Goal: Information Seeking & Learning: Learn about a topic

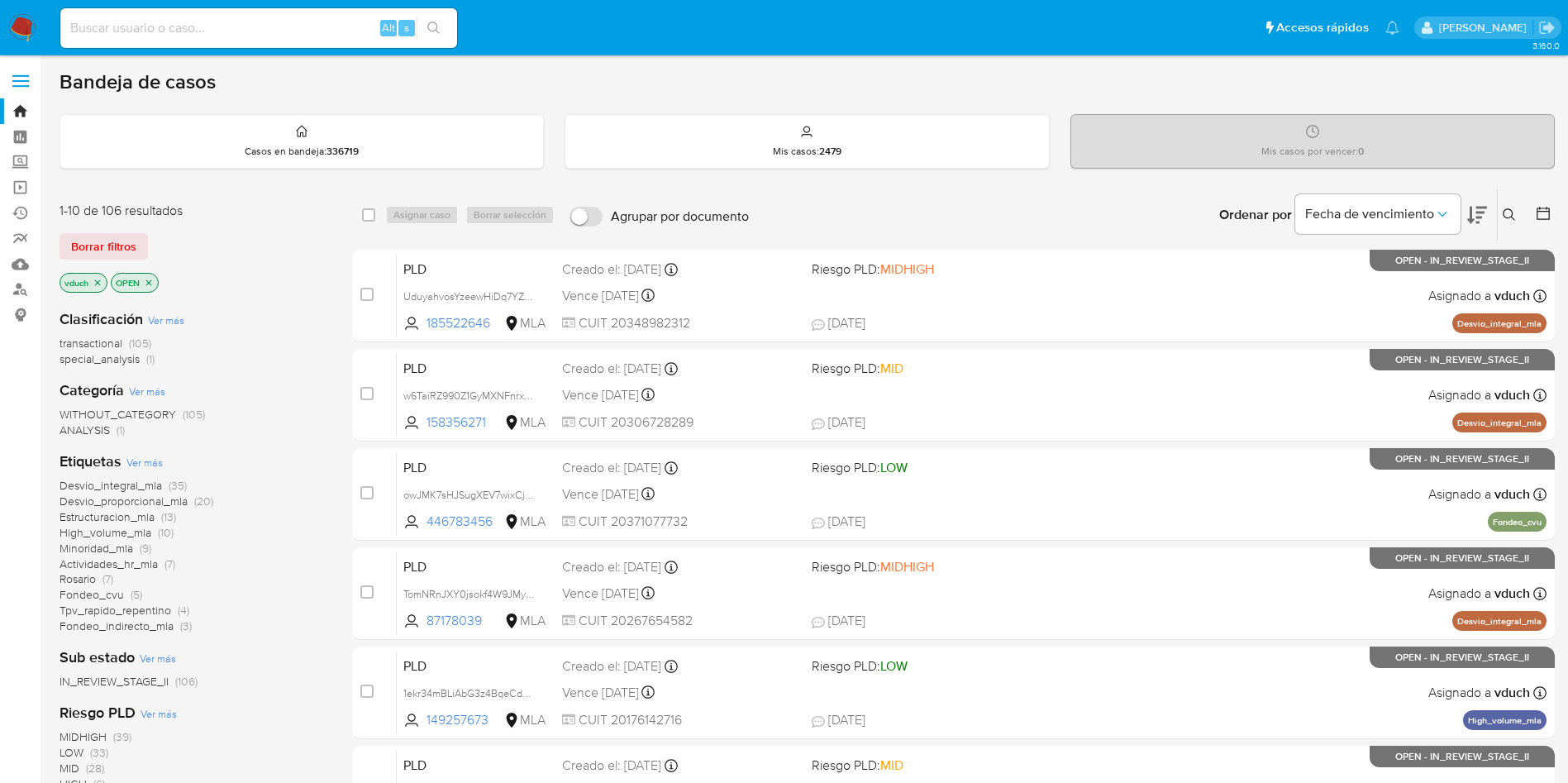
click at [239, 47] on div "Alt s" at bounding box center [259, 28] width 396 height 39
click at [248, 36] on input at bounding box center [259, 28] width 396 height 21
paste input "8wgHPFKZ4UsCAqkPWw8WwbTm"
type input "8wgHPFKZ4UsCAqkPWw8WwbTm"
click at [447, 21] on button "search-icon" at bounding box center [434, 29] width 34 height 23
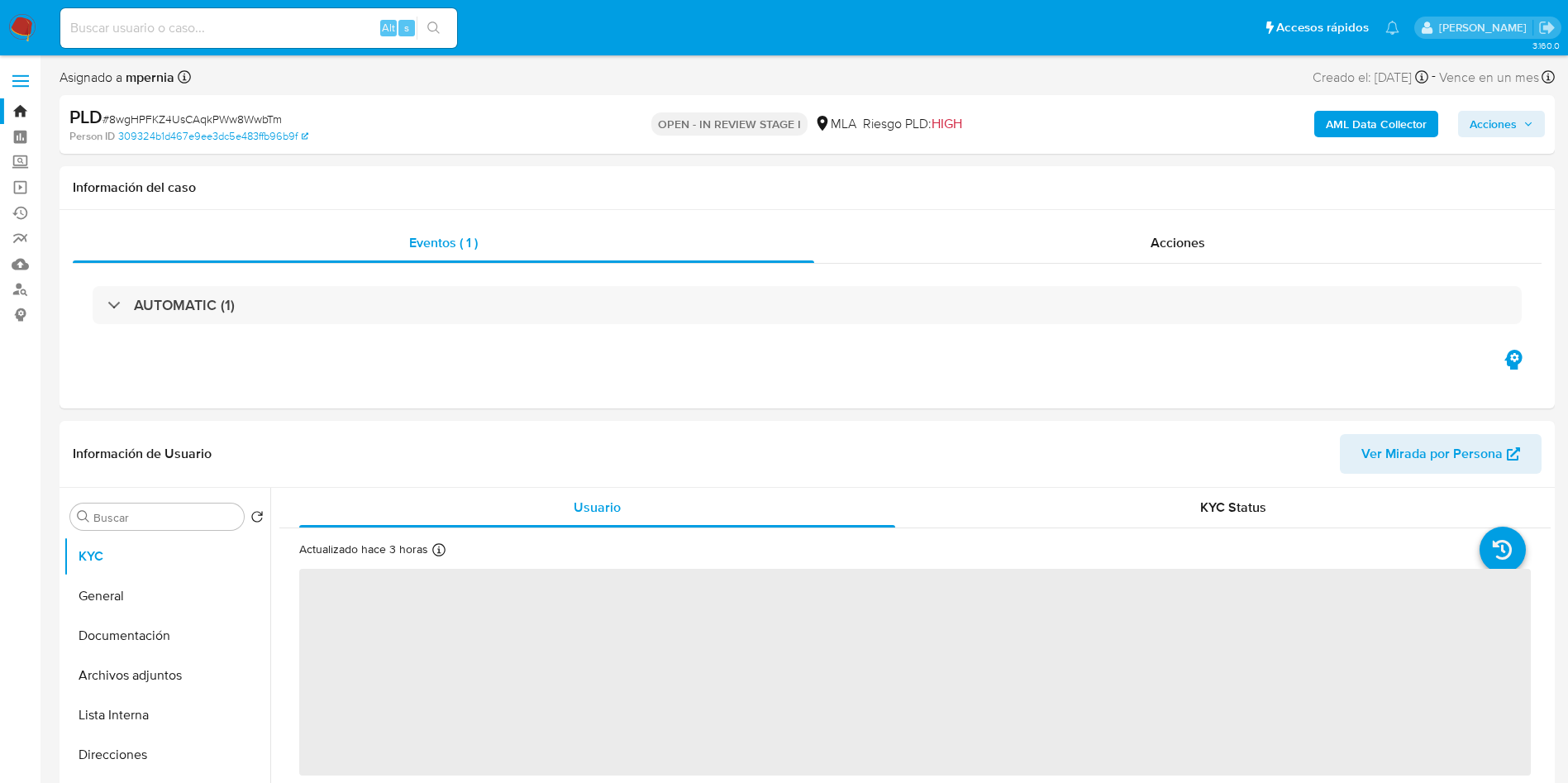
select select "10"
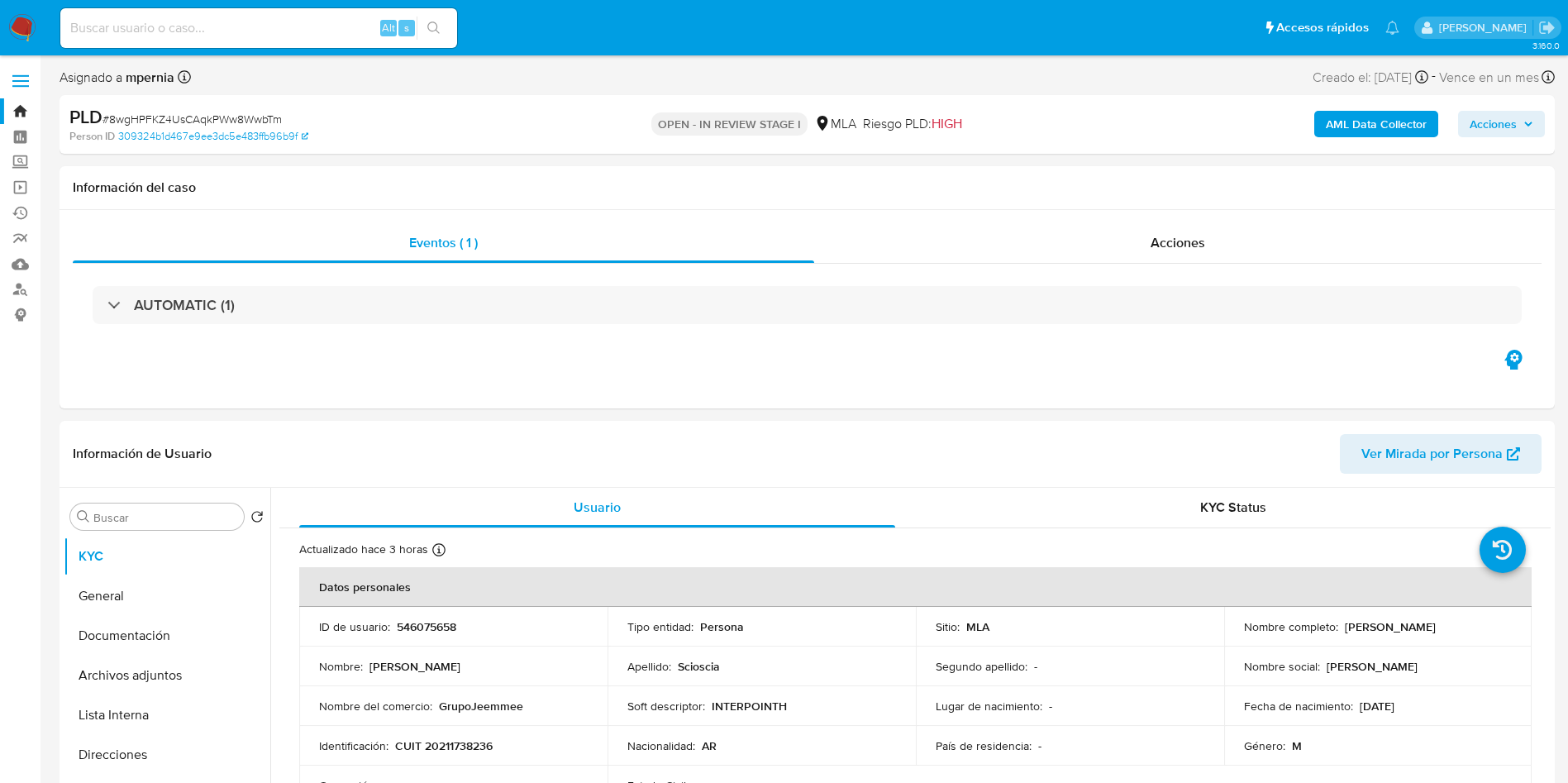
click at [320, 36] on input at bounding box center [259, 28] width 396 height 21
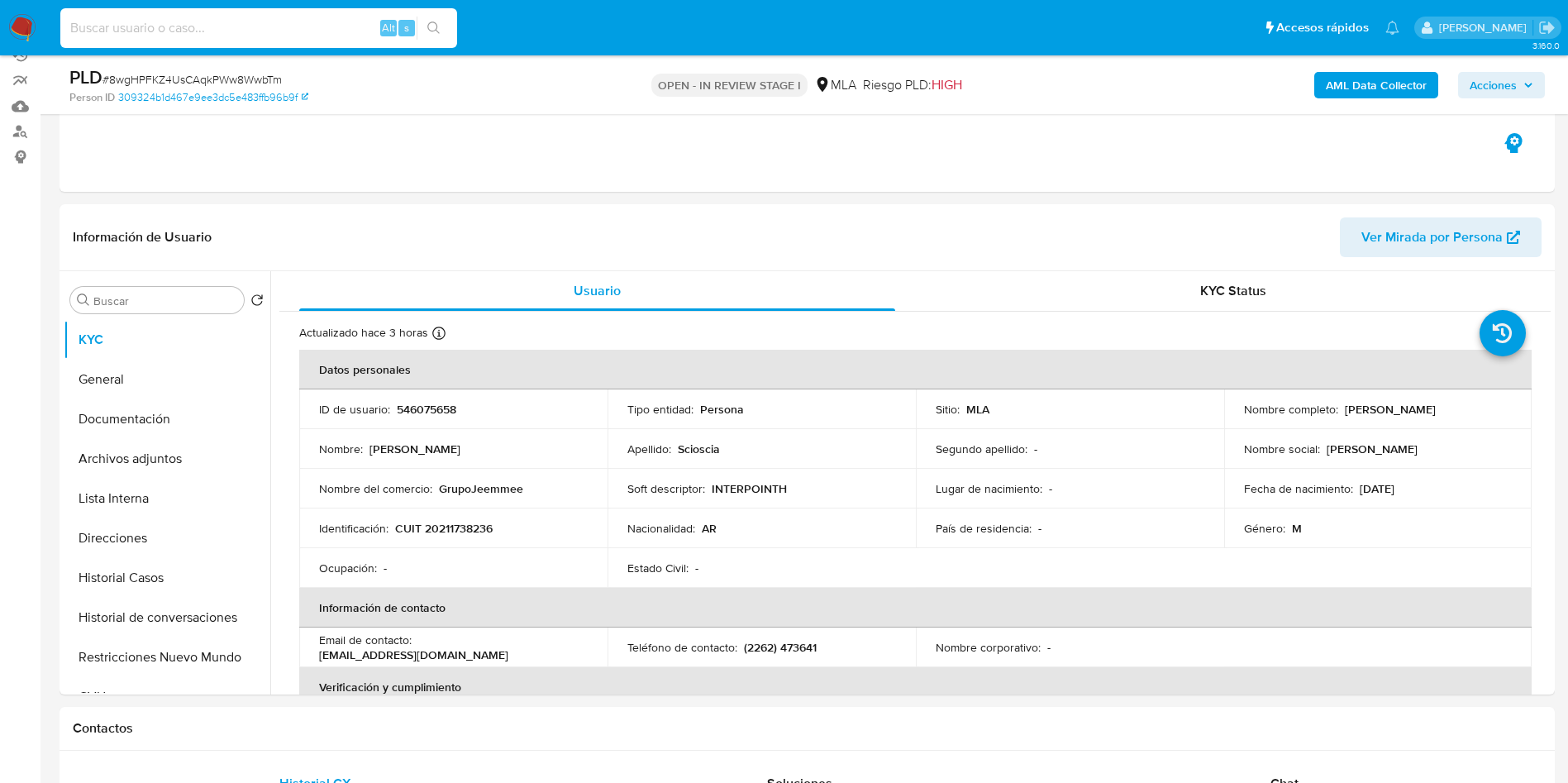
scroll to position [248, 0]
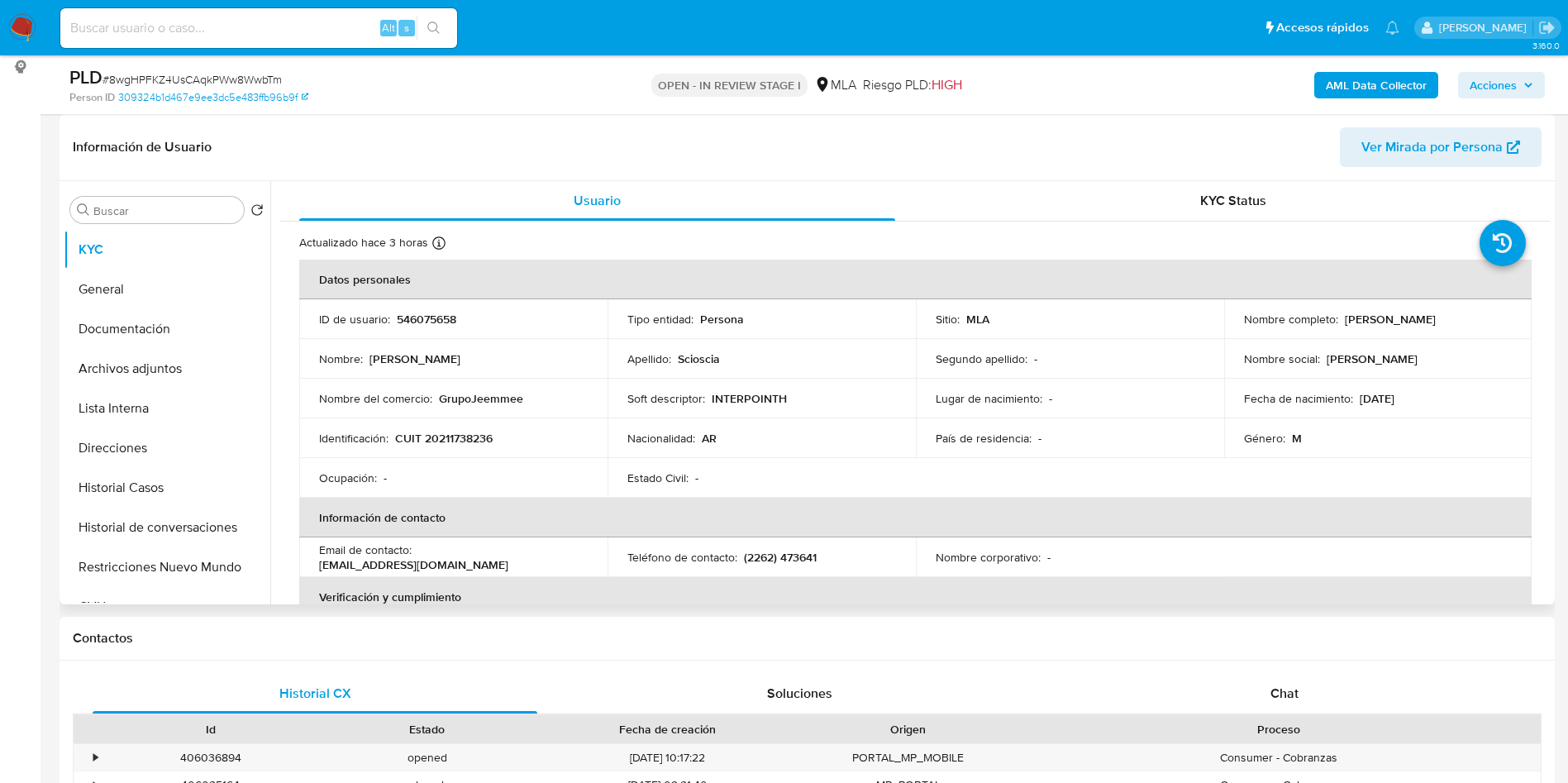
click at [432, 318] on p "546075658" at bounding box center [426, 319] width 60 height 15
copy p "546075658"
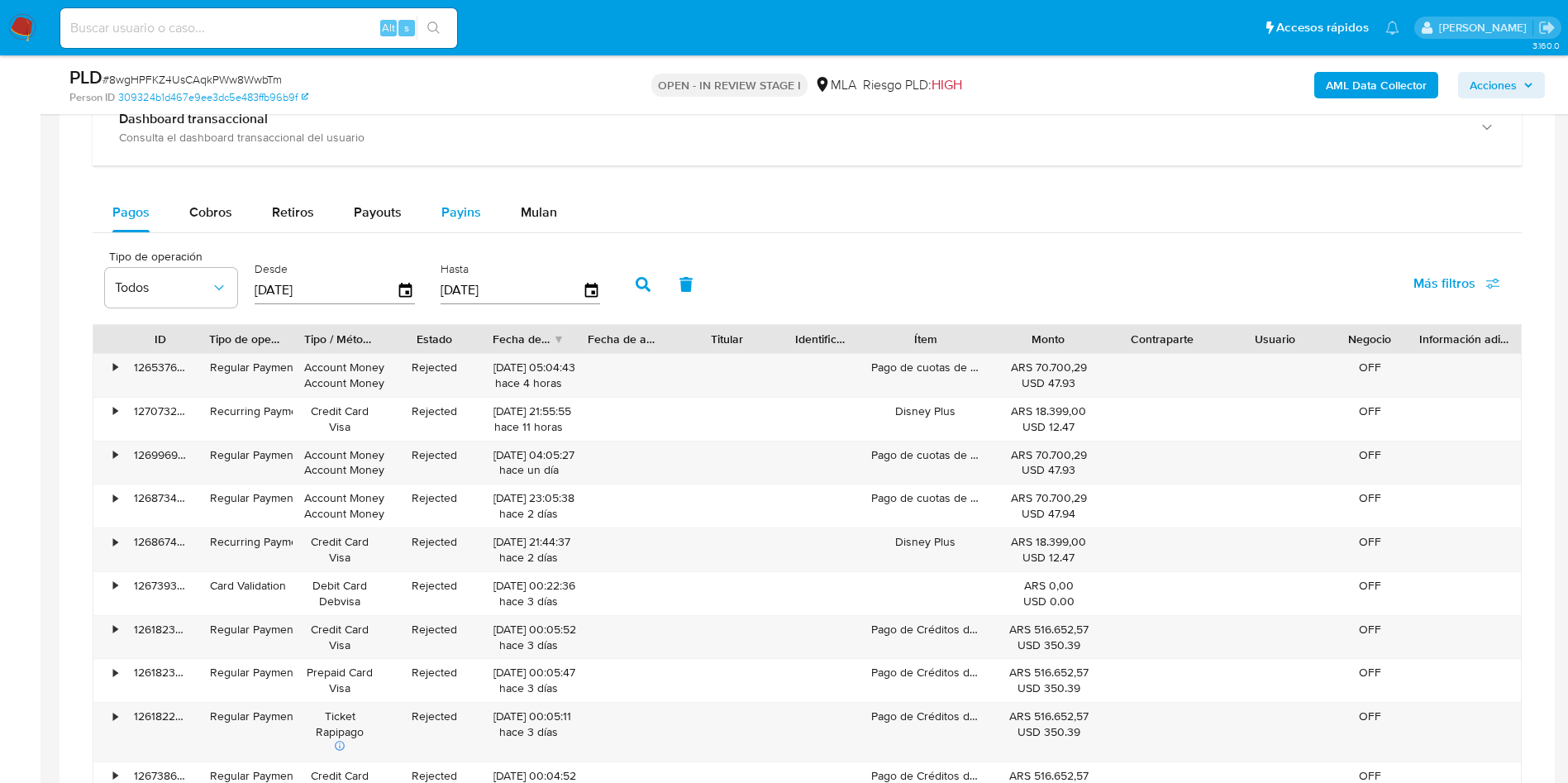
scroll to position [1240, 0]
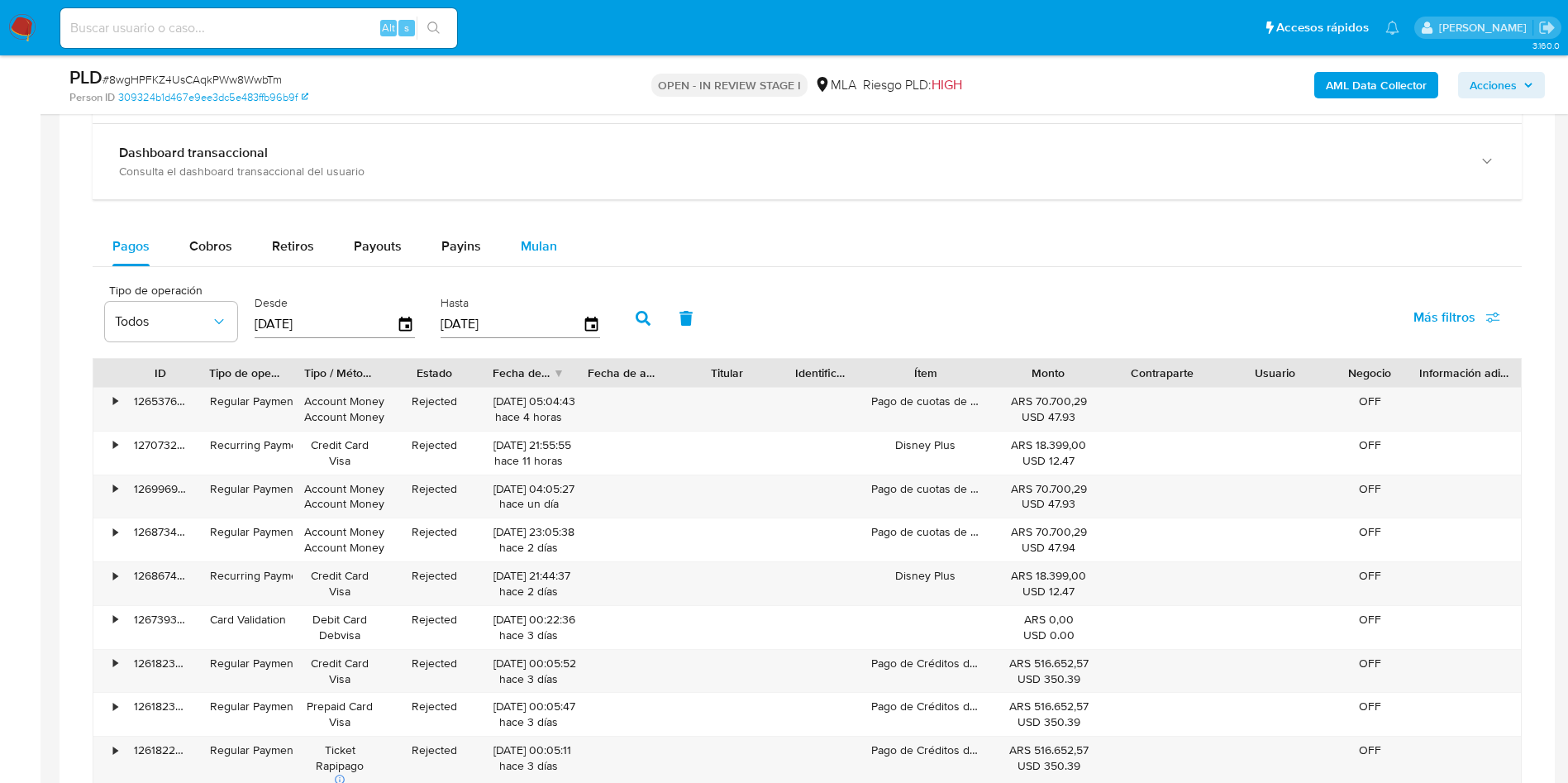
click at [524, 248] on span "Mulan" at bounding box center [538, 246] width 37 height 19
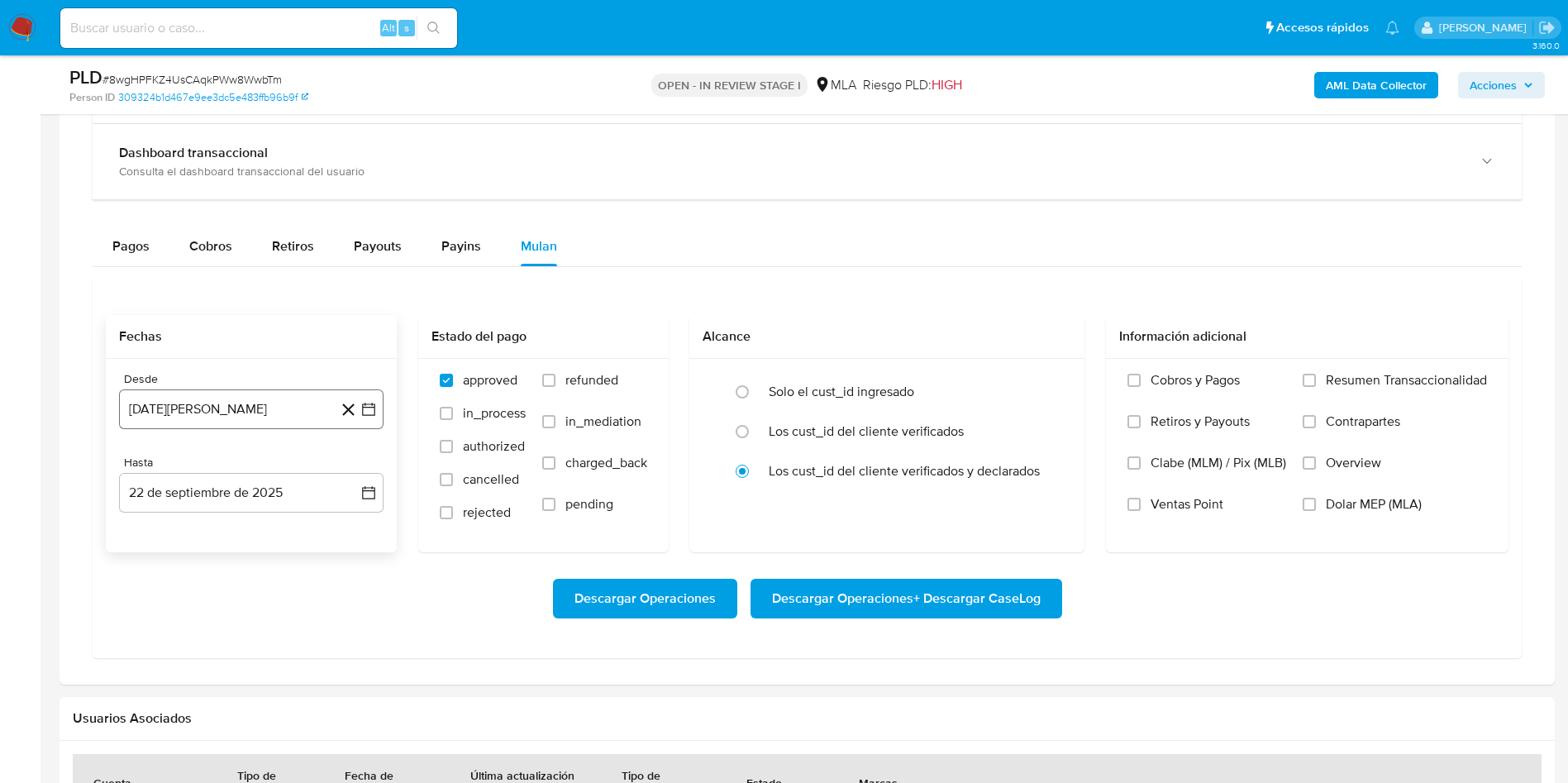
click at [373, 405] on icon "button" at bounding box center [369, 409] width 17 height 17
click at [236, 467] on span "agosto 2024" at bounding box center [244, 469] width 75 height 17
click at [354, 471] on icon "Año siguiente" at bounding box center [350, 469] width 20 height 20
click at [256, 565] on button "may" at bounding box center [250, 576] width 46 height 27
click at [262, 529] on button "1" at bounding box center [252, 530] width 27 height 27
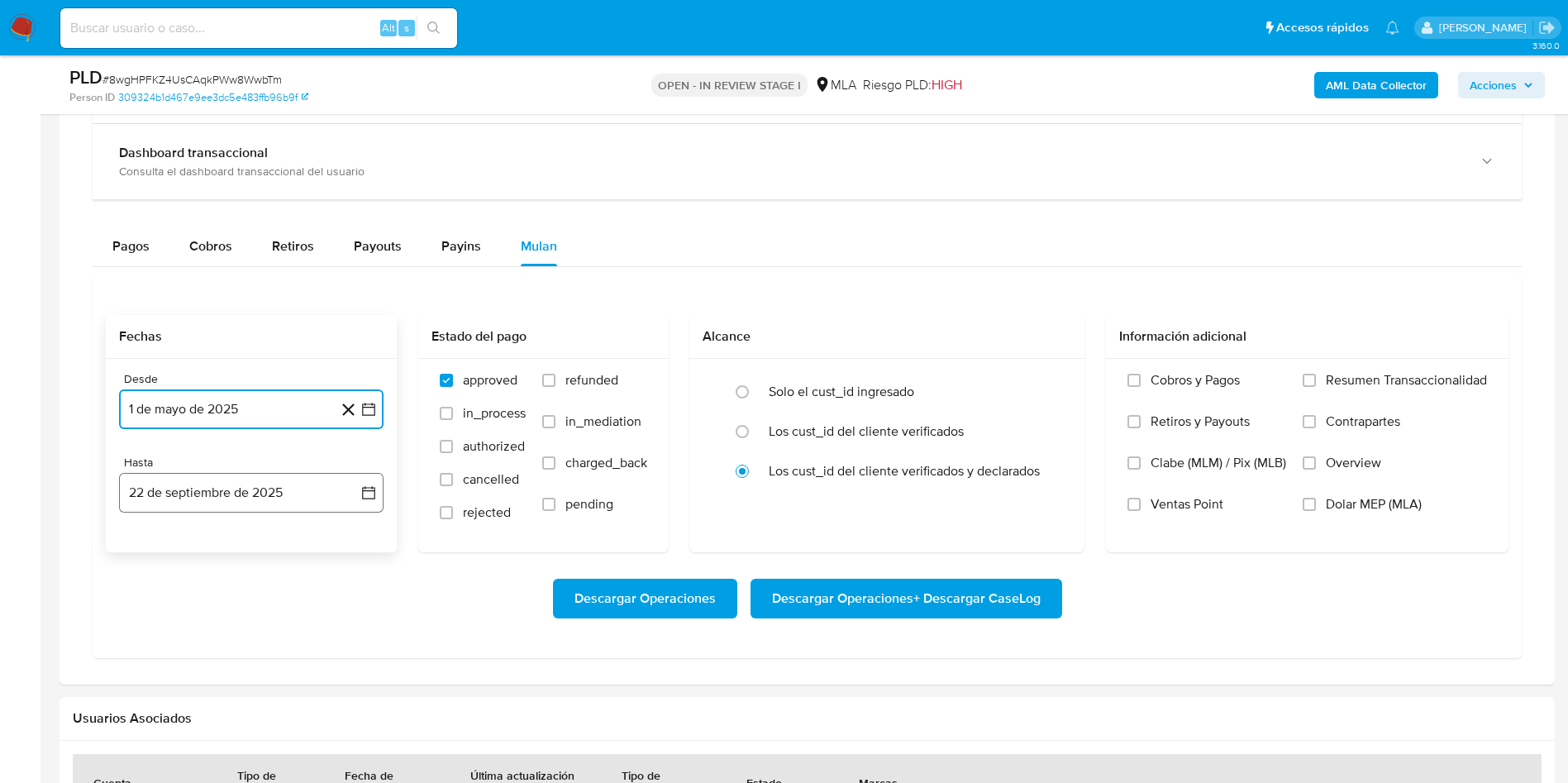
click at [363, 491] on icon "button" at bounding box center [369, 493] width 17 height 17
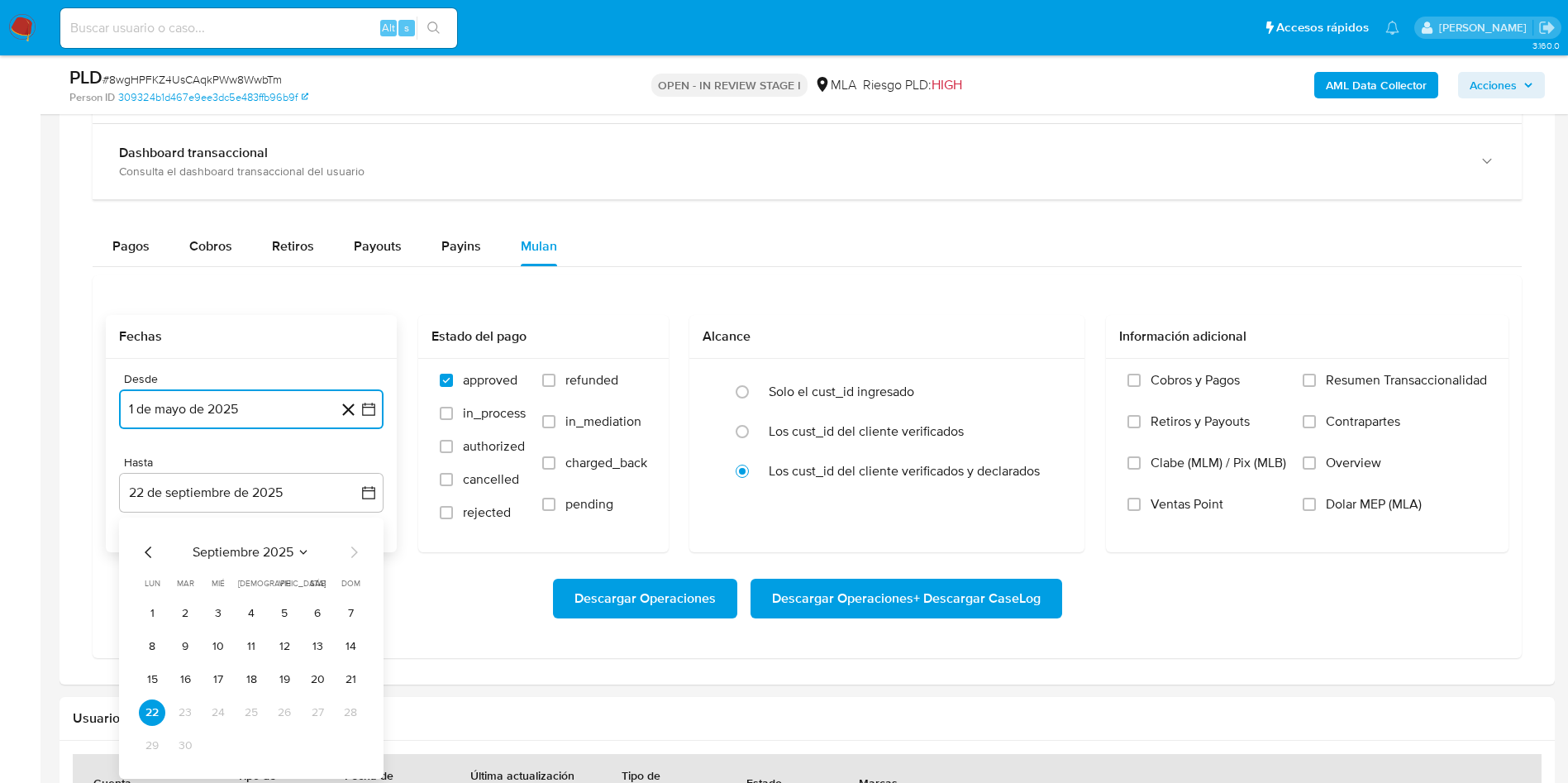
click at [147, 551] on icon "Mes anterior" at bounding box center [147, 552] width 6 height 12
click at [146, 552] on icon "Mes anterior" at bounding box center [147, 552] width 6 height 12
click at [352, 547] on icon "Mes siguiente" at bounding box center [354, 552] width 20 height 20
click at [355, 743] on button "31" at bounding box center [351, 746] width 27 height 27
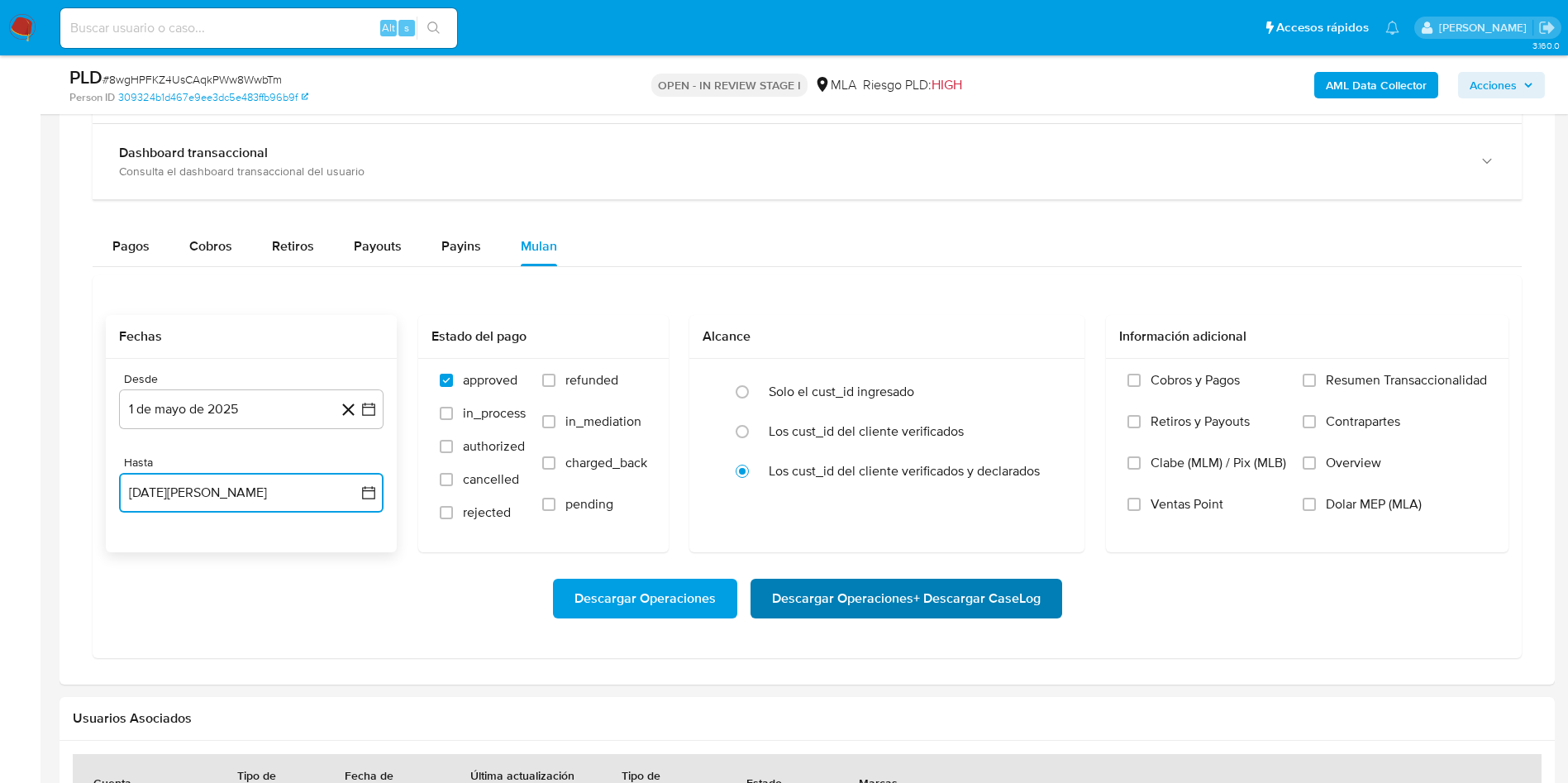
click at [806, 607] on span "Descargar Operaciones + Descargar CaseLog" at bounding box center [906, 598] width 269 height 37
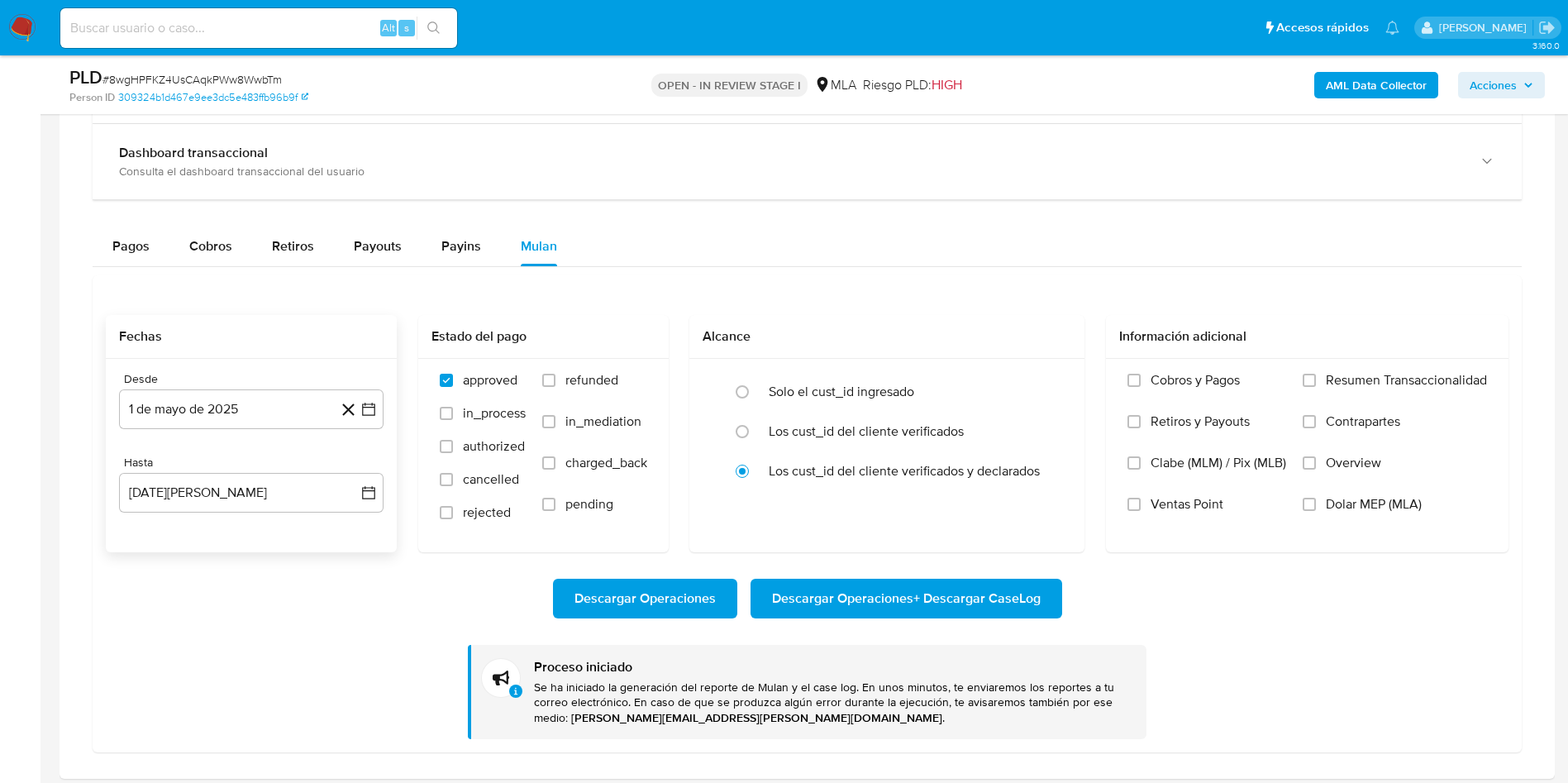
click at [760, 686] on p "Se ha iniciado la generación del reporte de Mulan y el case log. En unos minuto…" at bounding box center [833, 703] width 599 height 47
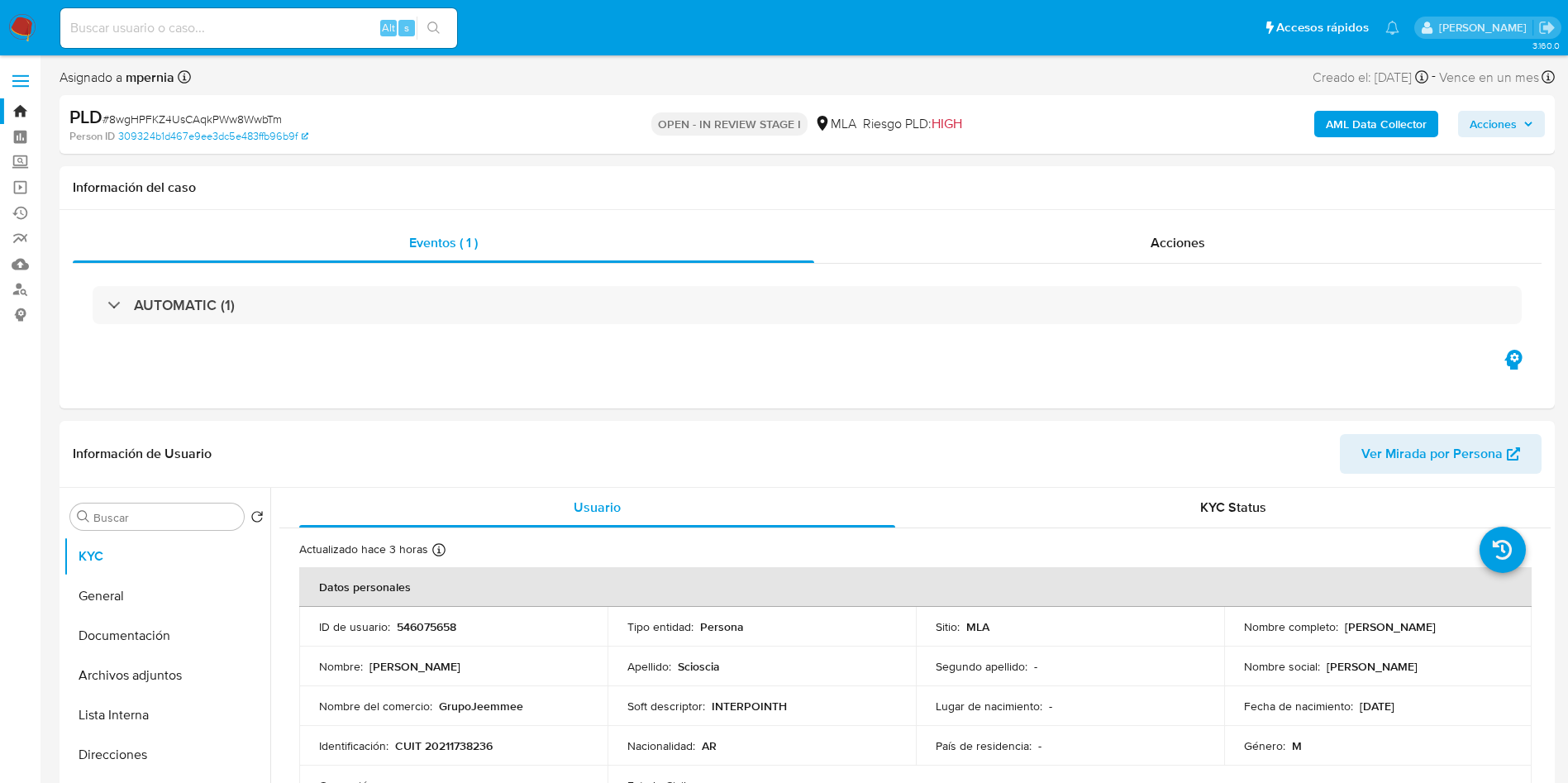
click at [231, 113] on span "# 8wgHPFKZ4UsCAqkPWw8WwbTm" at bounding box center [192, 119] width 179 height 17
copy span "8wgHPFKZ4UsCAqkPWw8WwbTm"
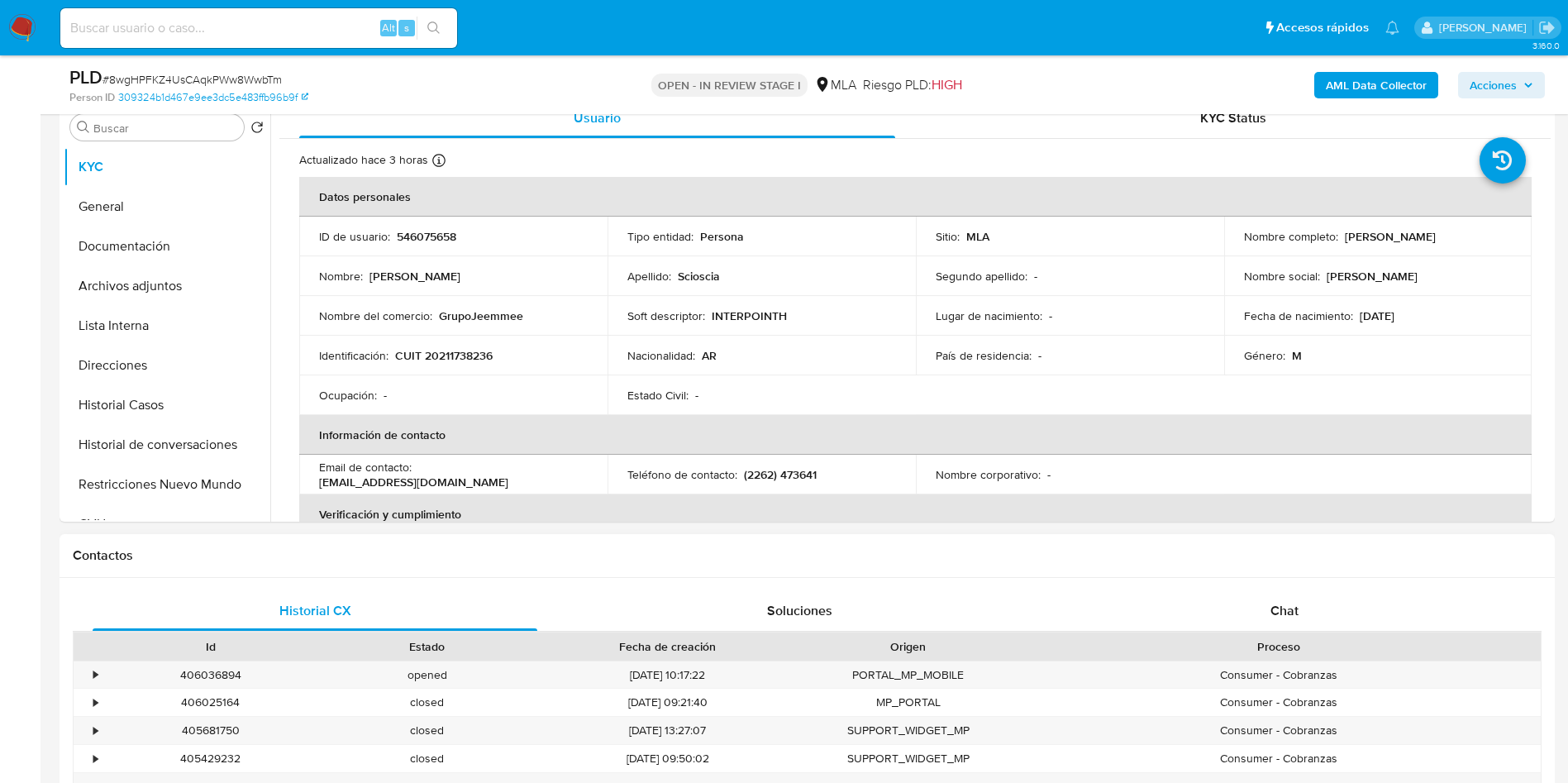
scroll to position [496, 0]
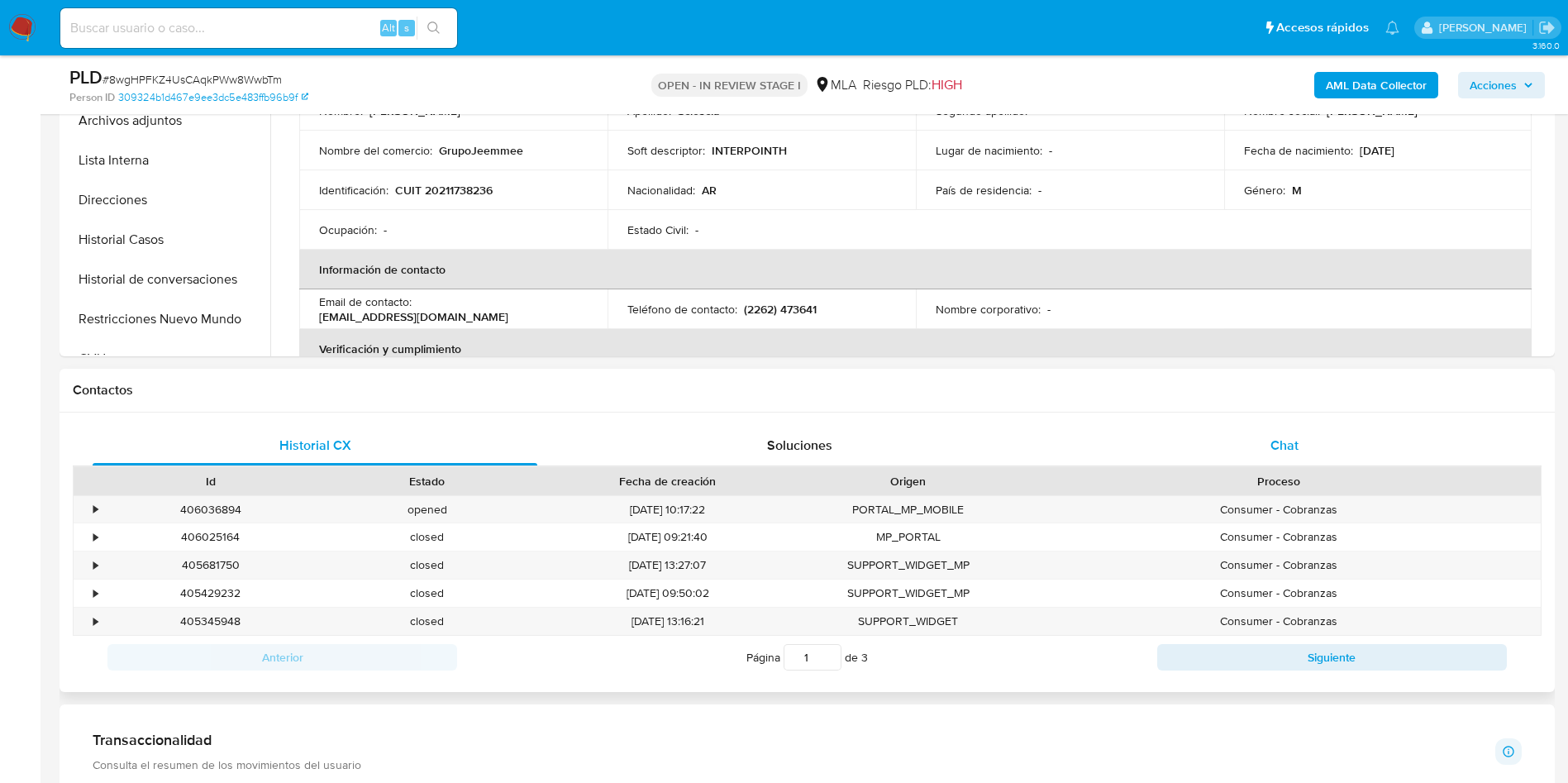
click at [1342, 444] on div "Chat" at bounding box center [1285, 446] width 445 height 39
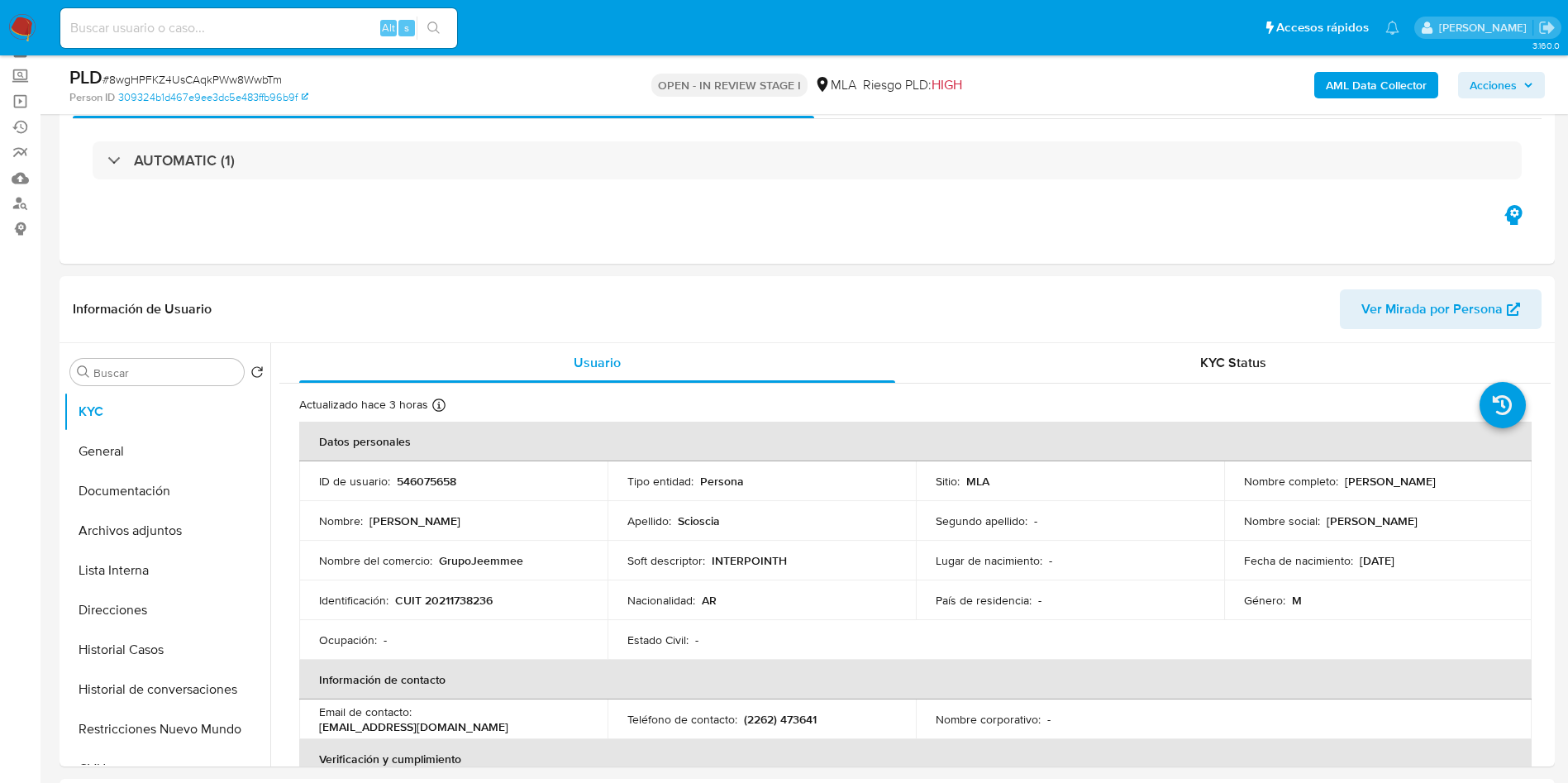
scroll to position [124, 0]
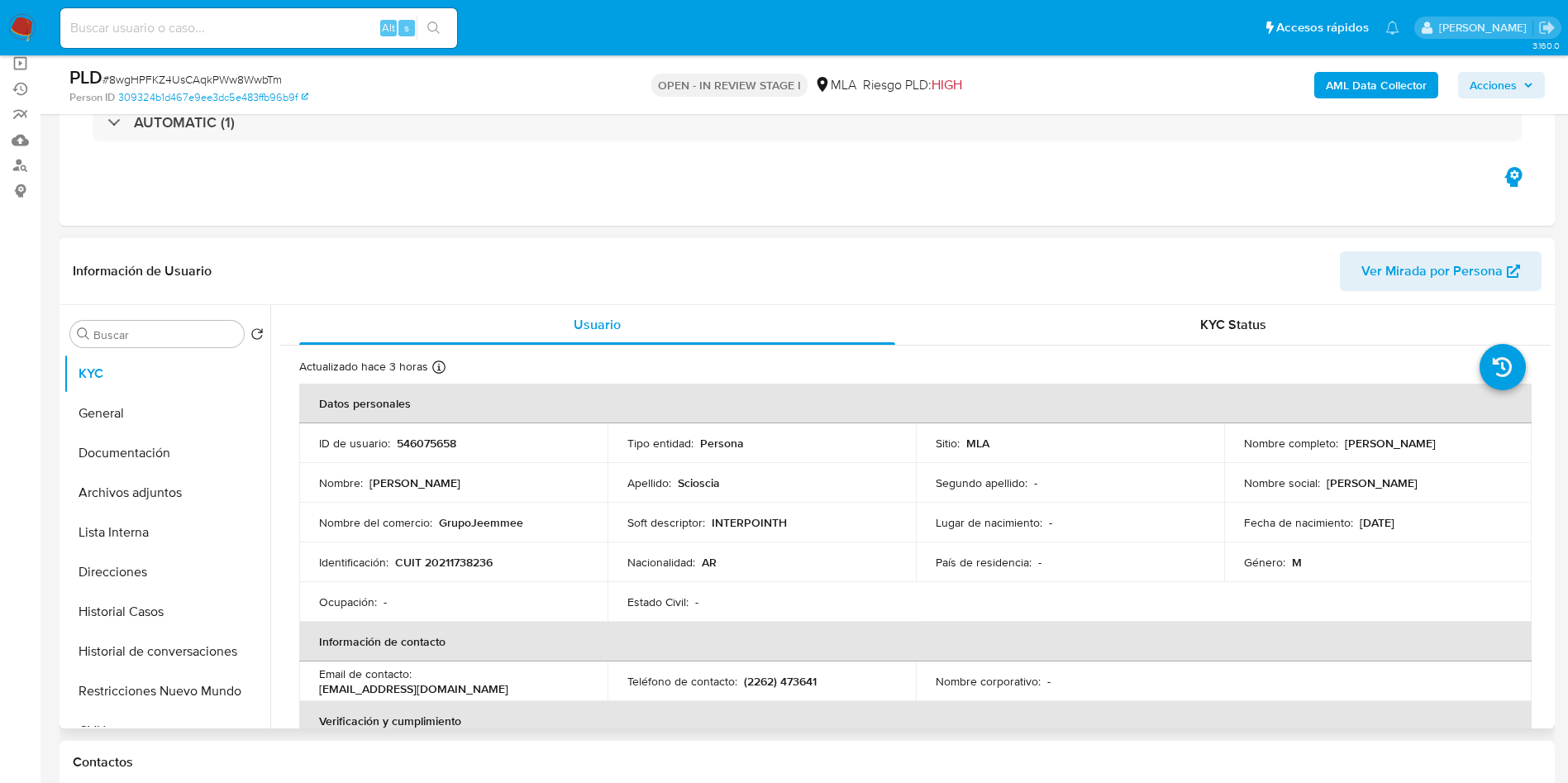
drag, startPoint x: 841, startPoint y: 150, endPoint x: 930, endPoint y: 451, distance: 313.9
click at [842, 150] on div "AUTOMATIC (1)" at bounding box center [806, 122] width 1469 height 83
click at [763, 526] on p "INTERPOINTH" at bounding box center [749, 522] width 75 height 15
copy p "INTERPOINTH"
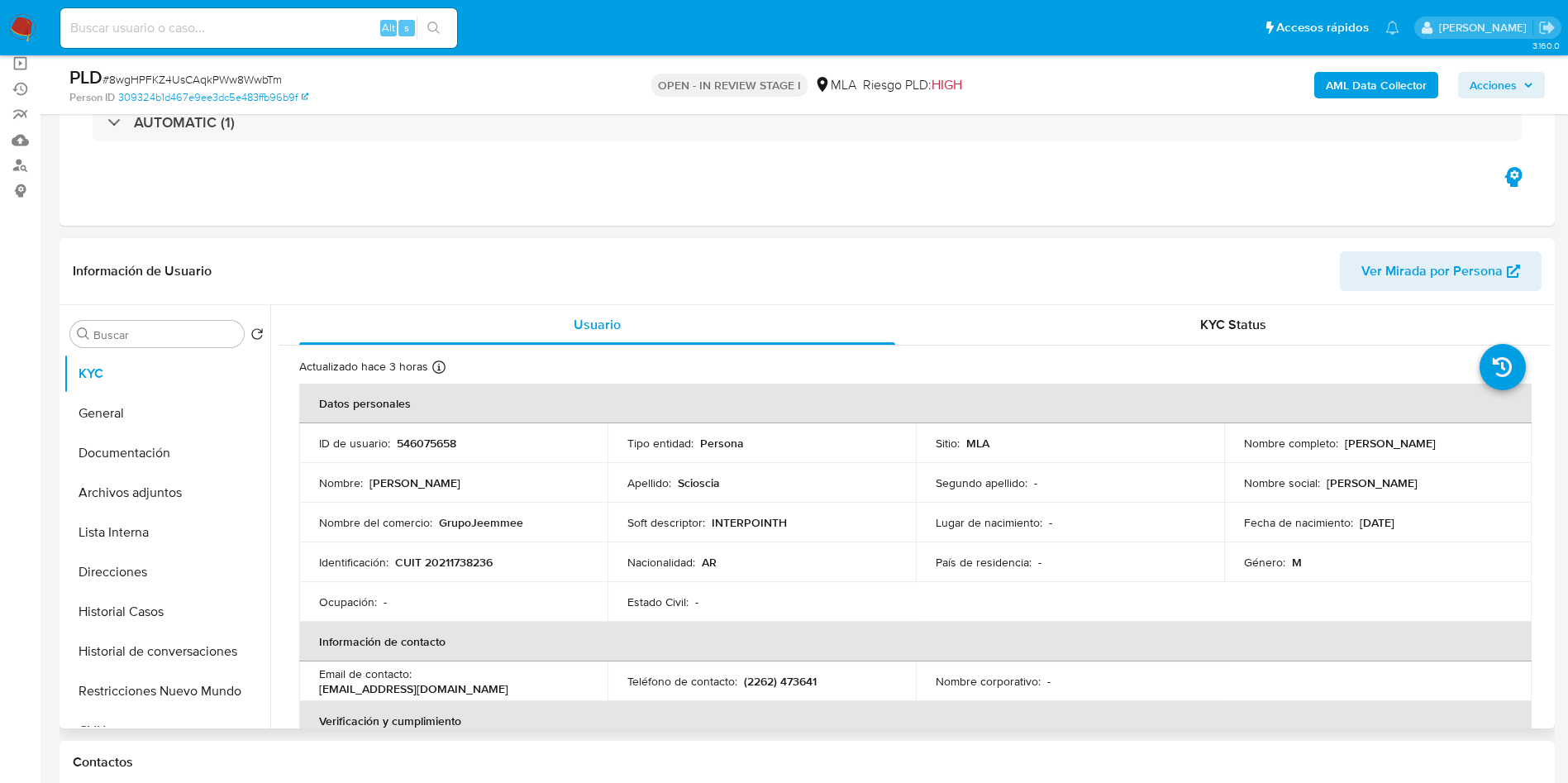
click at [759, 429] on td "Tipo entidad : Persona" at bounding box center [761, 443] width 308 height 39
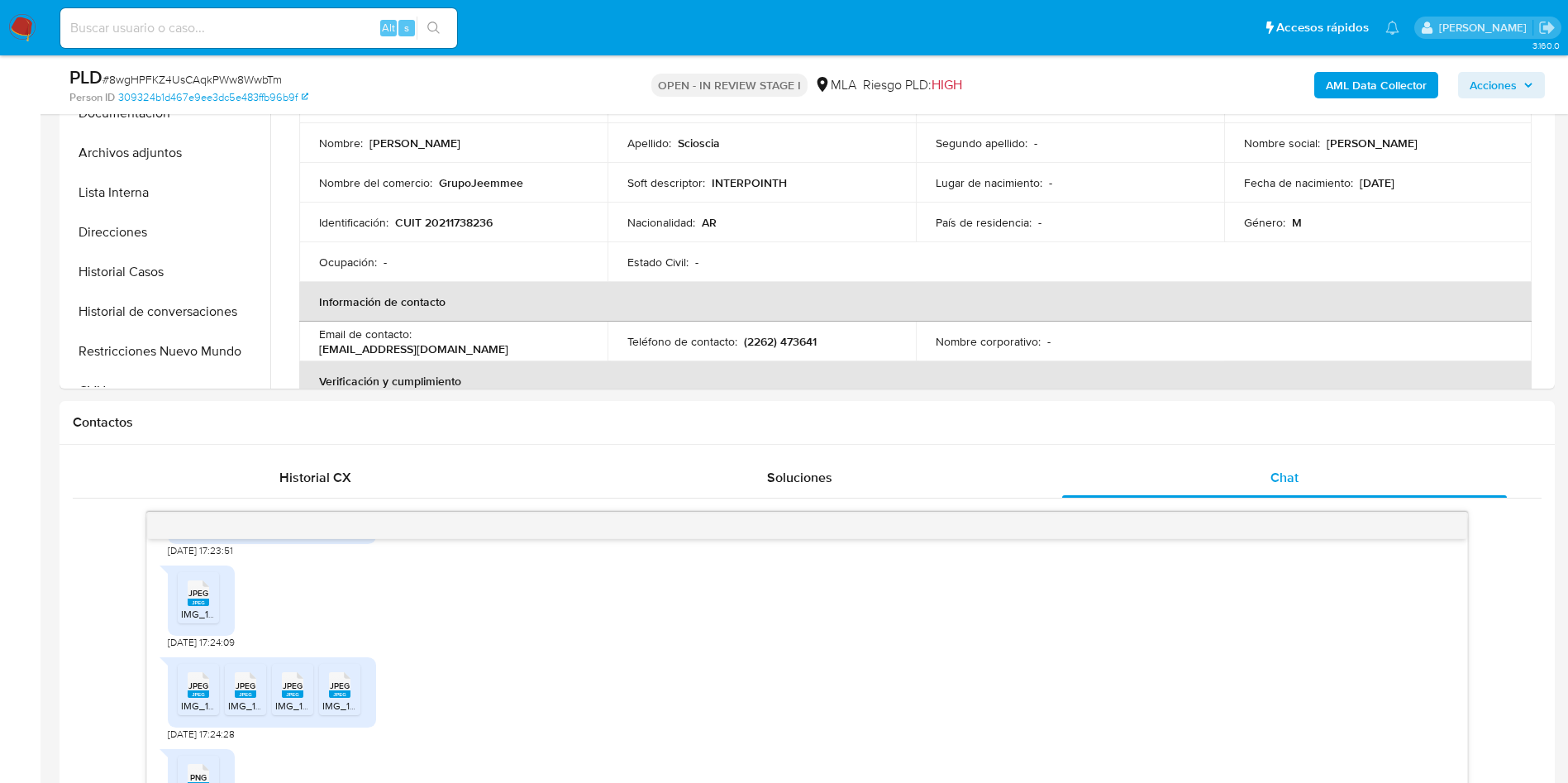
scroll to position [0, 0]
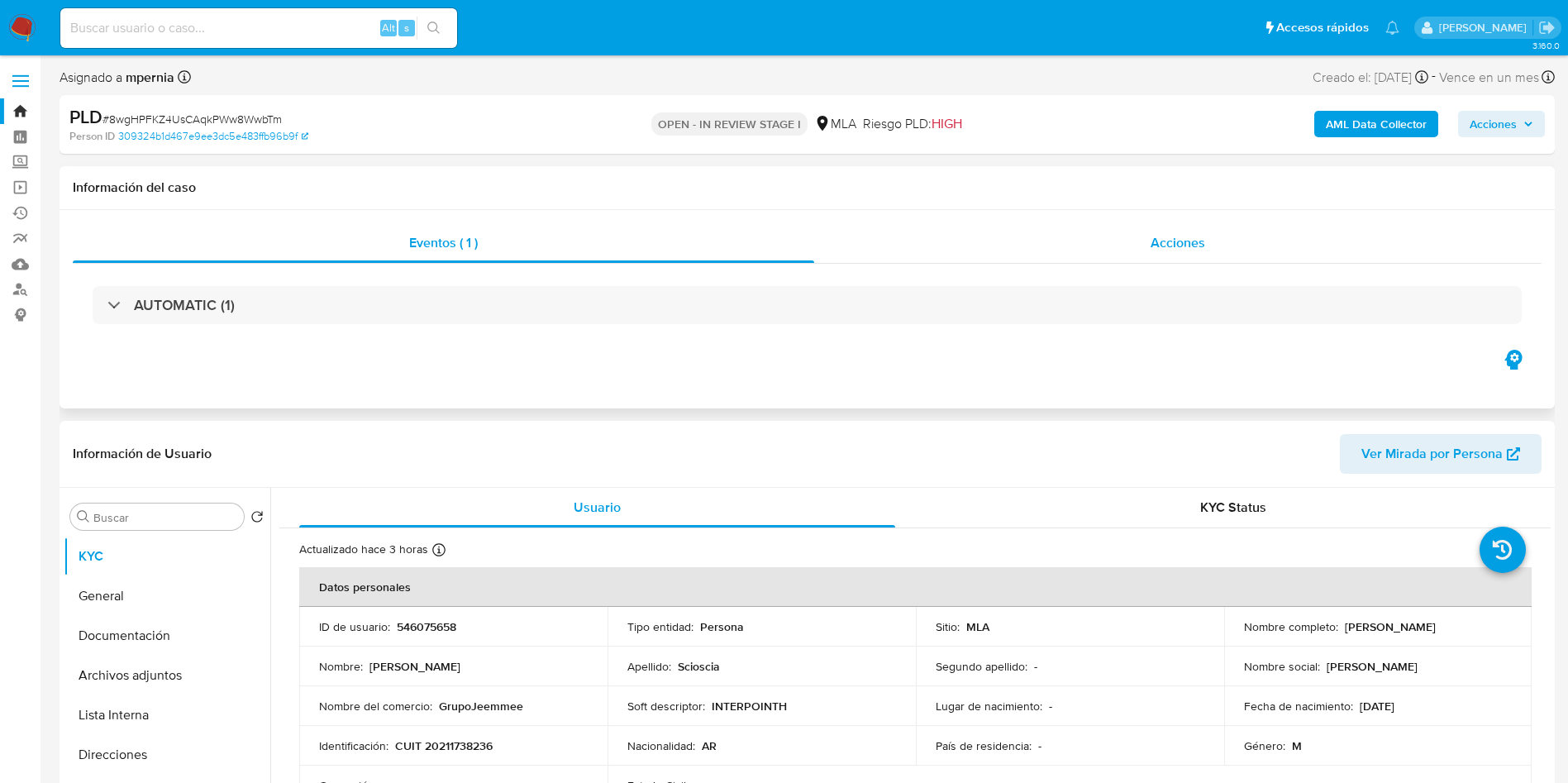
click at [841, 251] on div "Acciones" at bounding box center [1178, 243] width 728 height 39
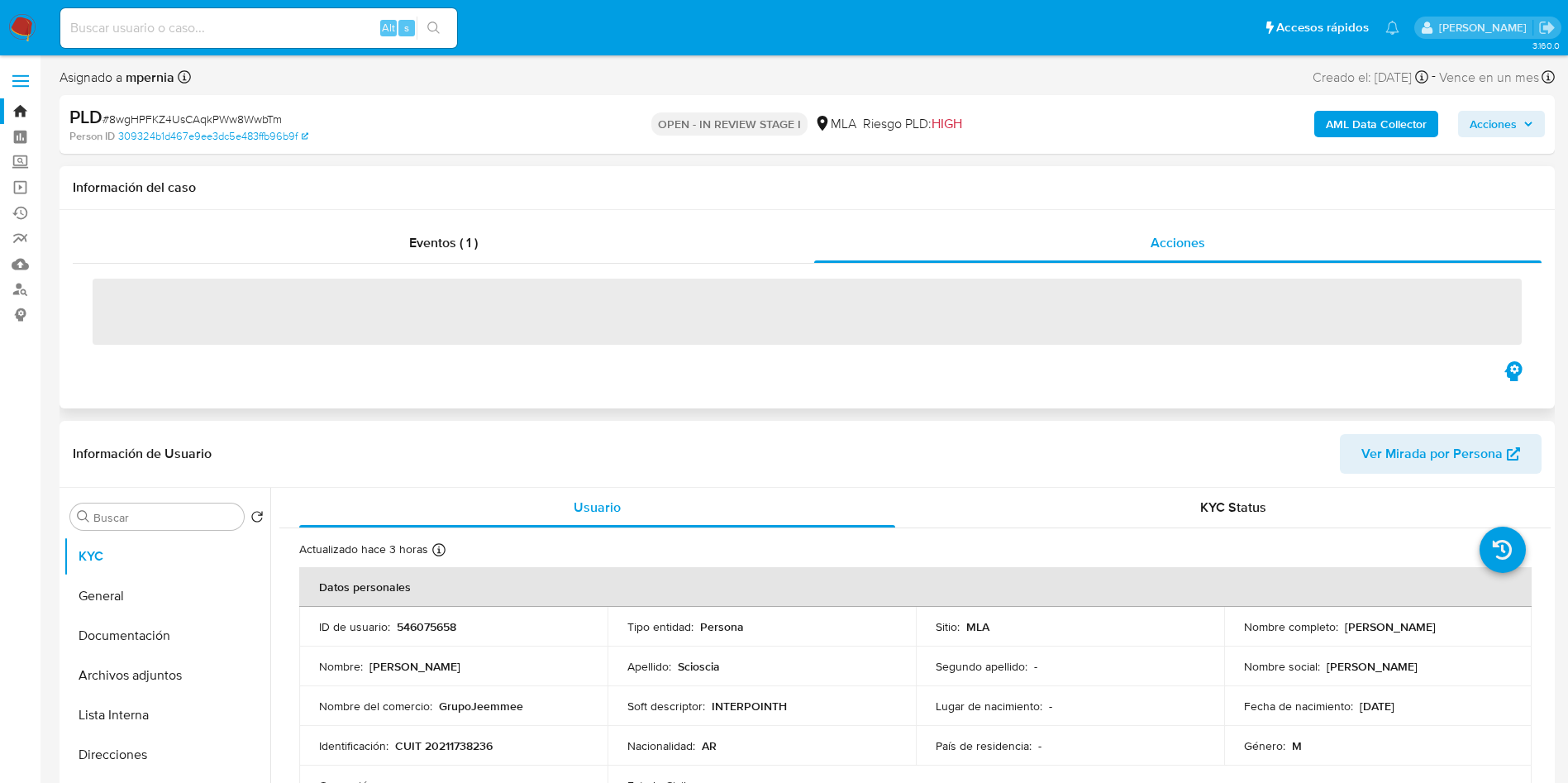
click at [620, 273] on div "‌" at bounding box center [806, 311] width 1469 height 95
click at [638, 221] on div "Eventos ( 1 ) Acciones ‌" at bounding box center [807, 309] width 1496 height 198
click at [705, 234] on div "Eventos ( 1 )" at bounding box center [443, 243] width 741 height 39
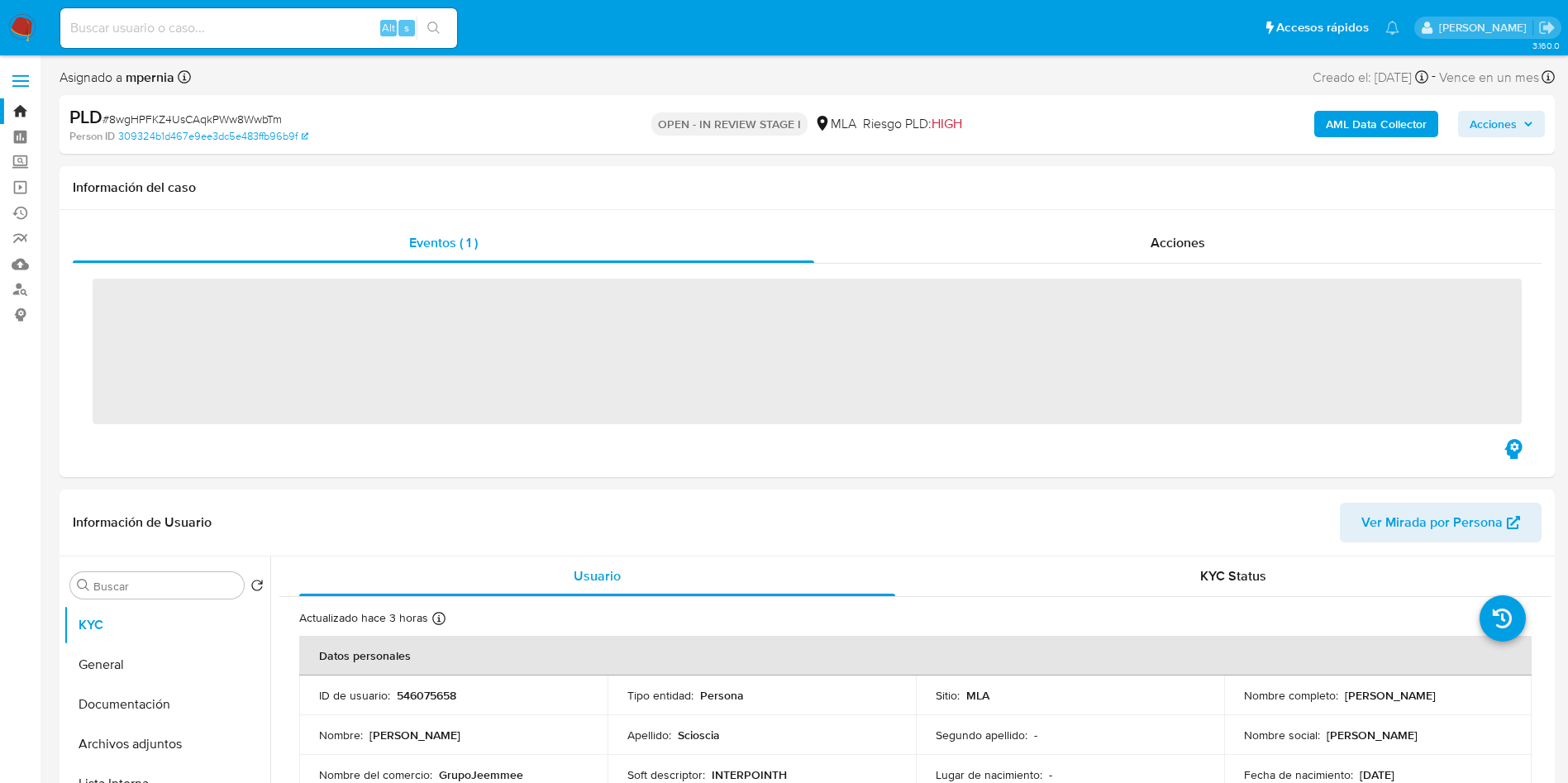
click at [860, 150] on div "PLD # 8wgHPFKZ4UsCAqkPWw8WwbTm Person ID 309324b1d467e9ee3dc5e483ffb96b9f OPEN …" at bounding box center [807, 124] width 1496 height 59
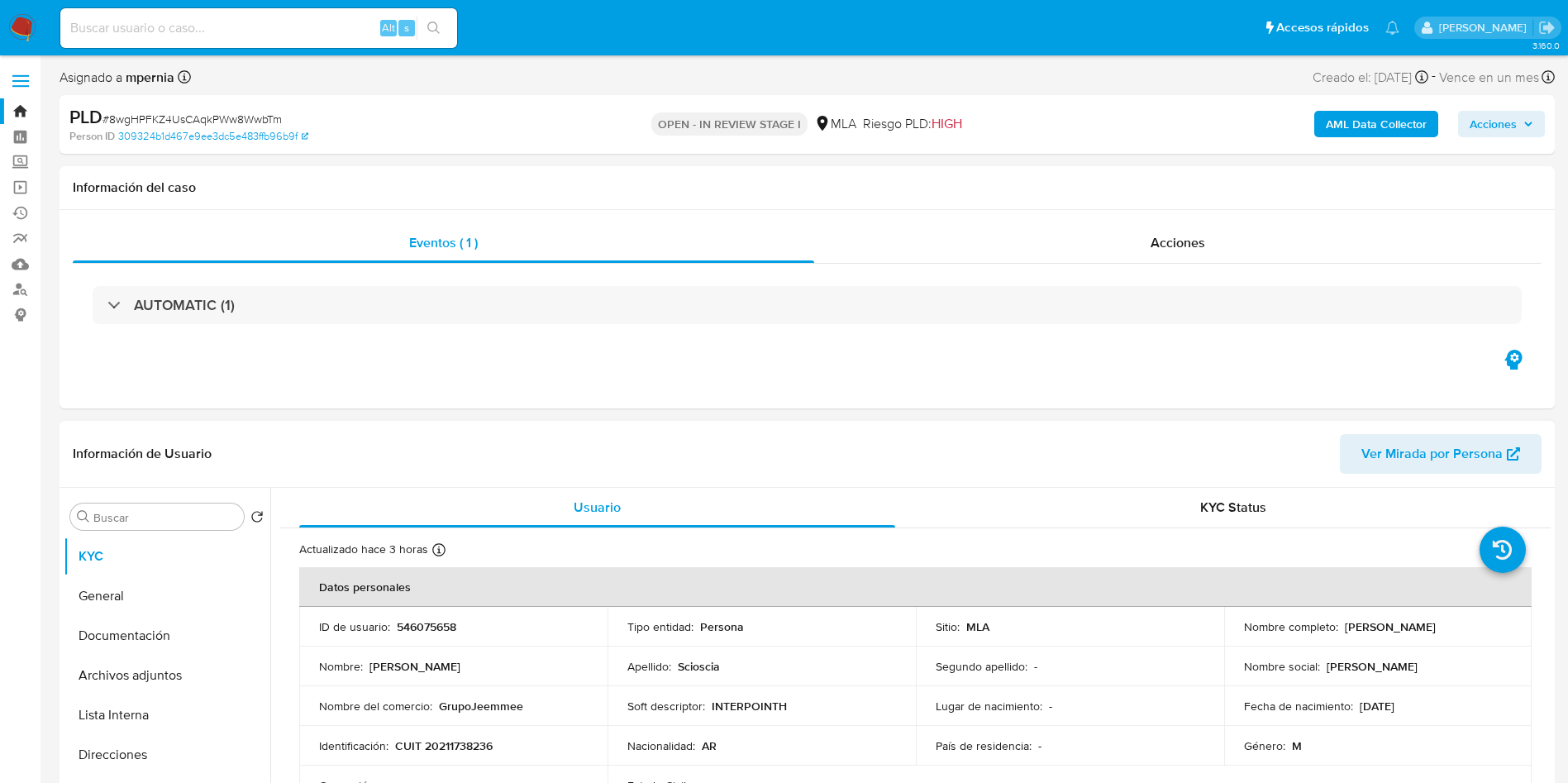
click at [421, 625] on p "546075658" at bounding box center [426, 626] width 60 height 15
click at [420, 623] on p "546075658" at bounding box center [426, 626] width 60 height 15
copy p "546075658"
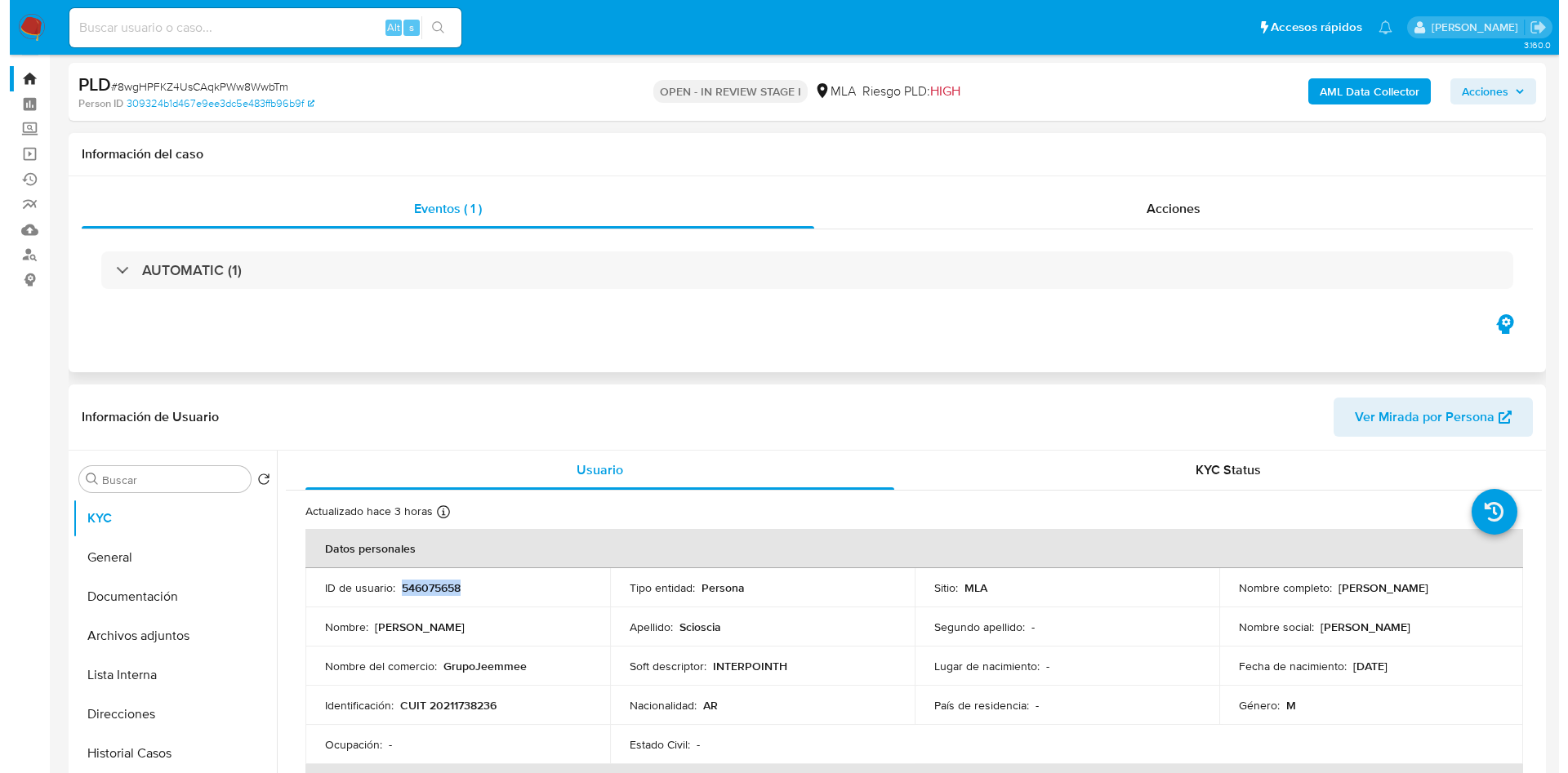
scroll to position [123, 0]
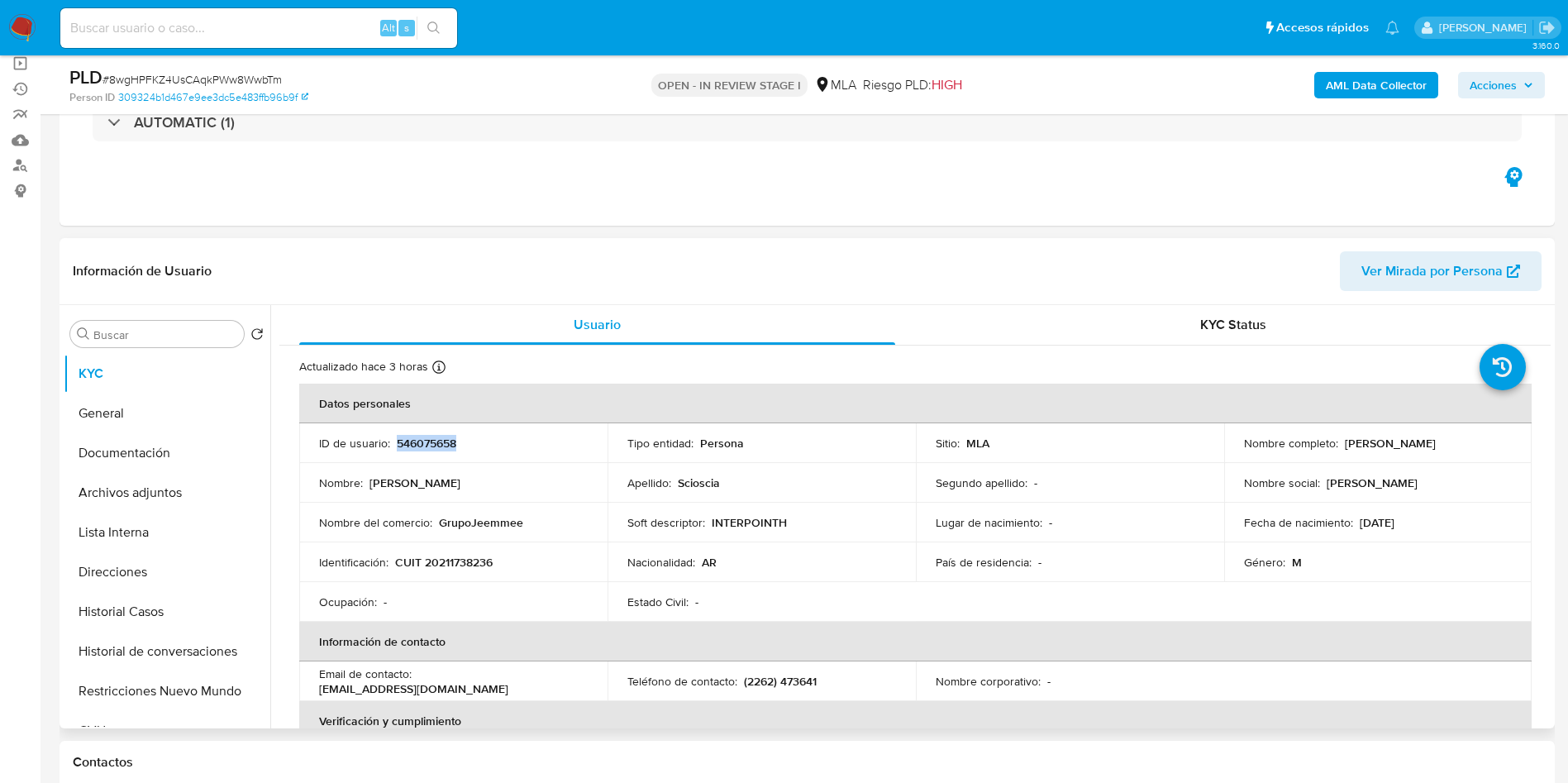
click at [426, 440] on p "546075658" at bounding box center [426, 443] width 60 height 15
click at [496, 286] on header "Información de Usuario Ver Mirada por Persona" at bounding box center [806, 271] width 1469 height 39
click at [1371, 80] on b "AML Data Collector" at bounding box center [1376, 86] width 101 height 27
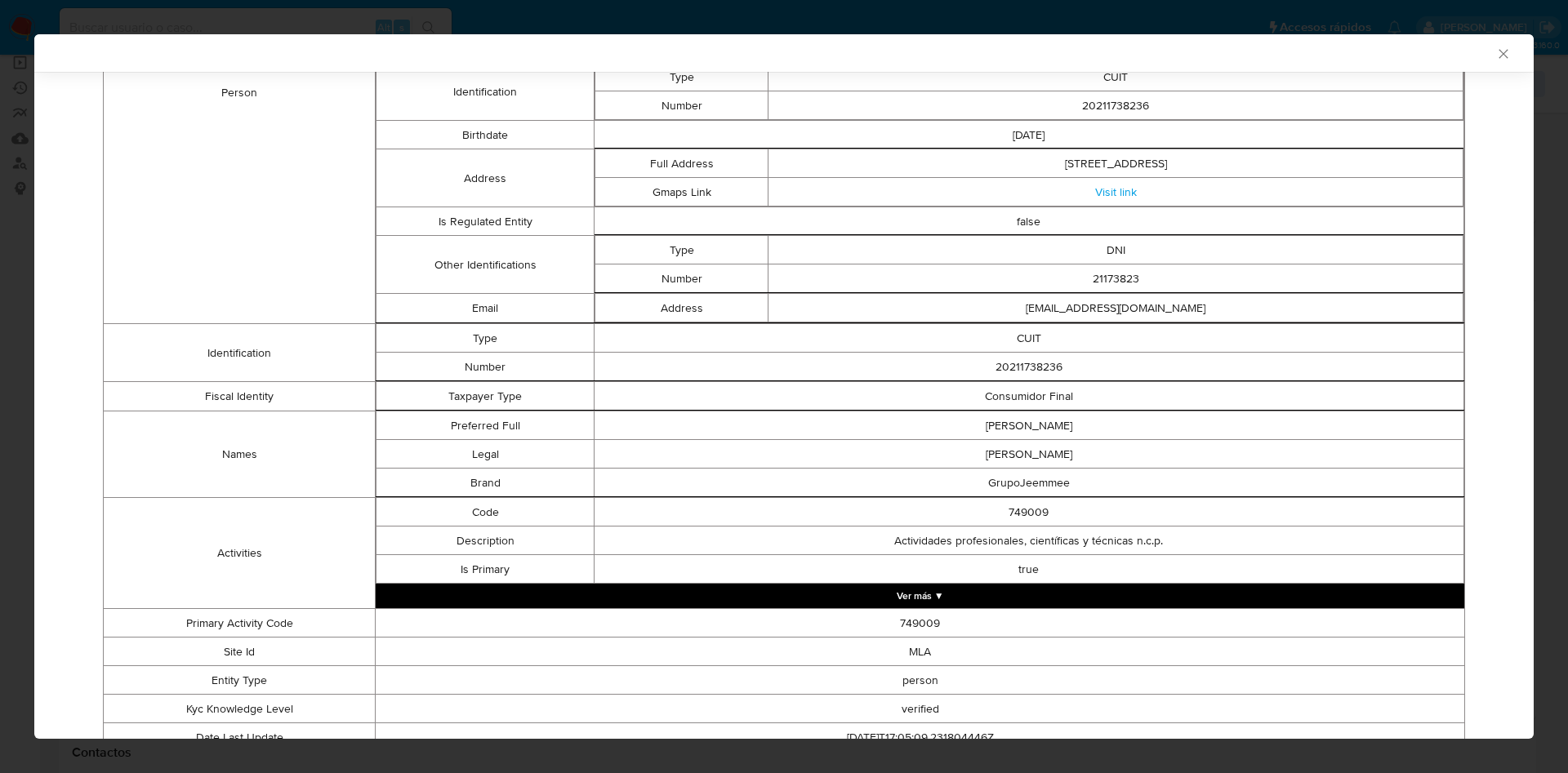
scroll to position [556, 0]
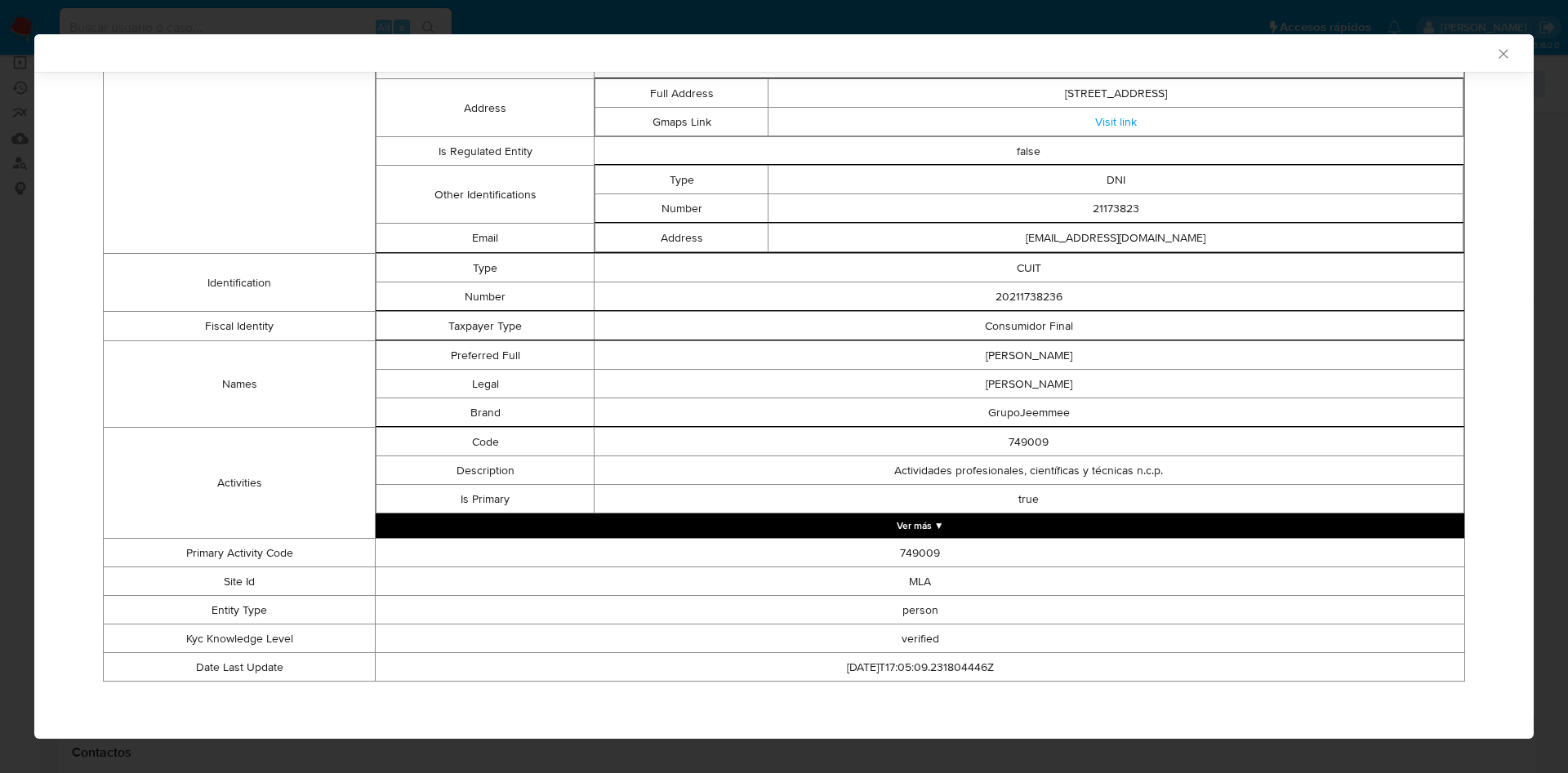
click at [1001, 318] on td "Consumidor Final" at bounding box center [1028, 326] width 870 height 28
click at [1010, 409] on td "GrupoJeemmee" at bounding box center [1028, 413] width 870 height 28
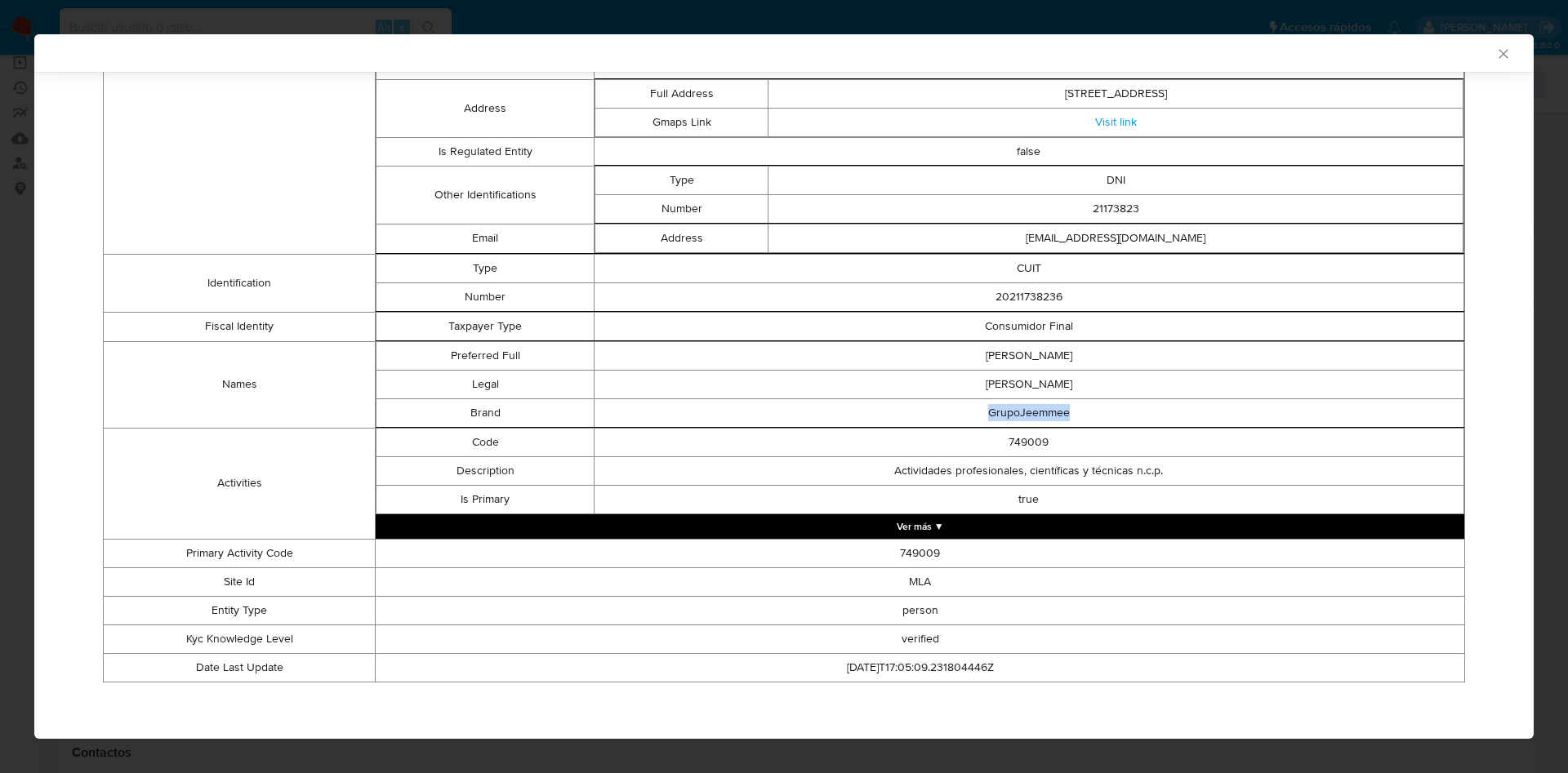
click at [1010, 409] on td "GrupoJeemmee" at bounding box center [1028, 413] width 870 height 28
copy td "GrupoJeemmee"
click at [892, 529] on button "Ver más ▼" at bounding box center [920, 526] width 1088 height 25
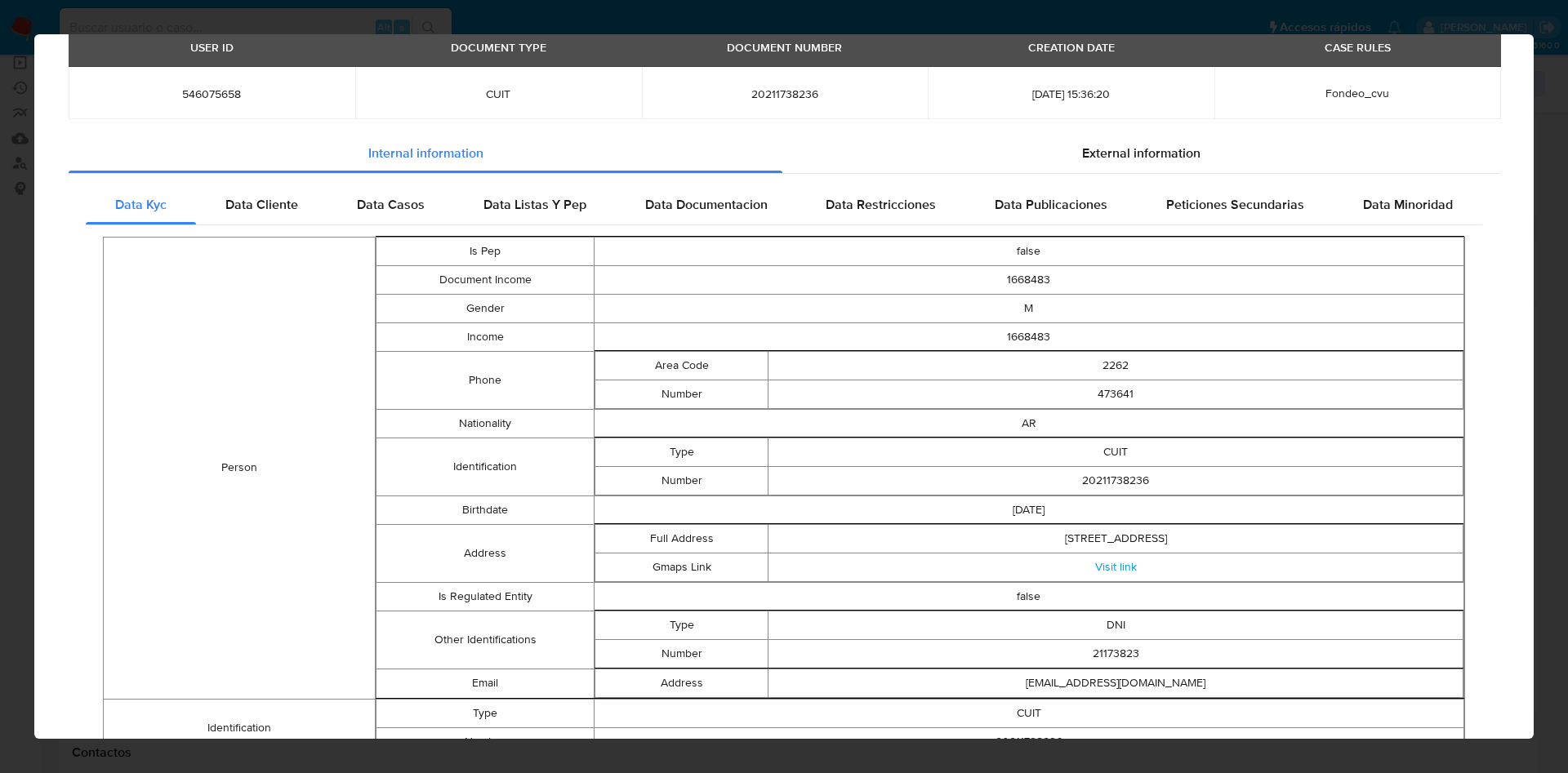
scroll to position [30, 0]
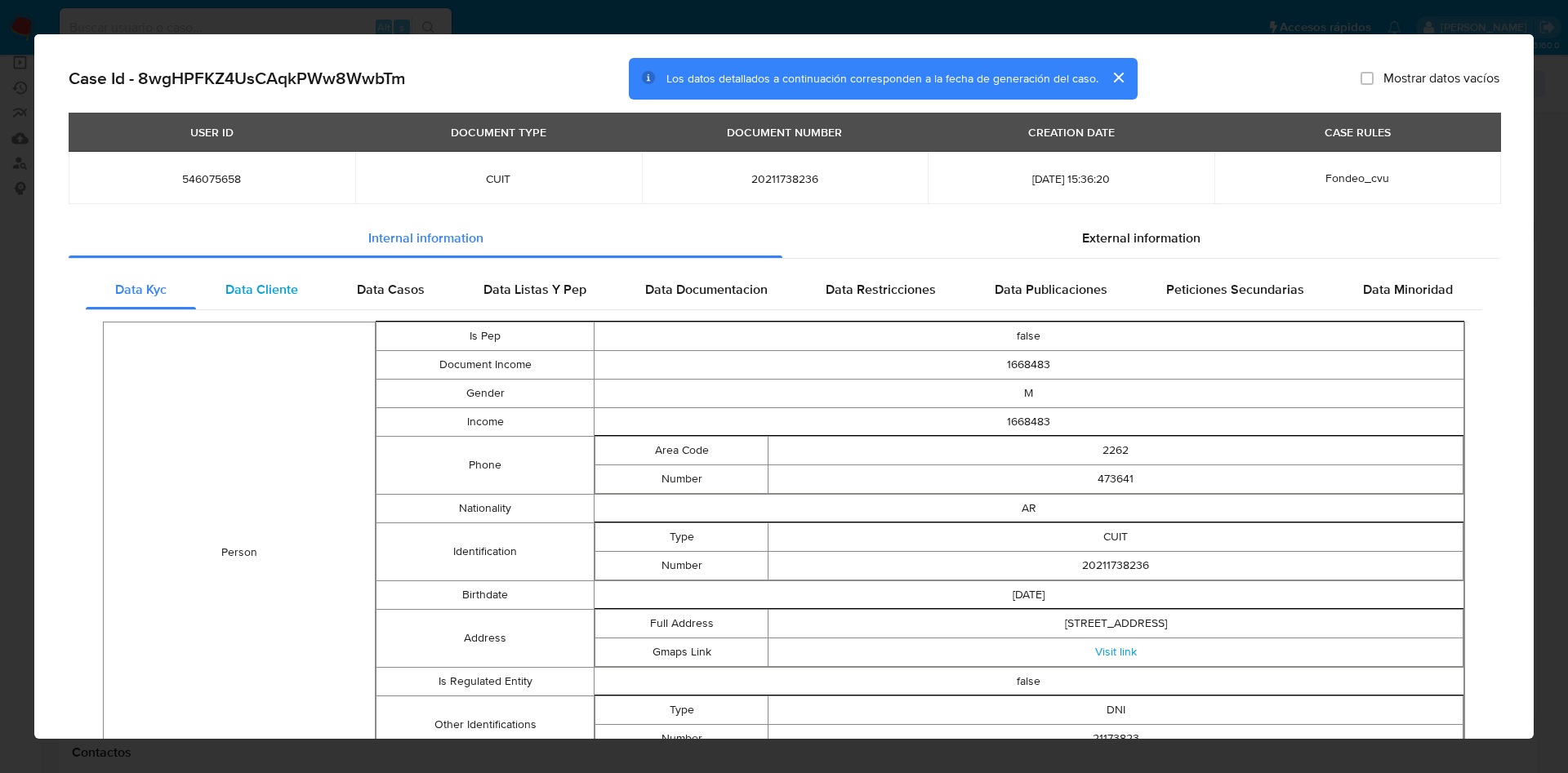
click at [273, 307] on div "Data Cliente" at bounding box center [261, 289] width 131 height 39
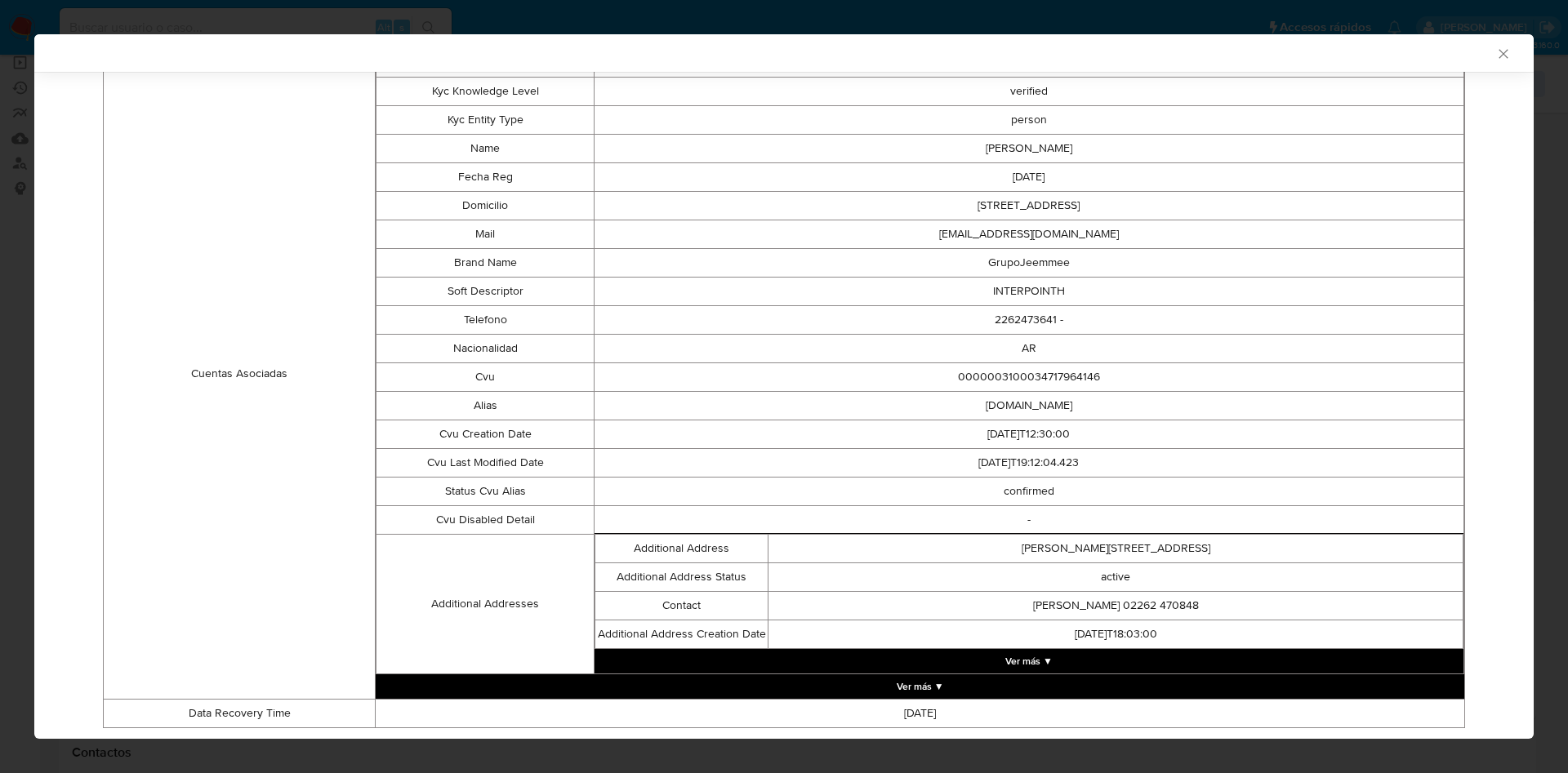
scroll to position [394, 0]
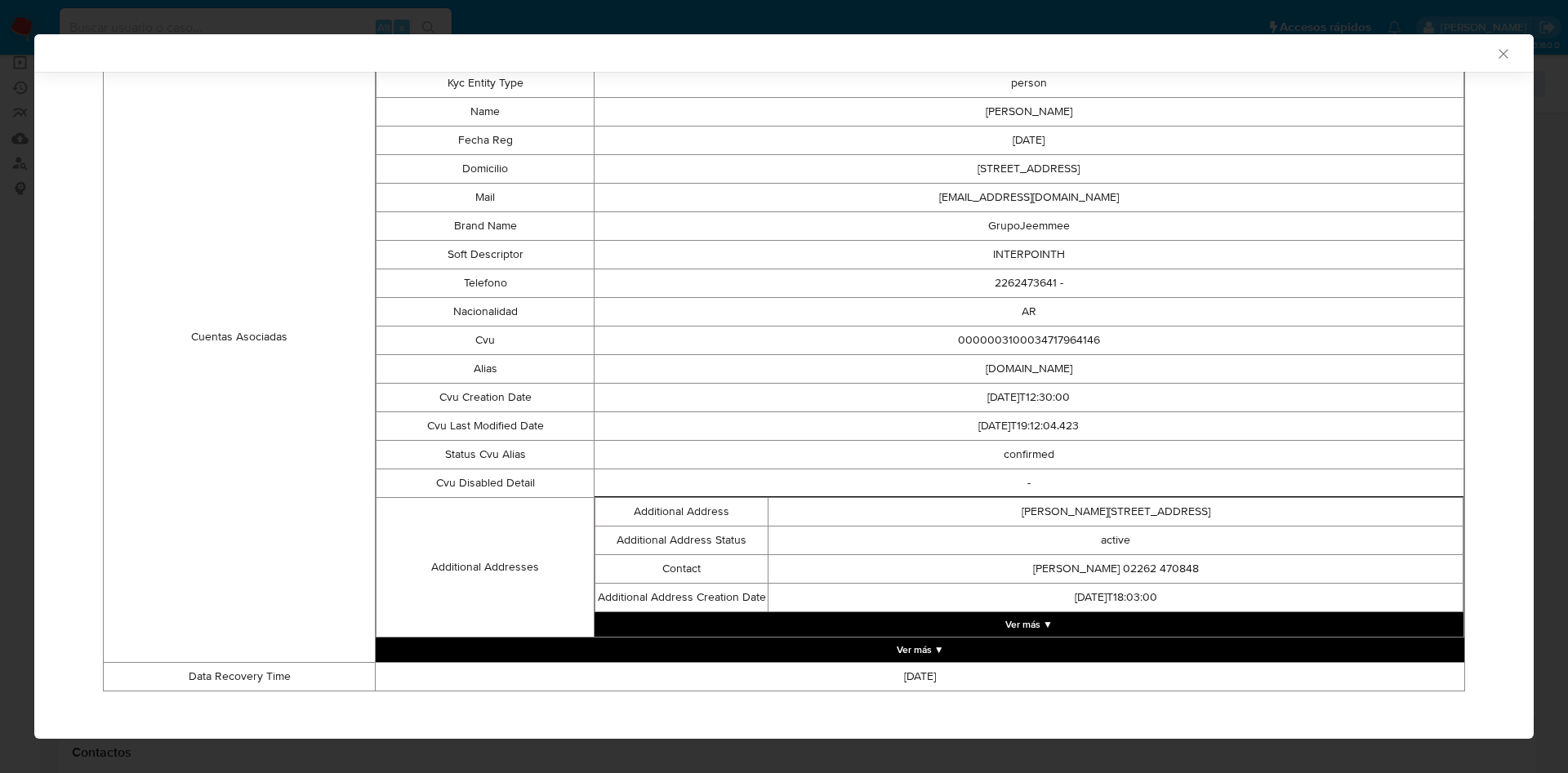
click at [994, 381] on td "[DOMAIN_NAME]" at bounding box center [1028, 368] width 870 height 28
click at [1012, 364] on td "[DOMAIN_NAME]" at bounding box center [1028, 368] width 870 height 28
copy td "[DOMAIN_NAME]"
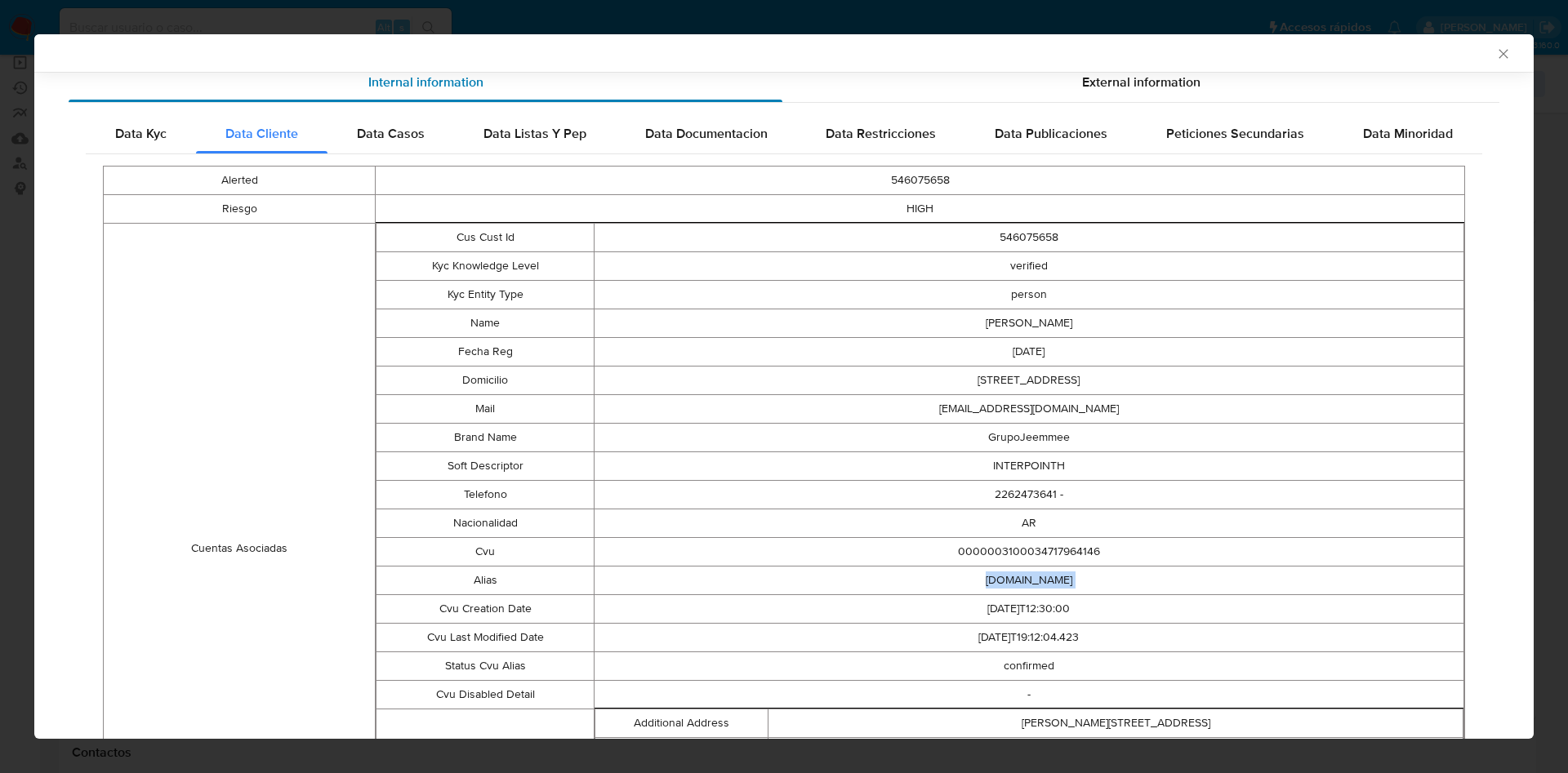
scroll to position [0, 0]
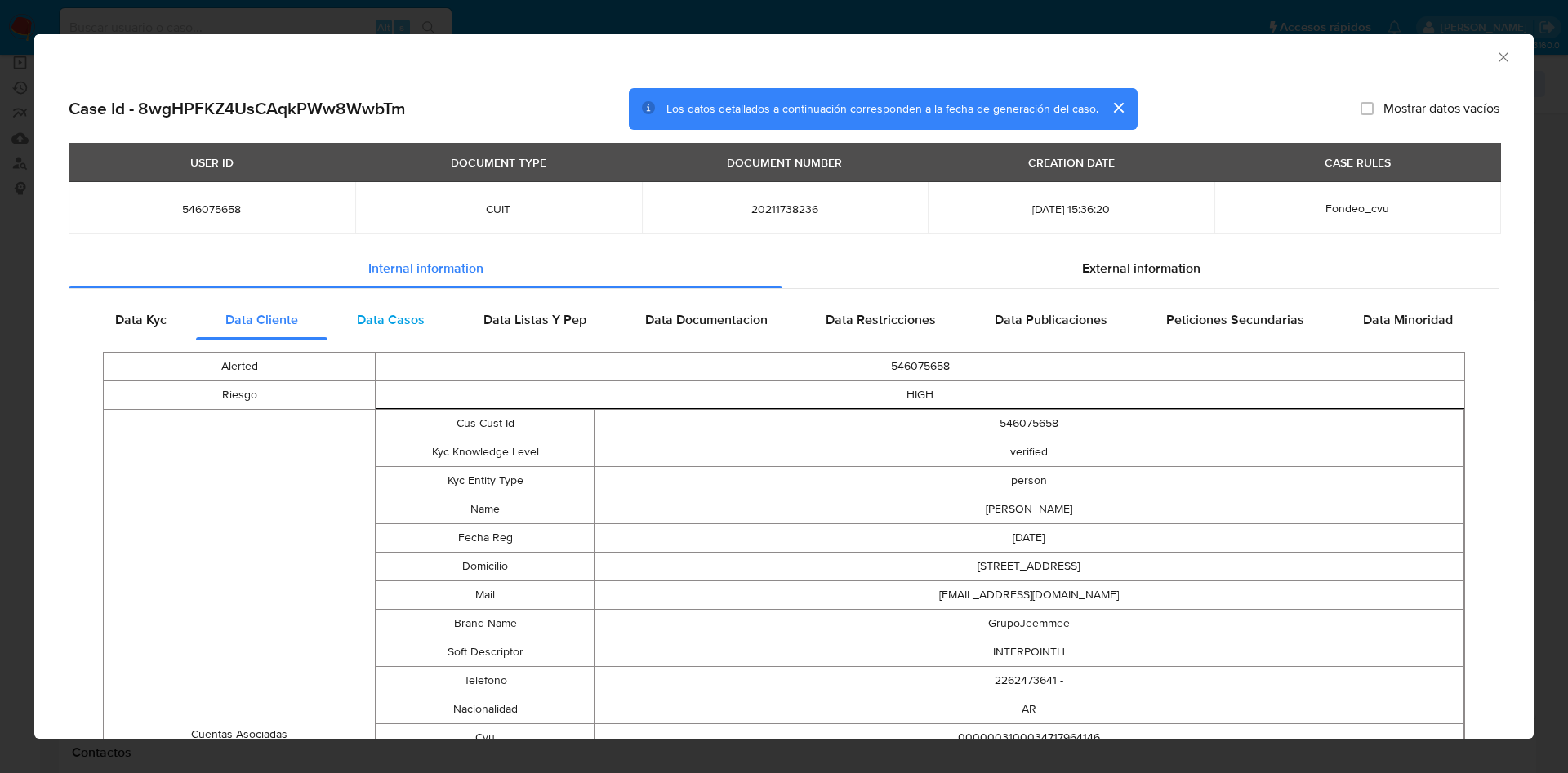
click at [382, 333] on div "Data Casos" at bounding box center [391, 320] width 127 height 39
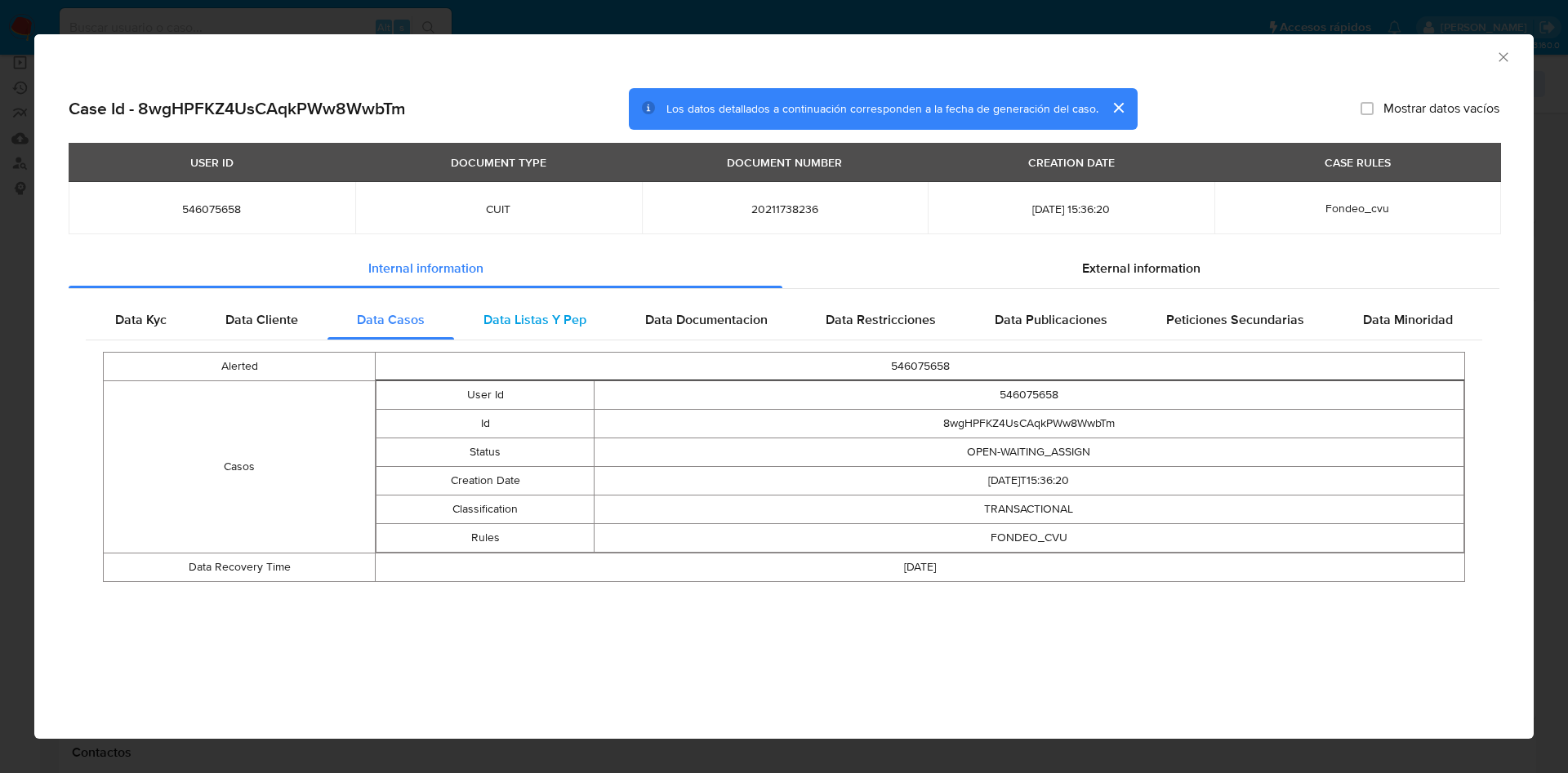
click at [547, 324] on span "Data Listas Y Pep" at bounding box center [534, 319] width 103 height 19
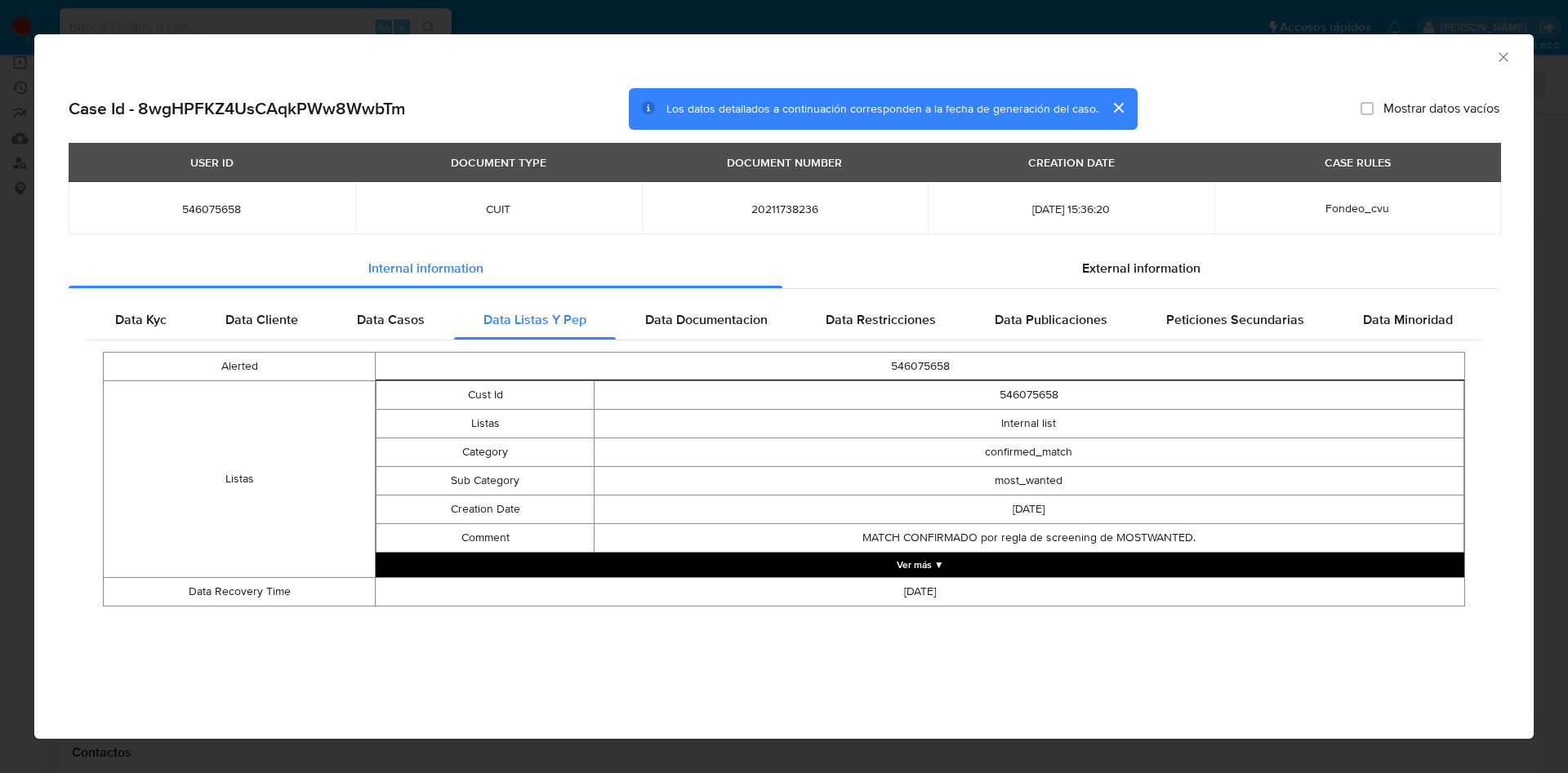
click at [940, 556] on button "Ver más ▼" at bounding box center [920, 565] width 1088 height 25
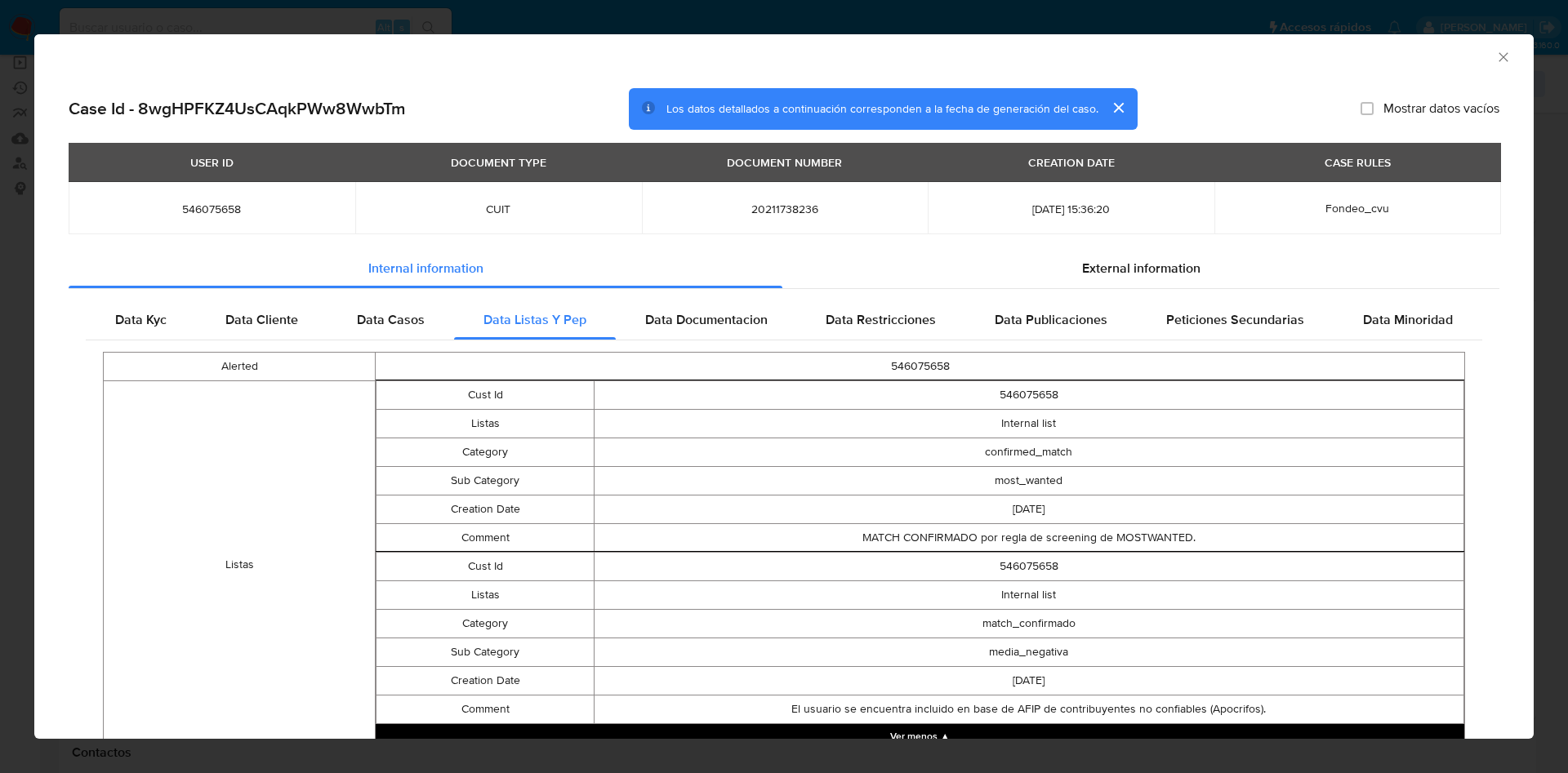
scroll to position [93, 0]
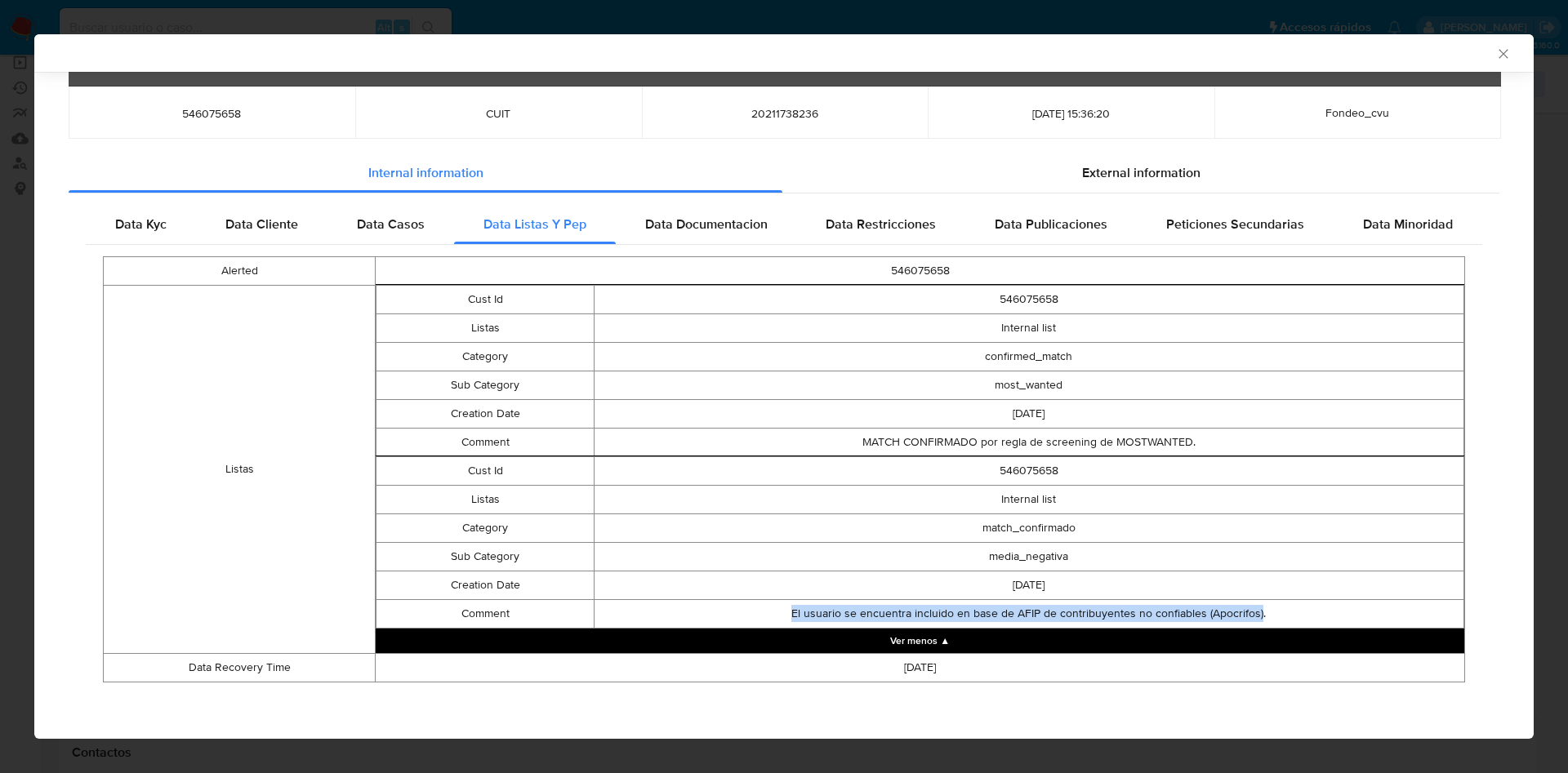
drag, startPoint x: 791, startPoint y: 616, endPoint x: 1246, endPoint y: 618, distance: 455.0
click at [1246, 618] on td "El usuario se encuentra incluido en base de AFIP de contribuyentes no confiable…" at bounding box center [1028, 613] width 870 height 28
drag, startPoint x: 1239, startPoint y: 616, endPoint x: 1318, endPoint y: 12, distance: 609.1
click at [1238, 614] on td "El usuario se encuentra incluido en base de AFIP de contribuyentes no confiable…" at bounding box center [1028, 613] width 870 height 28
click at [700, 230] on span "Data Documentacion" at bounding box center [706, 223] width 123 height 19
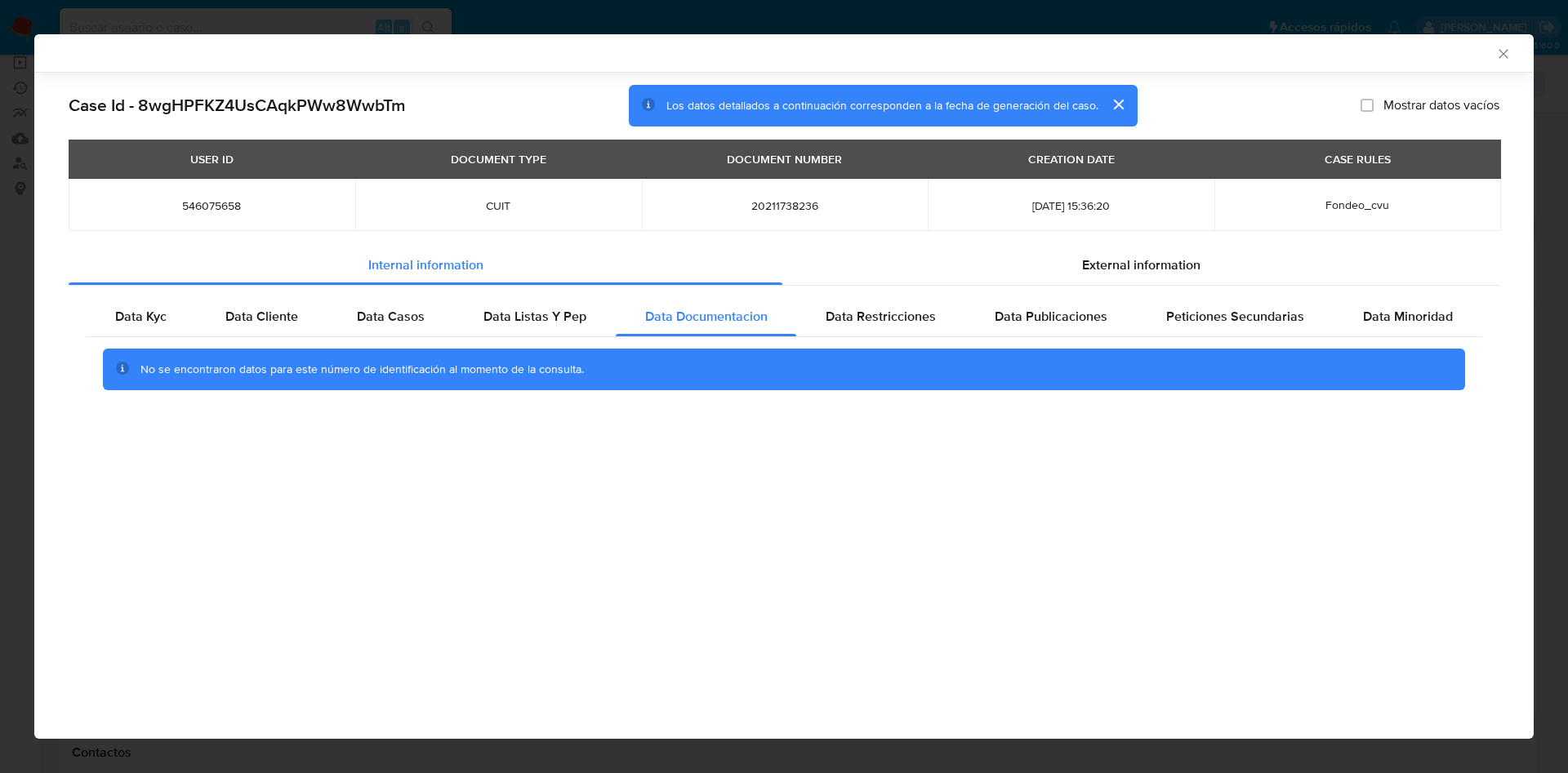
scroll to position [0, 0]
click at [881, 346] on div "No se encontraron datos para este número de identificación al momento de la con…" at bounding box center [783, 369] width 1396 height 65
click at [878, 304] on div "Data Restricciones" at bounding box center [881, 316] width 169 height 39
click at [1068, 307] on span "Data Publicaciones" at bounding box center [1051, 316] width 113 height 19
click at [1254, 314] on span "Peticiones Secundarias" at bounding box center [1235, 316] width 138 height 19
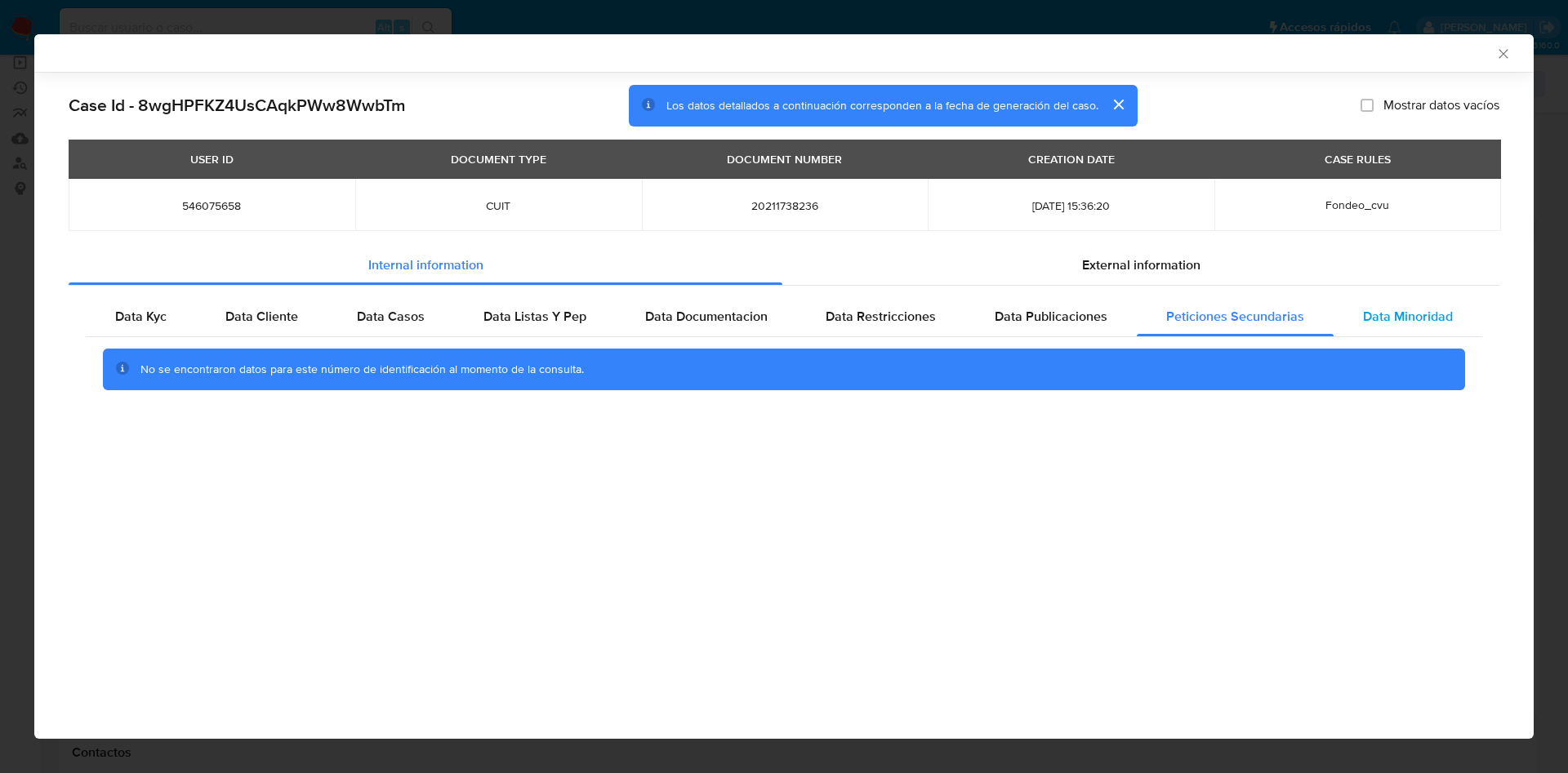
click at [1380, 316] on span "Data Minoridad" at bounding box center [1407, 316] width 90 height 19
click at [1156, 279] on div "External information" at bounding box center [1140, 265] width 717 height 39
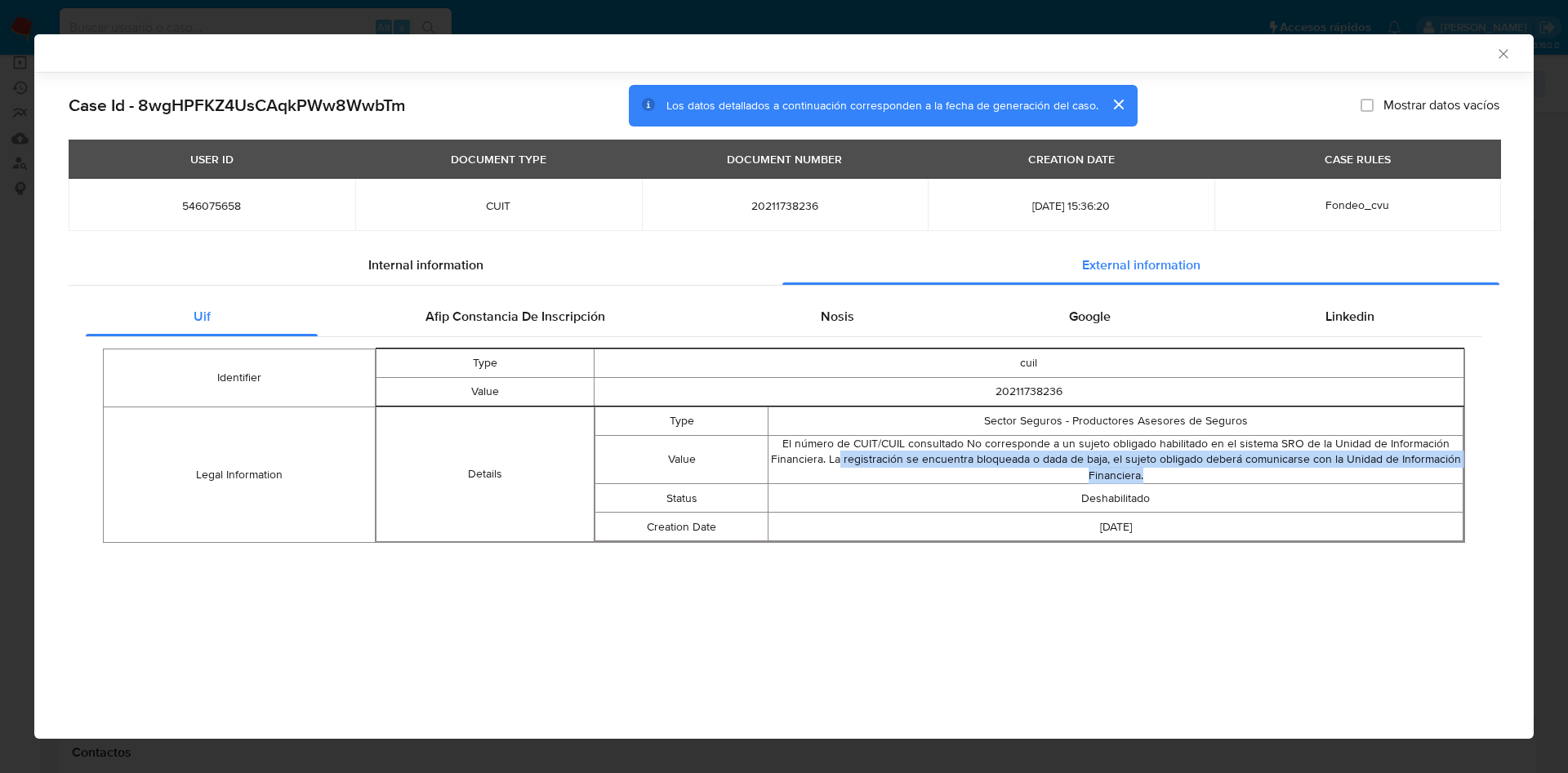
drag, startPoint x: 881, startPoint y: 465, endPoint x: 1258, endPoint y: 479, distance: 377.3
click at [1258, 479] on td "El número de CUIT/CUIL consultado No corresponde a un sujeto obligado habilitad…" at bounding box center [1116, 459] width 695 height 49
click at [1194, 474] on td "El número de CUIT/CUIL consultado No corresponde a un sujeto obligado habilitad…" at bounding box center [1116, 459] width 695 height 49
click at [483, 322] on span "Afip Constancia De Inscripción" at bounding box center [515, 316] width 180 height 19
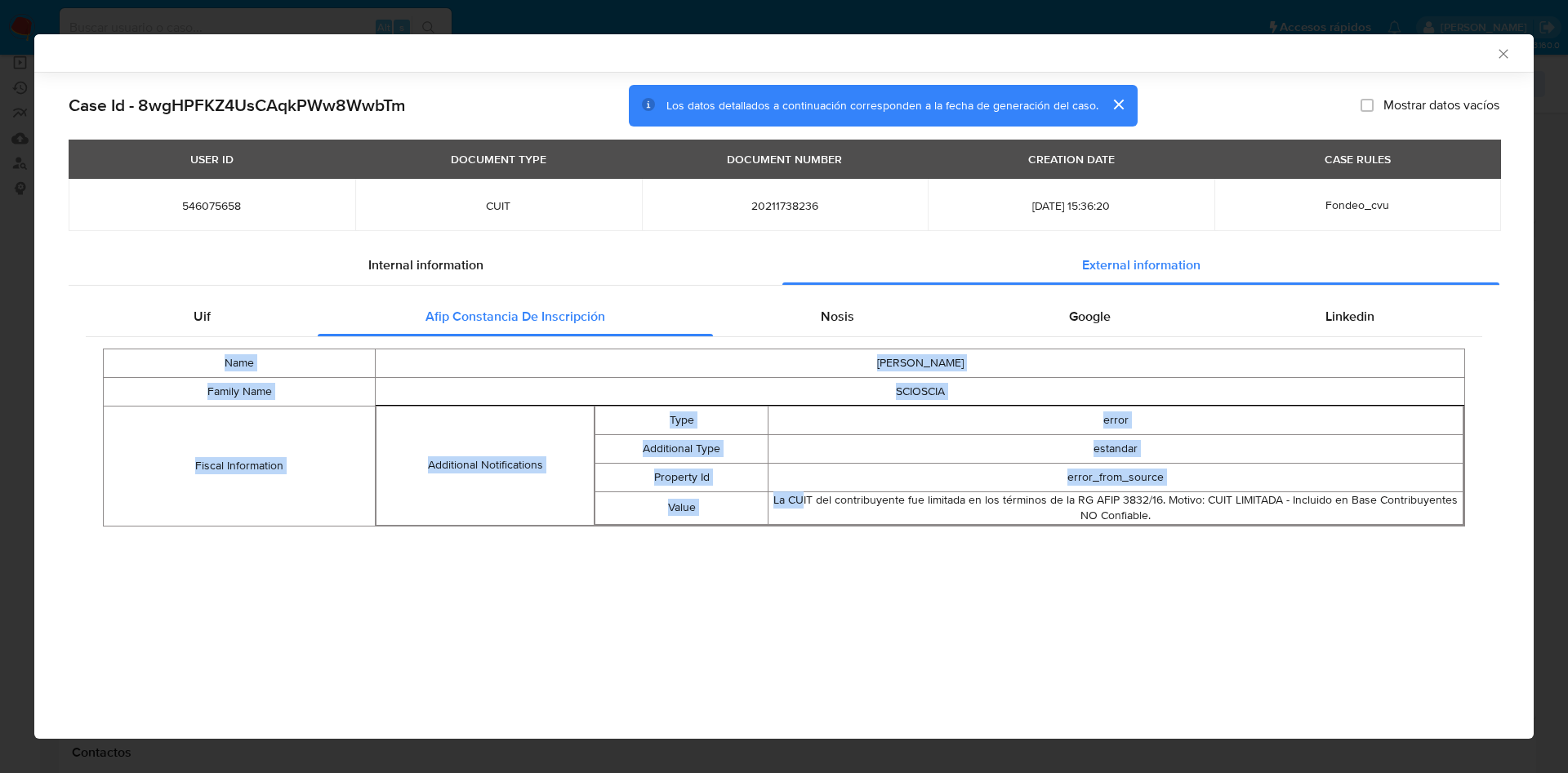
drag, startPoint x: 849, startPoint y: 501, endPoint x: 1294, endPoint y: 531, distance: 446.0
click at [1294, 531] on div "Name [PERSON_NAME] Family Name [PERSON_NAME] Fiscal Information Additional Noti…" at bounding box center [783, 437] width 1396 height 201
click at [1207, 514] on div "La CUIT del contribuyente fue limitada en los términos de la RG AFIP 3832/16. M…" at bounding box center [1115, 508] width 694 height 32
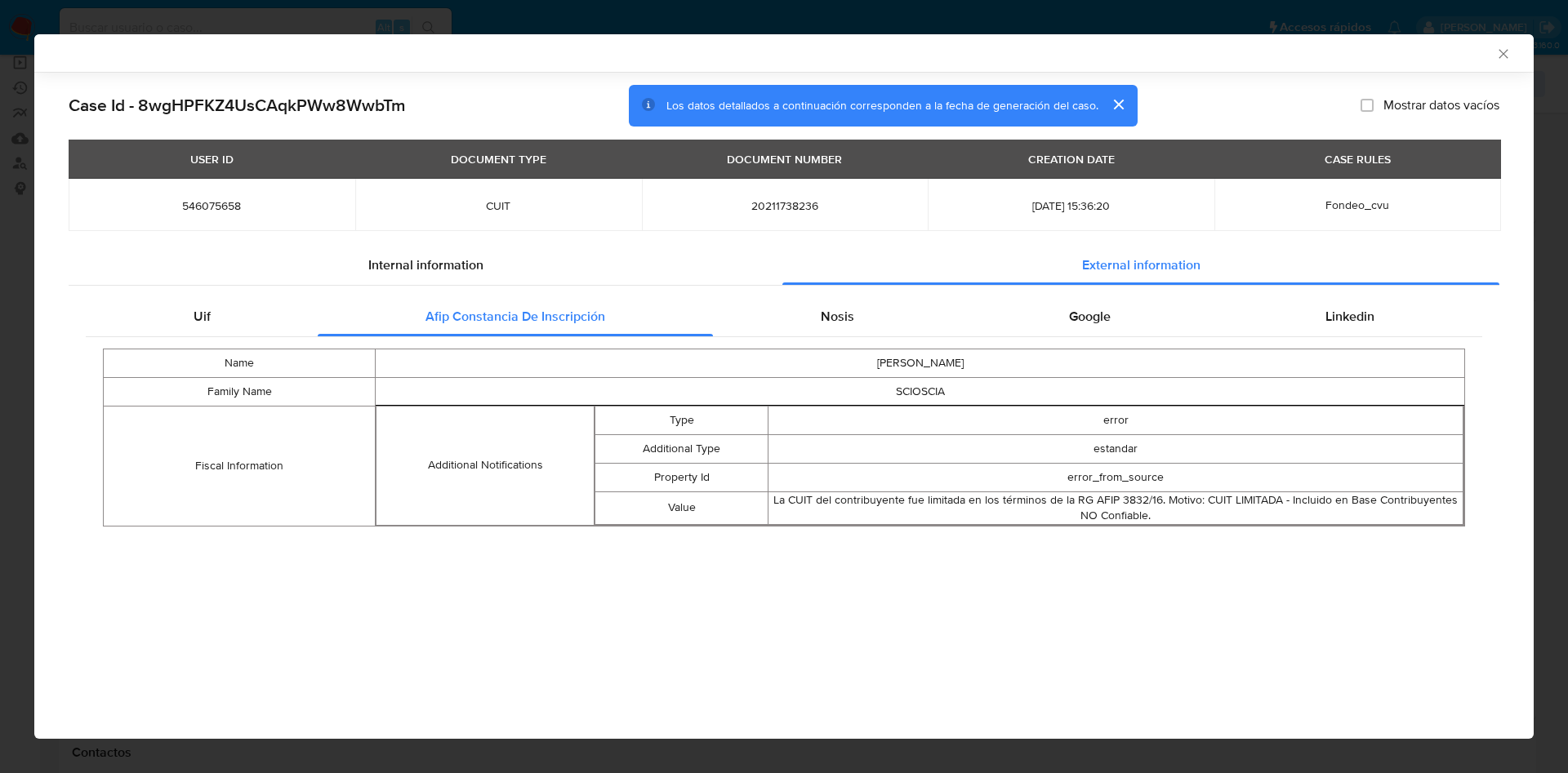
click at [1150, 505] on div "La CUIT del contribuyente fue limitada en los términos de la RG AFIP 3832/16. M…" at bounding box center [1115, 508] width 694 height 32
click at [1267, 511] on div "La CUIT del contribuyente fue limitada en los términos de la RG AFIP 3832/16. M…" at bounding box center [1115, 508] width 694 height 32
click at [1344, 504] on div "La CUIT del contribuyente fue limitada en los términos de la RG AFIP 3832/16. M…" at bounding box center [1115, 508] width 694 height 32
click at [1359, 506] on div "La CUIT del contribuyente fue limitada en los términos de la RG AFIP 3832/16. M…" at bounding box center [1115, 508] width 694 height 32
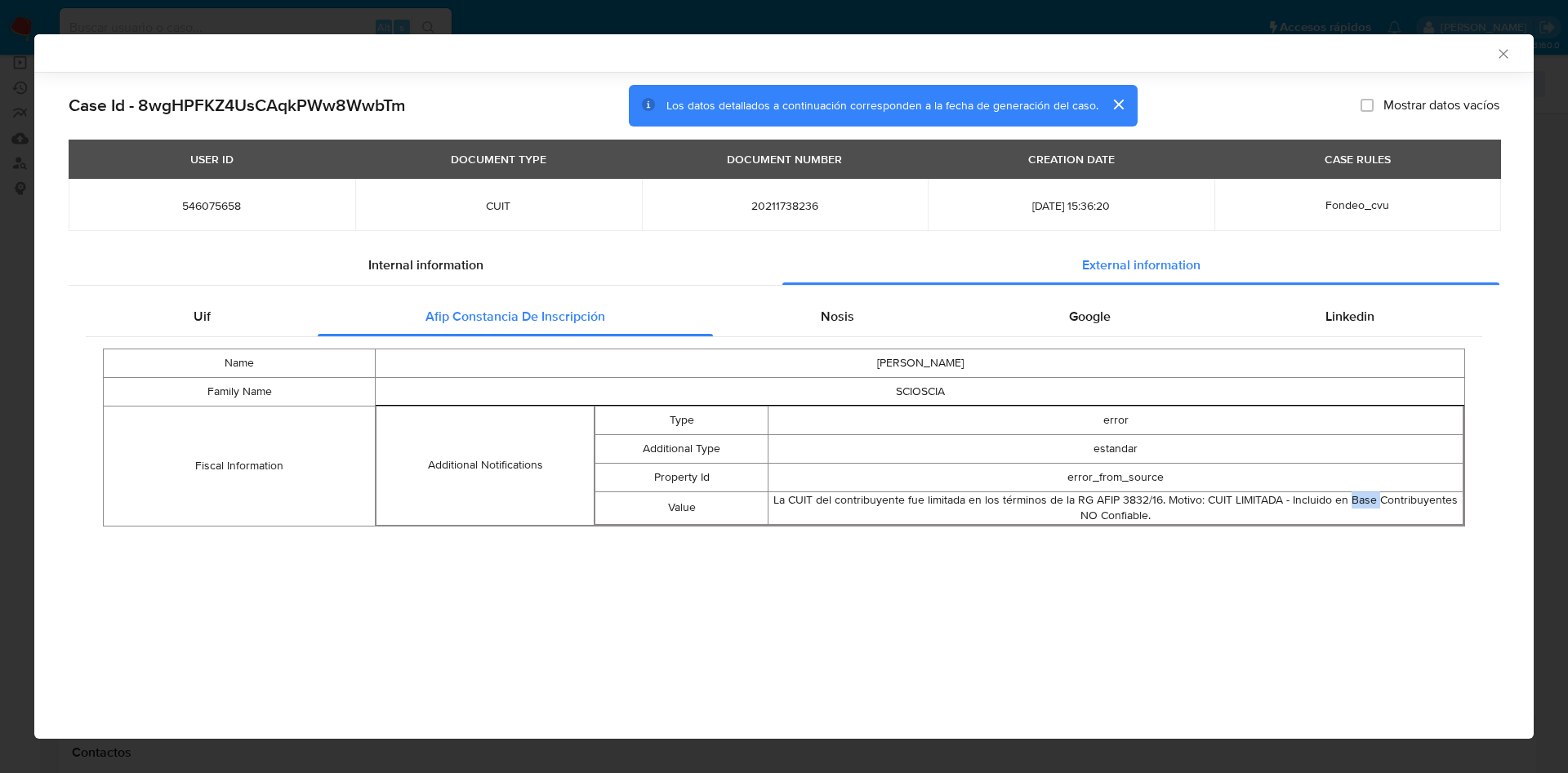
click at [1359, 506] on div "La CUIT del contribuyente fue limitada en los términos de la RG AFIP 3832/16. M…" at bounding box center [1115, 508] width 694 height 32
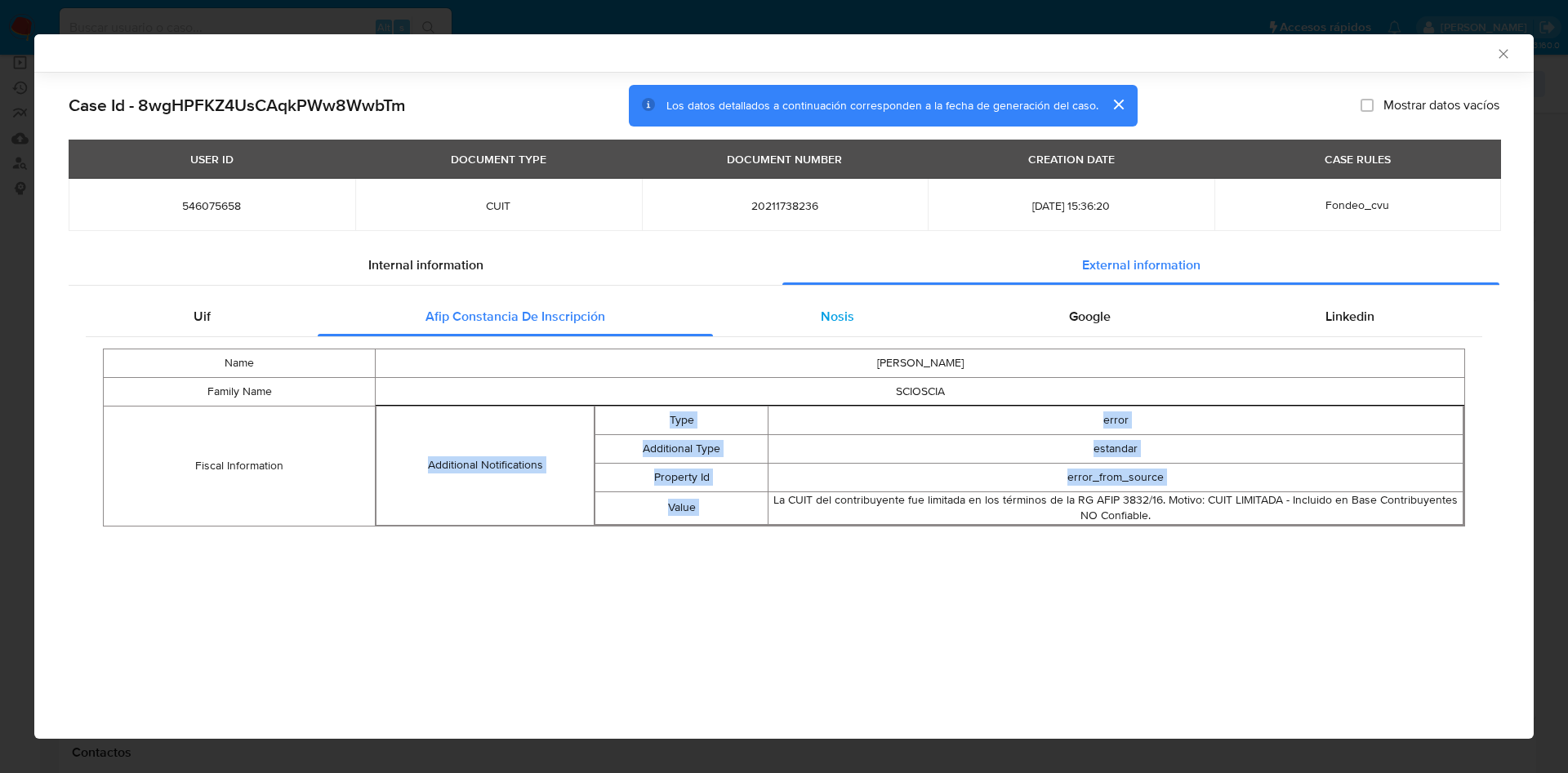
click at [913, 325] on div "Nosis" at bounding box center [836, 316] width 248 height 39
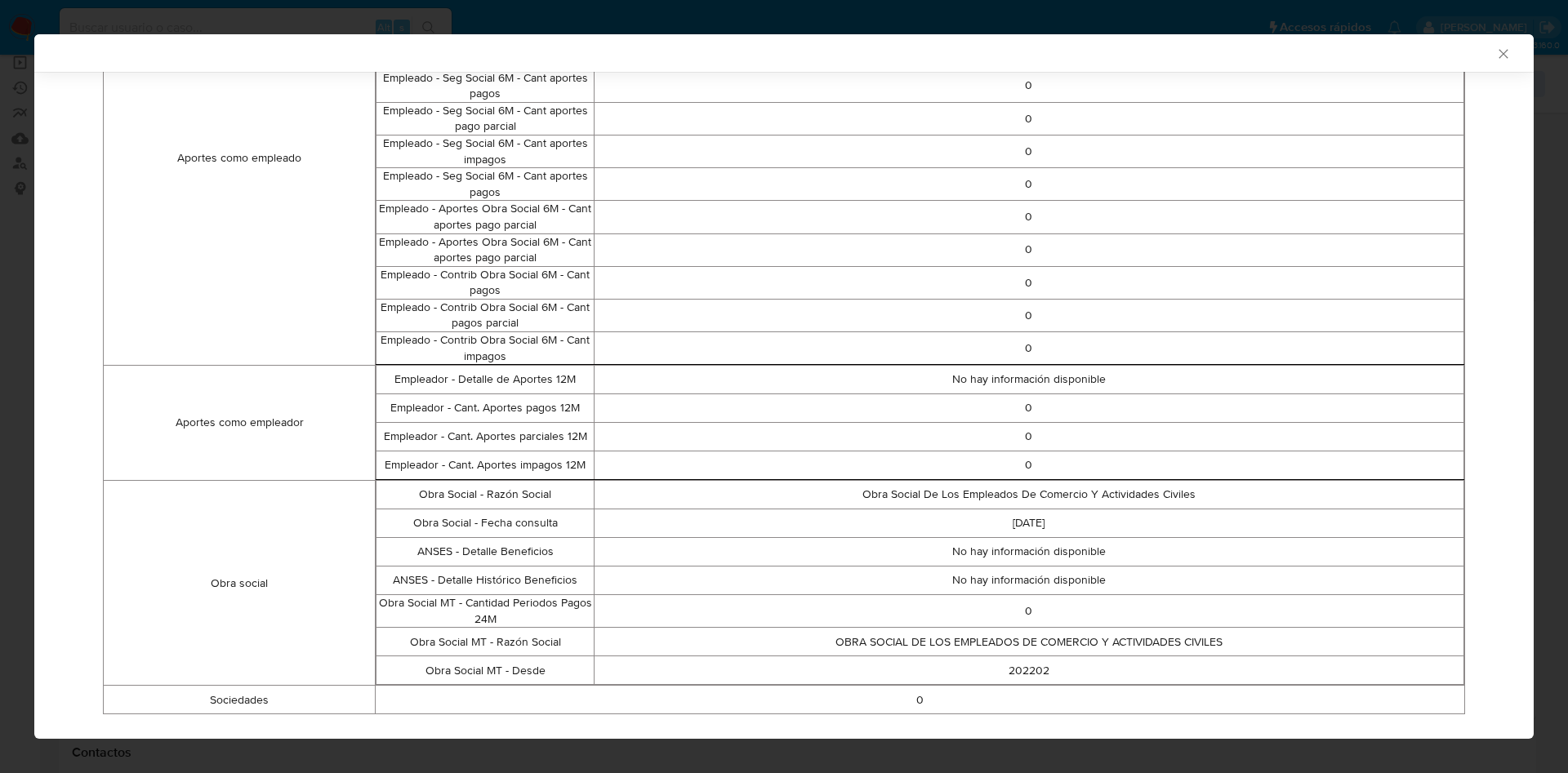
scroll to position [889, 0]
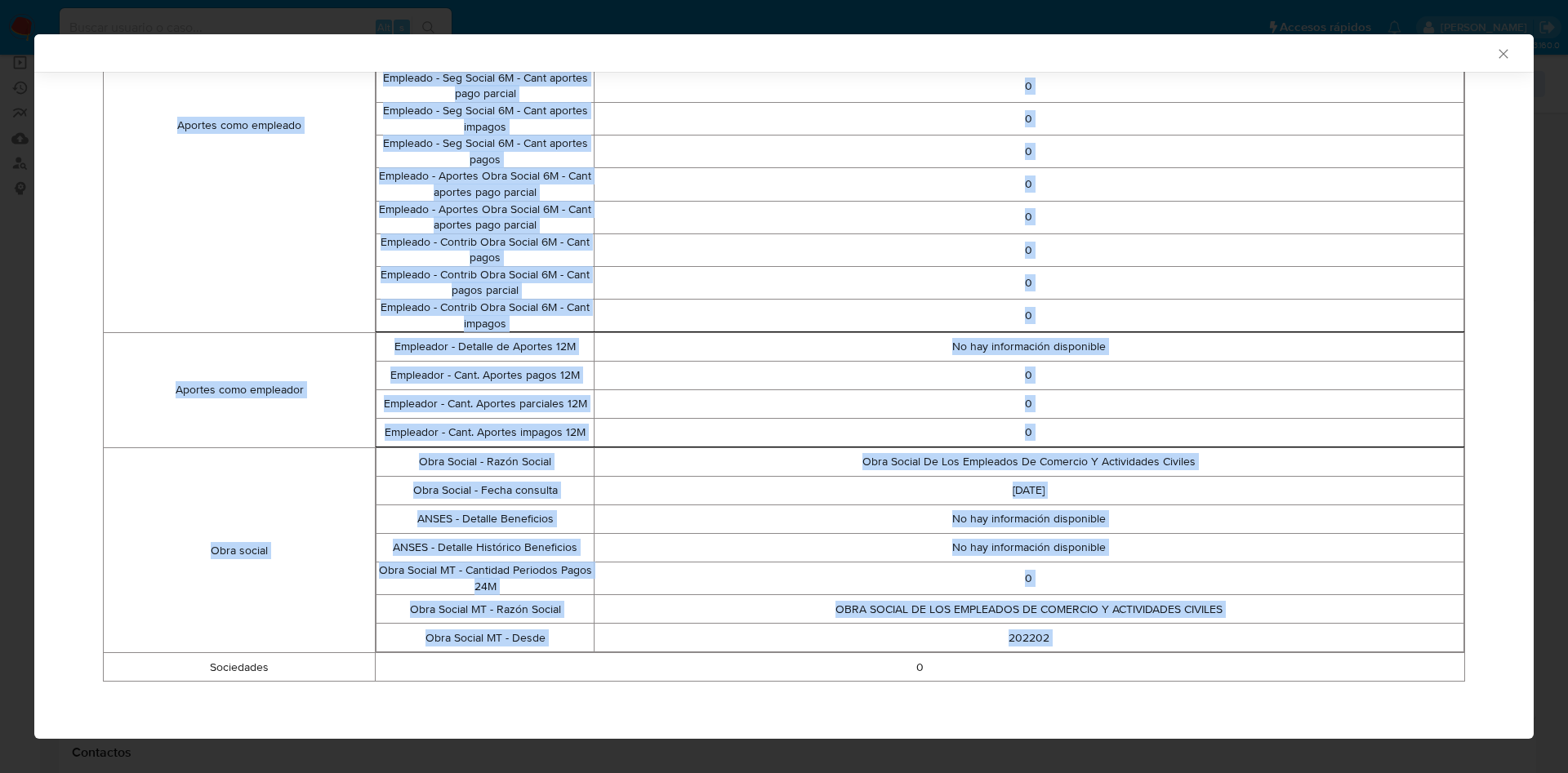
drag, startPoint x: 258, startPoint y: 665, endPoint x: 997, endPoint y: 686, distance: 739.3
click at [998, 686] on div "Datos personales Nombre [PERSON_NAME] [PERSON_NAME] DNI 21173823 ¿Es fallecido?…" at bounding box center [783, 71] width 1396 height 1246
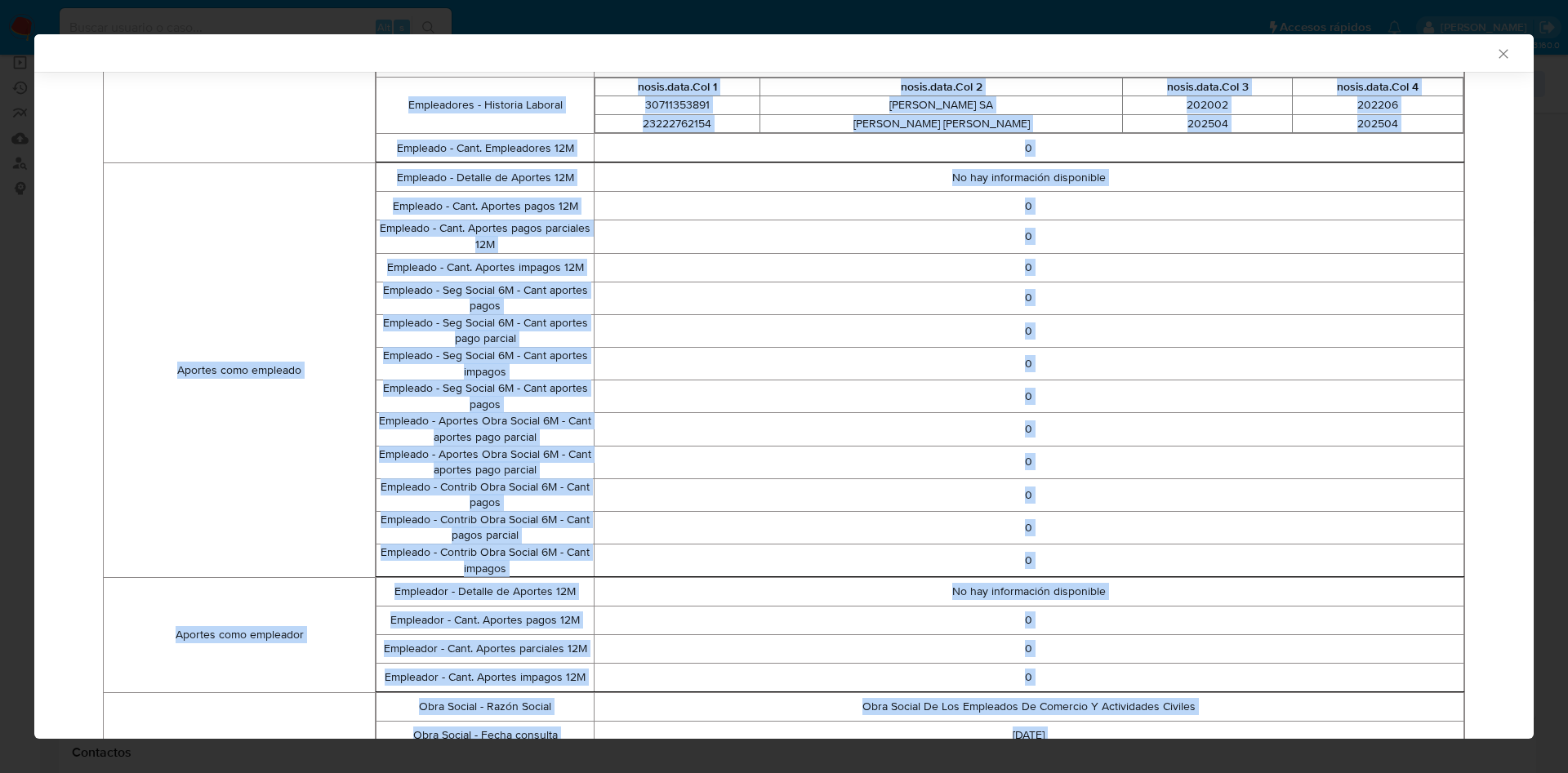
scroll to position [523, 0]
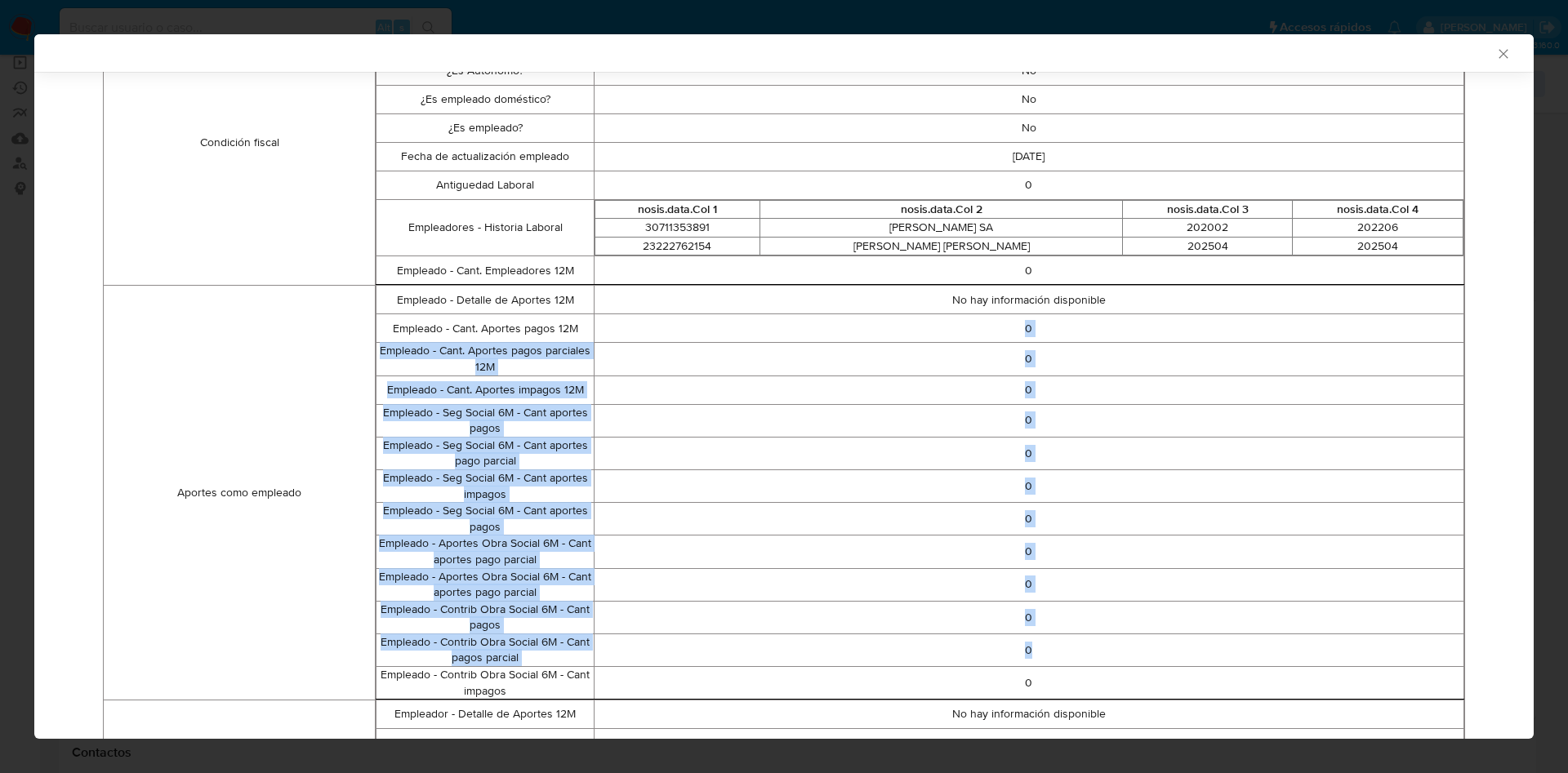
drag, startPoint x: 933, startPoint y: 336, endPoint x: 1070, endPoint y: 653, distance: 345.3
click at [1070, 653] on tbody "Empleado - Detalle de Aportes 12M No hay información disponible Empleado - Cant…" at bounding box center [920, 492] width 1087 height 413
click at [1027, 662] on td "0" at bounding box center [1028, 649] width 870 height 33
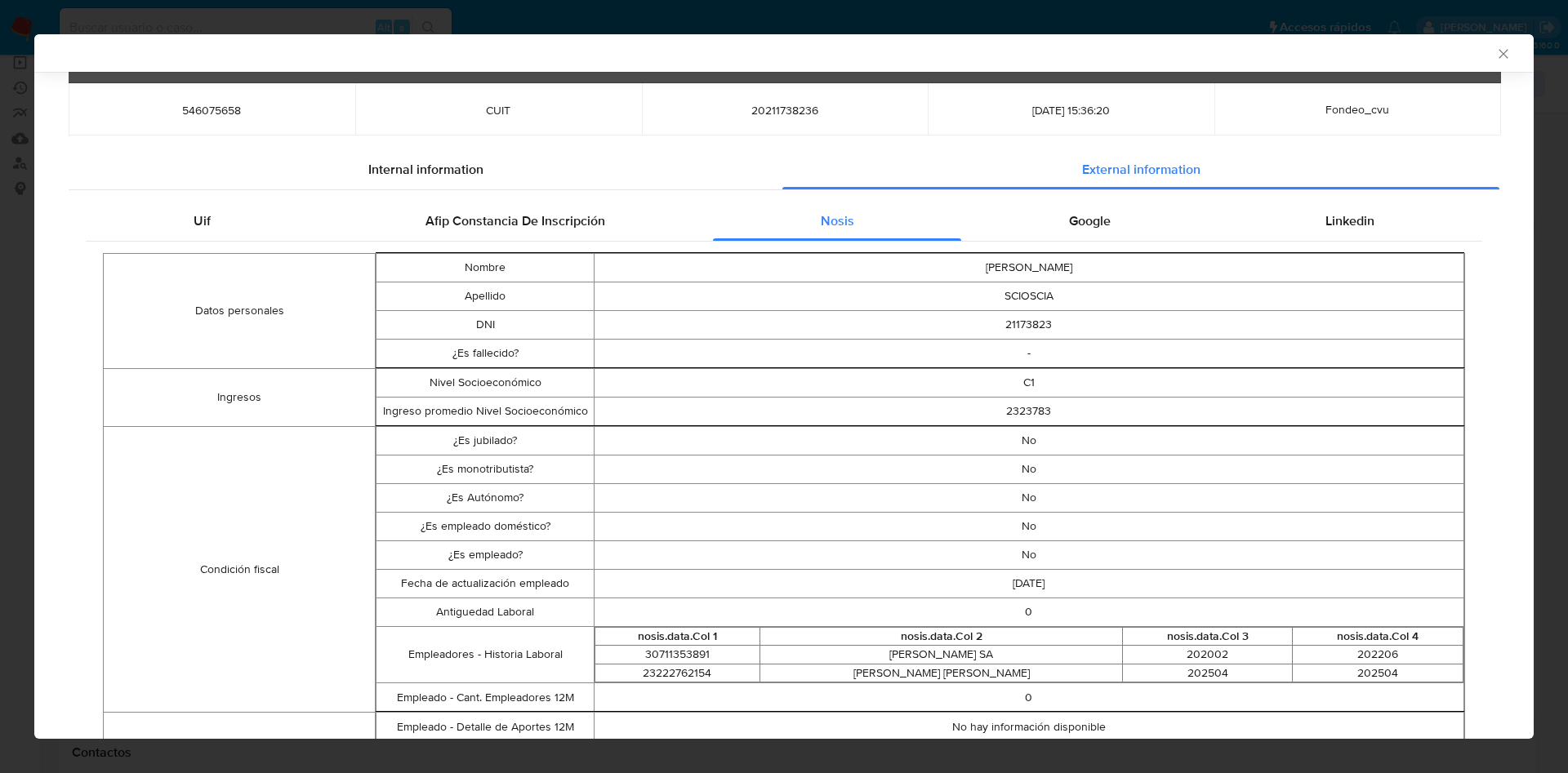
scroll to position [152, 0]
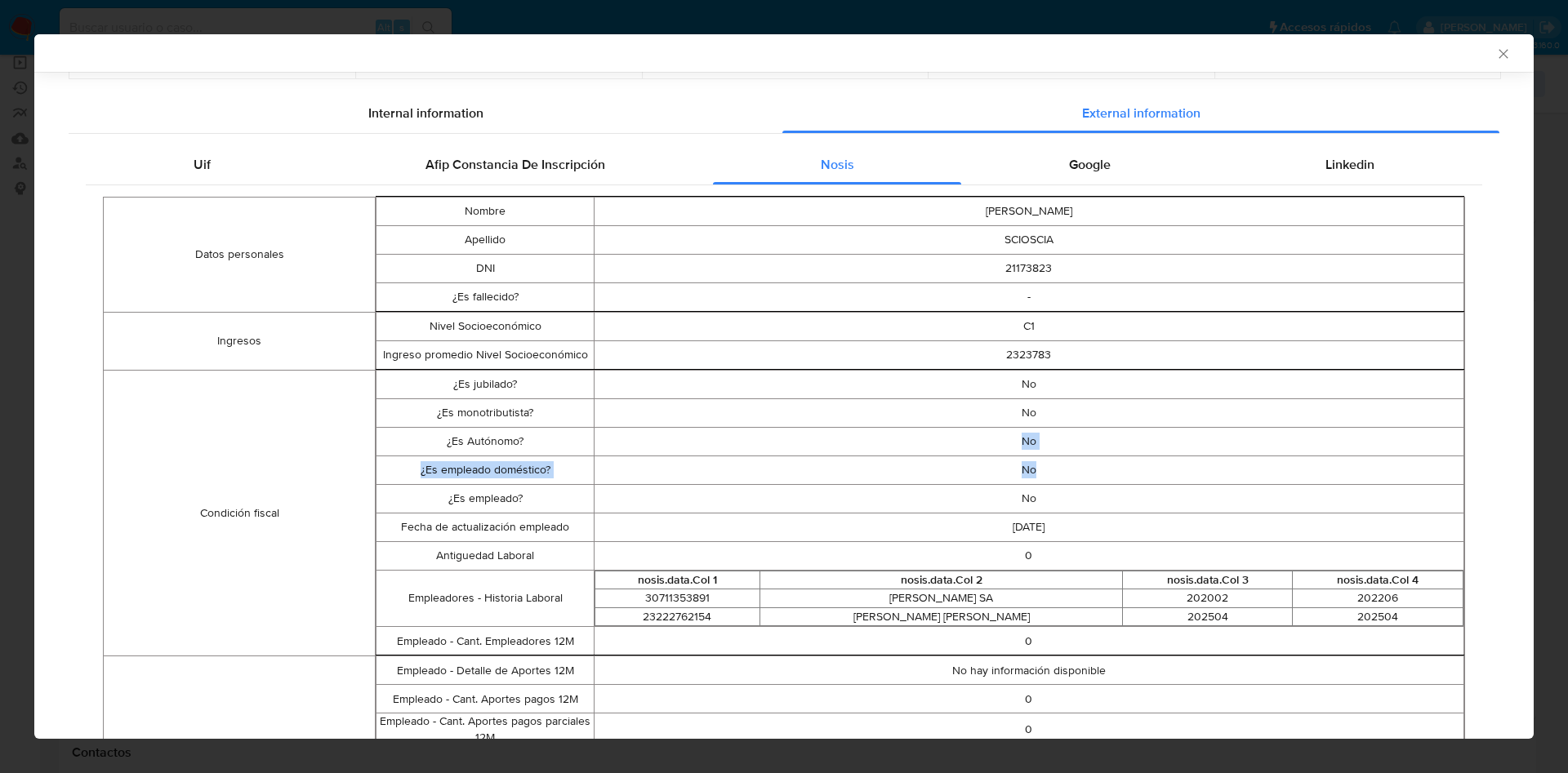
drag, startPoint x: 1024, startPoint y: 457, endPoint x: 1029, endPoint y: 472, distance: 15.8
click at [1029, 472] on tbody "¿Es jubilado? No ¿Es monotributista? No ¿Es Autónomo? No ¿Es empleado doméstico…" at bounding box center [920, 512] width 1087 height 286
click at [1028, 504] on td "No" at bounding box center [1028, 498] width 870 height 28
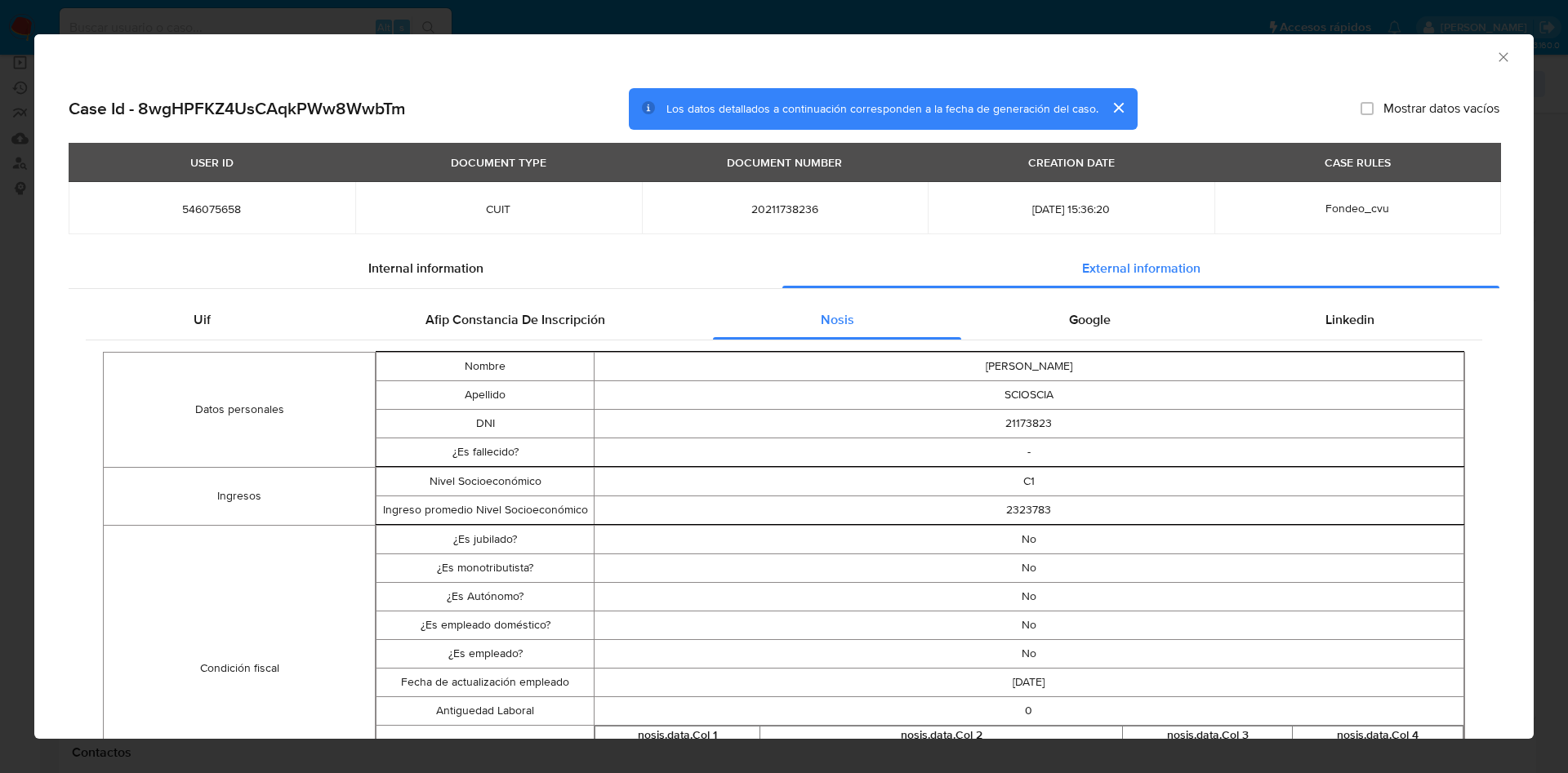
click at [394, 251] on div "Internal information" at bounding box center [425, 268] width 713 height 39
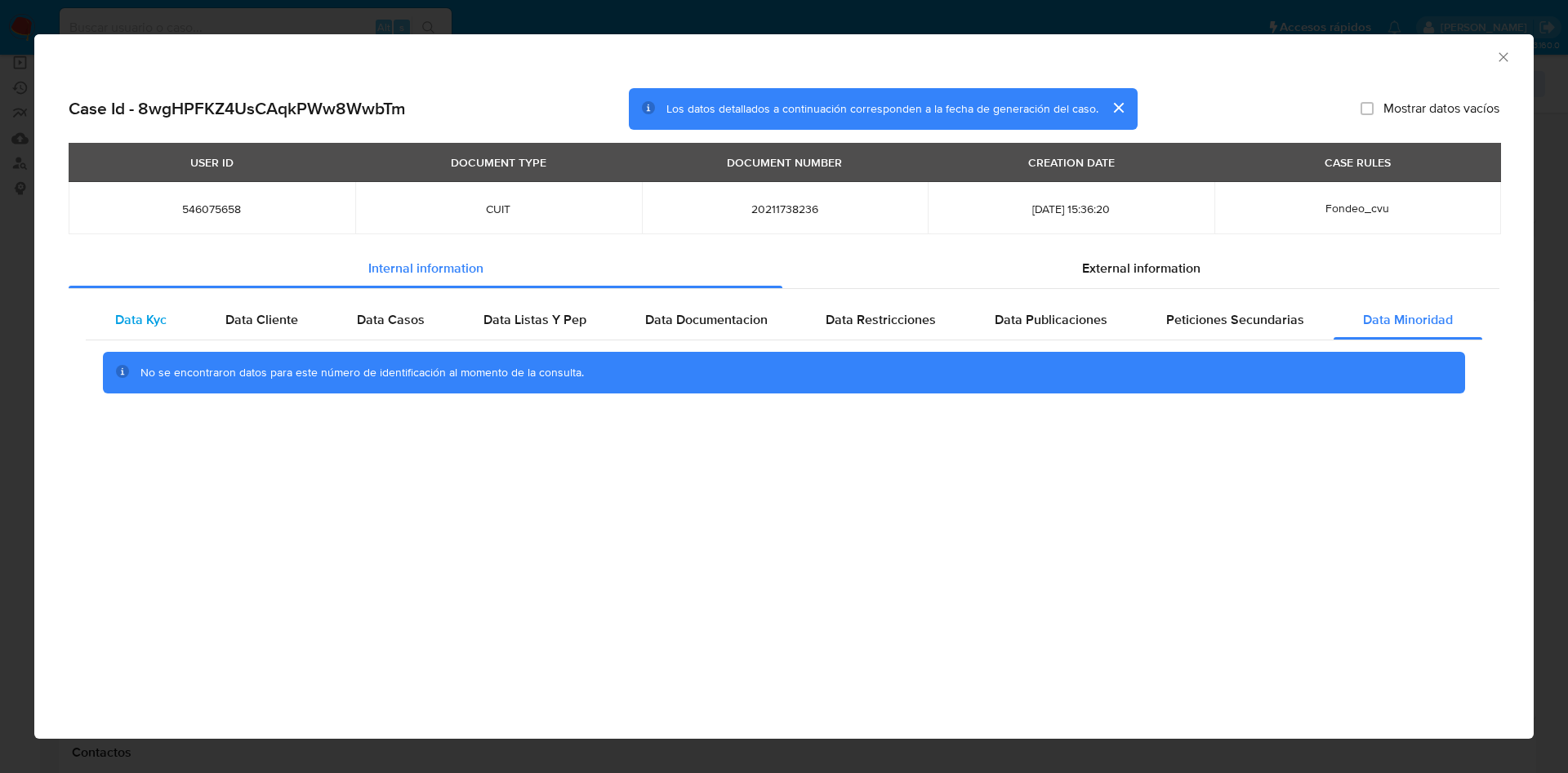
click at [179, 326] on div "Data Kyc" at bounding box center [140, 320] width 110 height 39
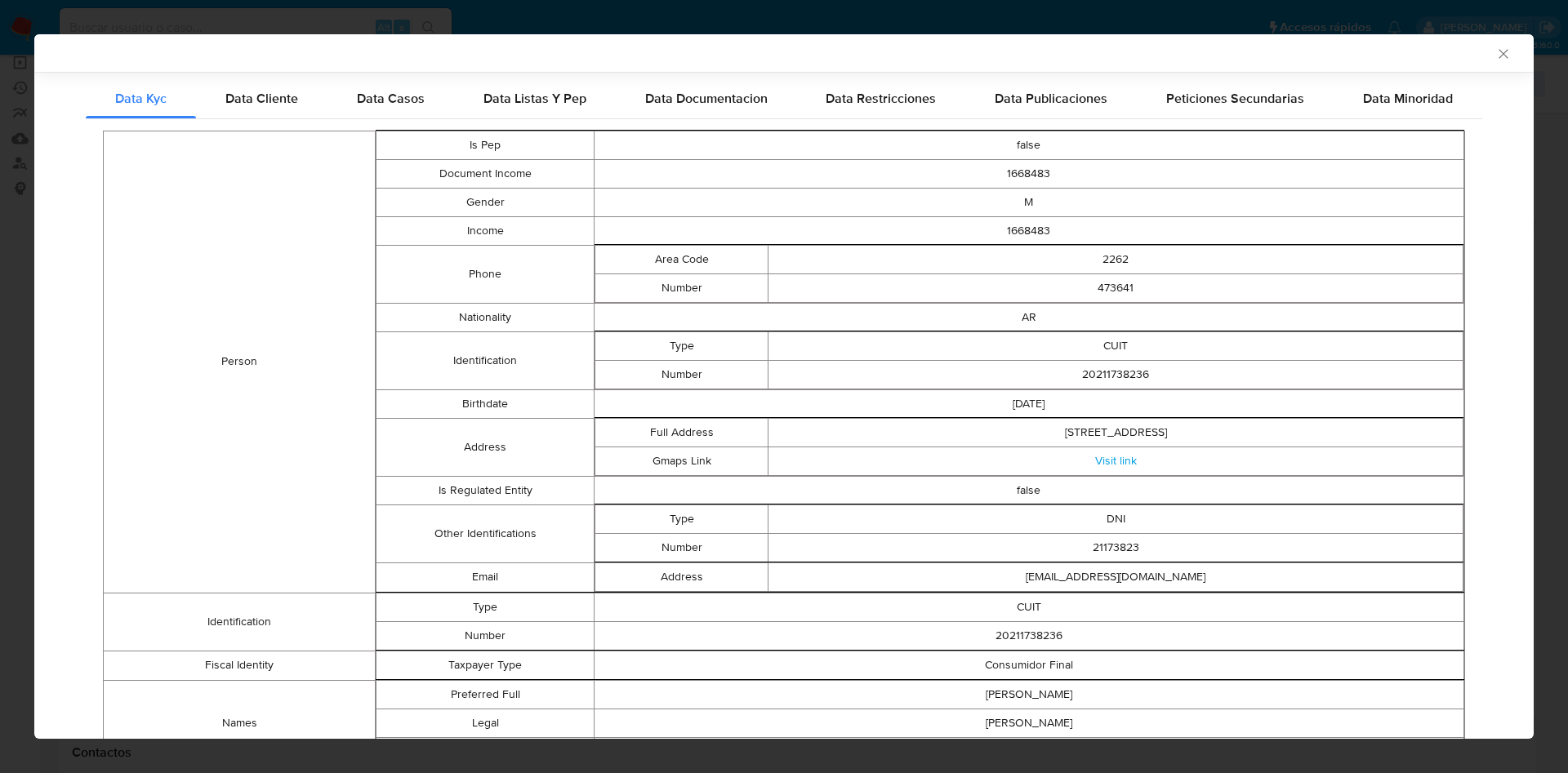
scroll to position [364, 0]
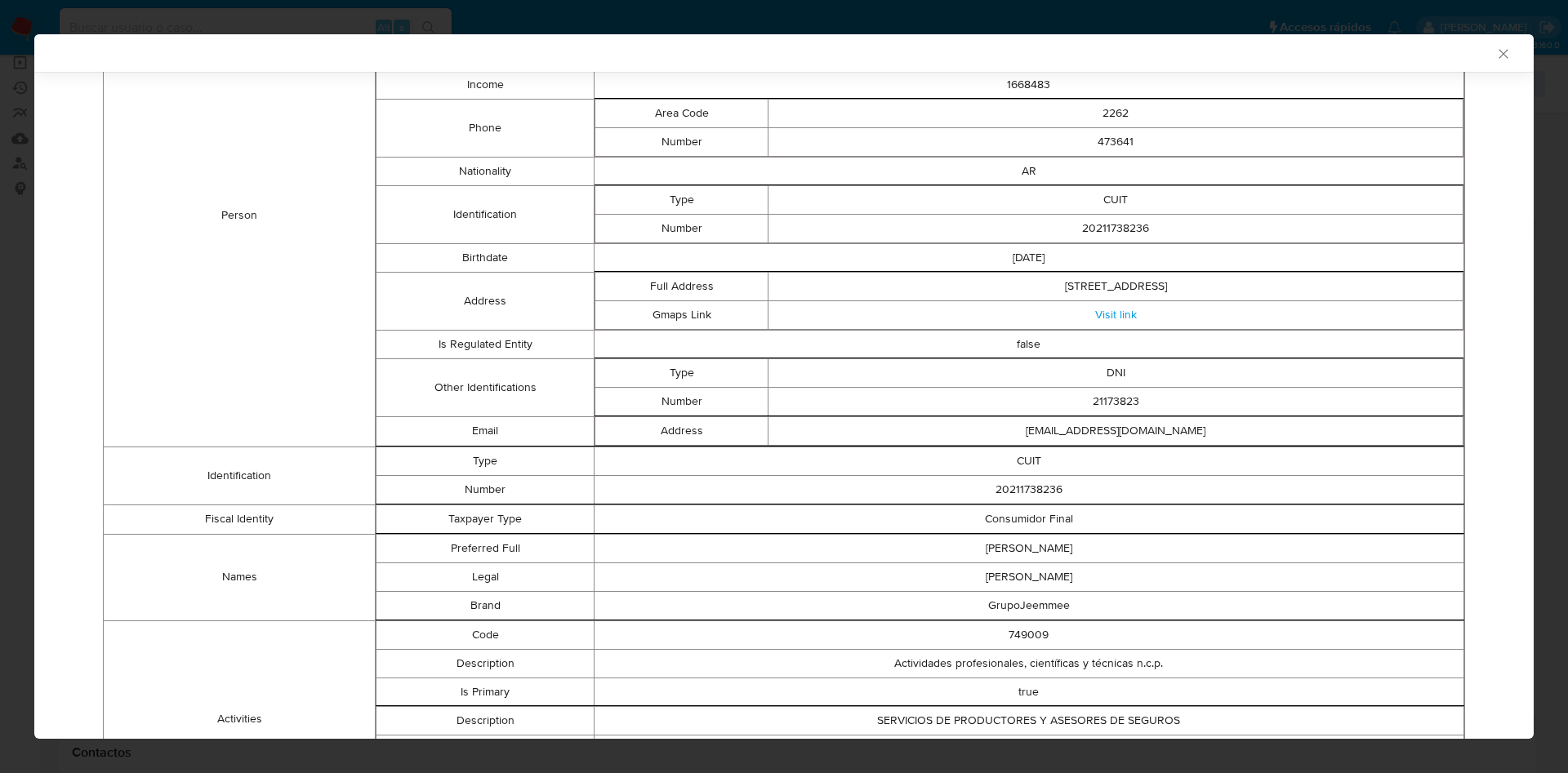
click at [1031, 489] on td "20211738236" at bounding box center [1028, 489] width 870 height 28
copy td "20211738236"
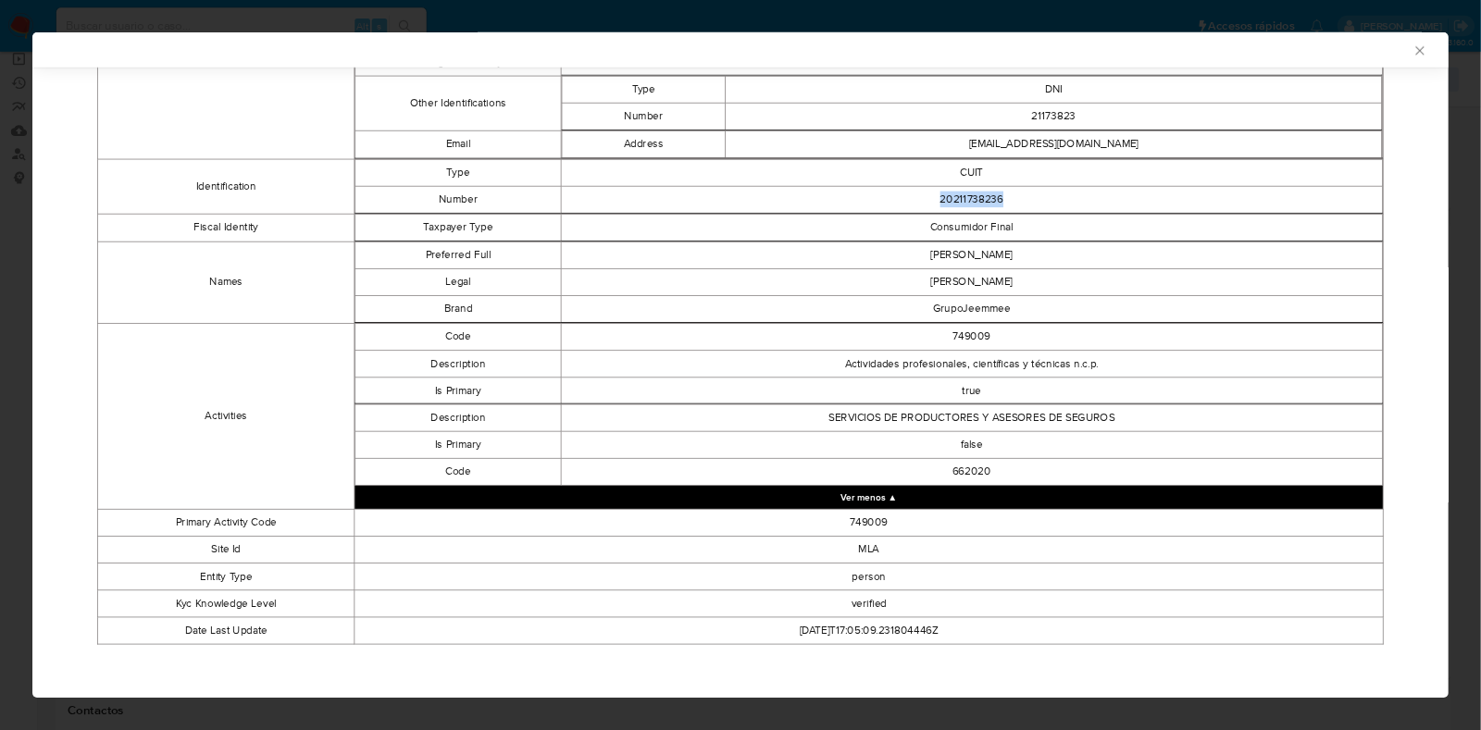
scroll to position [0, 0]
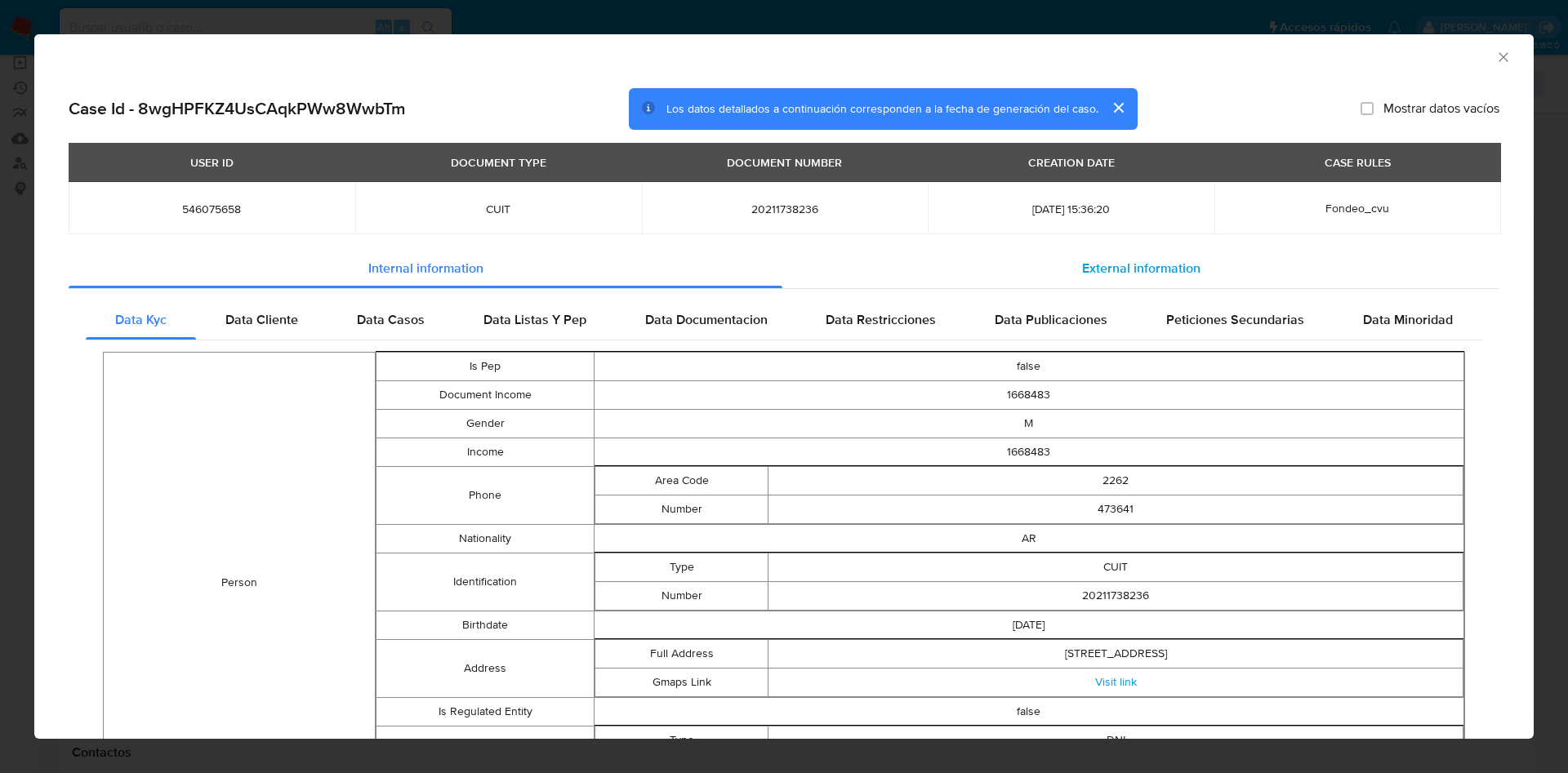
click at [1092, 261] on span "External information" at bounding box center [1141, 267] width 118 height 19
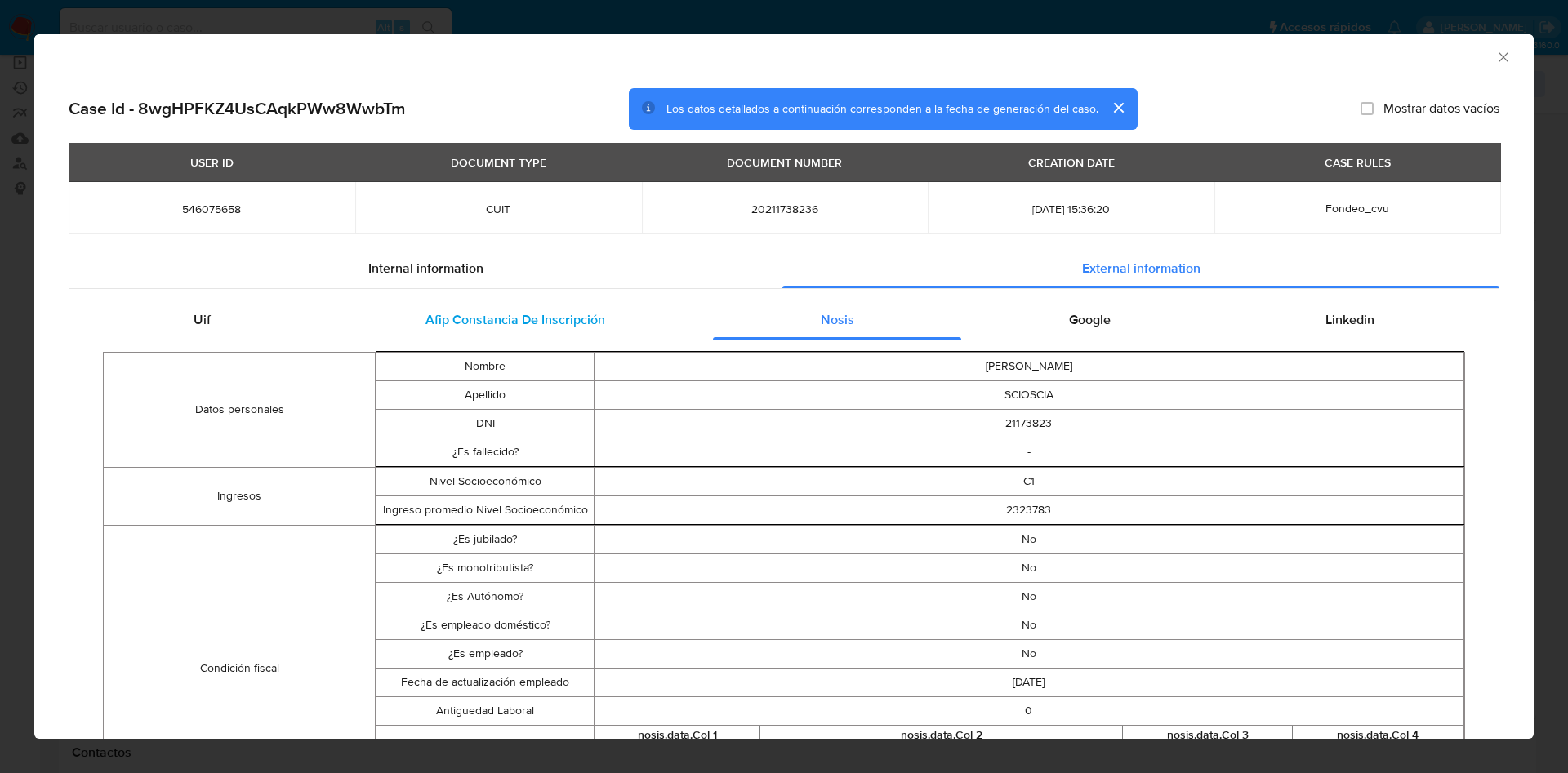
click at [322, 318] on div "Afip Constancia De Inscripción" at bounding box center [514, 320] width 394 height 39
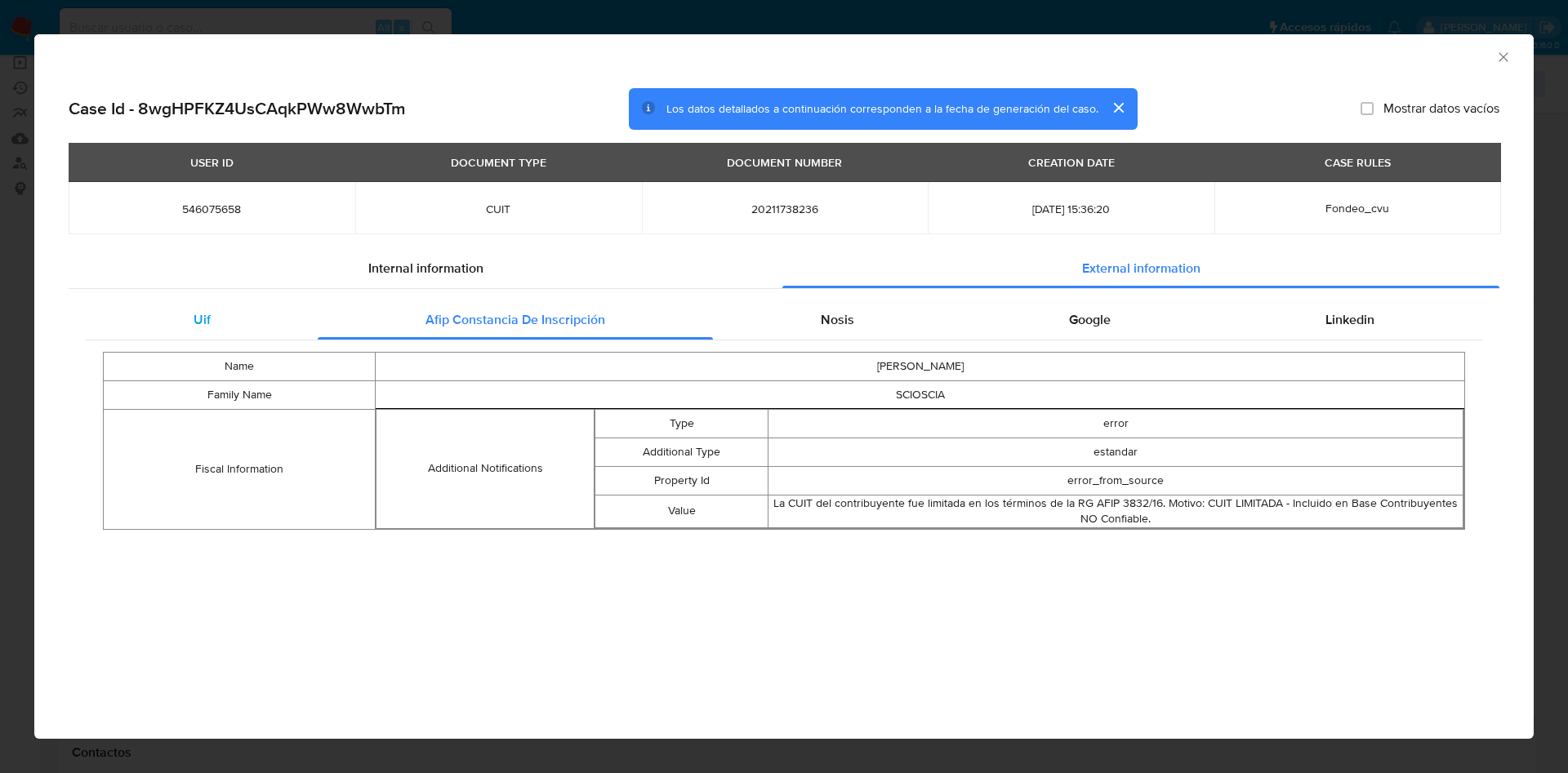
click at [241, 323] on div "Uif" at bounding box center [201, 320] width 232 height 39
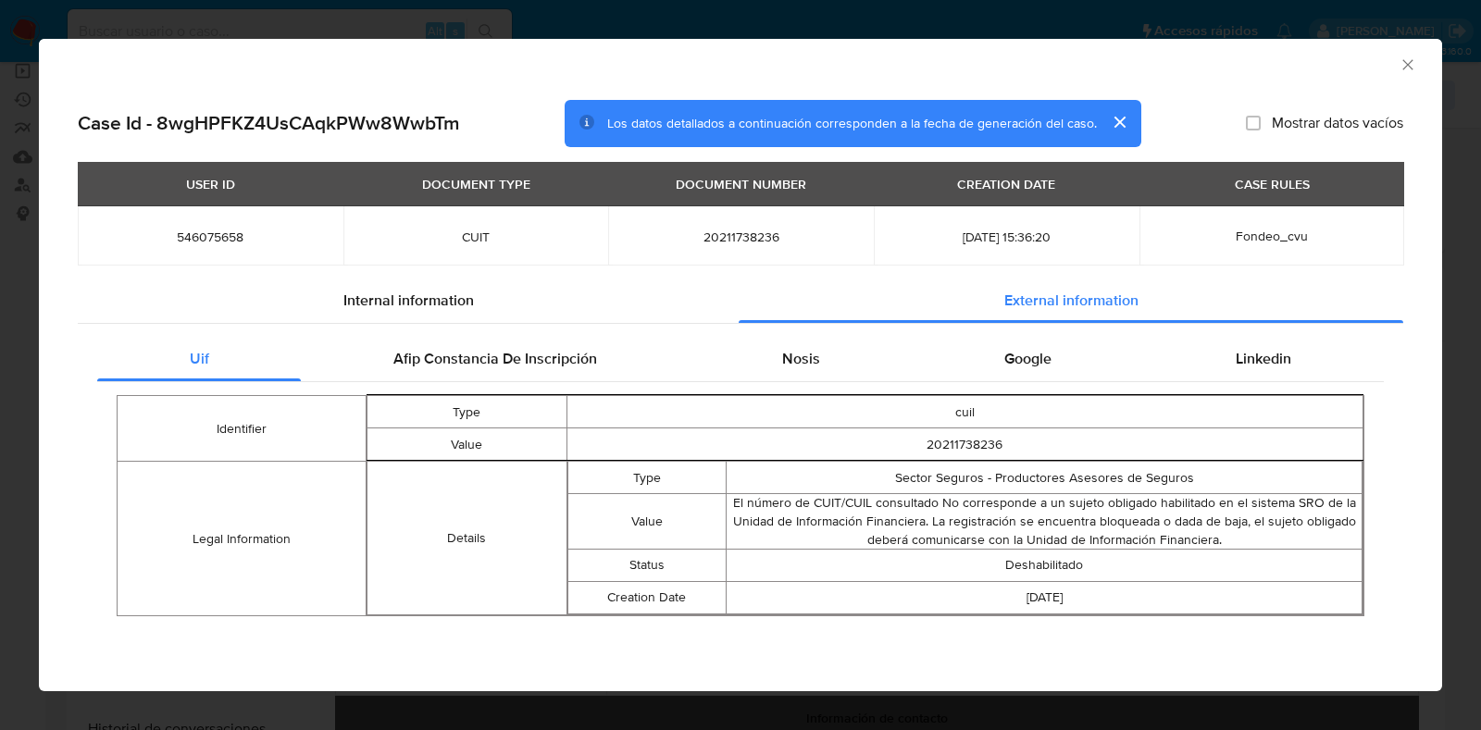
scroll to position [2219, 0]
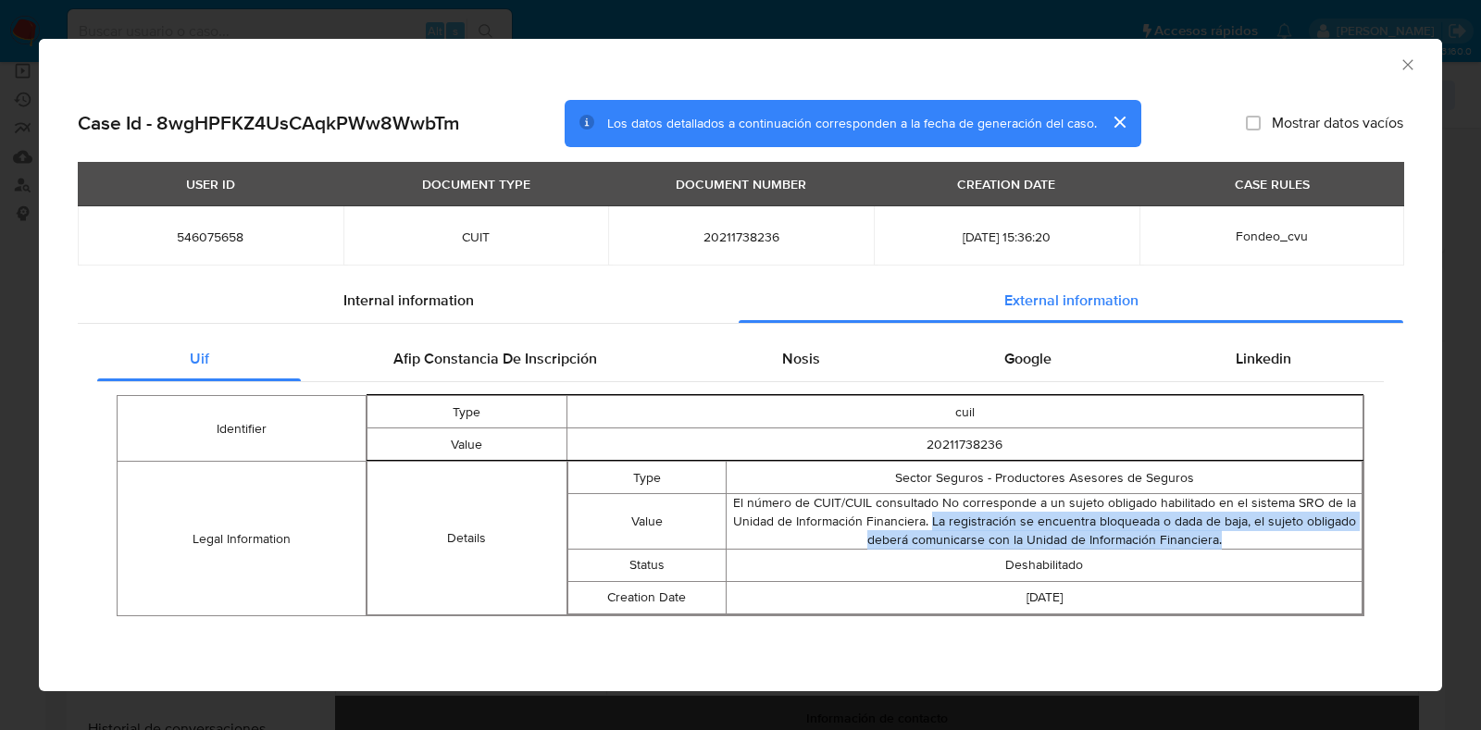
drag, startPoint x: 931, startPoint y: 524, endPoint x: 1217, endPoint y: 543, distance: 286.7
click at [1217, 543] on td "El número de CUIT/CUIL consultado No corresponde a un sujeto obligado habilitad…" at bounding box center [1045, 522] width 636 height 56
click at [365, 300] on span "Internal information" at bounding box center [408, 300] width 131 height 21
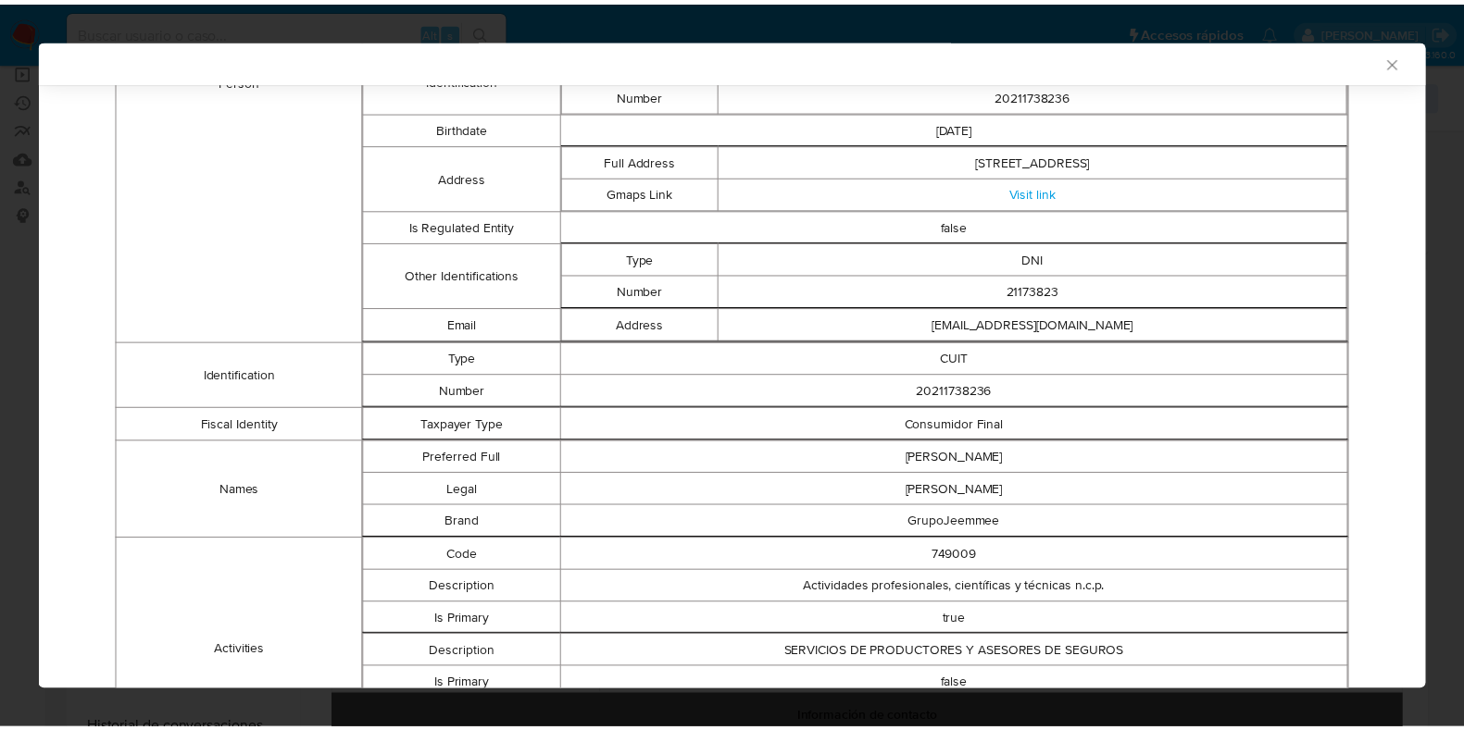
scroll to position [227, 0]
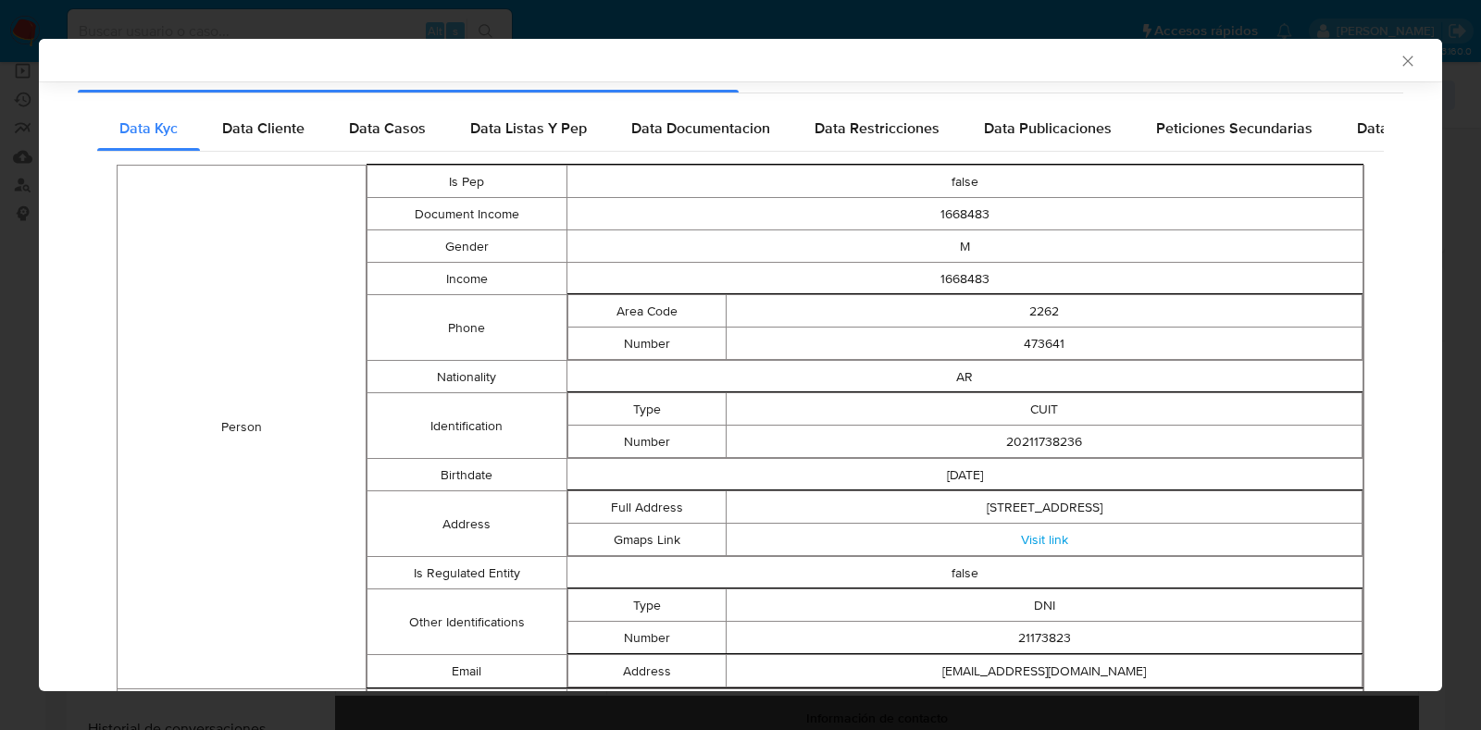
click at [1379, 70] on div "AML Data Collector" at bounding box center [741, 60] width 1404 height 43
click at [1399, 65] on icon "Cerrar ventana" at bounding box center [1408, 61] width 19 height 19
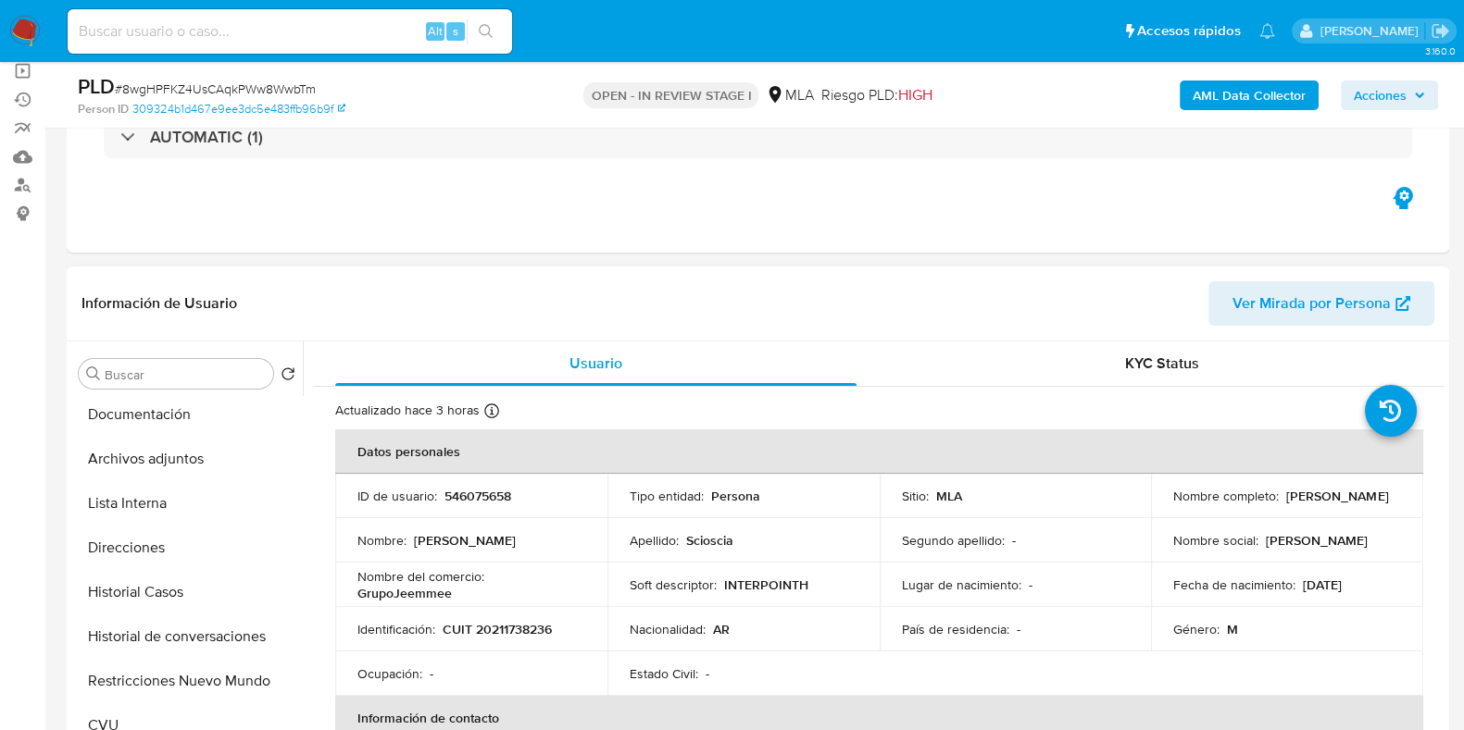
scroll to position [115, 0]
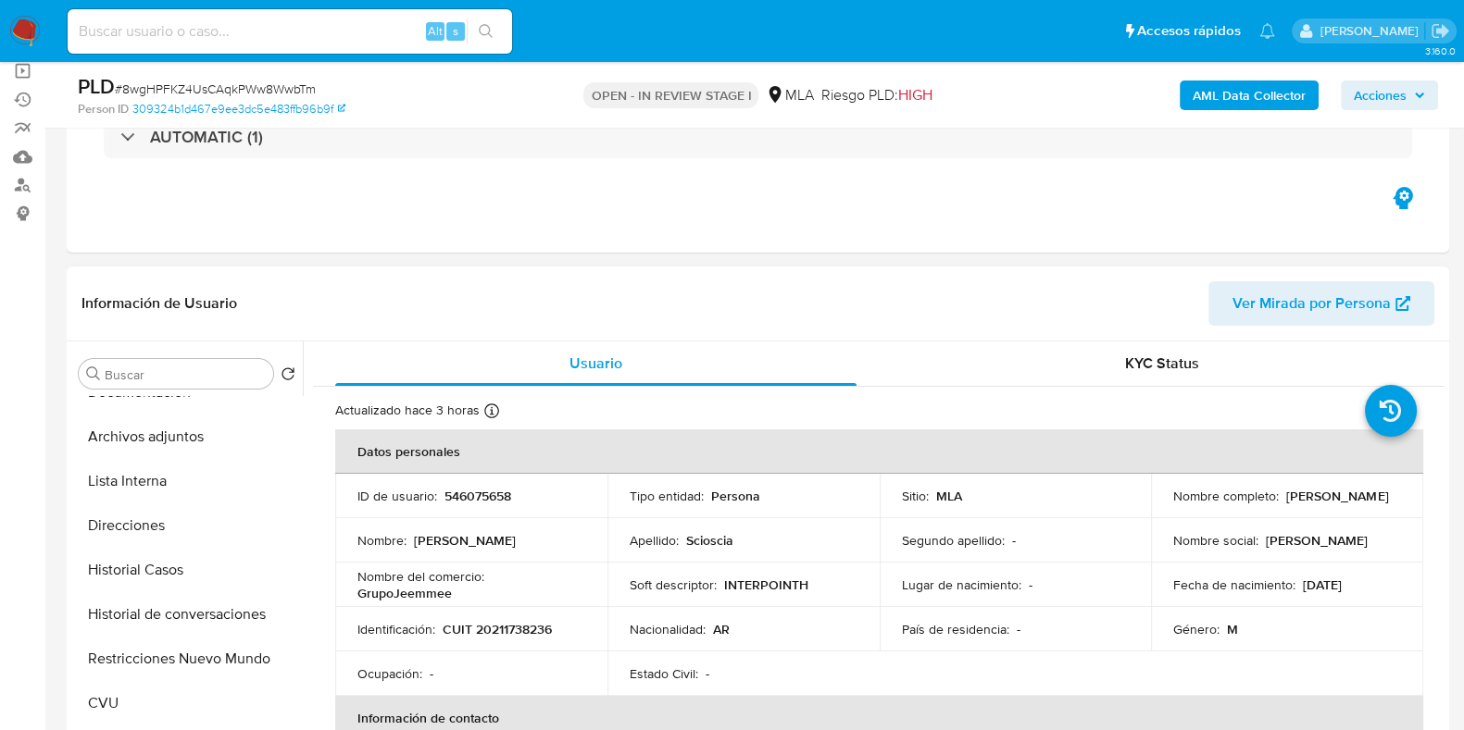
click at [523, 630] on p "CUIT 20211738236" at bounding box center [497, 629] width 109 height 17
copy p "20211738236"
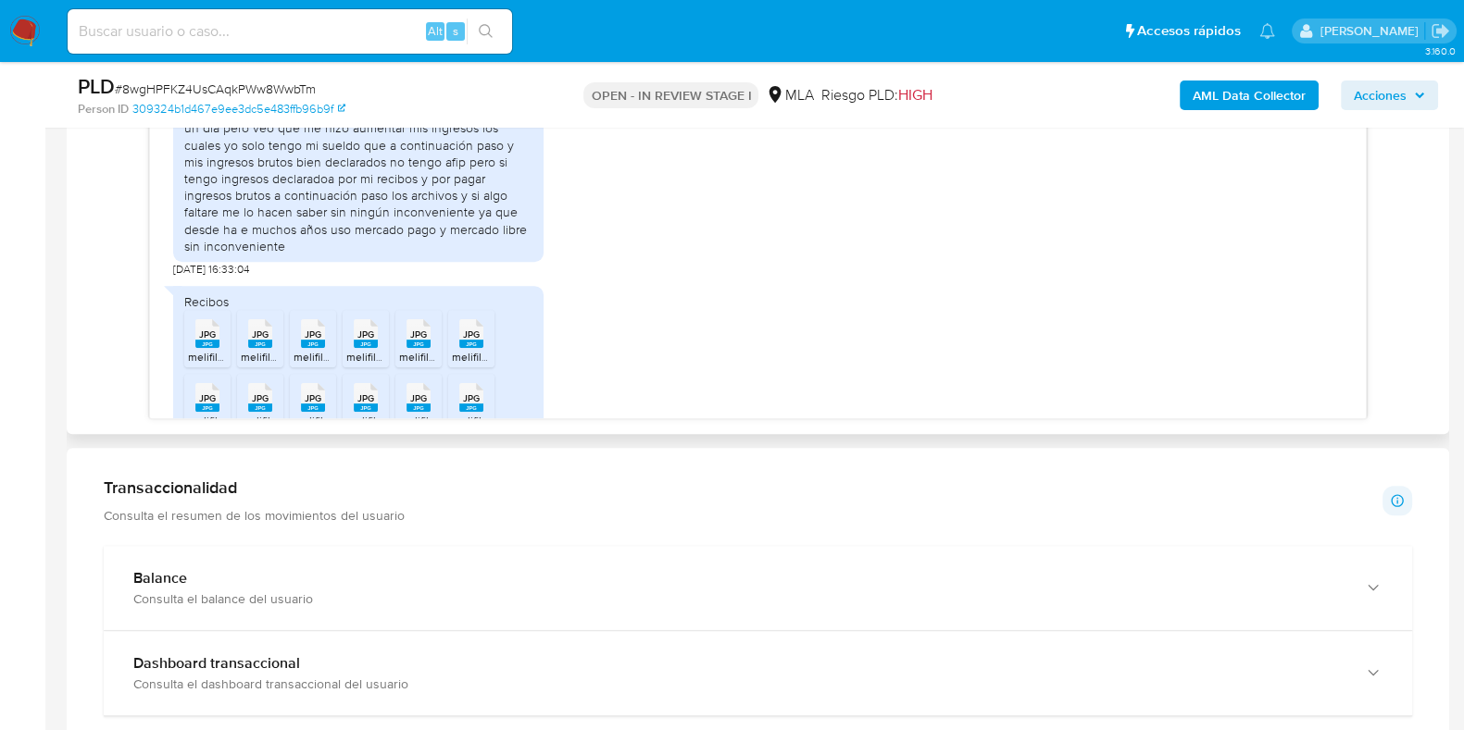
scroll to position [946, 0]
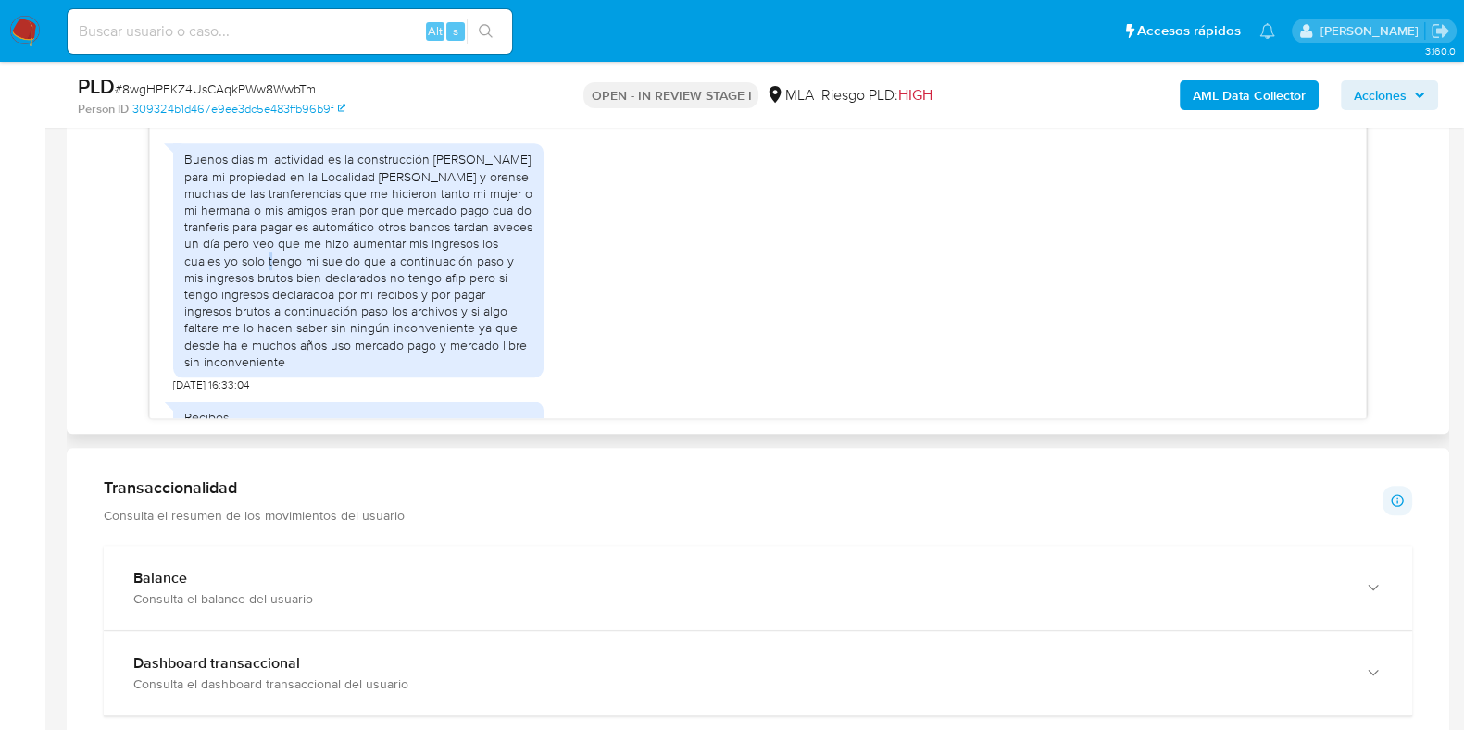
click at [320, 299] on div "Buenos dias mi actividad es la construcción [PERSON_NAME] para mi propiedad en …" at bounding box center [358, 260] width 348 height 218
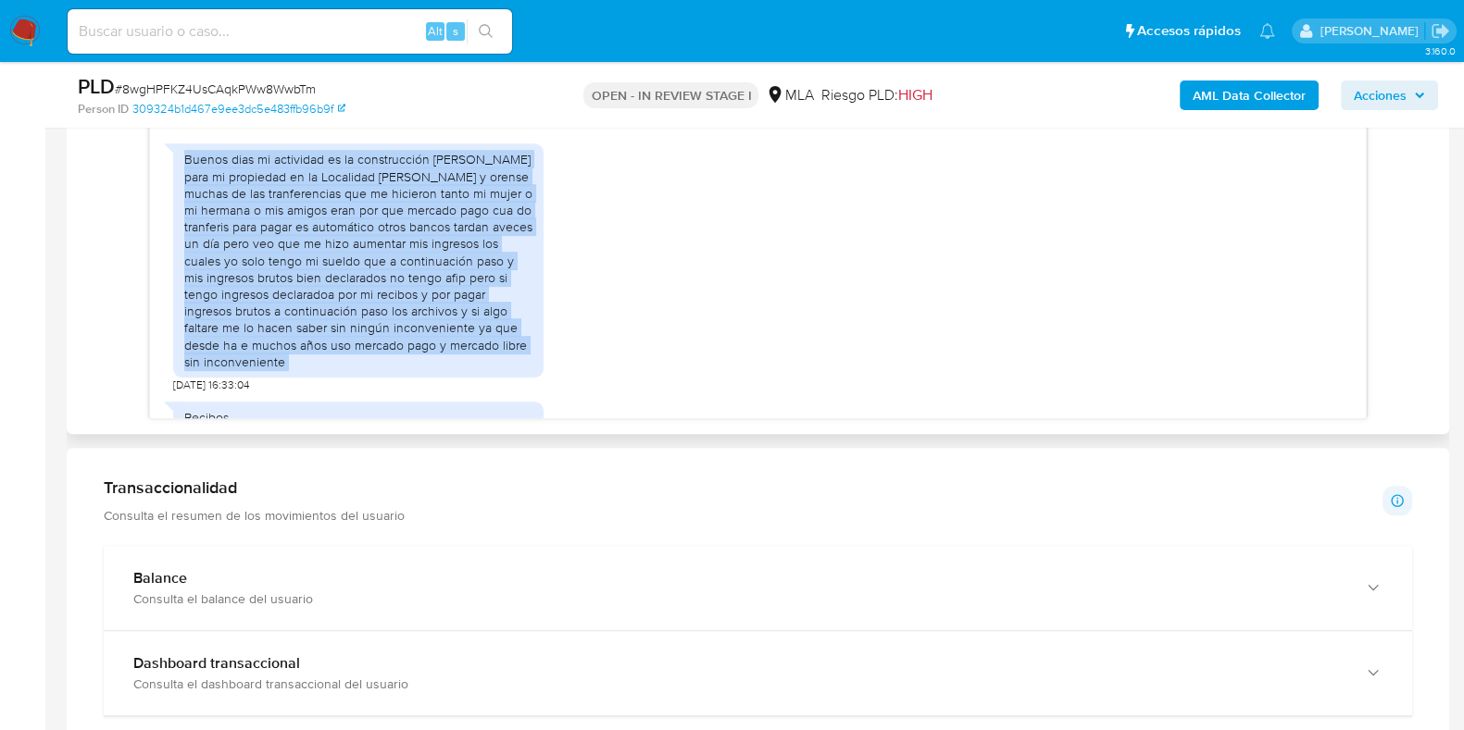
click at [320, 299] on div "Buenos dias mi actividad es la construcción [PERSON_NAME] para mi propiedad en …" at bounding box center [358, 260] width 348 height 218
click at [250, 311] on div "Buenos dias mi actividad es la construcción [PERSON_NAME] para mi propiedad en …" at bounding box center [358, 260] width 348 height 218
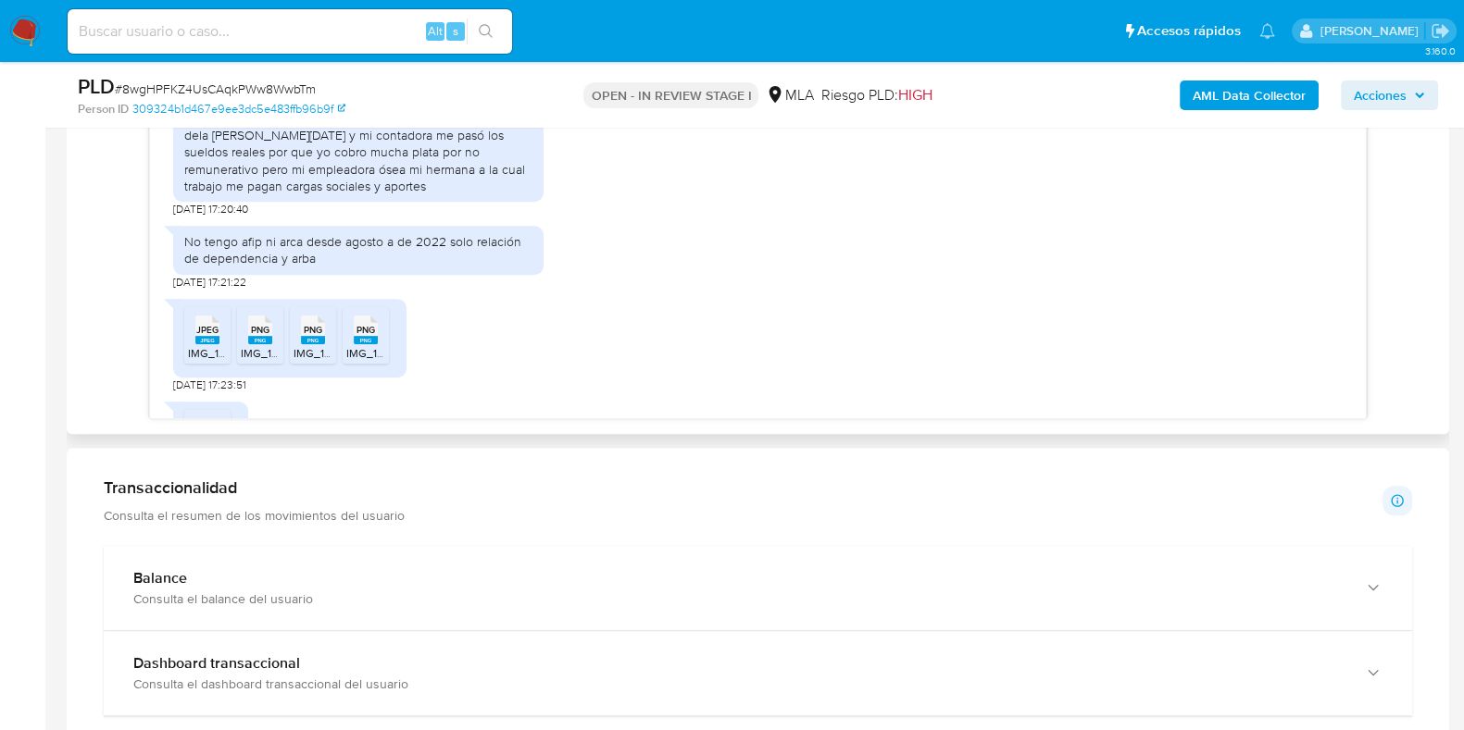
scroll to position [1756, 0]
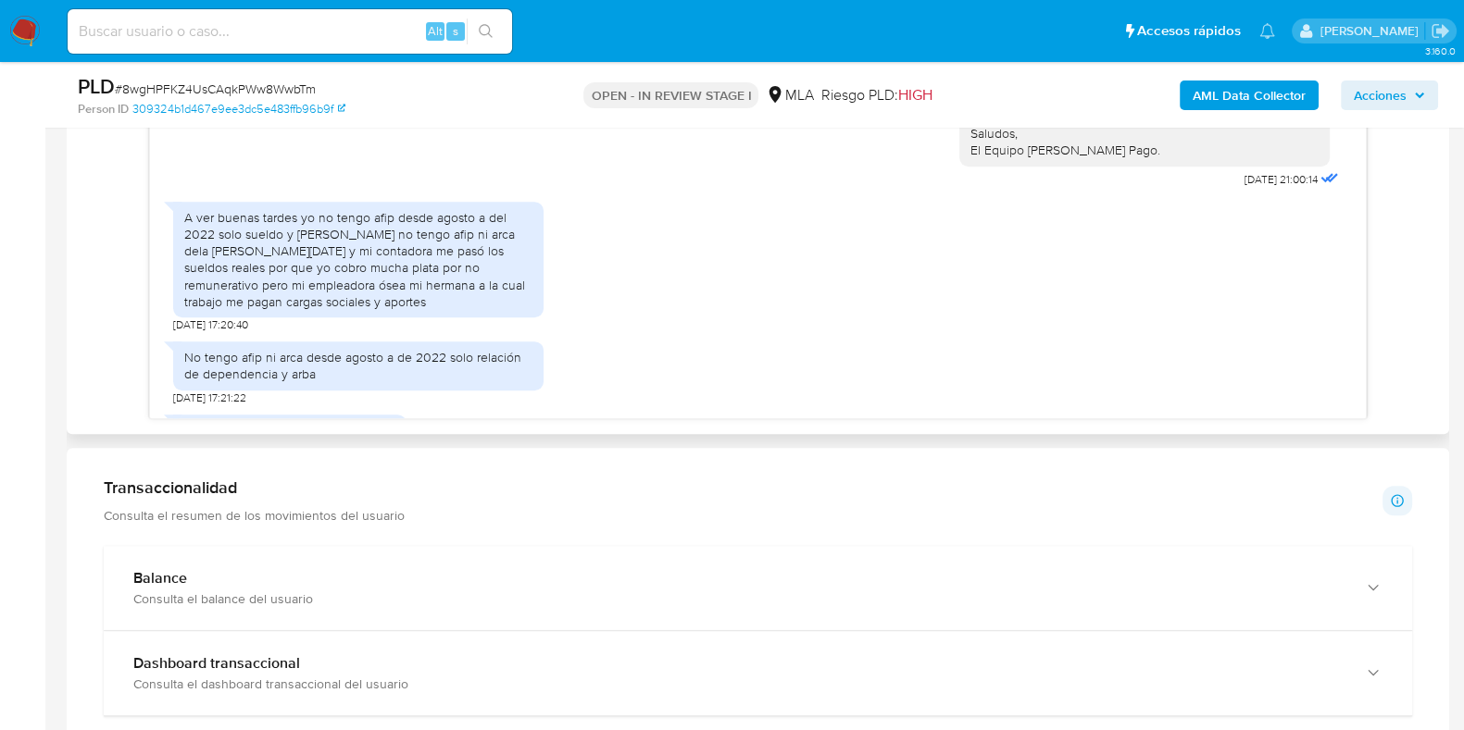
click at [292, 283] on div "A ver buenas tardes yo no tengo afip desde agosto a del 2022 solo sueldo y [PER…" at bounding box center [358, 259] width 348 height 101
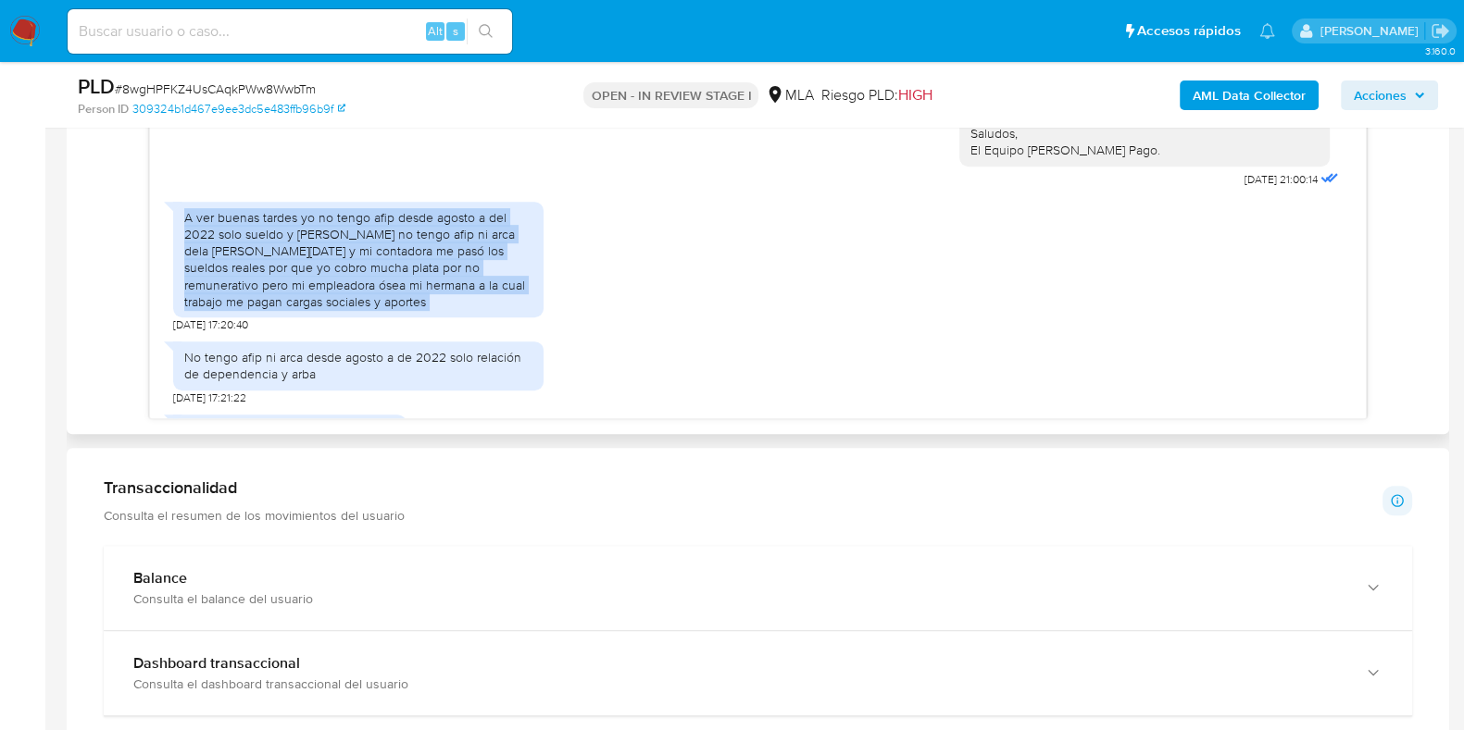
click at [292, 283] on div "A ver buenas tardes yo no tengo afip desde agosto a del 2022 solo sueldo y [PER…" at bounding box center [358, 259] width 348 height 101
click at [230, 382] on div "No tengo afip ni arca desde agosto a de 2022 solo relación de dependencia y arba" at bounding box center [358, 365] width 348 height 33
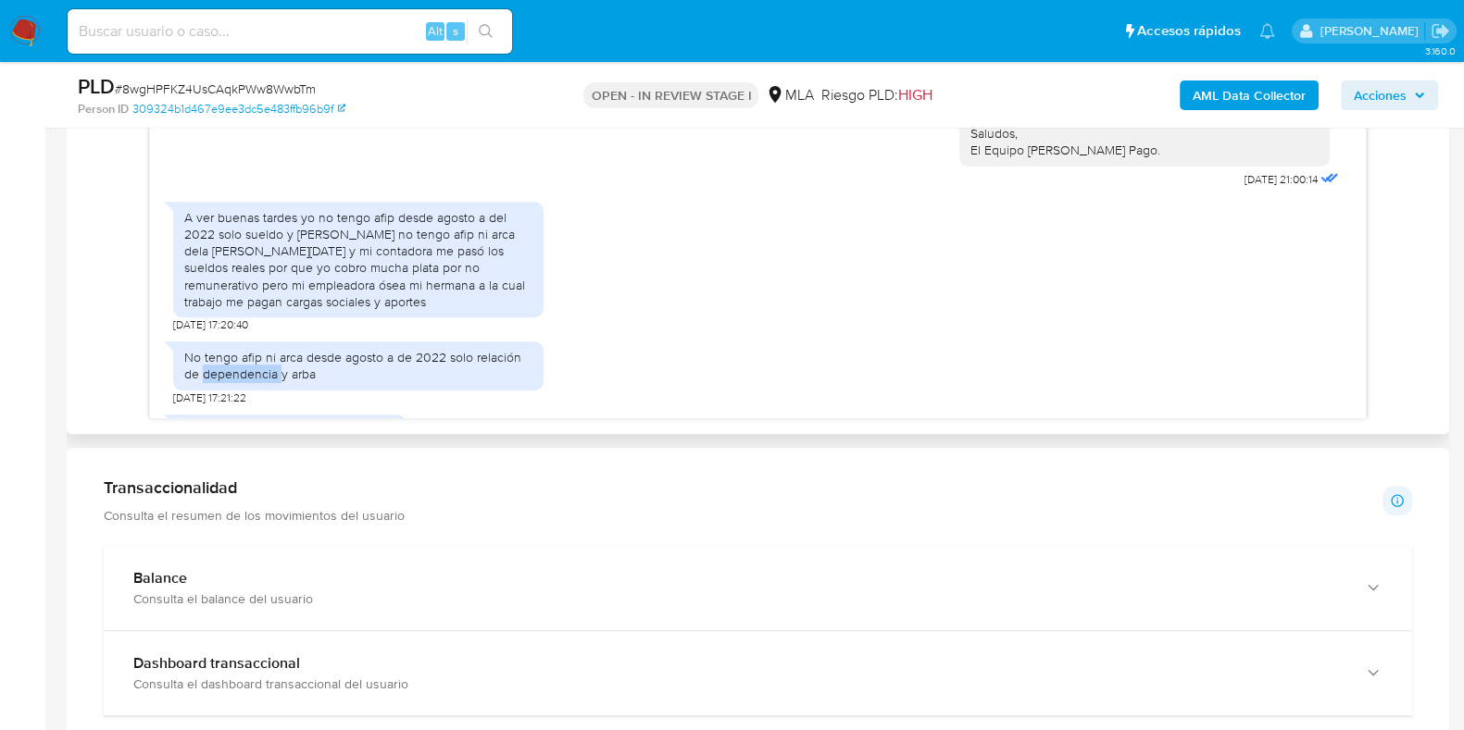
click at [230, 382] on div "No tengo afip ni arca desde agosto a de 2022 solo relación de dependencia y arba" at bounding box center [358, 365] width 348 height 33
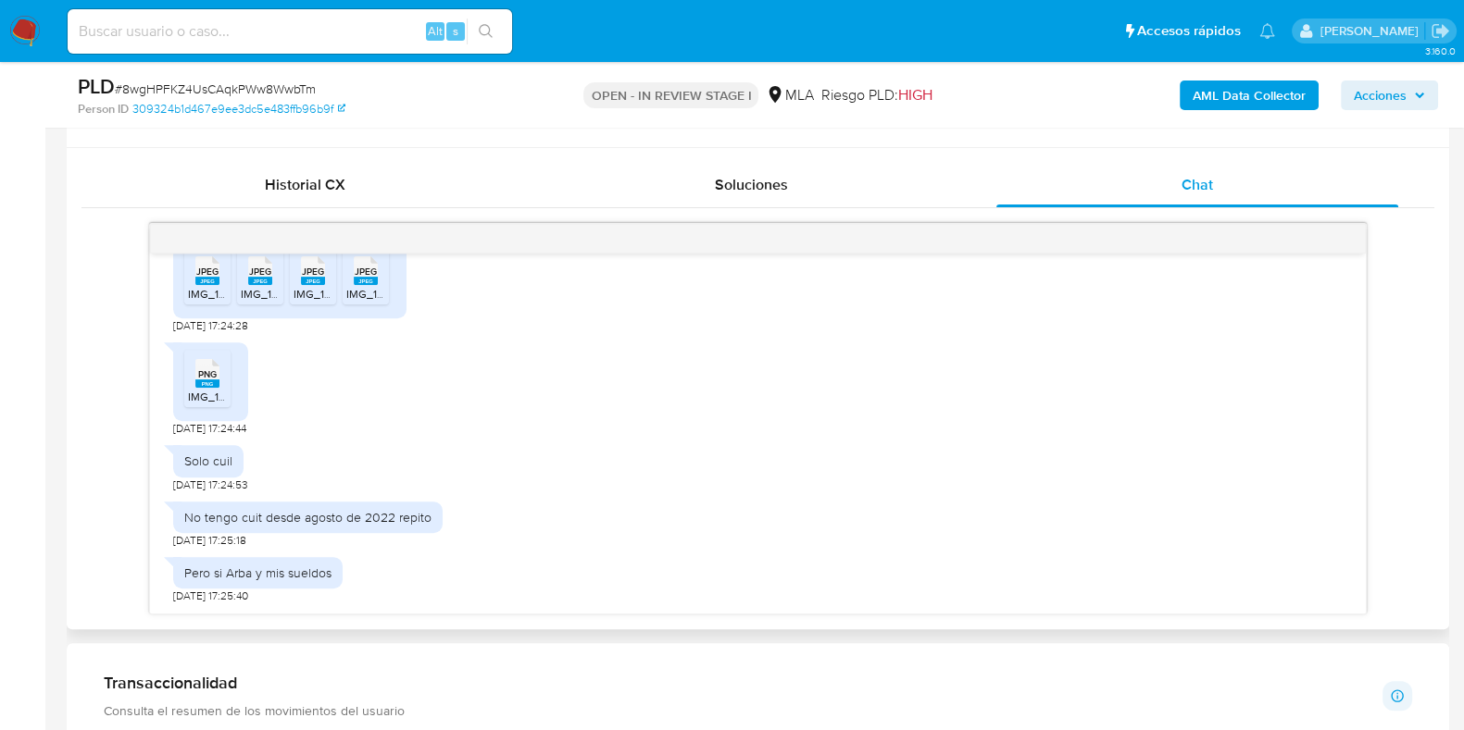
scroll to position [832, 0]
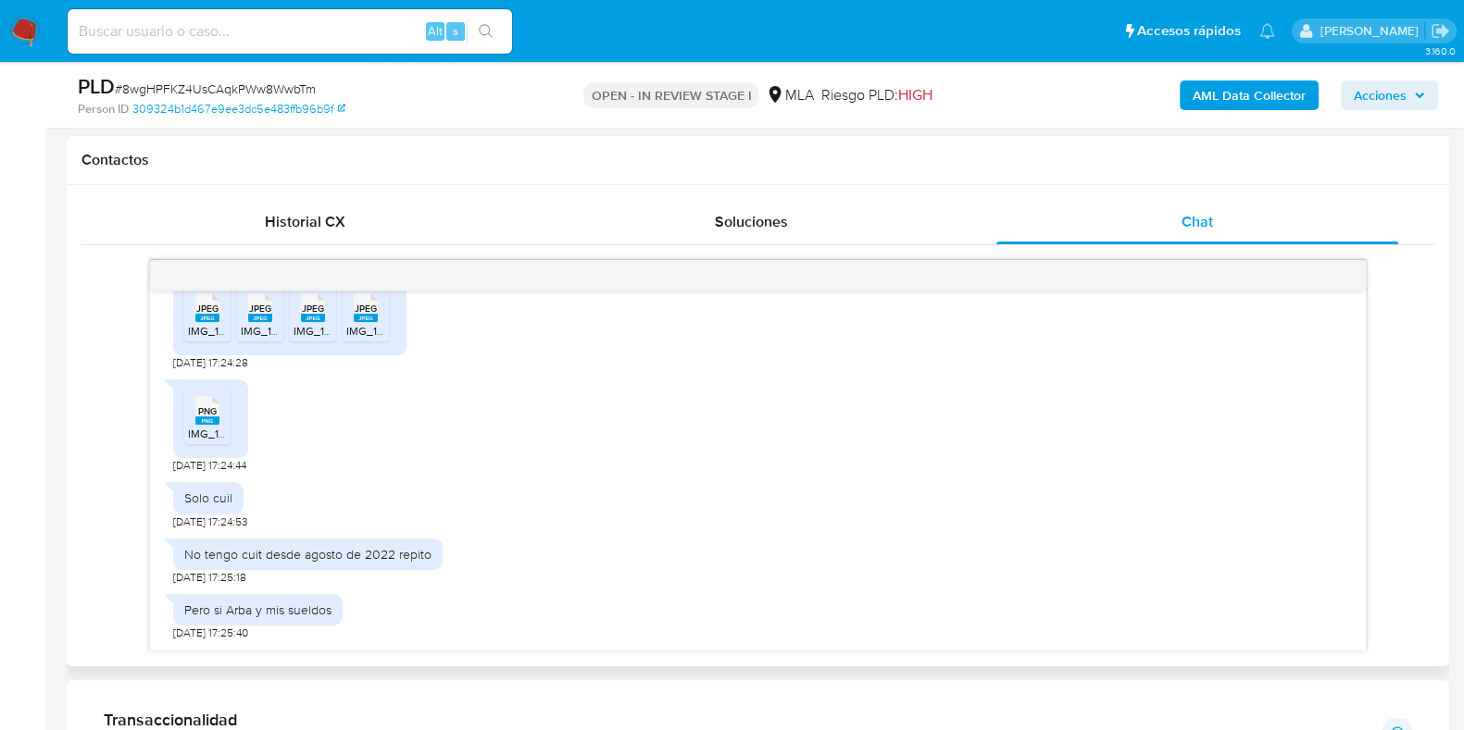
click at [214, 555] on div "No tengo cuit desde agosto de 2022 repito" at bounding box center [307, 554] width 247 height 17
click at [200, 508] on div "Solo cuil" at bounding box center [208, 497] width 70 height 31
click at [200, 506] on div "Solo cuil" at bounding box center [208, 497] width 70 height 31
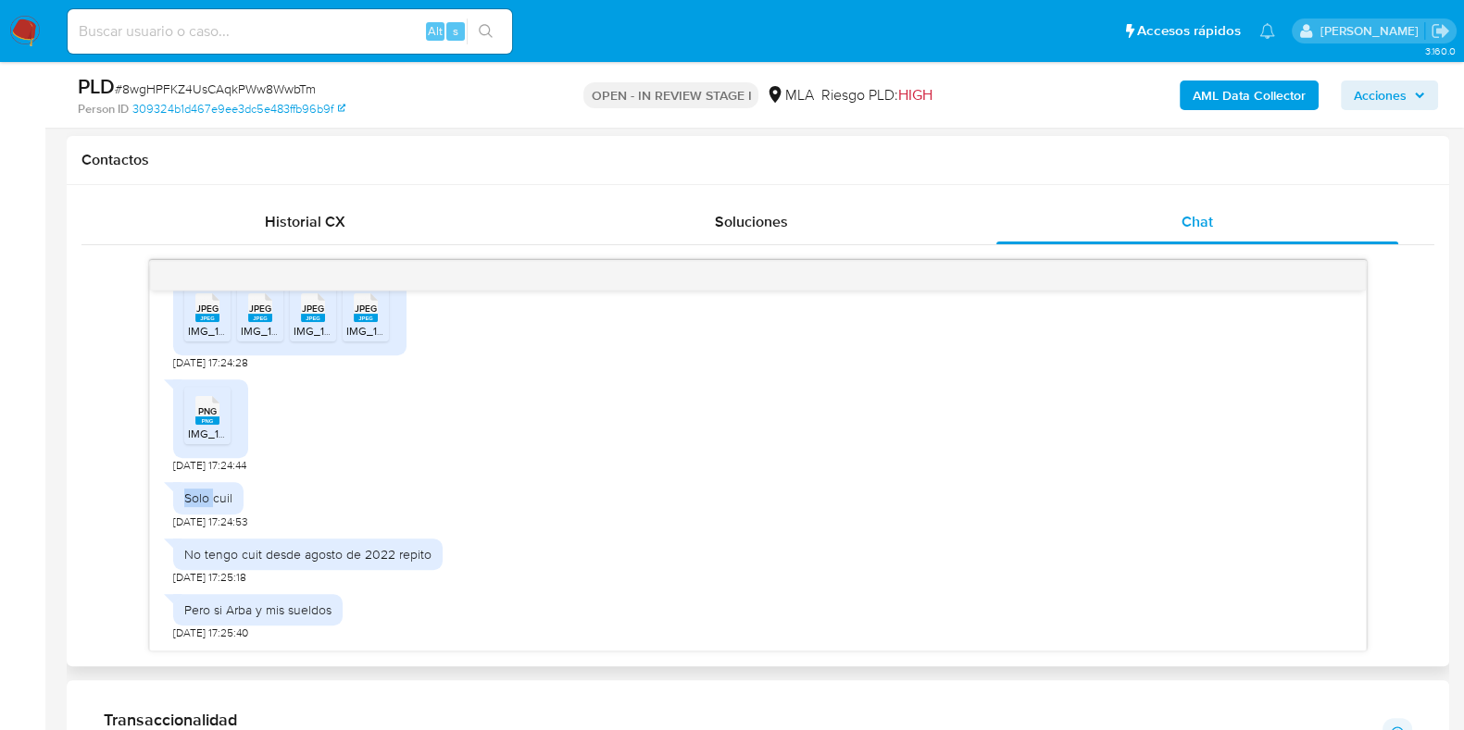
click at [200, 505] on div "Solo cuil" at bounding box center [208, 497] width 70 height 31
click at [209, 495] on div "Solo cuil" at bounding box center [208, 498] width 48 height 17
click at [209, 493] on div "Solo cuil" at bounding box center [208, 498] width 48 height 17
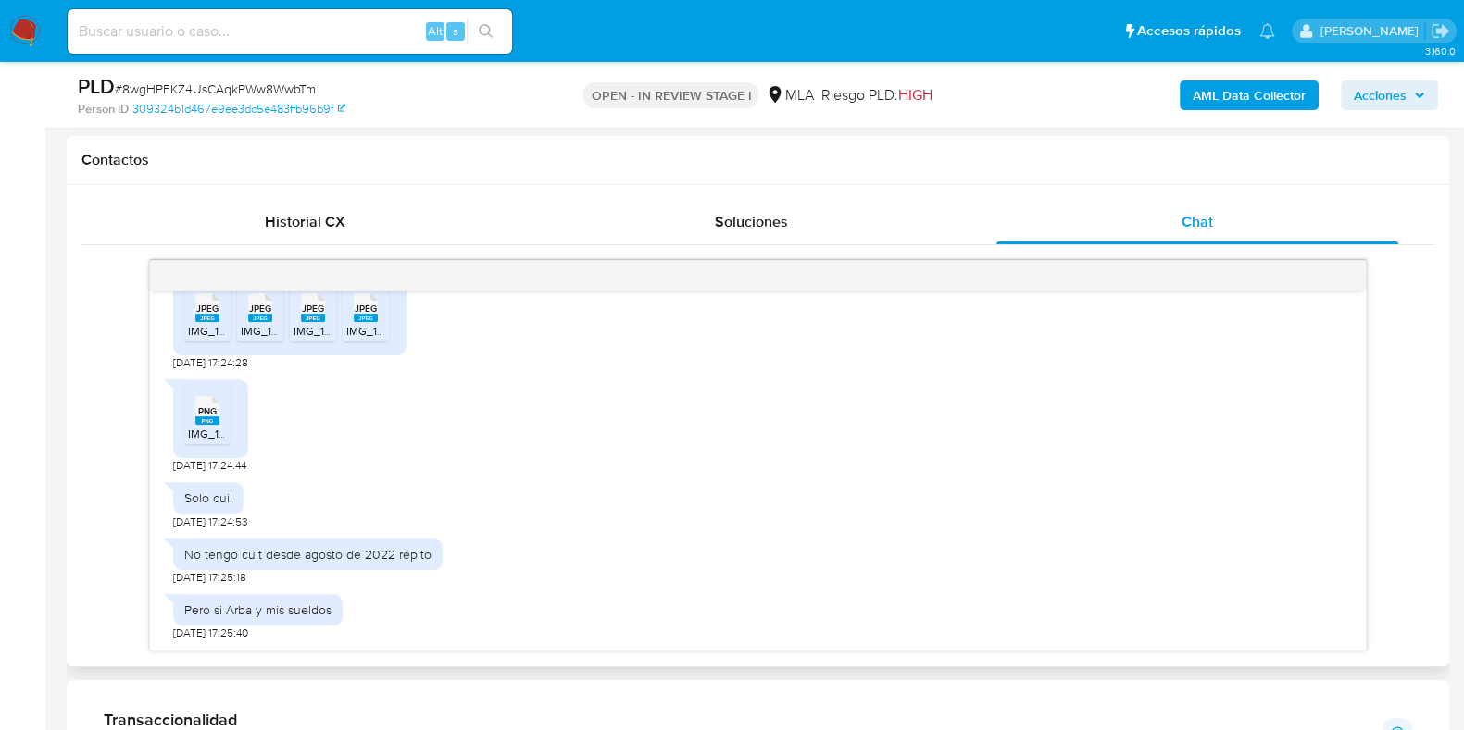
click at [268, 609] on div "Pero si Arba y mis sueldos" at bounding box center [257, 610] width 147 height 17
click at [268, 608] on div "Pero si Arba y mis sueldos" at bounding box center [257, 610] width 147 height 17
click at [310, 612] on div "Pero si Arba y mis sueldos" at bounding box center [257, 610] width 147 height 17
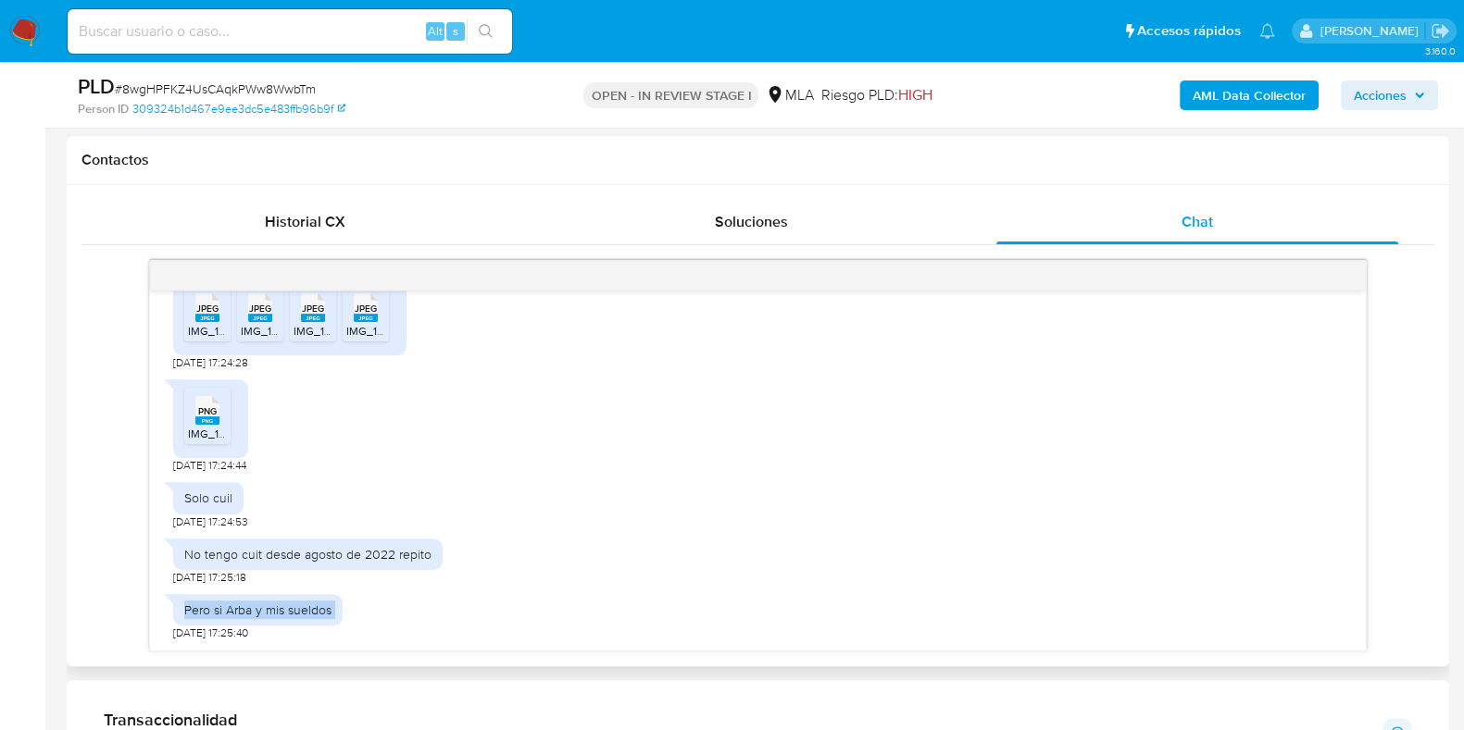
click at [310, 611] on div "Pero si Arba y mis sueldos" at bounding box center [257, 610] width 147 height 17
click at [1342, 404] on div "[DATE] 17:36:32 Buenos dias mi actividad es la construcción [PERSON_NAME] para …" at bounding box center [758, 471] width 1216 height 360
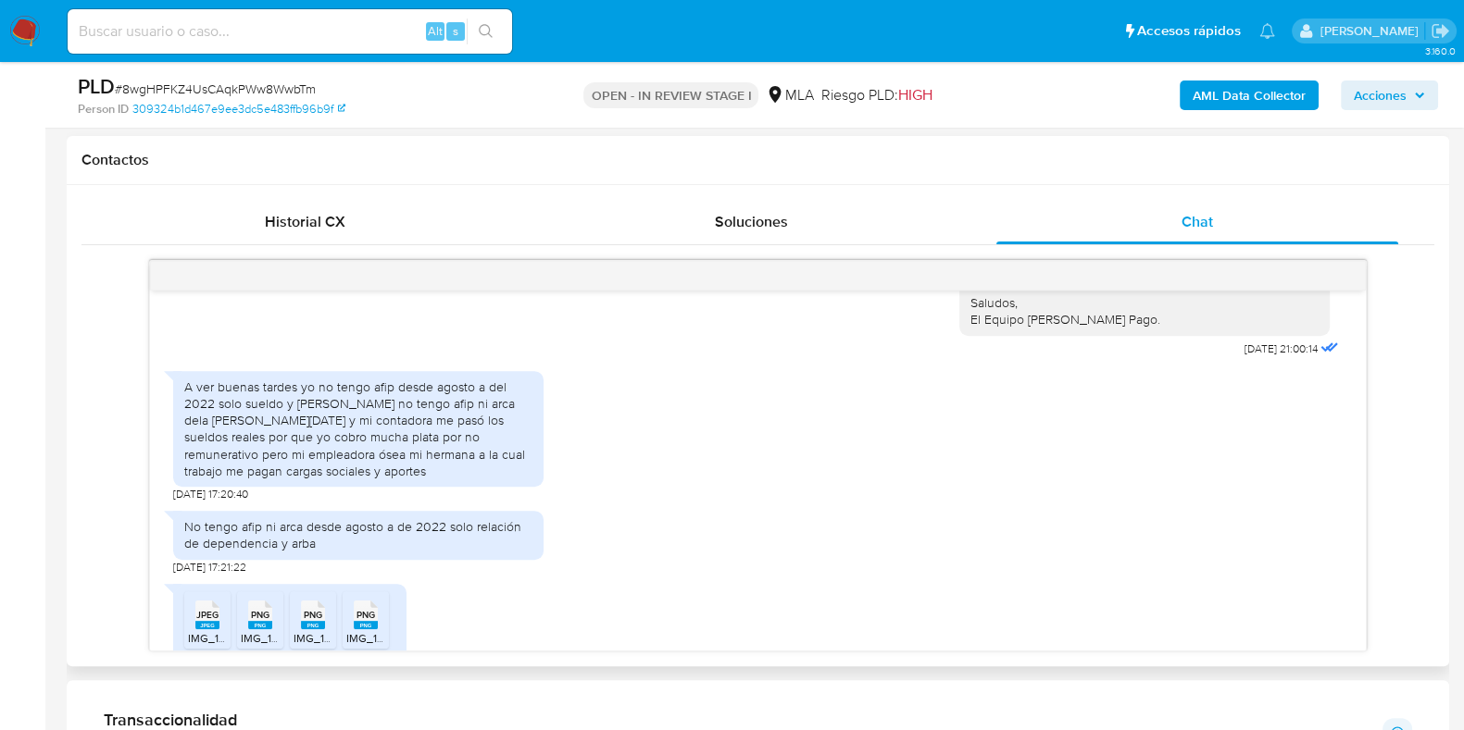
scroll to position [1786, 0]
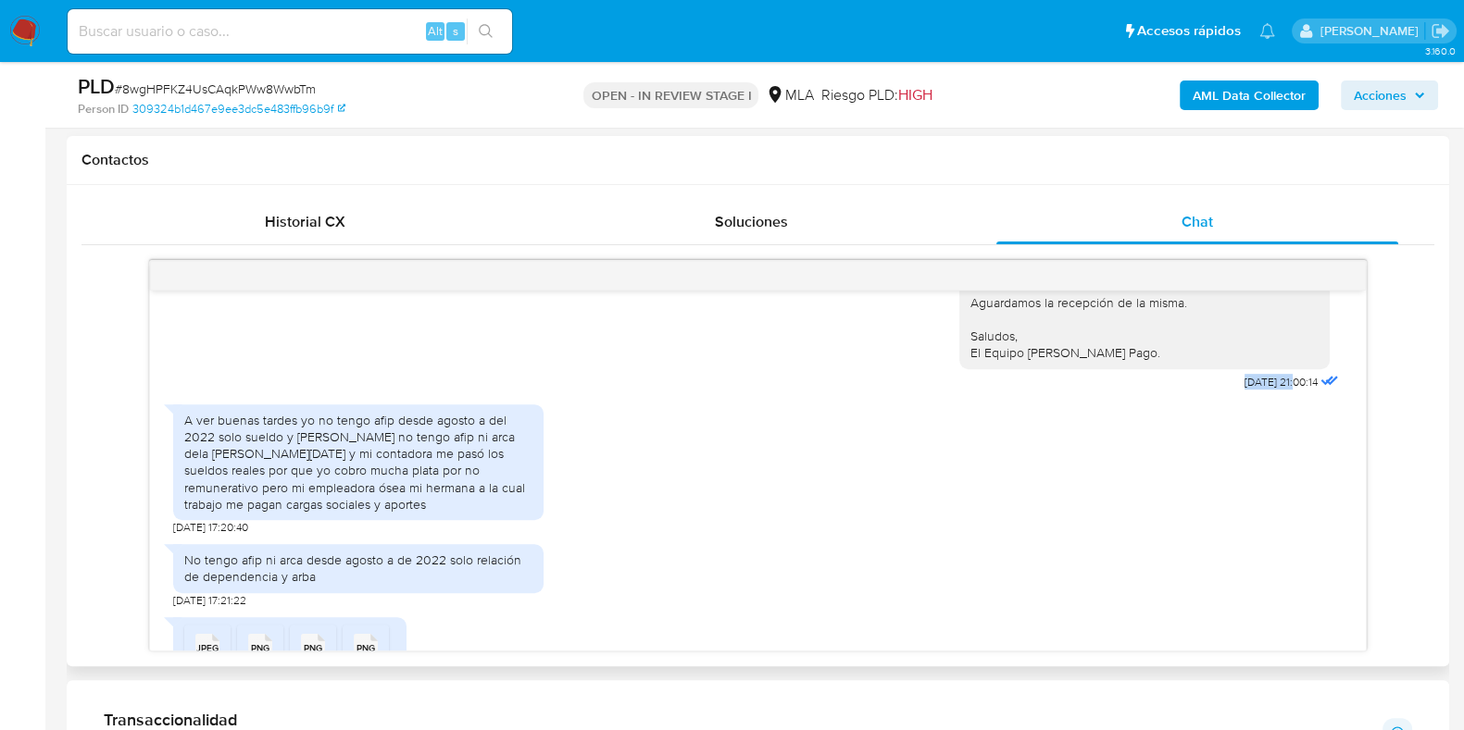
drag, startPoint x: 1259, startPoint y: 409, endPoint x: 1204, endPoint y: 413, distance: 55.7
click at [1244, 390] on span "[DATE] 21:00:14" at bounding box center [1280, 382] width 73 height 15
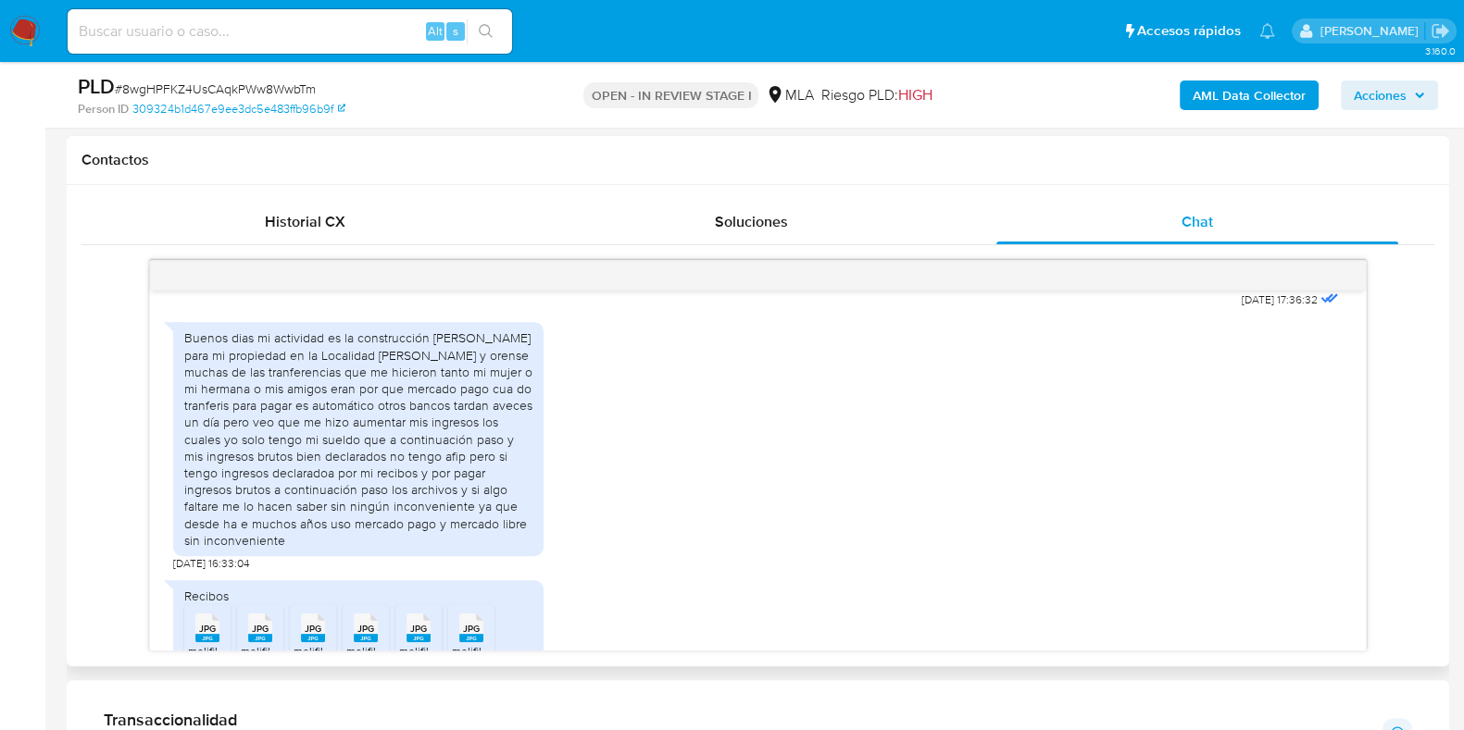
scroll to position [860, 0]
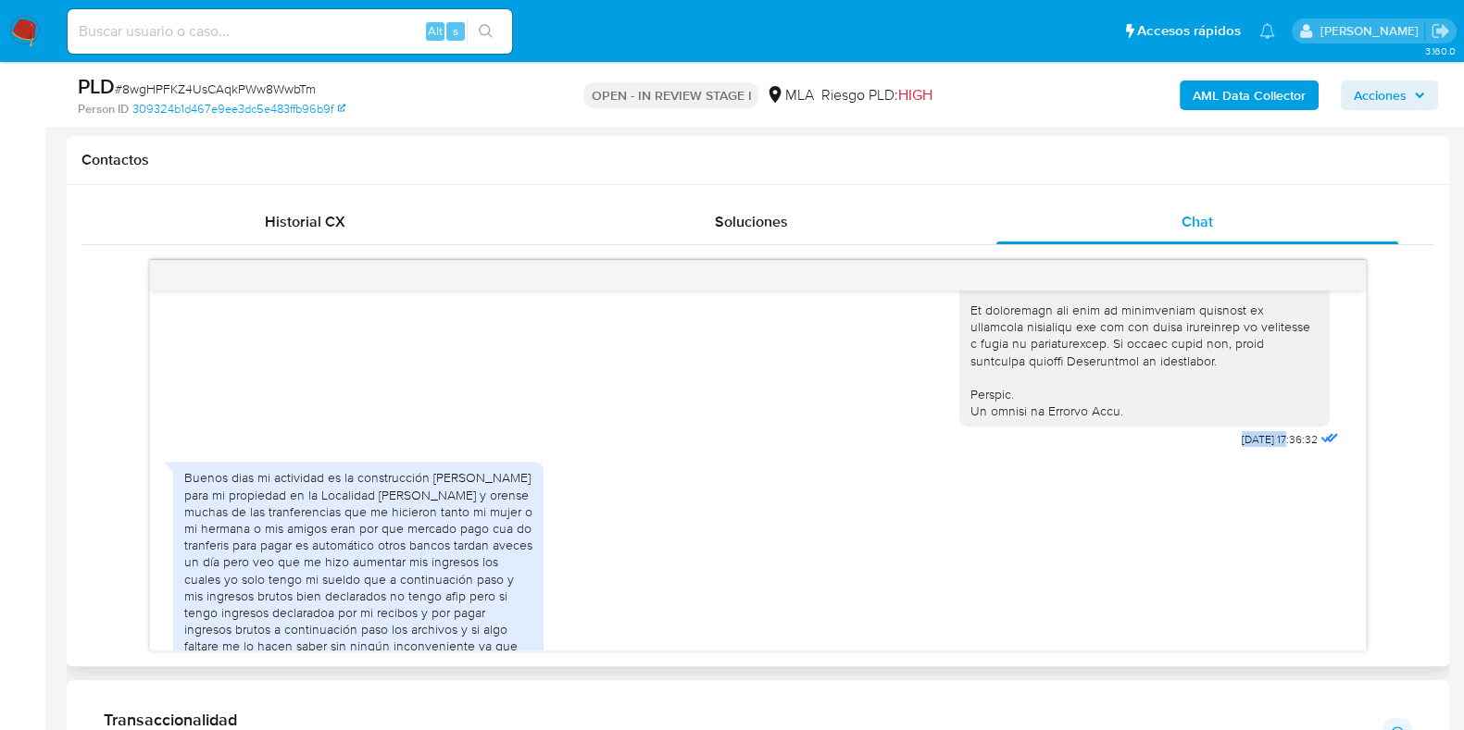
drag, startPoint x: 1254, startPoint y: 465, endPoint x: 1197, endPoint y: 466, distance: 57.4
click at [1269, 447] on span "[DATE] 17:36:32" at bounding box center [1280, 439] width 76 height 15
drag, startPoint x: 1258, startPoint y: 468, endPoint x: 1199, endPoint y: 465, distance: 59.3
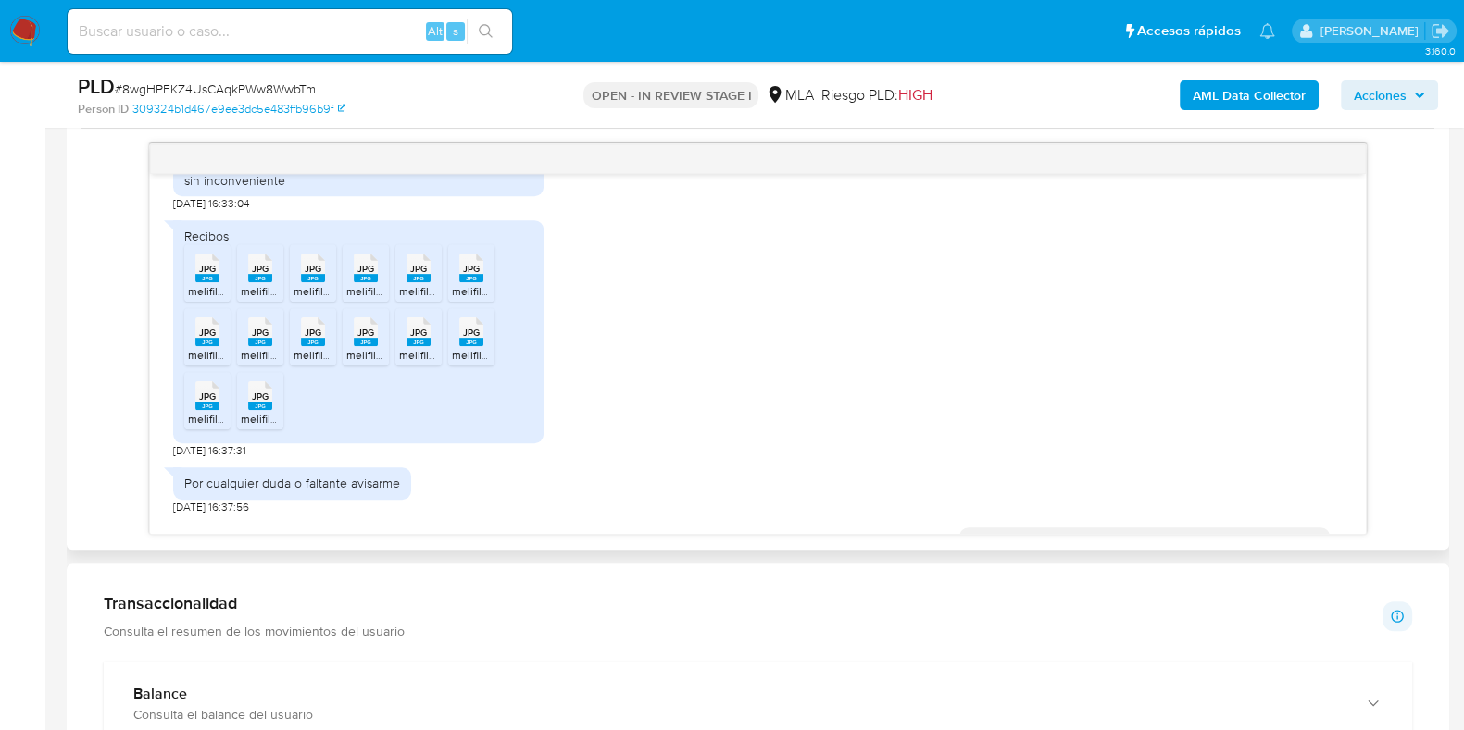
scroll to position [1207, 0]
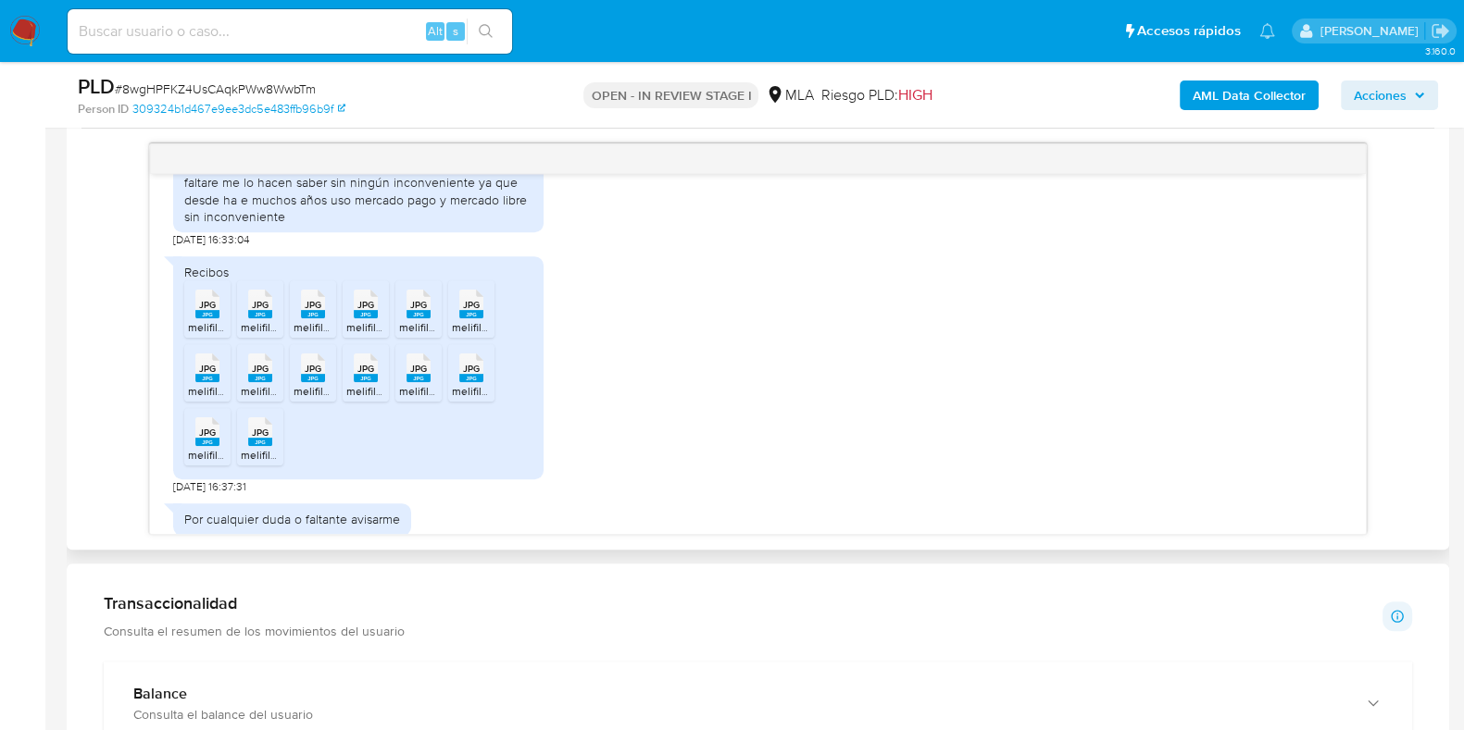
click at [194, 335] on span "melifile5640235362247778914.jpg" at bounding box center [274, 327] width 172 height 16
click at [255, 311] on span "JPG" at bounding box center [260, 305] width 17 height 12
click at [313, 311] on span "JPG" at bounding box center [313, 305] width 17 height 12
click at [362, 338] on li "JPG JPG melifile166951256228159815.jpg" at bounding box center [366, 309] width 46 height 57
click at [418, 318] on rect at bounding box center [418, 314] width 24 height 8
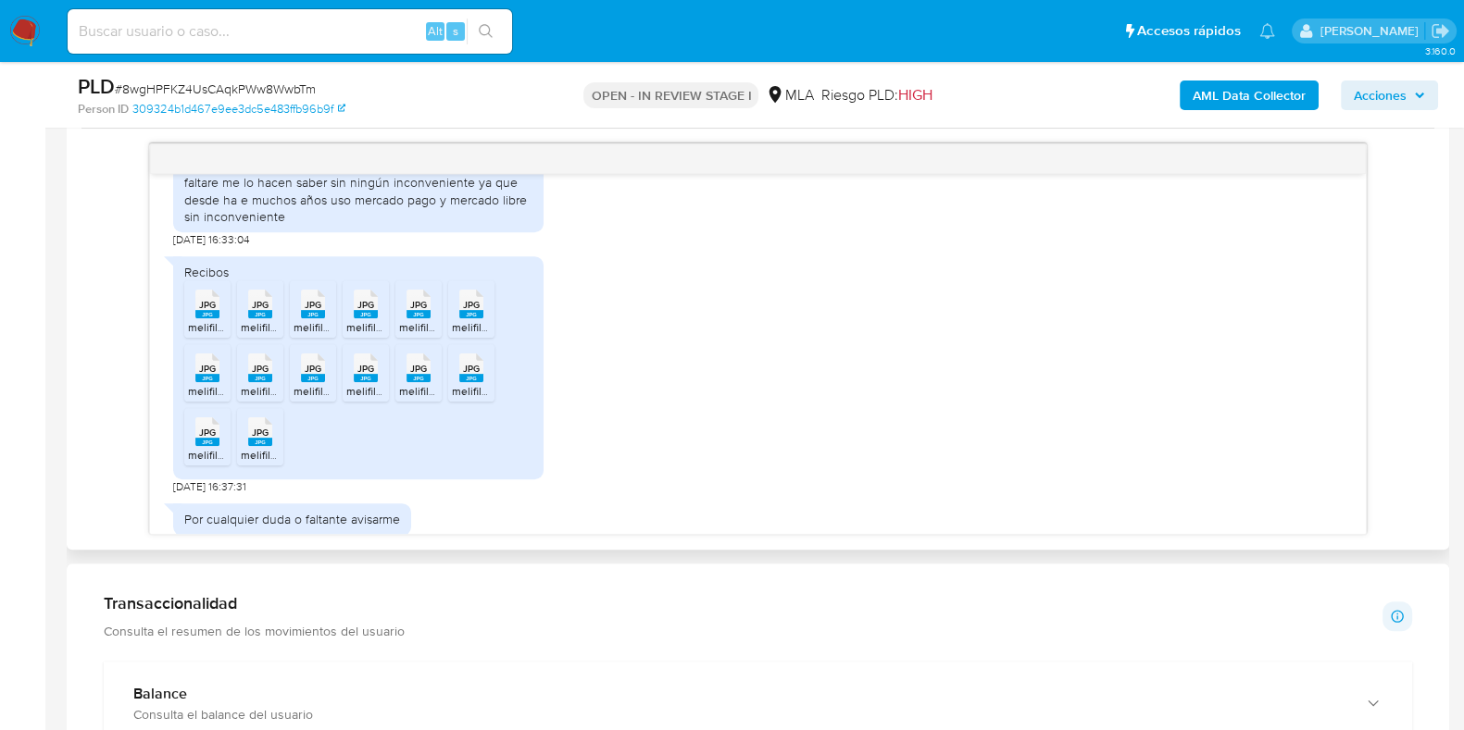
click at [470, 318] on rect at bounding box center [471, 314] width 24 height 8
click at [195, 382] on icon at bounding box center [207, 368] width 24 height 29
click at [259, 375] on span "JPG" at bounding box center [260, 369] width 17 height 12
click at [309, 375] on span "JPG" at bounding box center [313, 369] width 17 height 12
click at [366, 375] on span "JPG" at bounding box center [365, 369] width 17 height 12
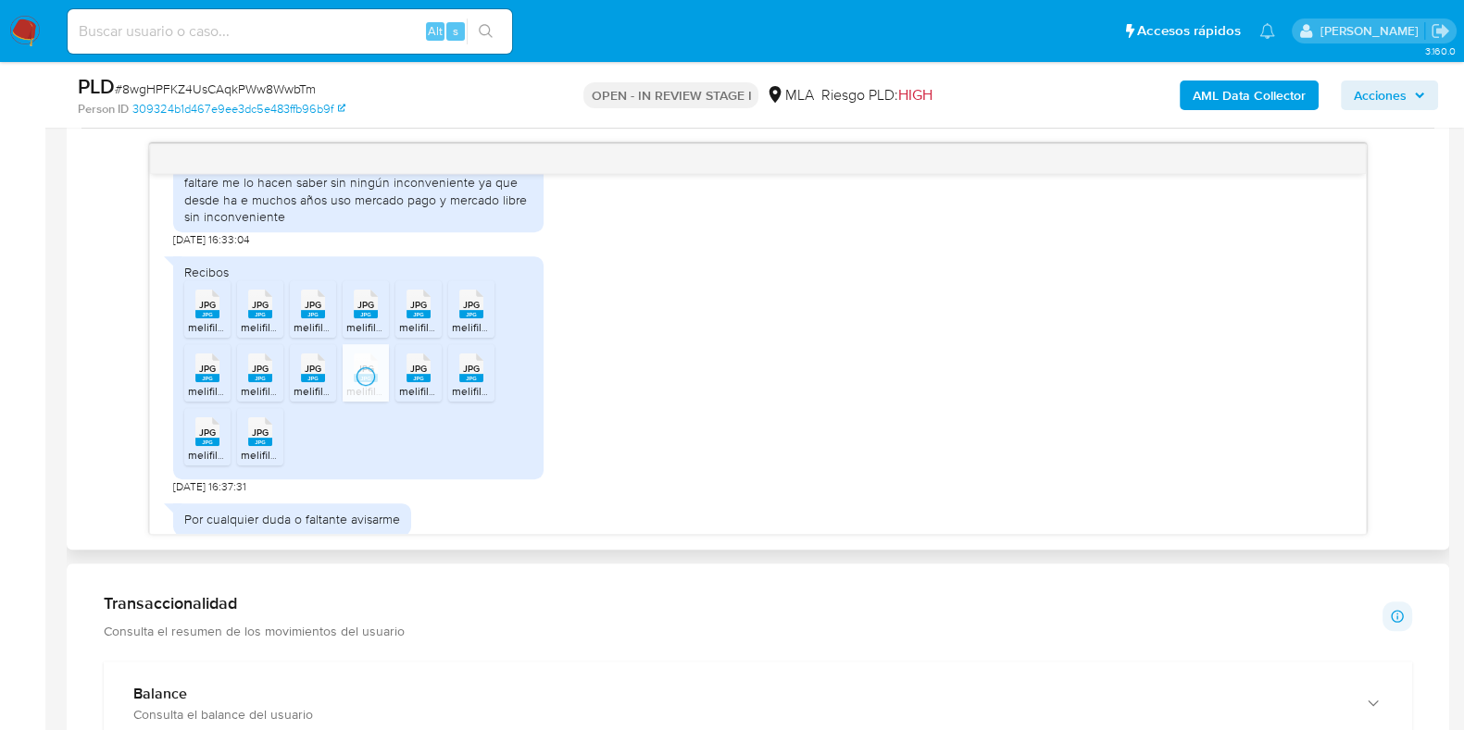
click at [407, 382] on icon at bounding box center [418, 368] width 24 height 29
click at [468, 384] on div "JPG JPG" at bounding box center [471, 366] width 39 height 36
click at [214, 439] on span "JPG" at bounding box center [207, 433] width 17 height 12
click at [252, 448] on div "JPG JPG" at bounding box center [260, 430] width 39 height 36
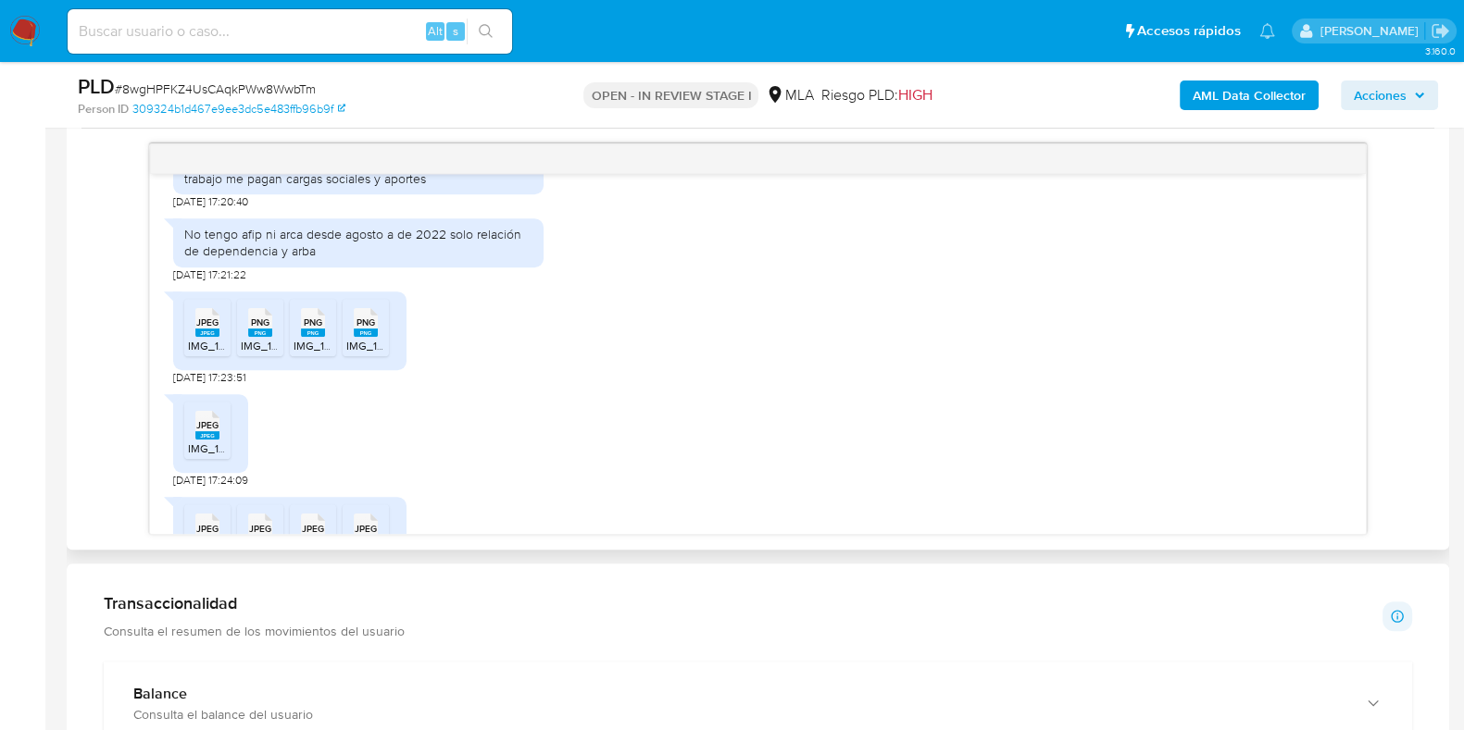
scroll to position [2017, 0]
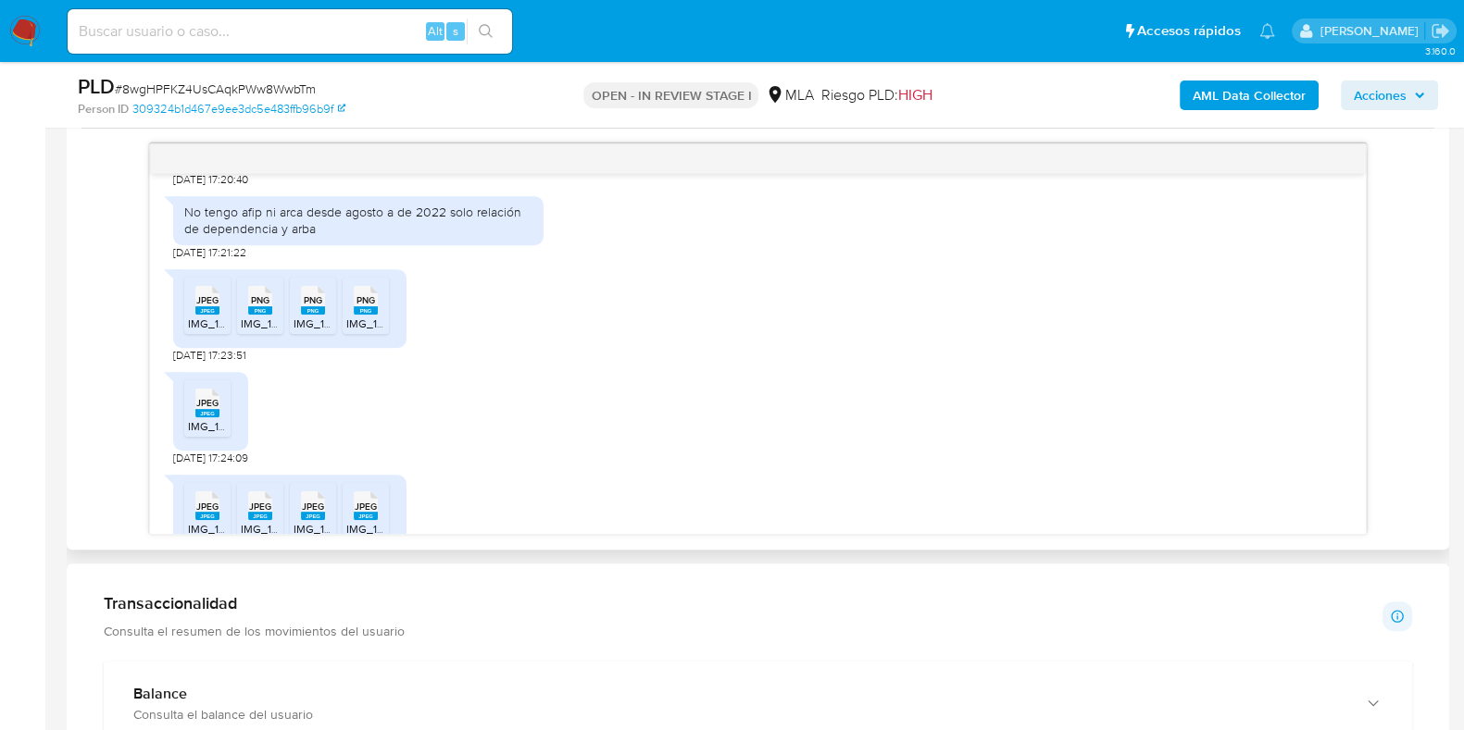
click at [209, 315] on rect at bounding box center [207, 310] width 24 height 8
click at [245, 317] on div "PNG PNG" at bounding box center [260, 299] width 39 height 36
click at [308, 306] on span "PNG" at bounding box center [313, 300] width 19 height 12
drag, startPoint x: 366, startPoint y: 337, endPoint x: 278, endPoint y: 392, distance: 103.5
click at [366, 306] on span "PNG" at bounding box center [365, 300] width 19 height 12
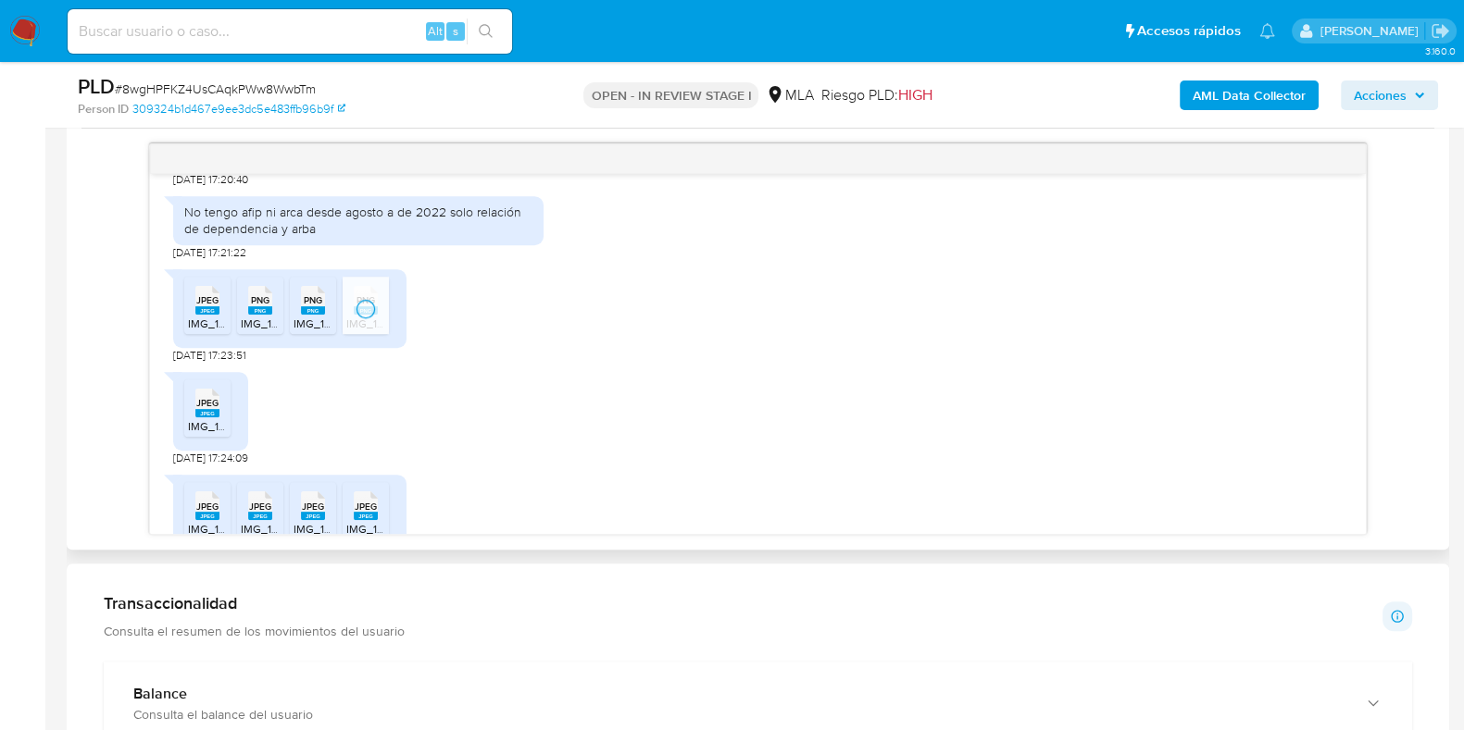
click at [208, 418] on icon at bounding box center [207, 403] width 24 height 29
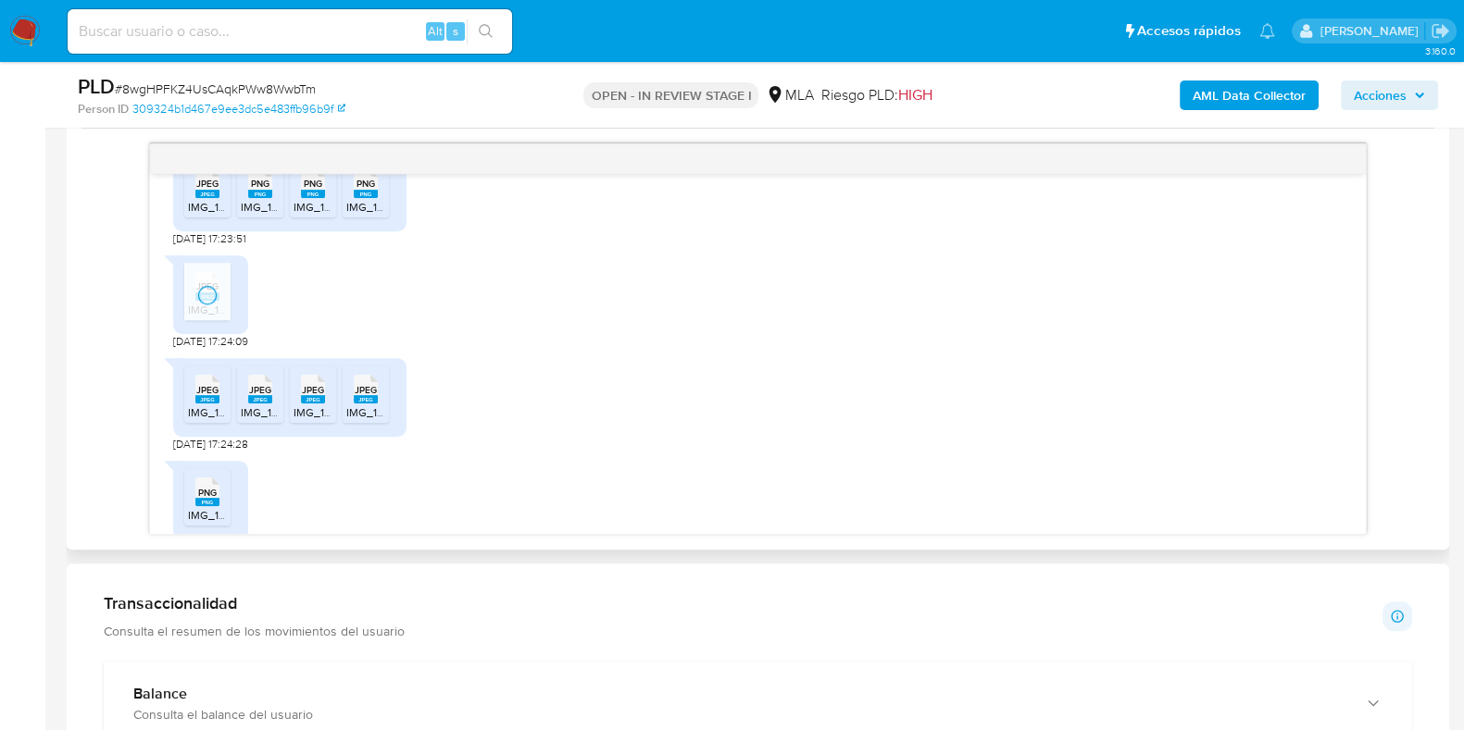
scroll to position [2249, 0]
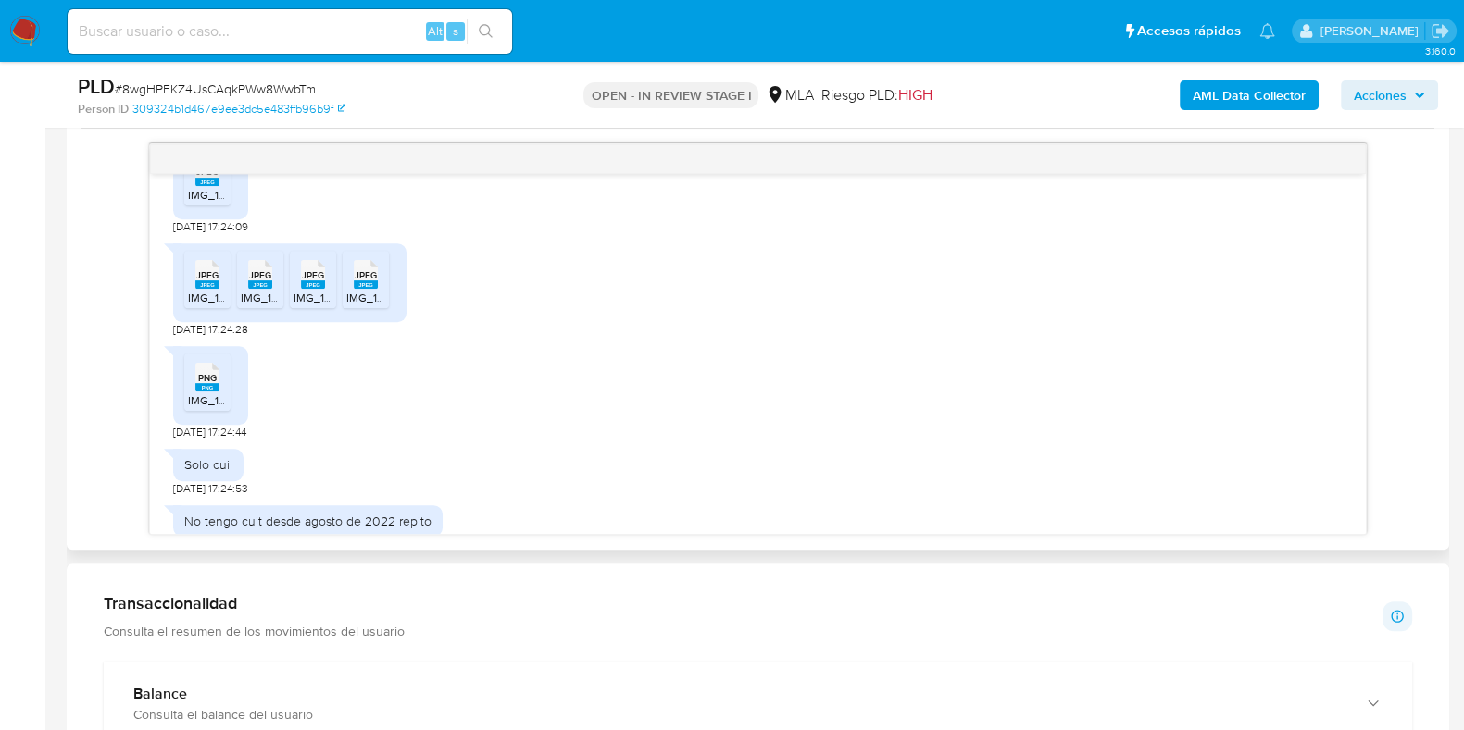
click at [205, 306] on span "IMG_1051.jpeg" at bounding box center [224, 298] width 72 height 16
click at [268, 281] on span "JPEG" at bounding box center [260, 275] width 22 height 12
click at [307, 281] on span "JPEG" at bounding box center [313, 275] width 22 height 12
click at [362, 291] on div "JPEG JPEG" at bounding box center [365, 273] width 39 height 36
click at [214, 370] on rect at bounding box center [226, 358] width 29 height 24
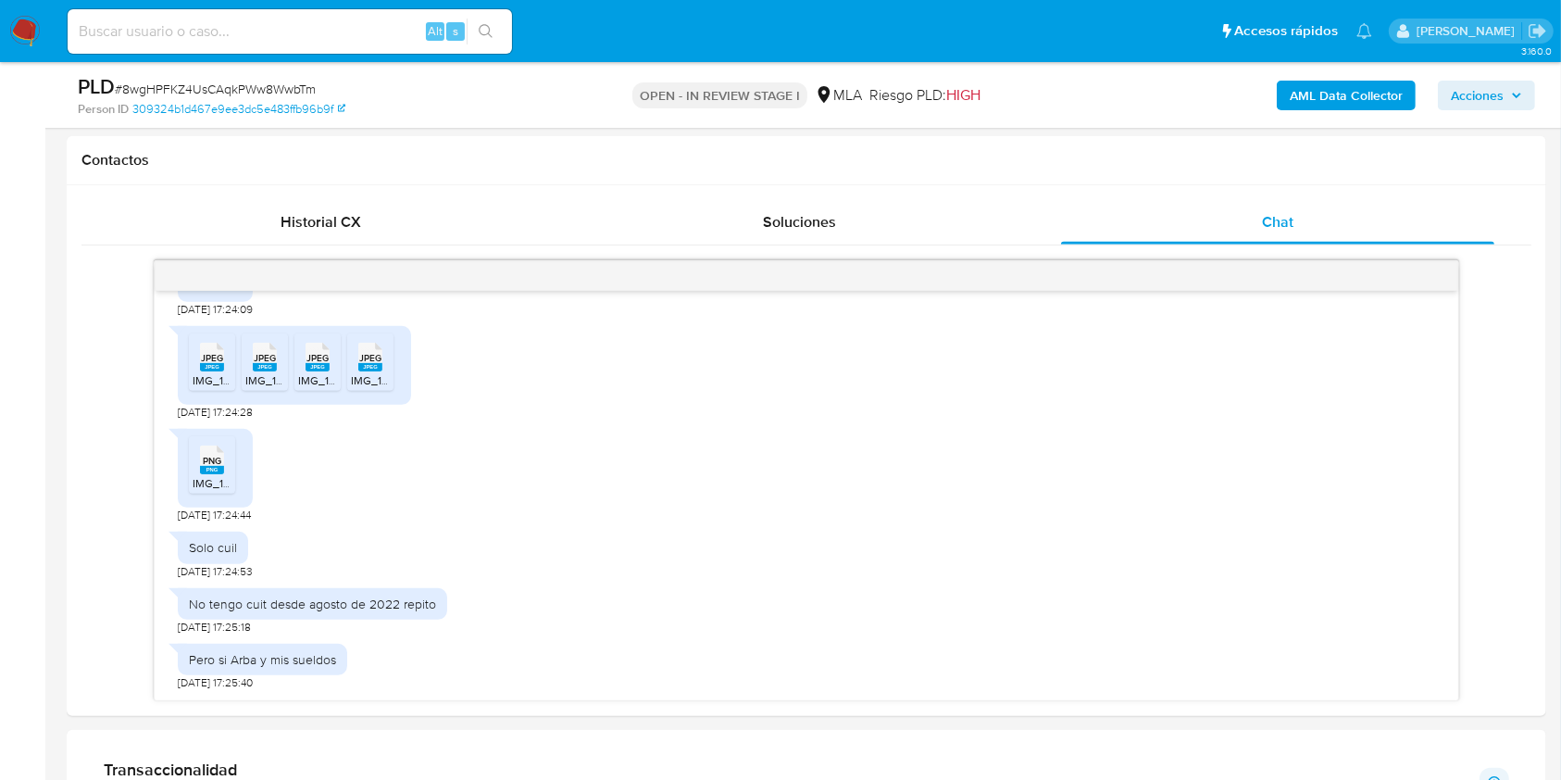
scroll to position [2316, 0]
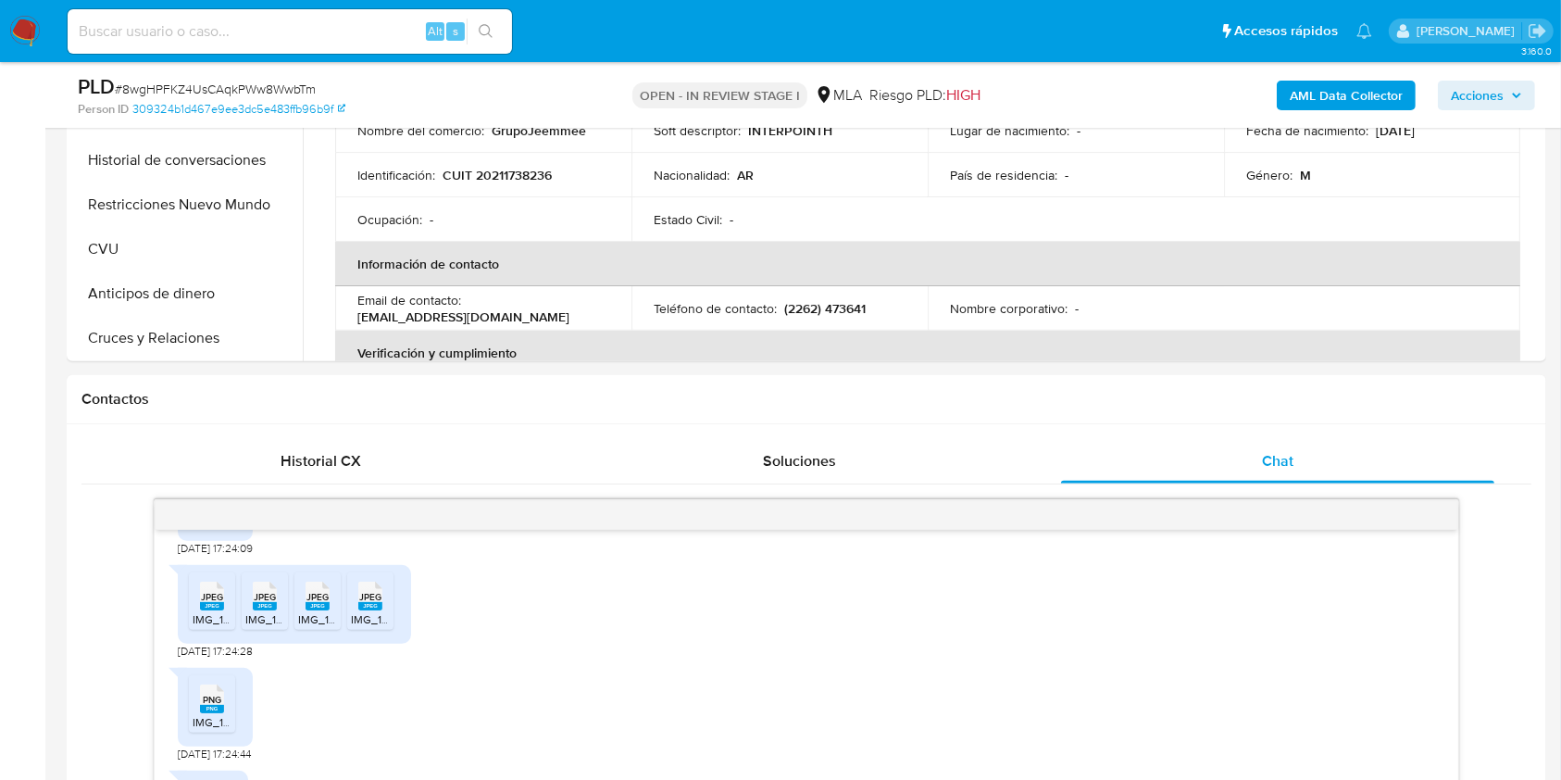
drag, startPoint x: 0, startPoint y: 418, endPoint x: 0, endPoint y: 444, distance: 25.9
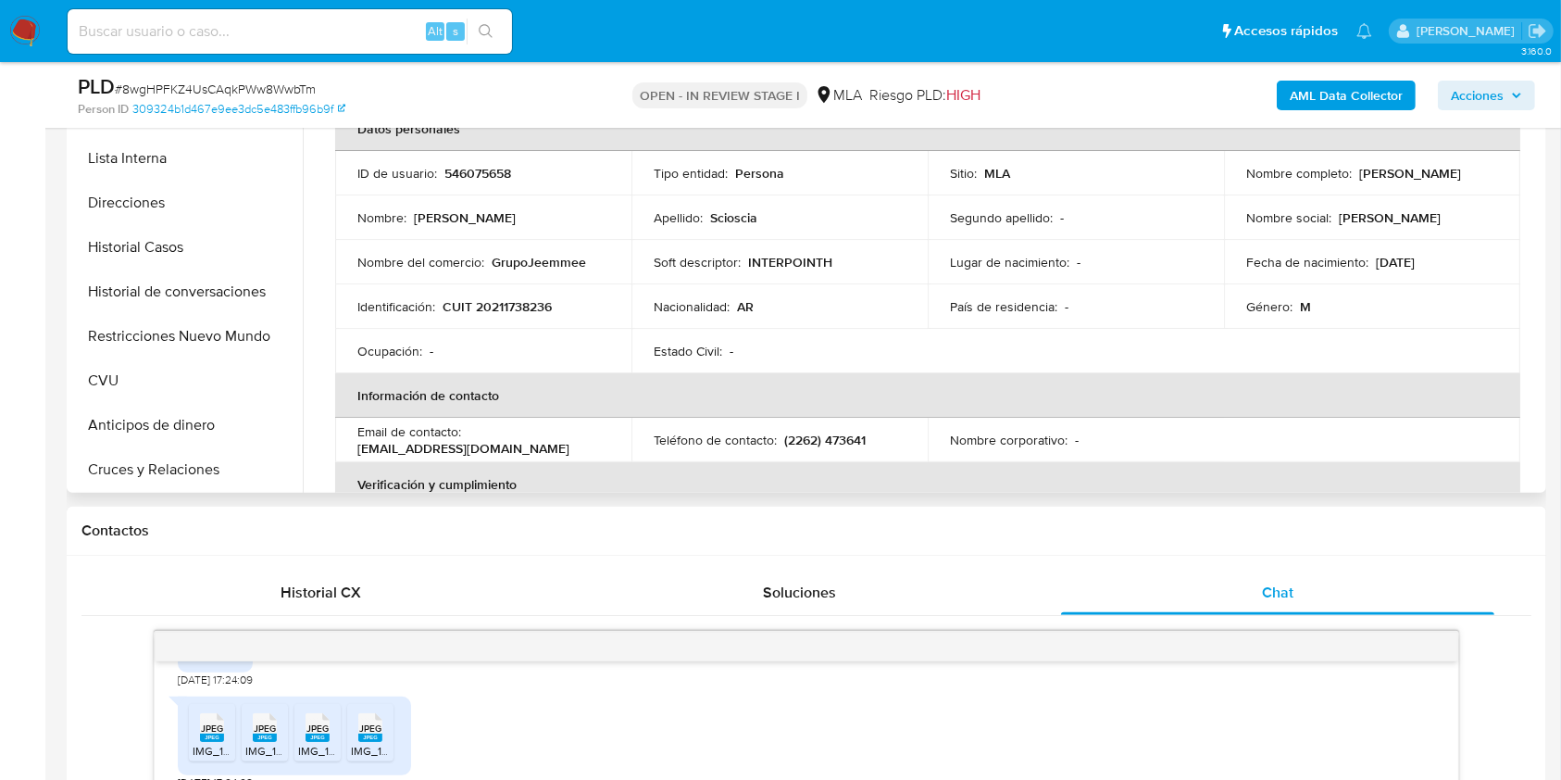
scroll to position [215, 0]
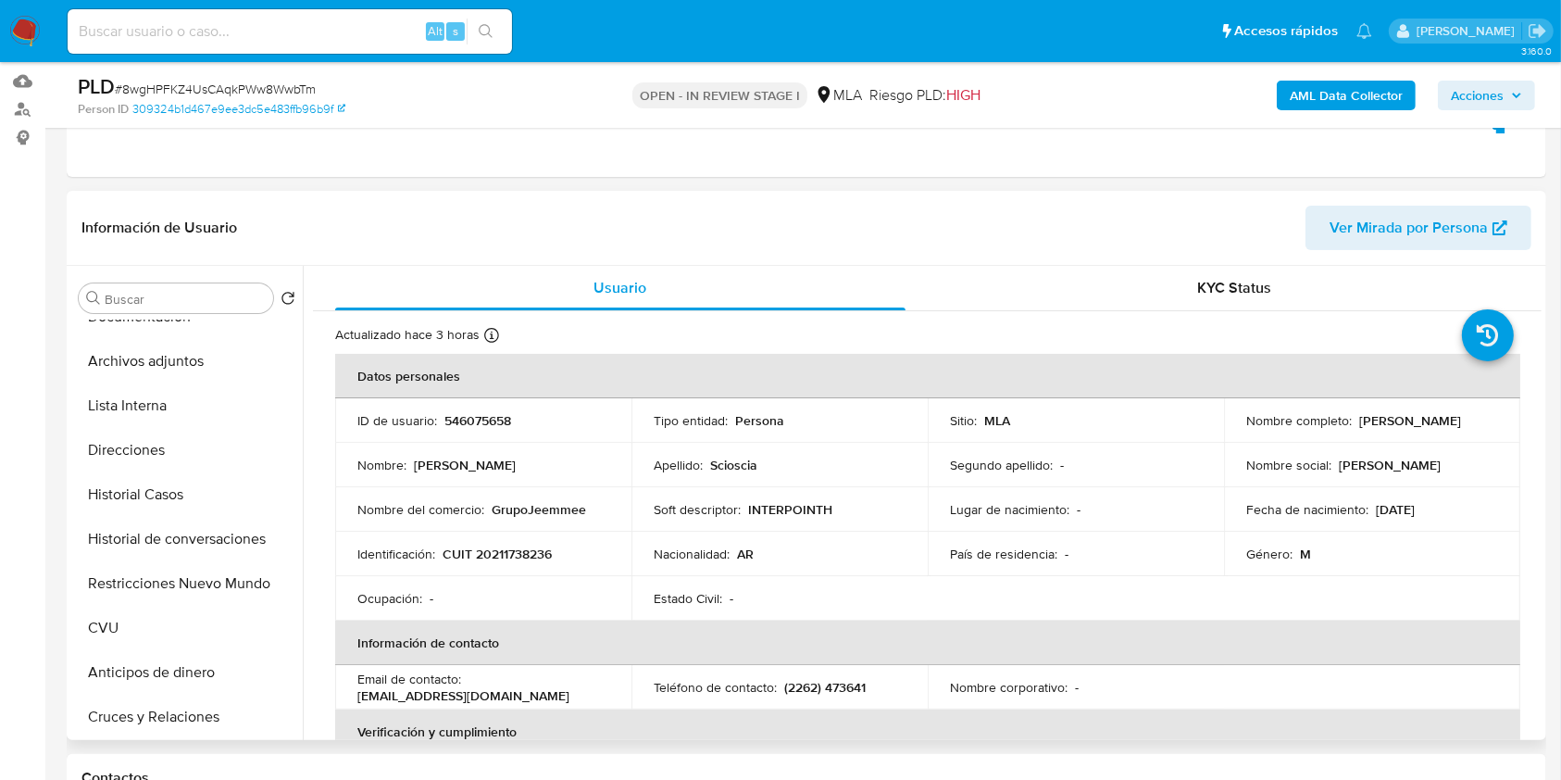
drag, startPoint x: 1353, startPoint y: 424, endPoint x: 1476, endPoint y: 422, distance: 123.1
click at [1476, 422] on div "Nombre completo : [PERSON_NAME]" at bounding box center [1372, 420] width 252 height 17
click at [504, 545] on p "CUIT 20211738236" at bounding box center [497, 553] width 109 height 17
click at [530, 561] on p "CUIT 20211738236" at bounding box center [497, 553] width 109 height 17
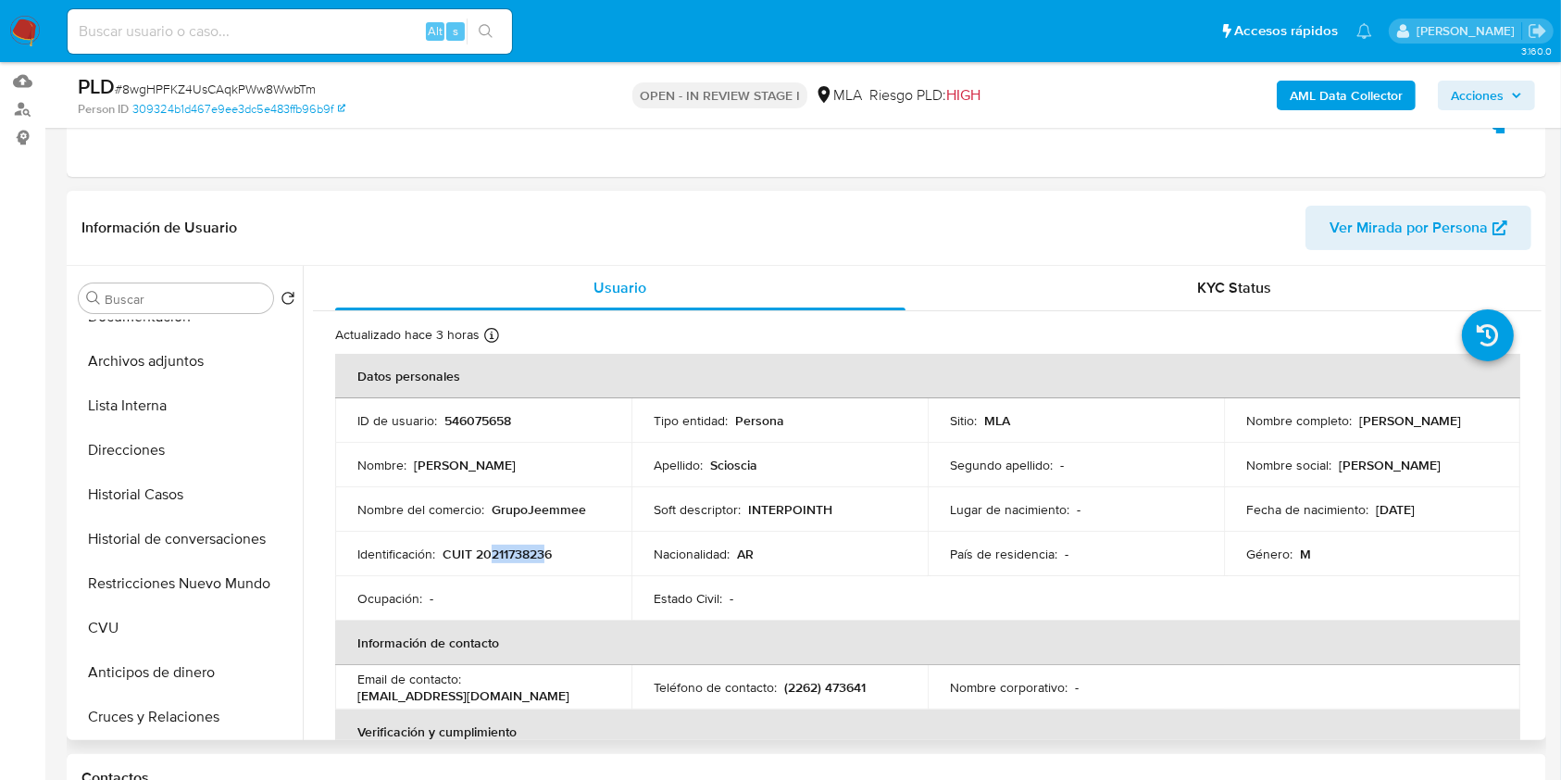
drag, startPoint x: 488, startPoint y: 549, endPoint x: 540, endPoint y: 493, distance: 76.0
click at [547, 554] on p "CUIT 20211738236" at bounding box center [497, 553] width 109 height 17
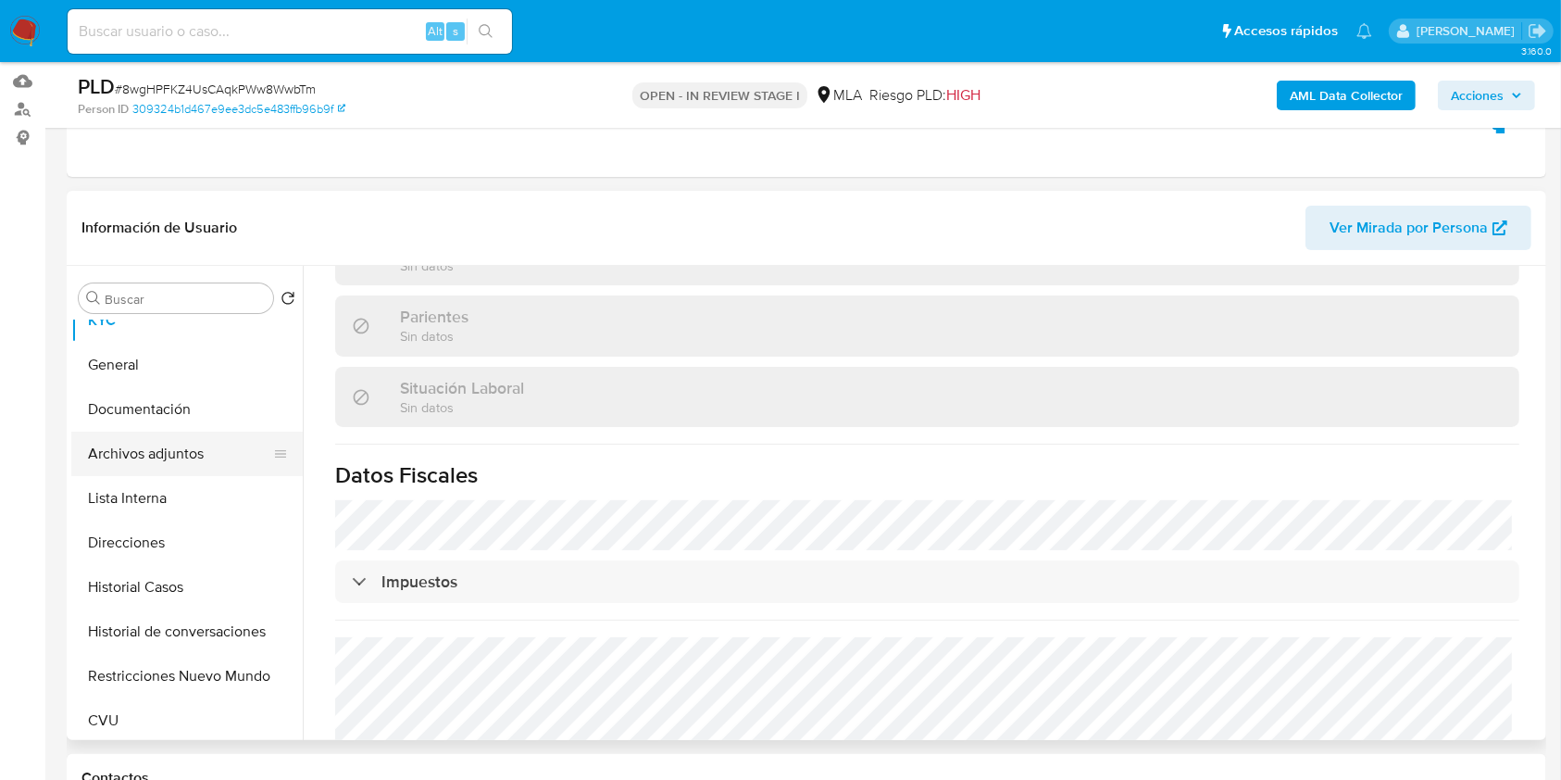
scroll to position [0, 0]
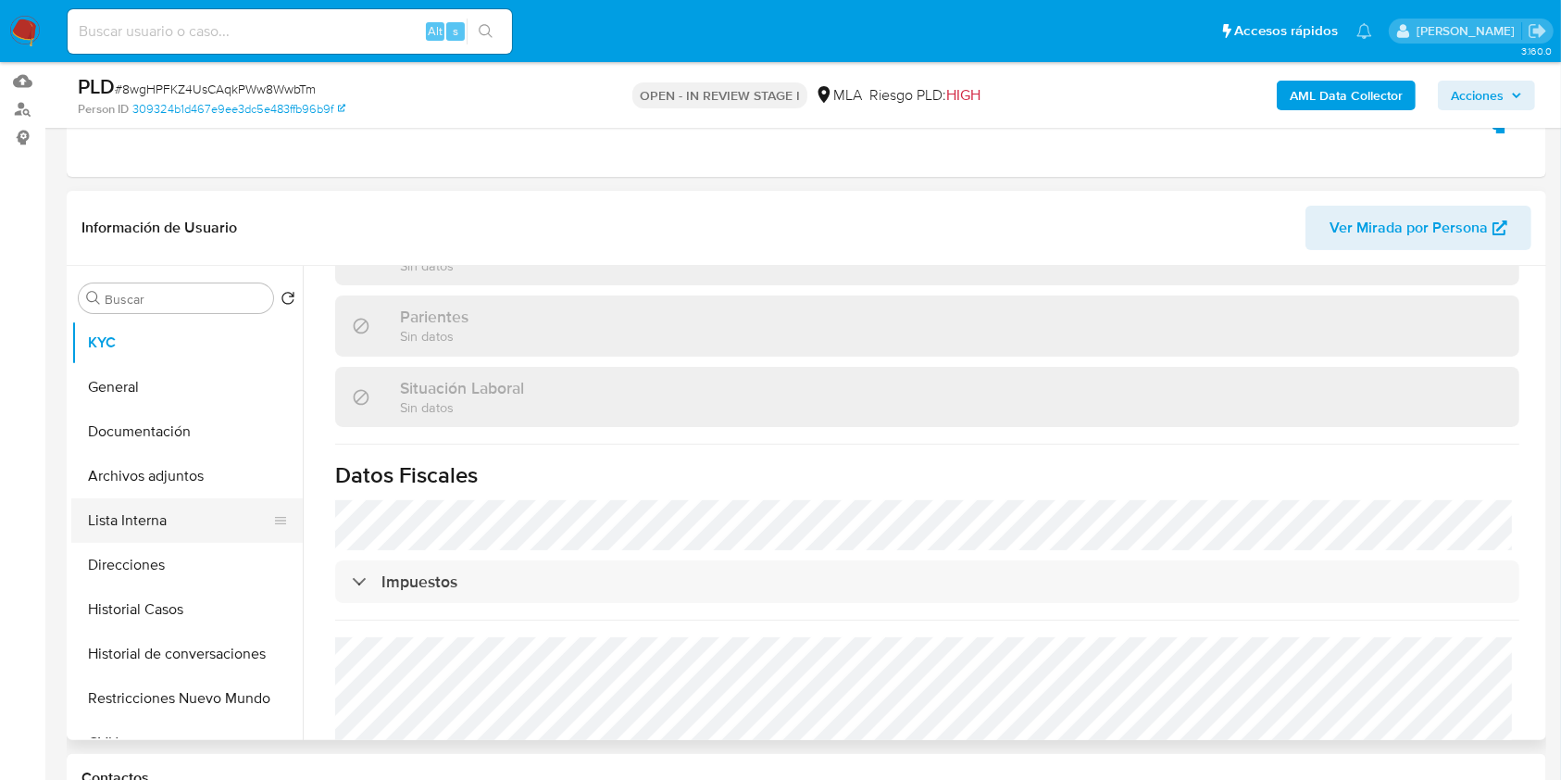
click at [166, 540] on ul "KYC General Documentación Archivos adjuntos Lista Interna Direcciones Historial…" at bounding box center [186, 529] width 231 height 418
drag, startPoint x: 239, startPoint y: 564, endPoint x: 0, endPoint y: 556, distance: 239.0
click at [240, 563] on button "Direcciones" at bounding box center [186, 565] width 231 height 44
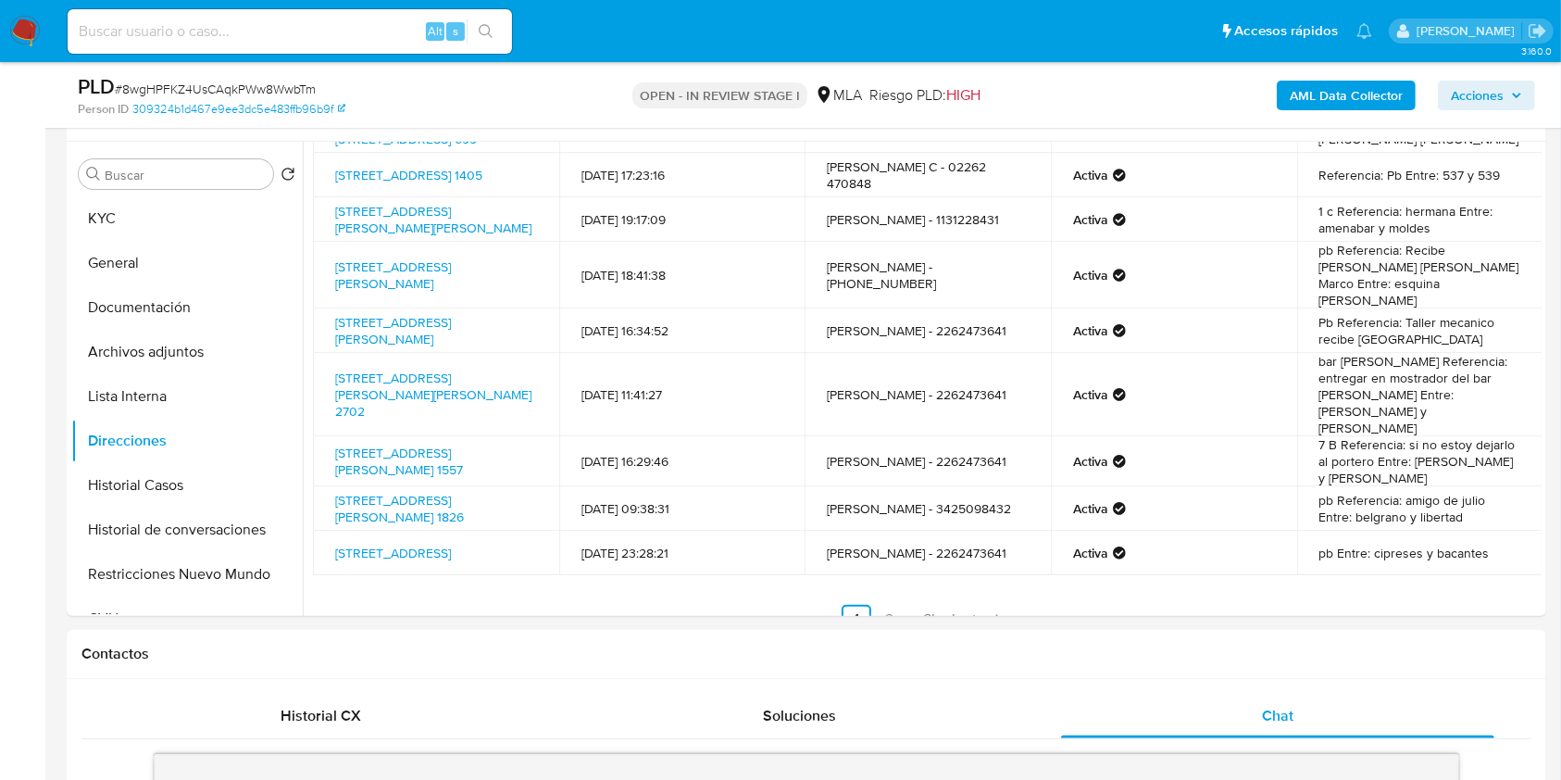
scroll to position [141, 0]
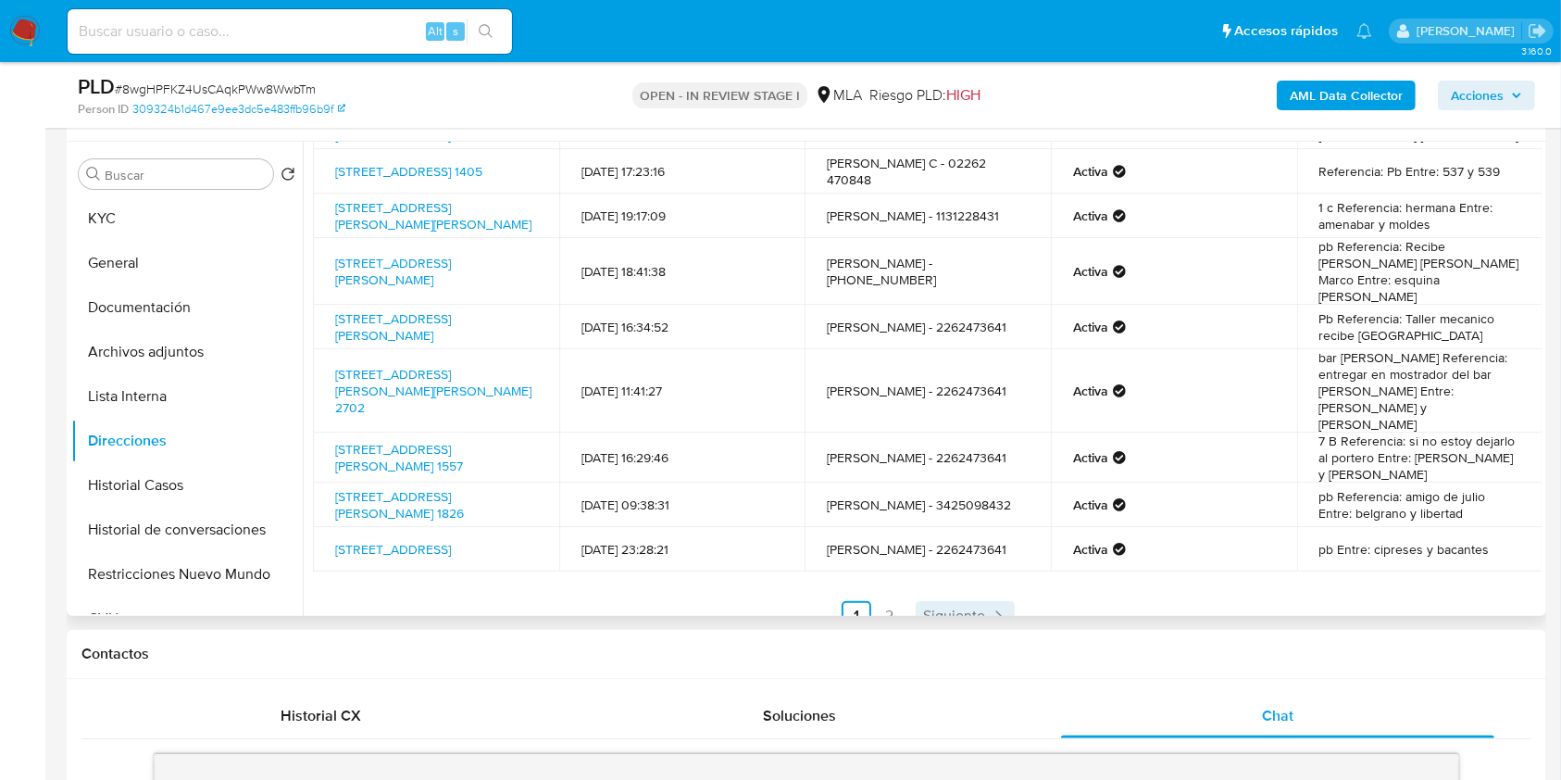
click at [957, 608] on span "Siguiente" at bounding box center [954, 615] width 62 height 15
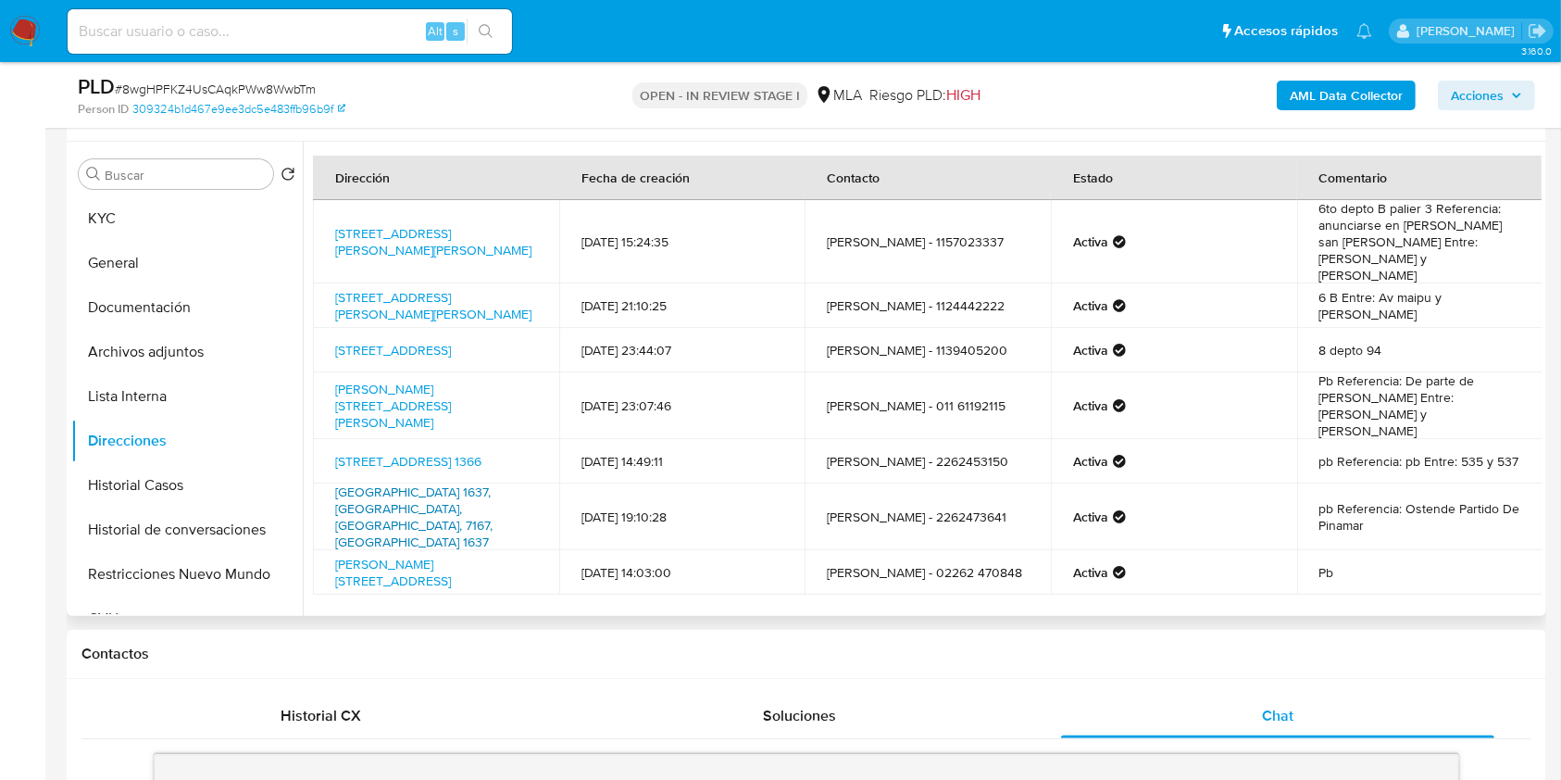
scroll to position [0, 0]
click at [956, 625] on link "1" at bounding box center [960, 640] width 30 height 30
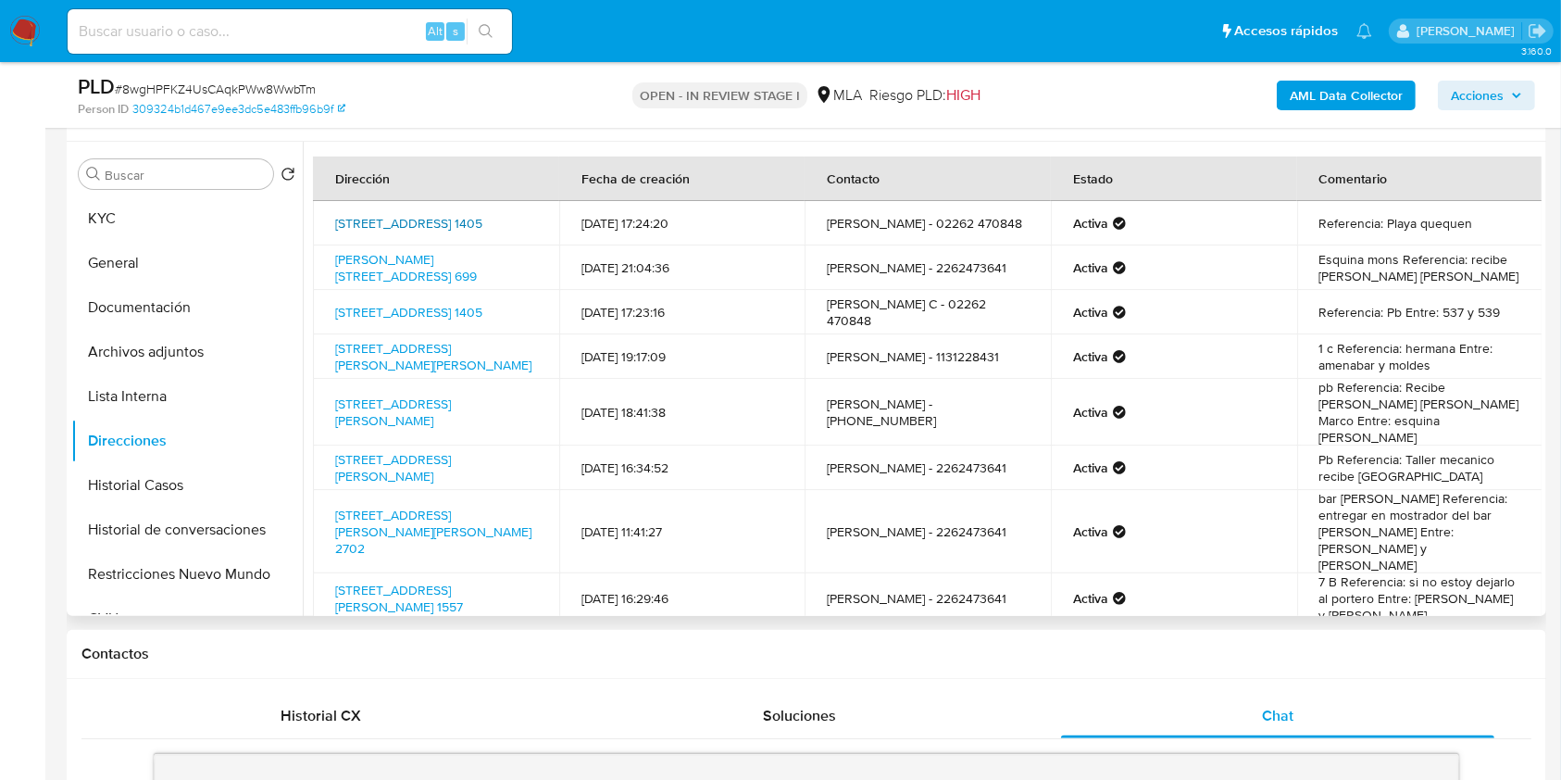
drag, startPoint x: 492, startPoint y: 230, endPoint x: 335, endPoint y: 218, distance: 156.9
click at [335, 218] on td "[STREET_ADDRESS] 1405" at bounding box center [436, 223] width 246 height 44
drag, startPoint x: 0, startPoint y: 403, endPoint x: 63, endPoint y: 333, distance: 93.7
click at [174, 231] on button "KYC" at bounding box center [179, 218] width 217 height 44
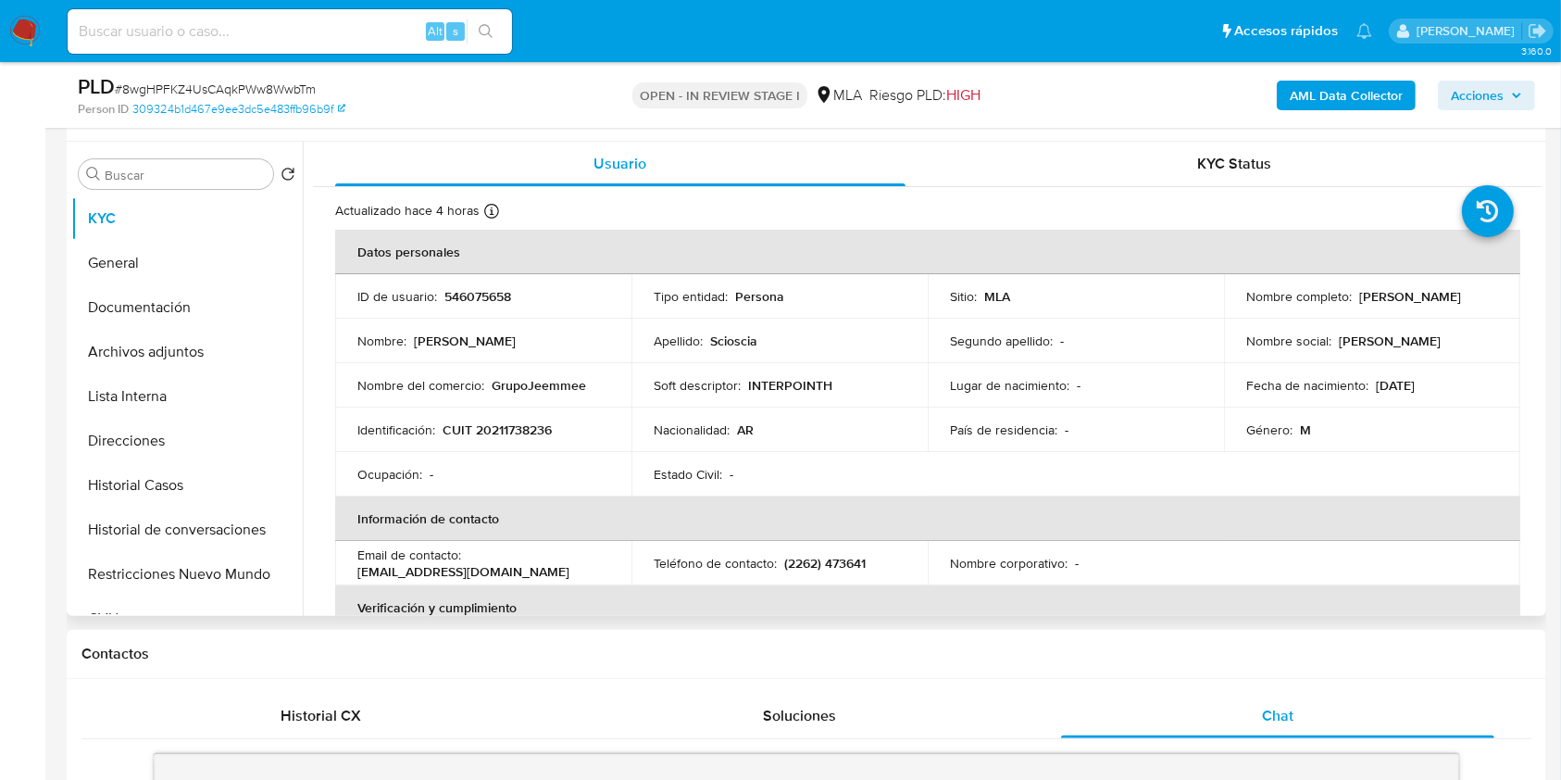
click at [504, 421] on p "CUIT 20211738236" at bounding box center [497, 429] width 109 height 17
click at [1370, 100] on b "AML Data Collector" at bounding box center [1346, 96] width 113 height 30
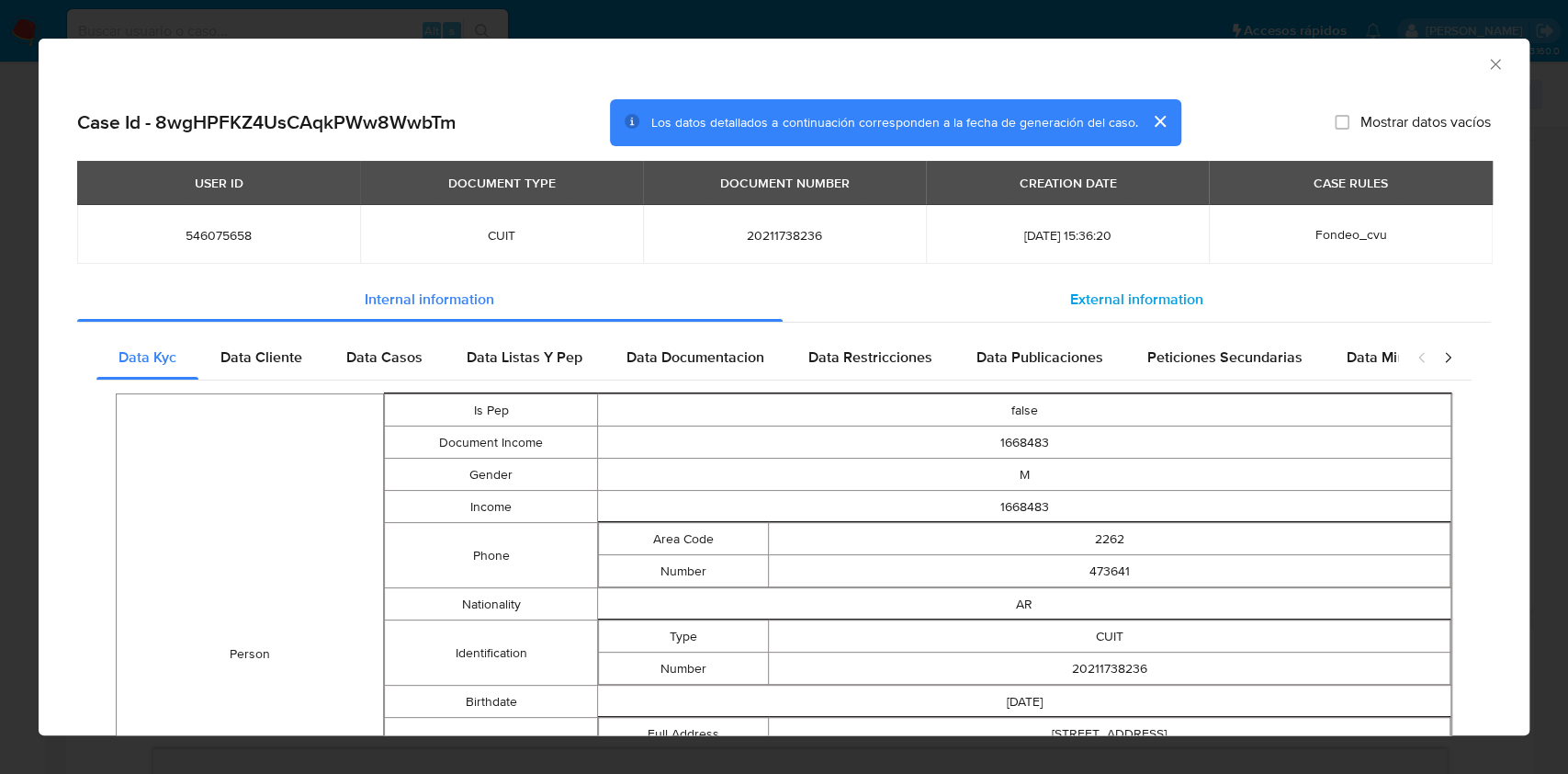
click at [1124, 299] on span "External information" at bounding box center [1137, 299] width 133 height 21
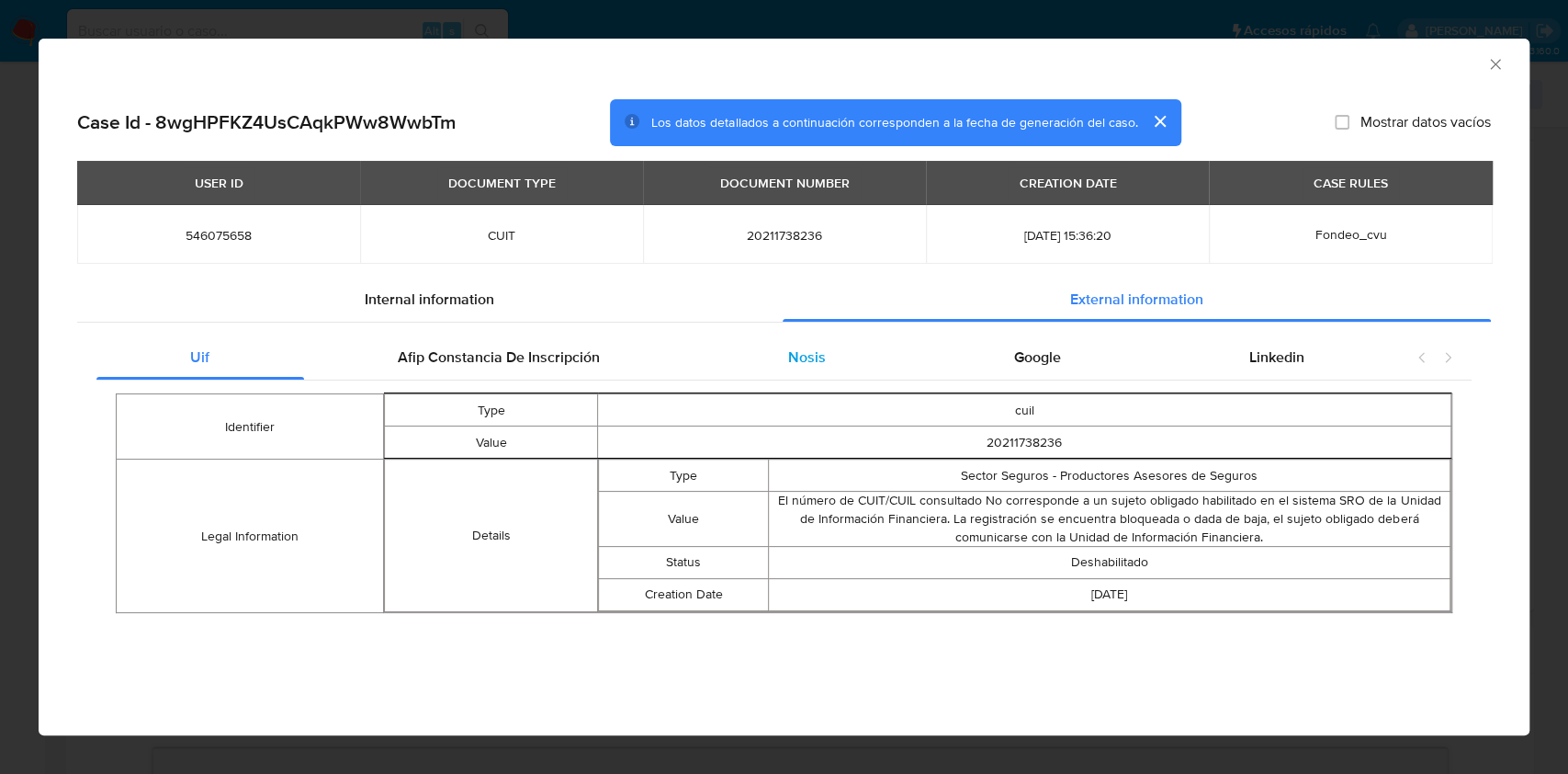
click at [848, 370] on div "Nosis" at bounding box center [808, 357] width 226 height 44
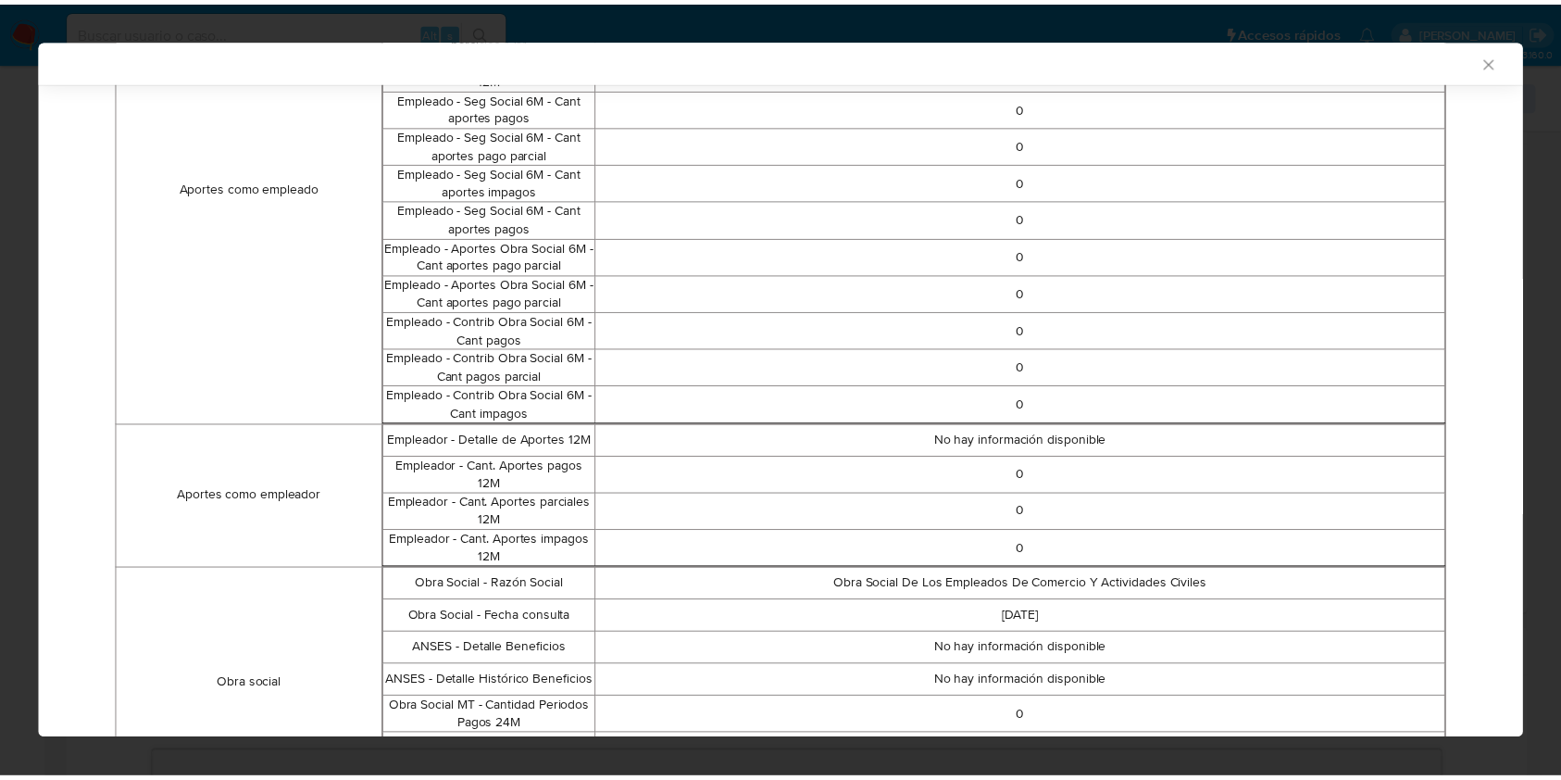
scroll to position [1124, 0]
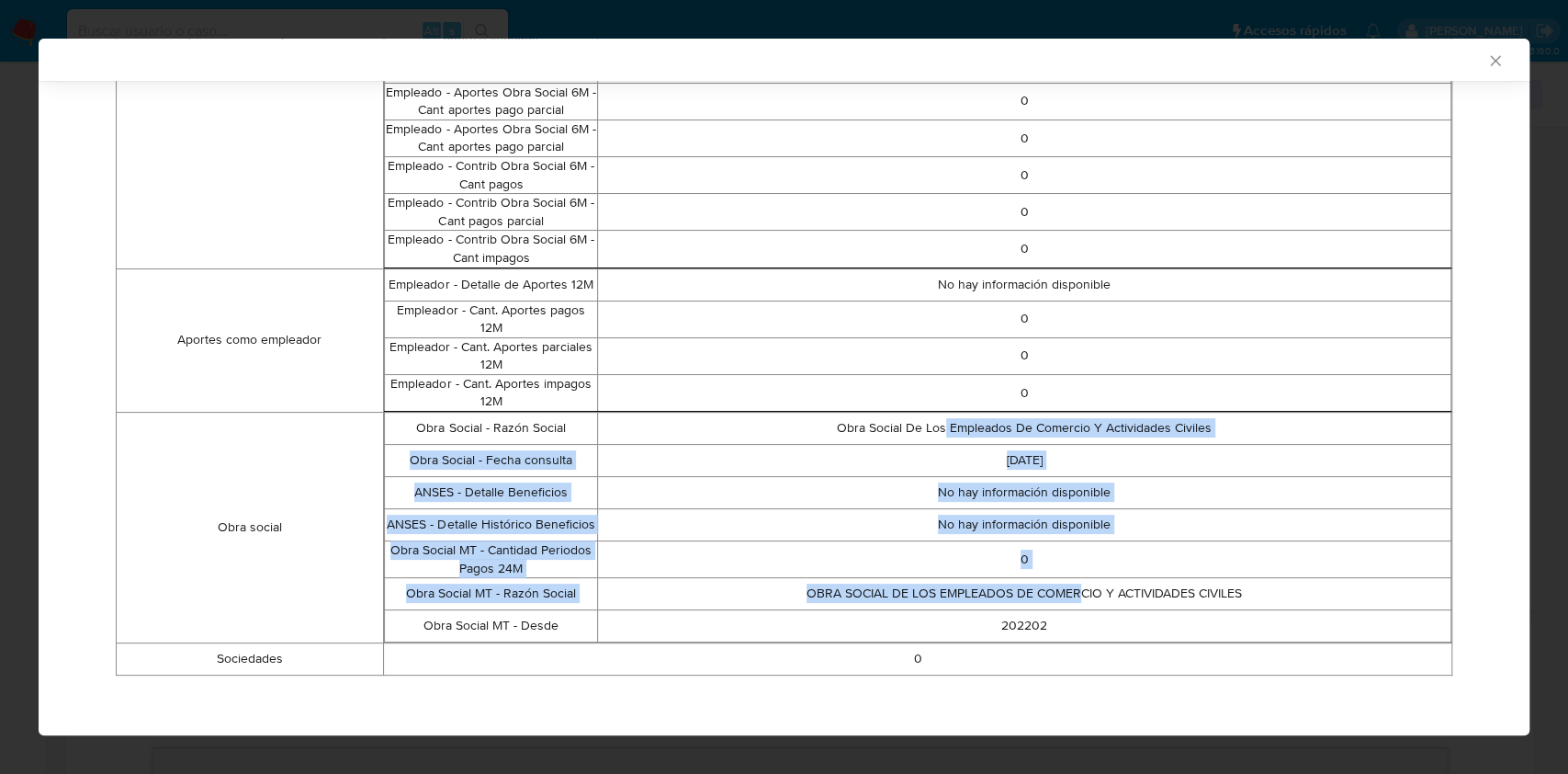
drag, startPoint x: 930, startPoint y: 433, endPoint x: 1066, endPoint y: 603, distance: 217.7
click at [1066, 603] on tbody "Obra Social - Razón Social Obra Social De Los Empleados De Comercio Y Actividad…" at bounding box center [917, 527] width 1067 height 229
click at [1066, 603] on td "OBRA SOCIAL DE LOS EMPLEADOS DE COMERCIO Y ACTIVIDADES CIVILES" at bounding box center [1025, 593] width 853 height 32
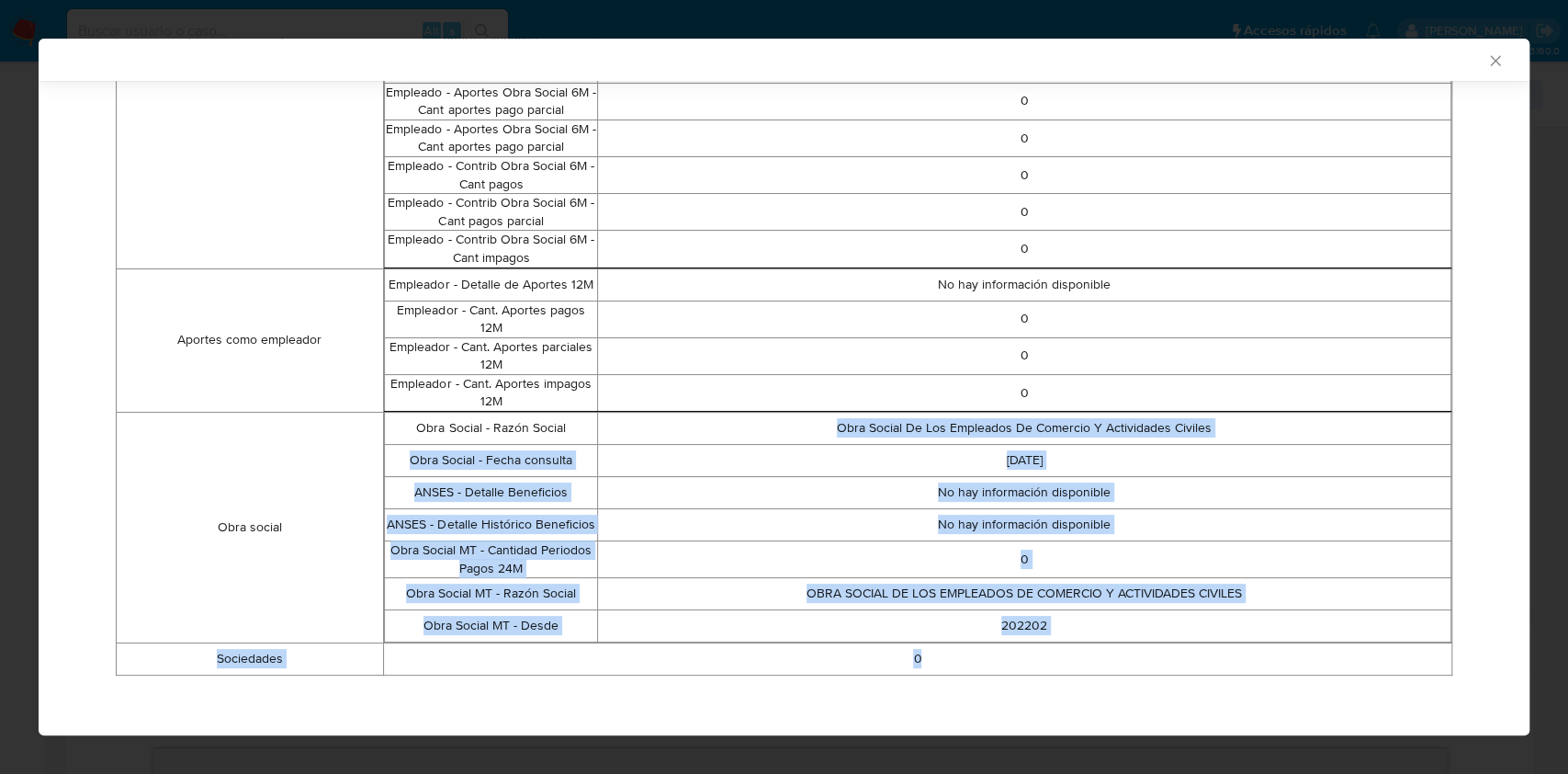
drag, startPoint x: 751, startPoint y: 421, endPoint x: 1126, endPoint y: 652, distance: 440.4
click at [1125, 656] on td "0" at bounding box center [917, 659] width 1069 height 32
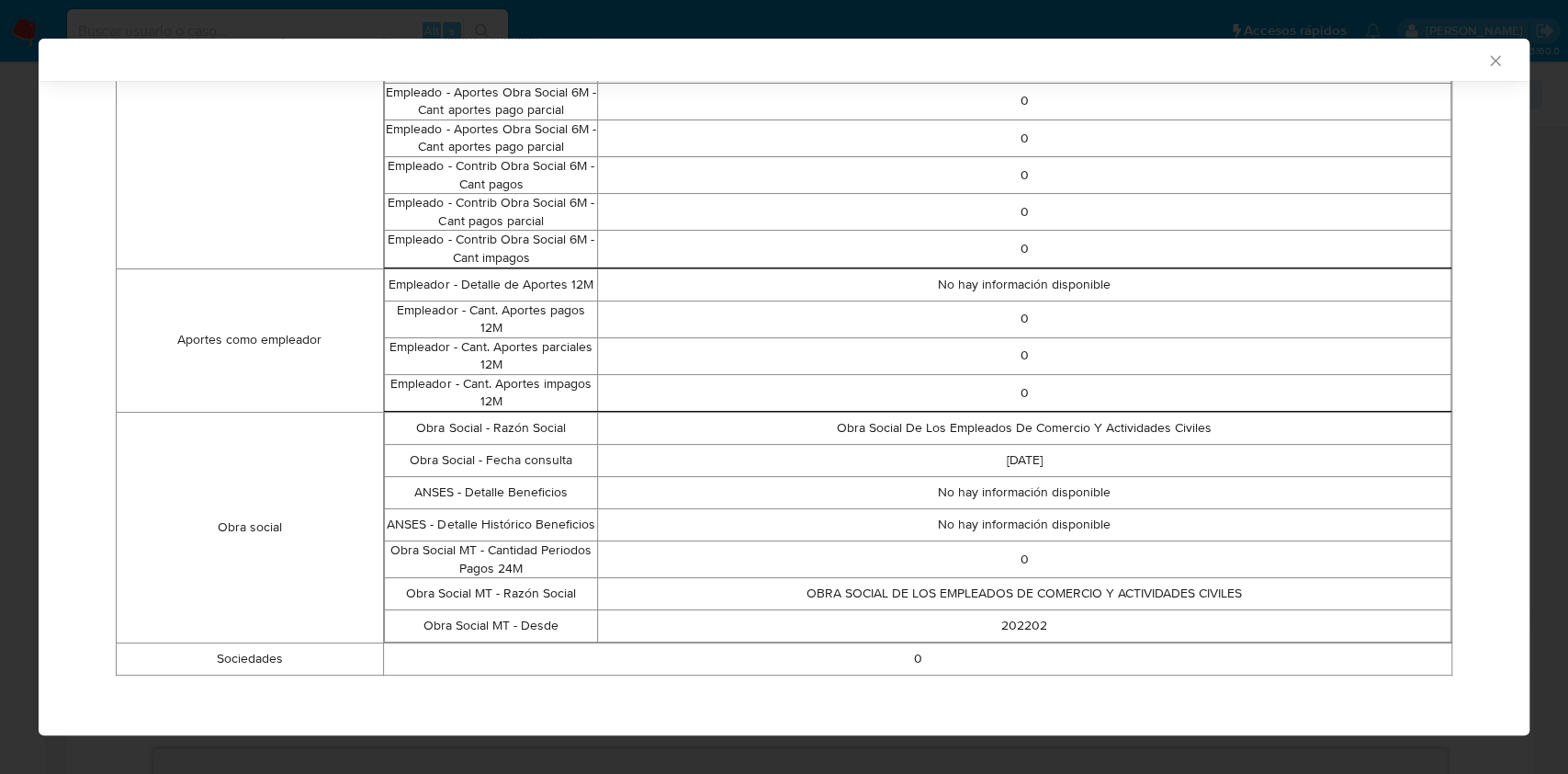
click at [1487, 60] on icon "Cerrar ventana" at bounding box center [1496, 61] width 19 height 19
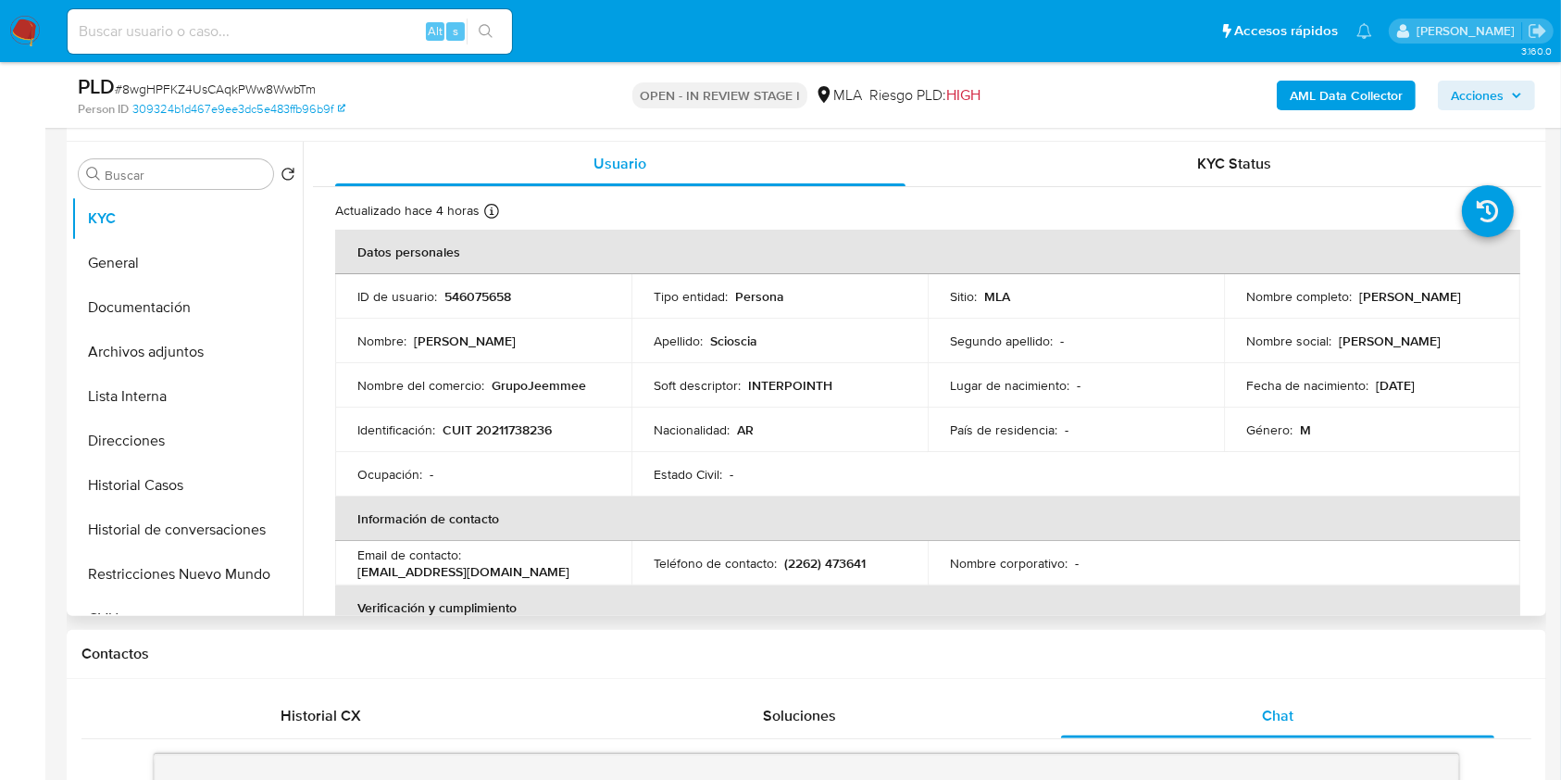
click at [470, 288] on p "546075658" at bounding box center [477, 296] width 67 height 17
click at [200, 355] on button "Archivos adjuntos" at bounding box center [179, 352] width 217 height 44
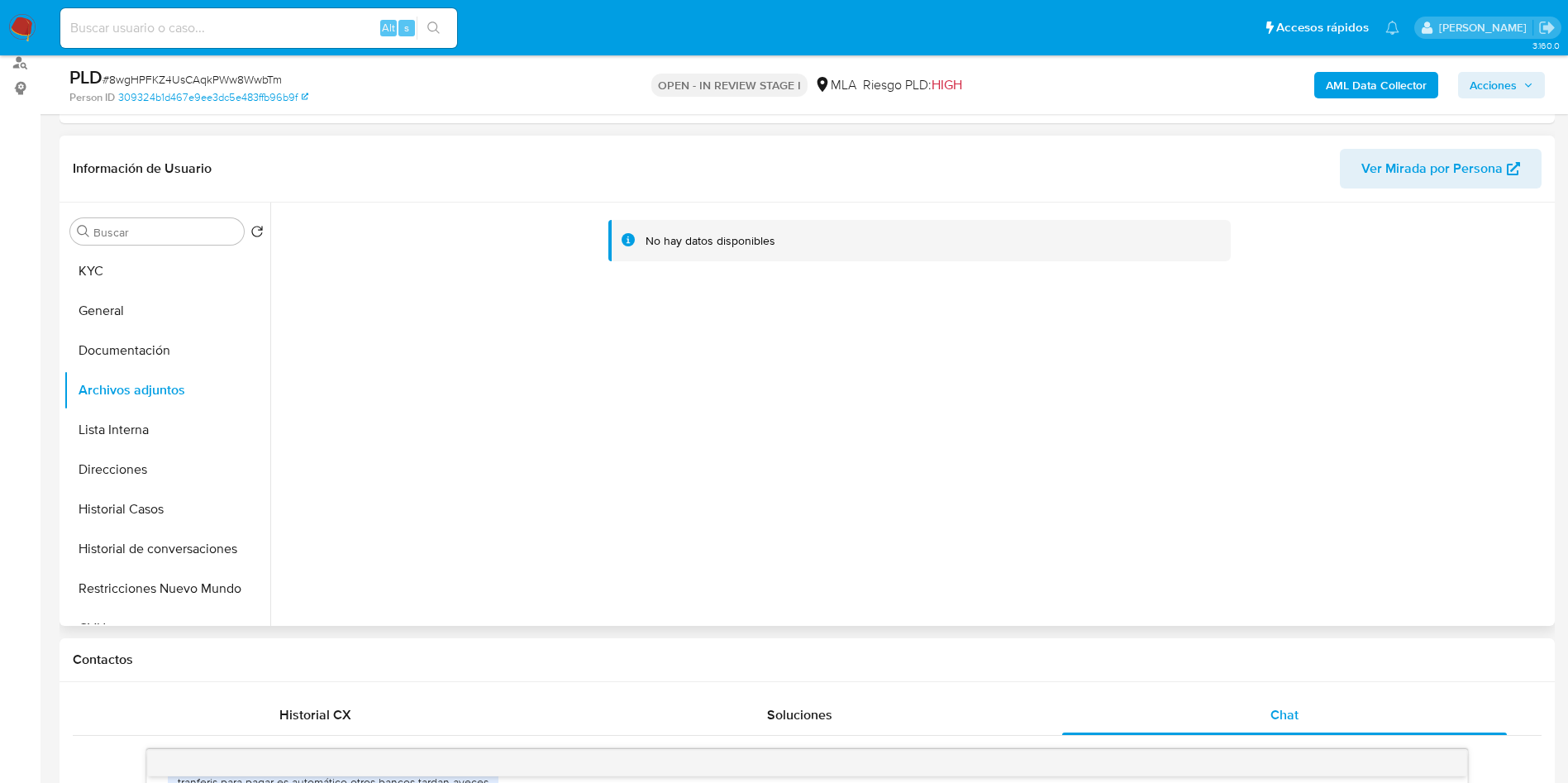
scroll to position [193, 0]
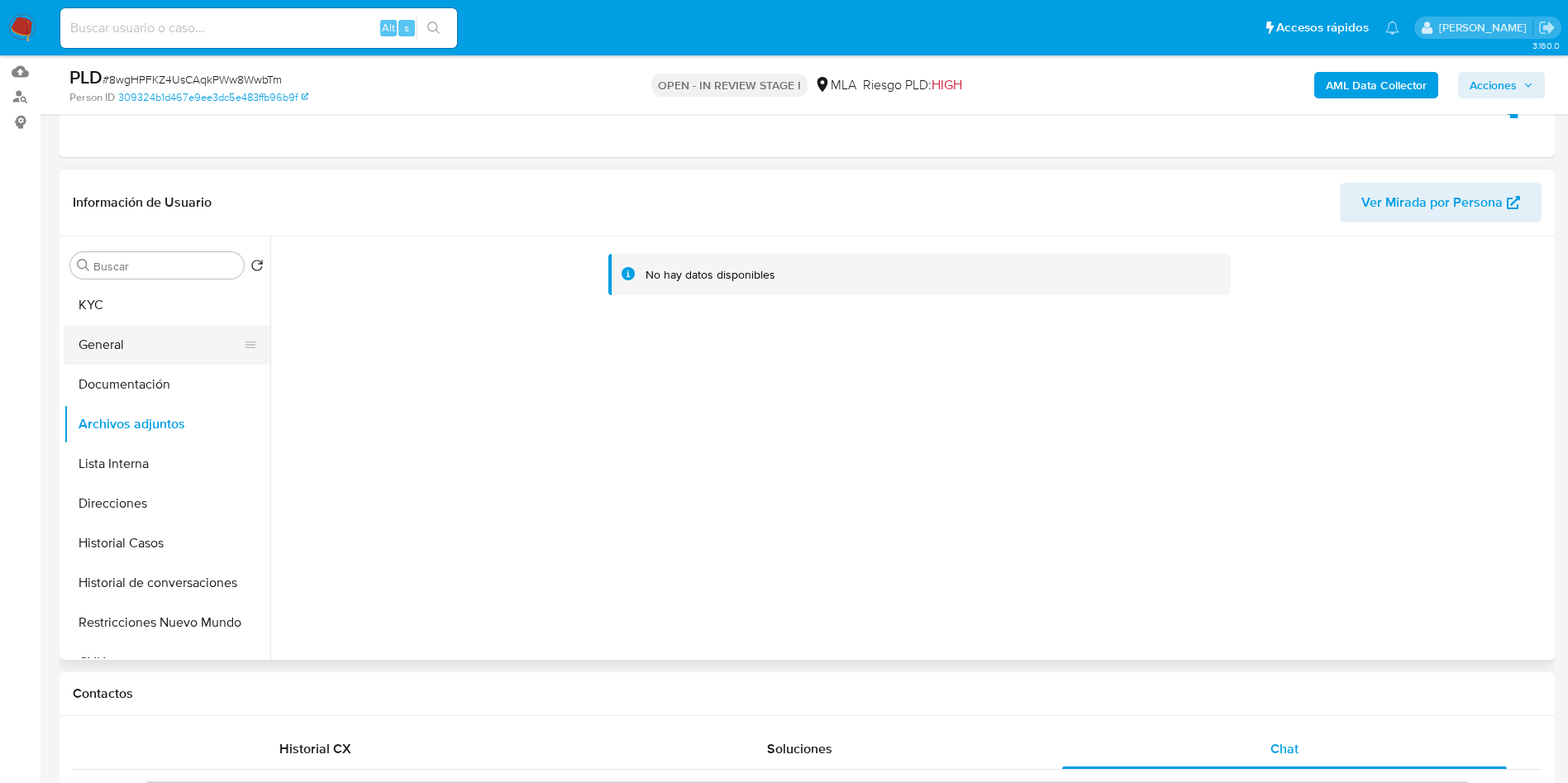
click at [179, 329] on button "General" at bounding box center [160, 345] width 194 height 39
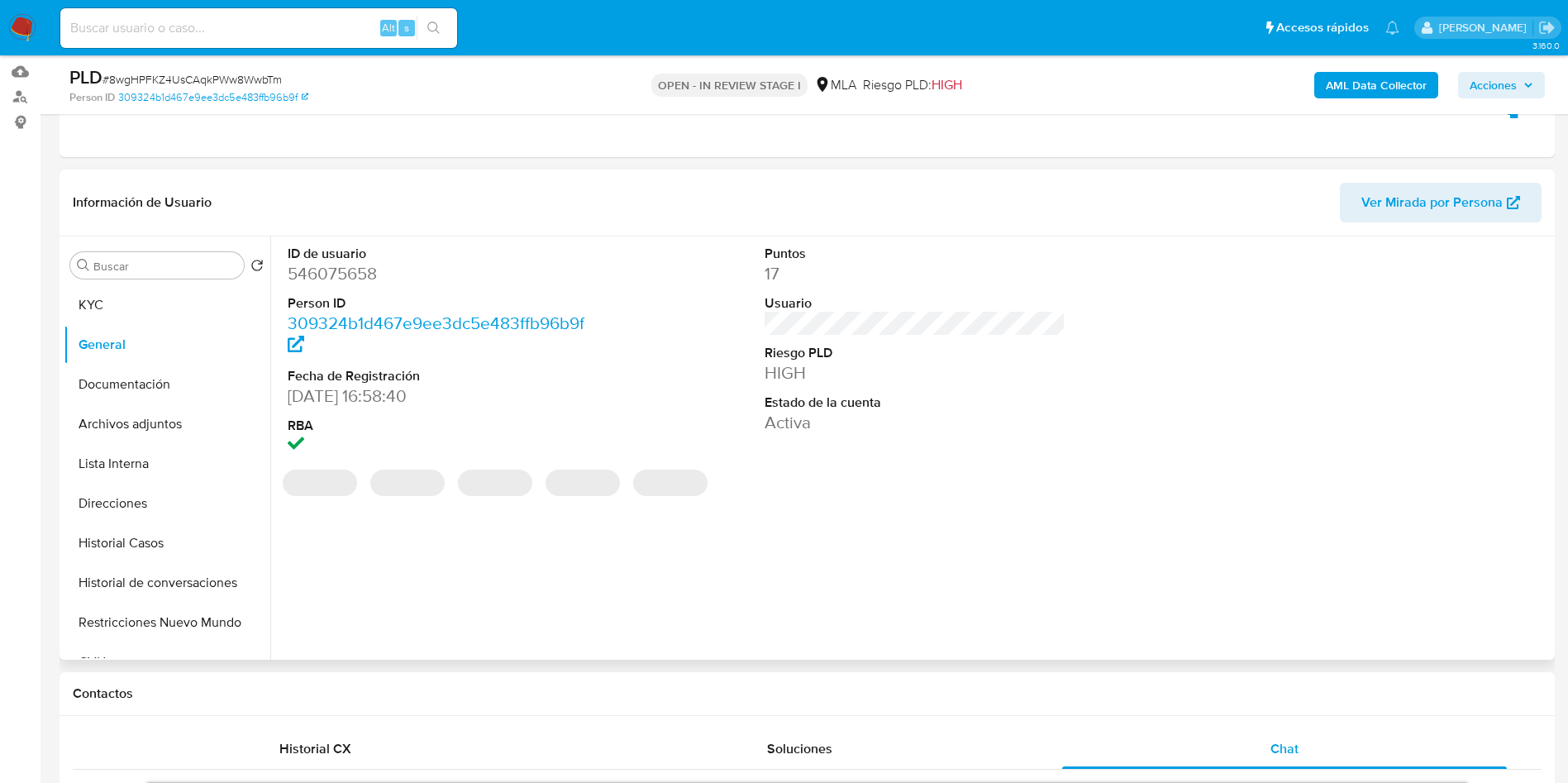
click at [335, 267] on dd "546075658" at bounding box center [438, 273] width 302 height 23
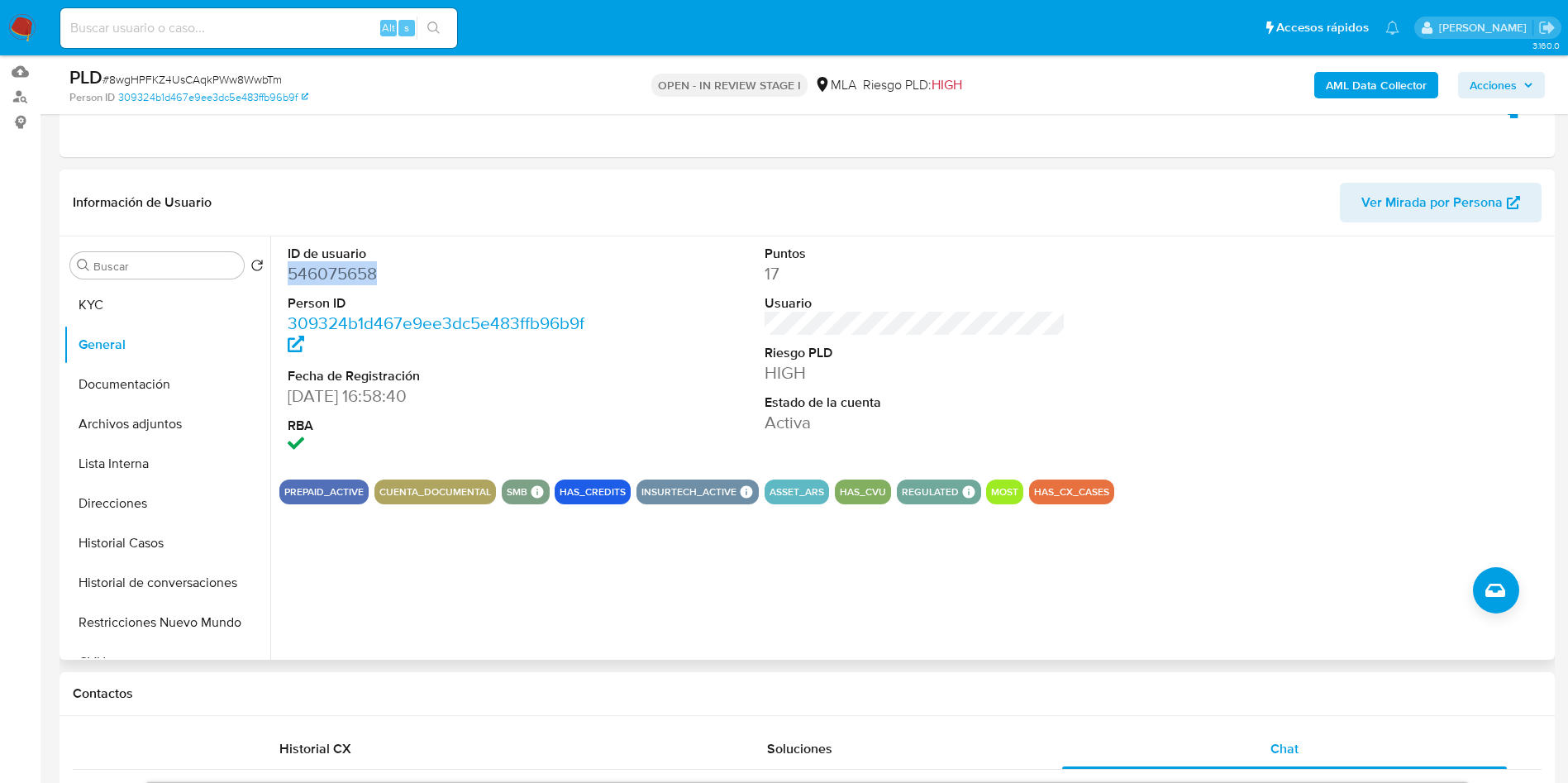
click at [321, 262] on dd "546075658" at bounding box center [438, 273] width 302 height 23
click at [847, 394] on dt "Estado de la cuenta" at bounding box center [915, 403] width 302 height 18
drag, startPoint x: 713, startPoint y: 421, endPoint x: 823, endPoint y: 259, distance: 195.8
click at [798, 224] on div "Información de Usuario Ver Mirada por Persona Buscar Volver al orden por defect…" at bounding box center [807, 414] width 1496 height 490
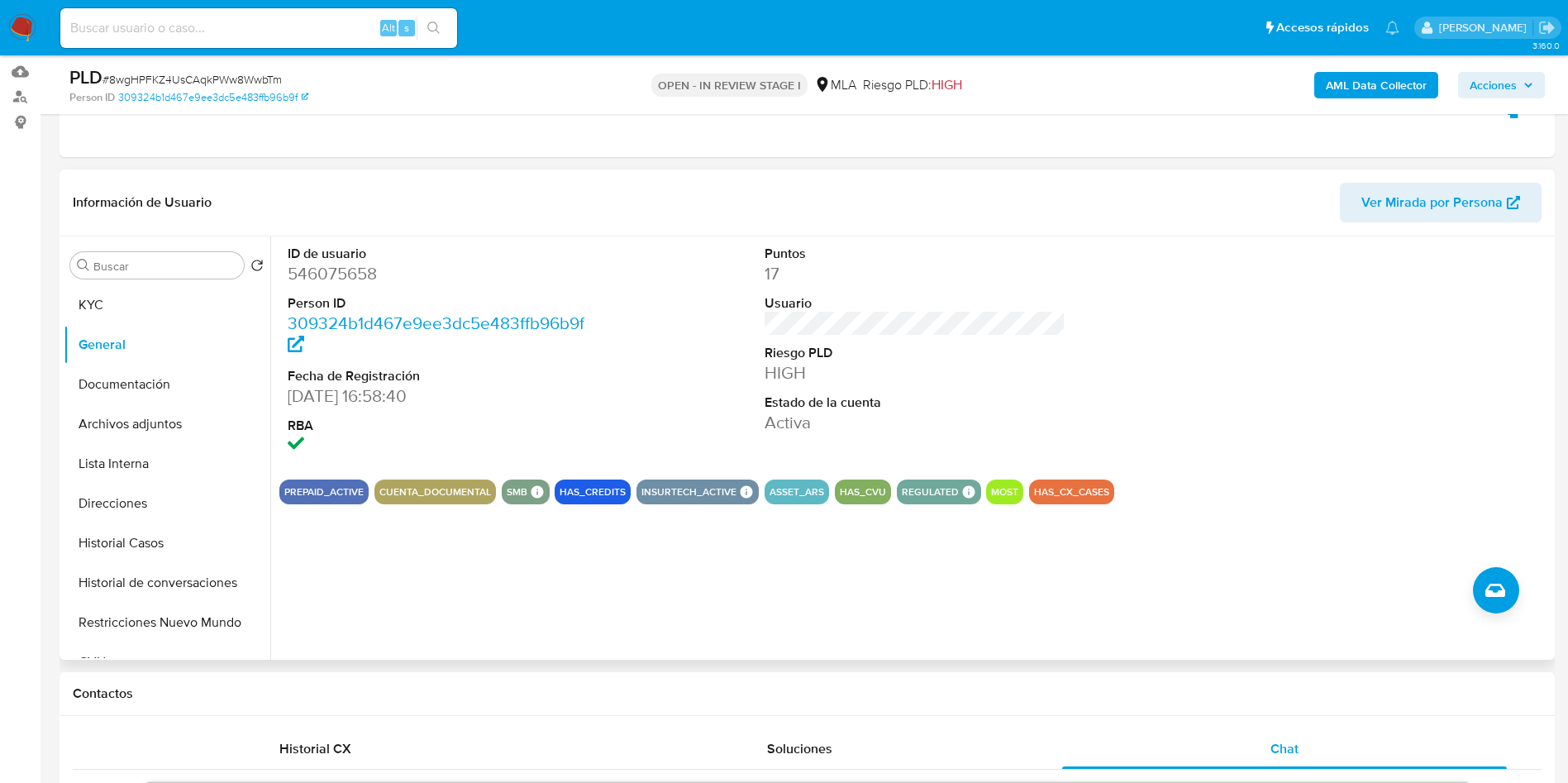
click at [646, 369] on div "ID de usuario 546075658 Person ID 309324b1d467e9ee3dc5e483ffb96b9f Fecha de Reg…" at bounding box center [915, 351] width 1272 height 229
click at [410, 257] on dt "ID de usuario" at bounding box center [438, 254] width 302 height 18
click at [510, 274] on dd "546075658" at bounding box center [438, 273] width 302 height 23
click at [721, 410] on div "ID de usuario 546075658 Person ID 309324b1d467e9ee3dc5e483ffb96b9f Fecha de Reg…" at bounding box center [915, 351] width 1272 height 229
drag, startPoint x: 727, startPoint y: 371, endPoint x: 768, endPoint y: 354, distance: 44.4
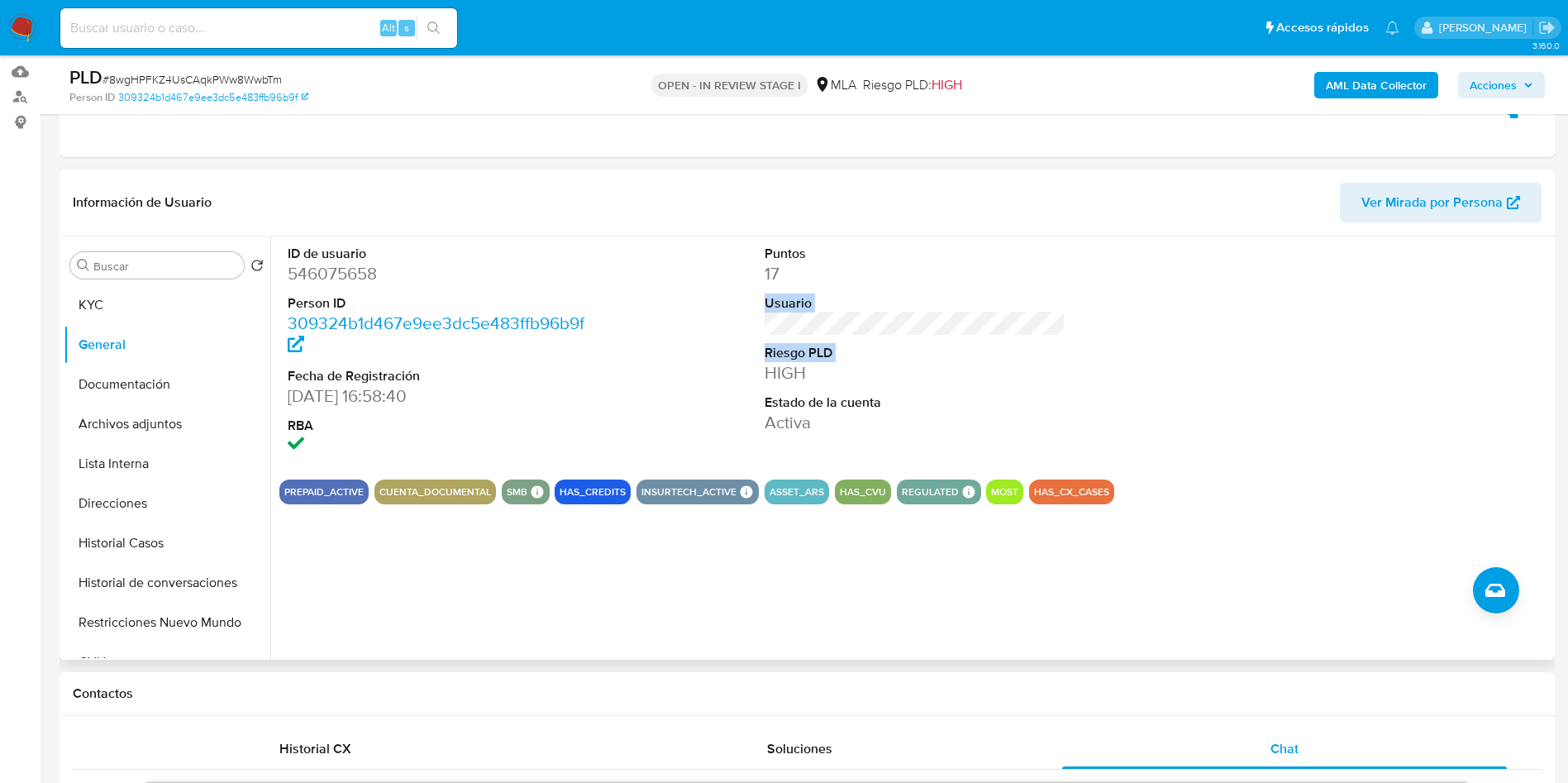
click at [857, 267] on div "ID de usuario 546075658 Person ID 309324b1d467e9ee3dc5e483ffb96b9f Fecha de Reg…" at bounding box center [915, 351] width 1272 height 229
click at [736, 363] on div "ID de usuario 546075658 Person ID 309324b1d467e9ee3dc5e483ffb96b9f Fecha de Reg…" at bounding box center [915, 351] width 1272 height 229
drag, startPoint x: 733, startPoint y: 387, endPoint x: 708, endPoint y: 282, distance: 107.9
click at [708, 282] on div "ID de usuario 546075658 Person ID 309324b1d467e9ee3dc5e483ffb96b9f Fecha de Reg…" at bounding box center [911, 448] width 1280 height 423
click at [467, 321] on link "309324b1d467e9ee3dc5e483ffb96b9f" at bounding box center [436, 334] width 296 height 47
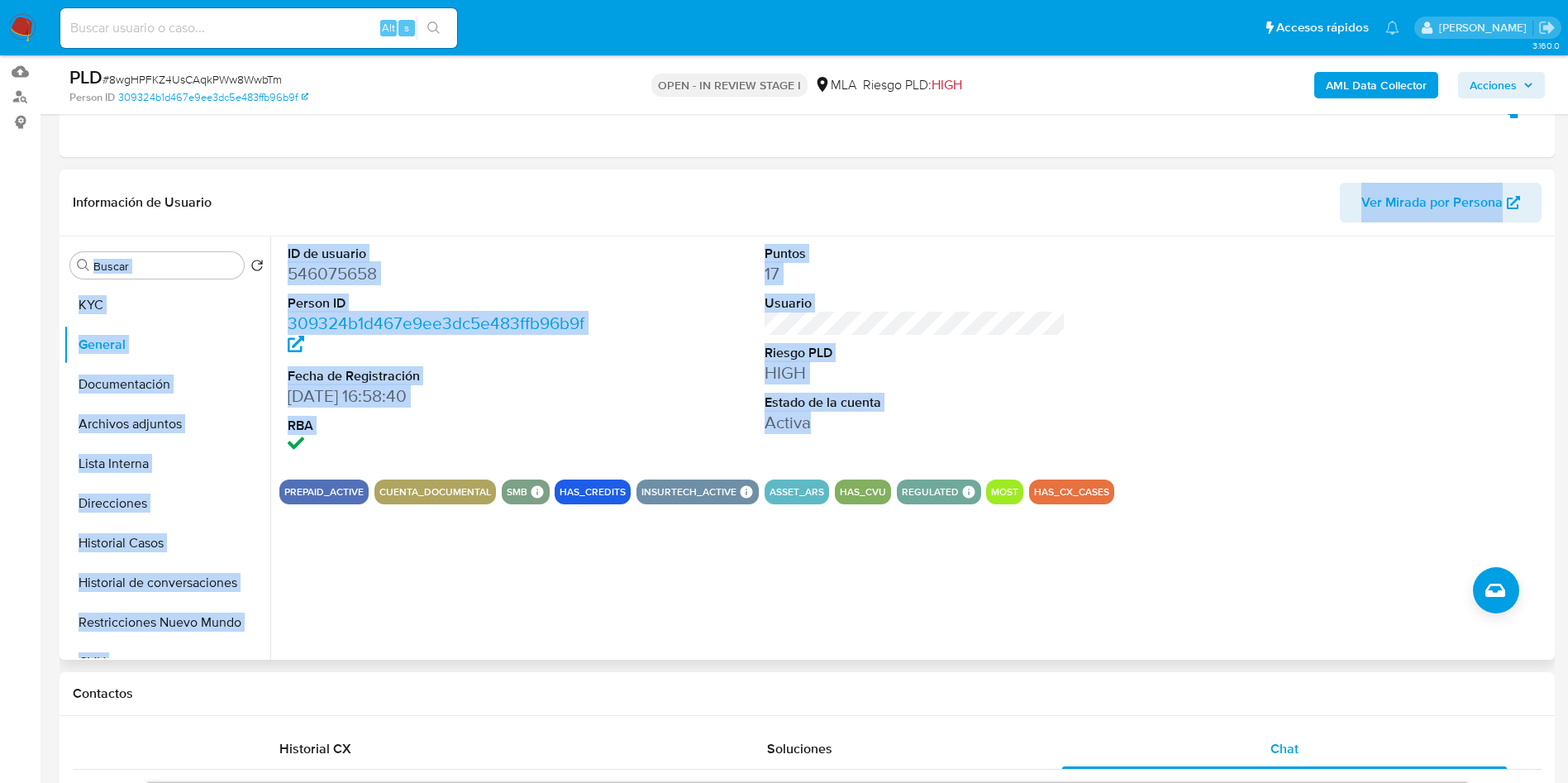
drag, startPoint x: 285, startPoint y: 232, endPoint x: 795, endPoint y: 605, distance: 631.8
click at [795, 607] on div "Información de Usuario Ver Mirada por Persona Buscar Volver al orden por defect…" at bounding box center [807, 414] width 1496 height 490
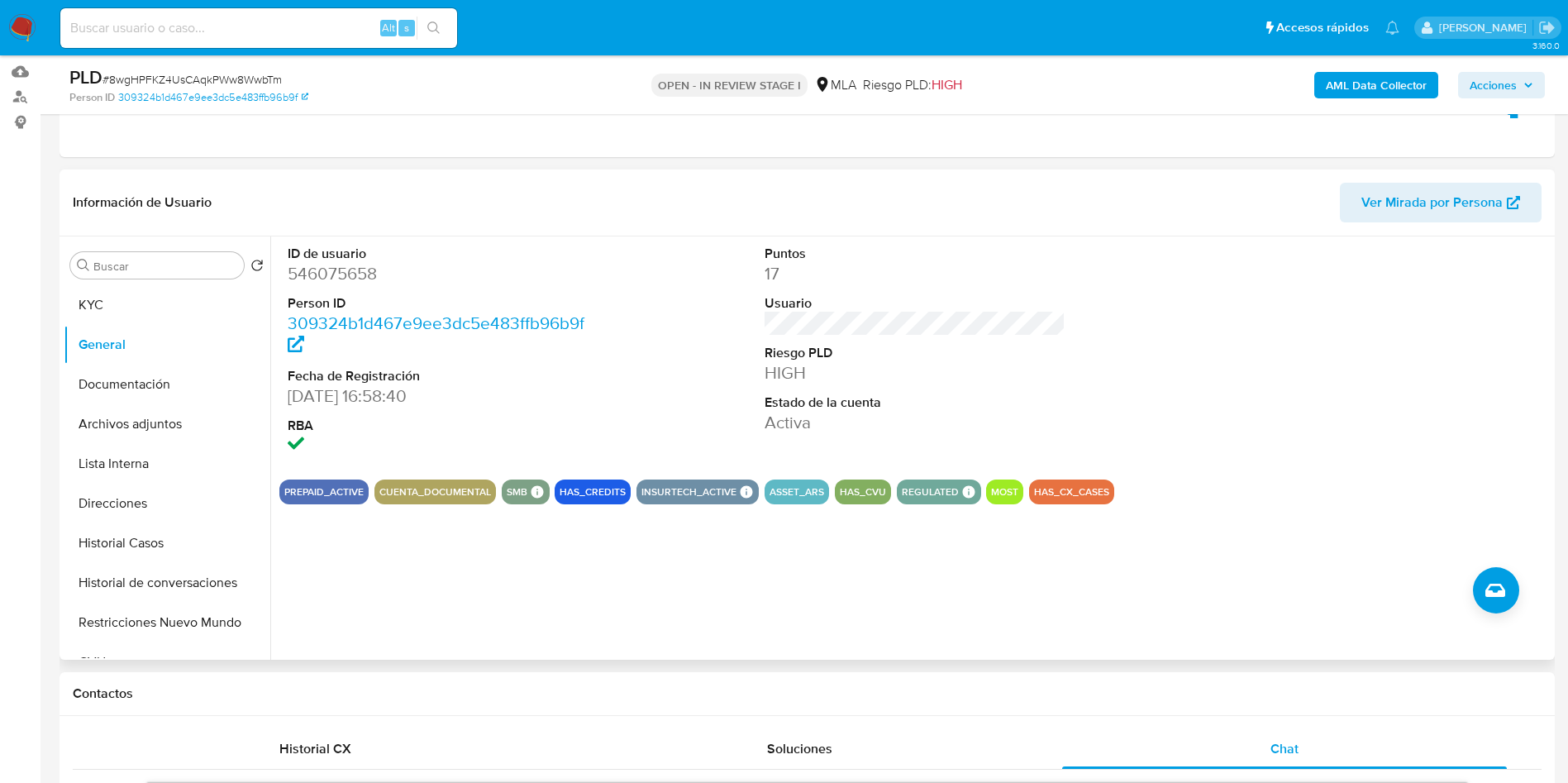
drag, startPoint x: 870, startPoint y: 565, endPoint x: 850, endPoint y: 579, distance: 24.4
click at [871, 564] on div "ID de usuario 546075658 Person ID 309324b1d467e9ee3dc5e483ffb96b9f Fecha de Reg…" at bounding box center [911, 448] width 1280 height 423
drag, startPoint x: 1217, startPoint y: 544, endPoint x: 284, endPoint y: 241, distance: 981.0
click at [284, 242] on div "ID de usuario 546075658 Person ID 309324b1d467e9ee3dc5e483ffb96b9f Fecha de Reg…" at bounding box center [911, 448] width 1280 height 423
click at [274, 207] on header "Información de Usuario Ver Mirada por Persona" at bounding box center [806, 203] width 1469 height 39
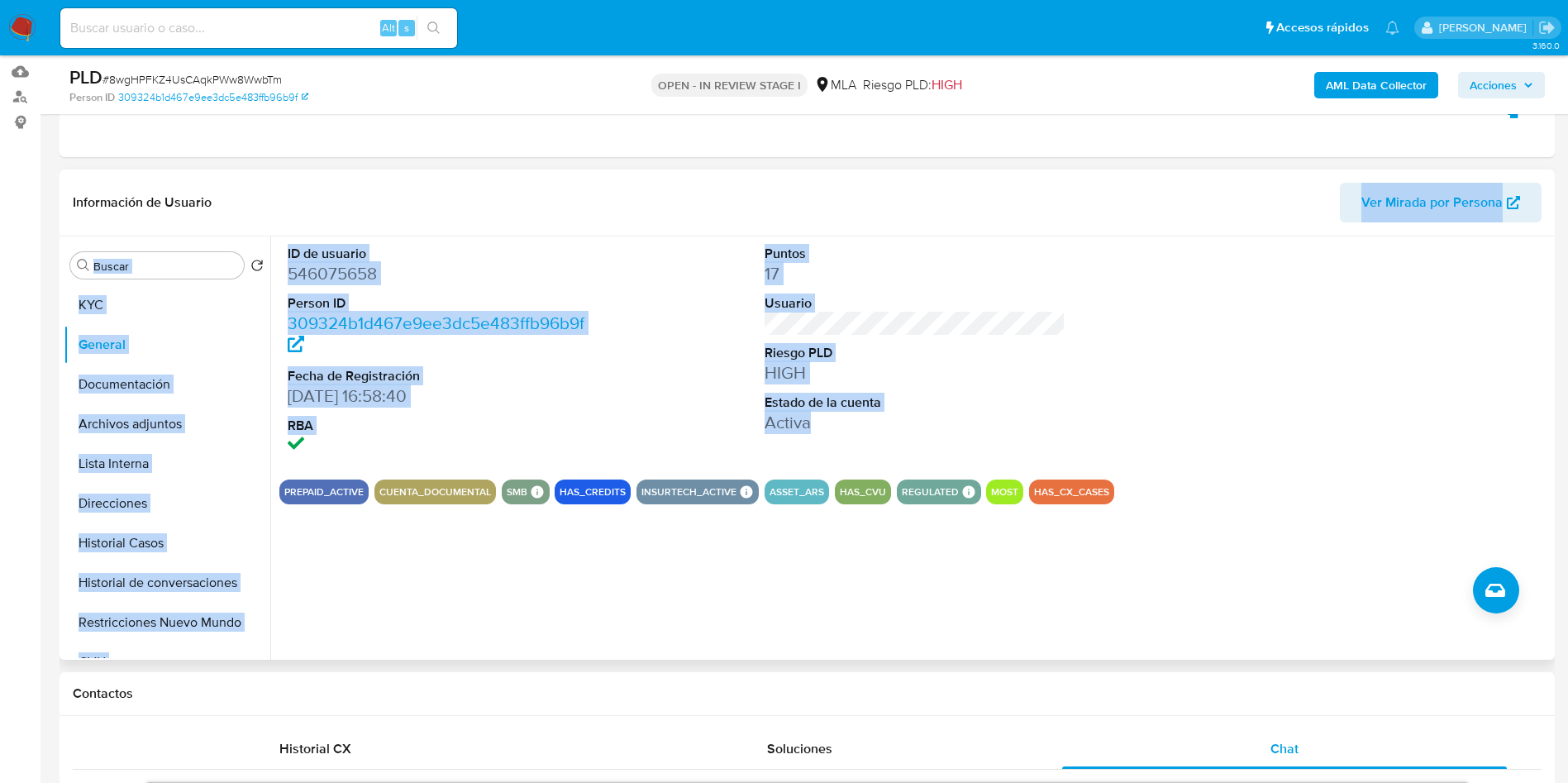
drag, startPoint x: 262, startPoint y: 195, endPoint x: 1176, endPoint y: 610, distance: 1003.8
click at [1176, 610] on div "Información de Usuario Ver Mirada por Persona Buscar Volver al orden por defect…" at bounding box center [807, 414] width 1496 height 490
click at [1074, 596] on div "ID de usuario 546075658 Person ID 309324b1d467e9ee3dc5e483ffb96b9f Fecha de Reg…" at bounding box center [911, 448] width 1280 height 423
click at [699, 569] on div "ID de usuario 546075658 Person ID 309324b1d467e9ee3dc5e483ffb96b9f Fecha de Reg…" at bounding box center [911, 448] width 1280 height 423
click at [819, 372] on dd "HIGH" at bounding box center [915, 373] width 302 height 23
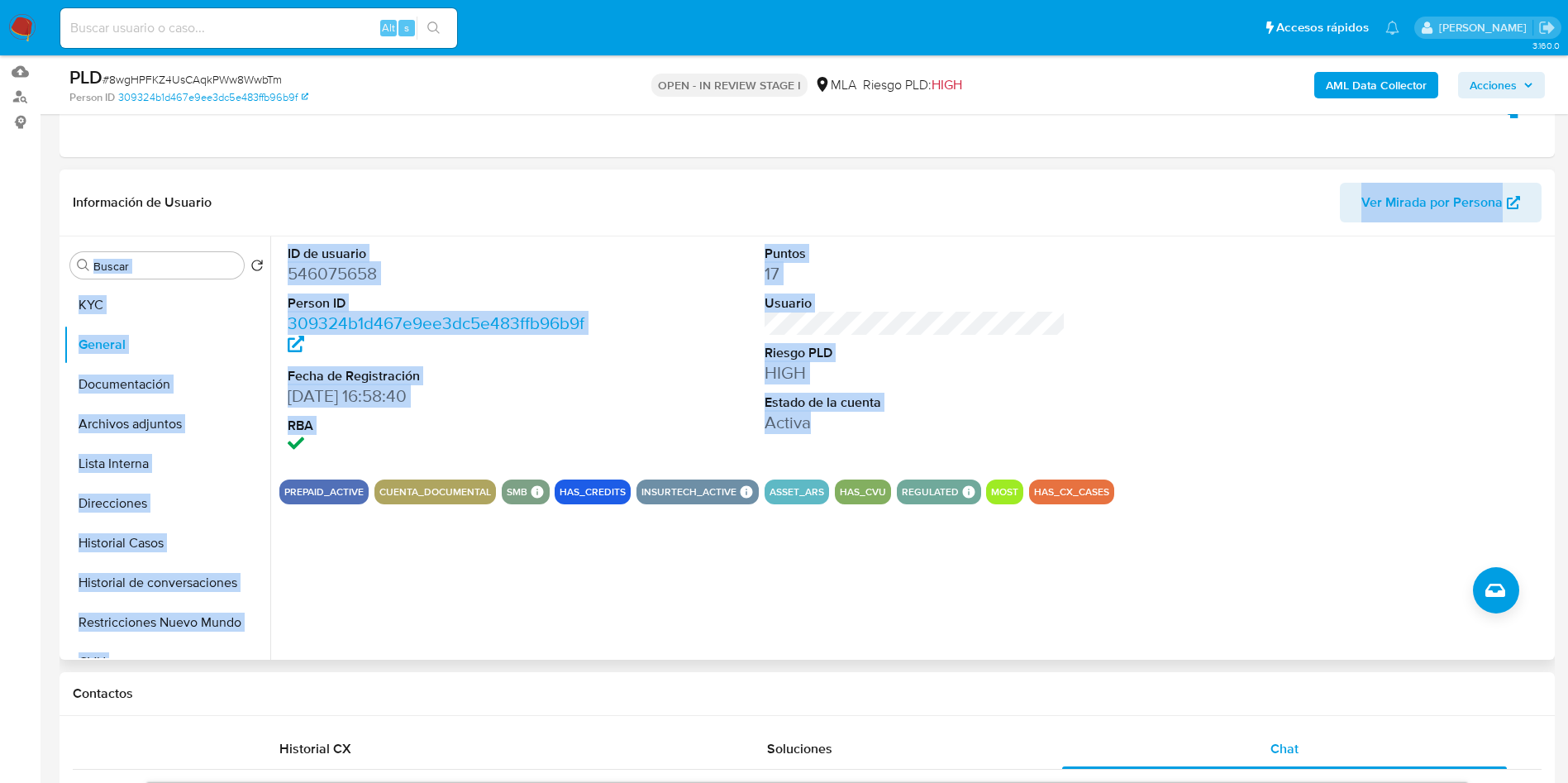
click at [778, 281] on dd "17" at bounding box center [915, 273] width 302 height 23
click at [679, 429] on div "ID de usuario 546075658 Person ID 309324b1d467e9ee3dc5e483ffb96b9f Fecha de Reg…" at bounding box center [915, 351] width 1272 height 229
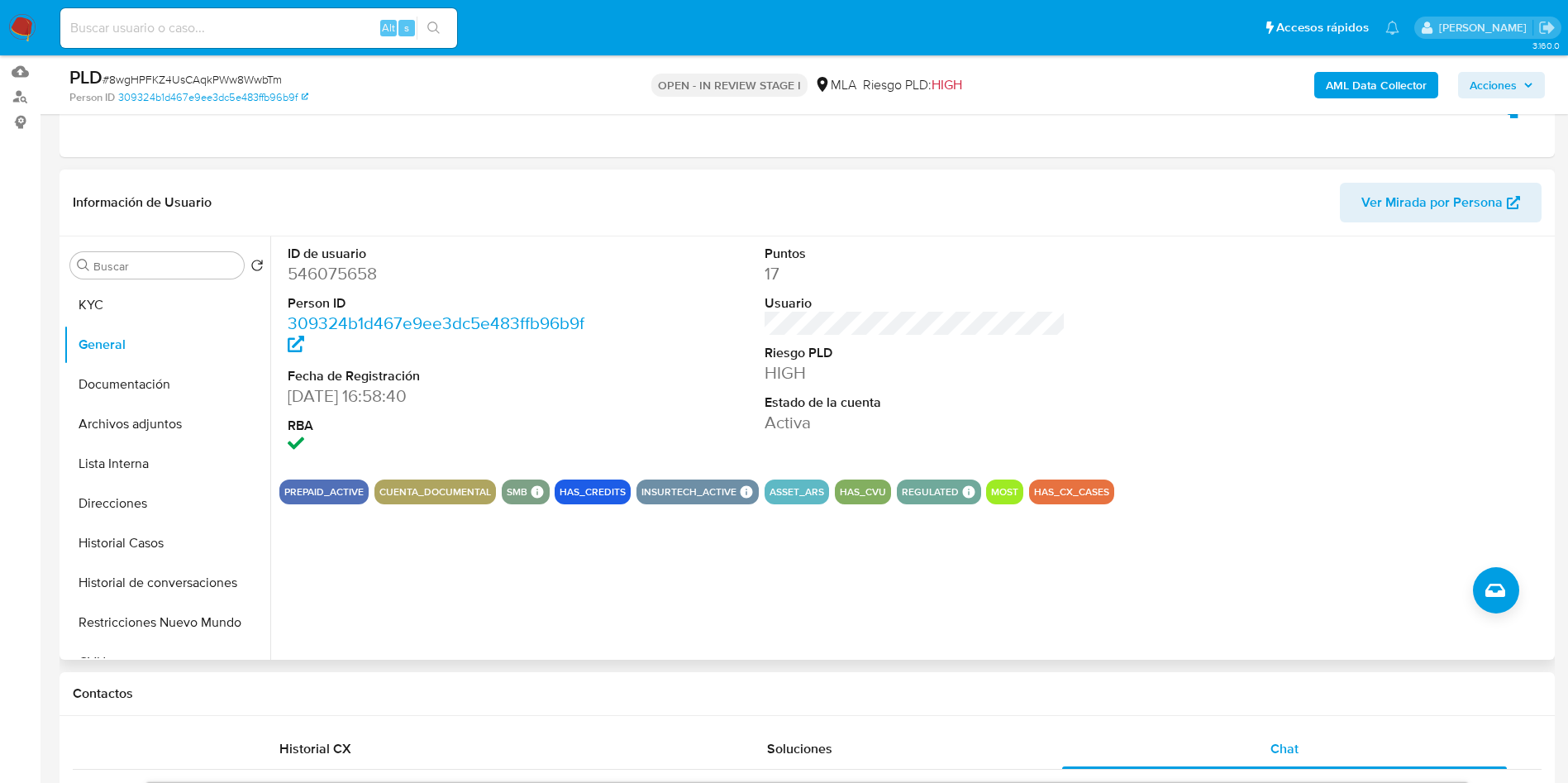
click at [565, 542] on div "ID de usuario 546075658 Person ID 309324b1d467e9ee3dc5e483ffb96b9f Fecha de Reg…" at bounding box center [911, 448] width 1280 height 423
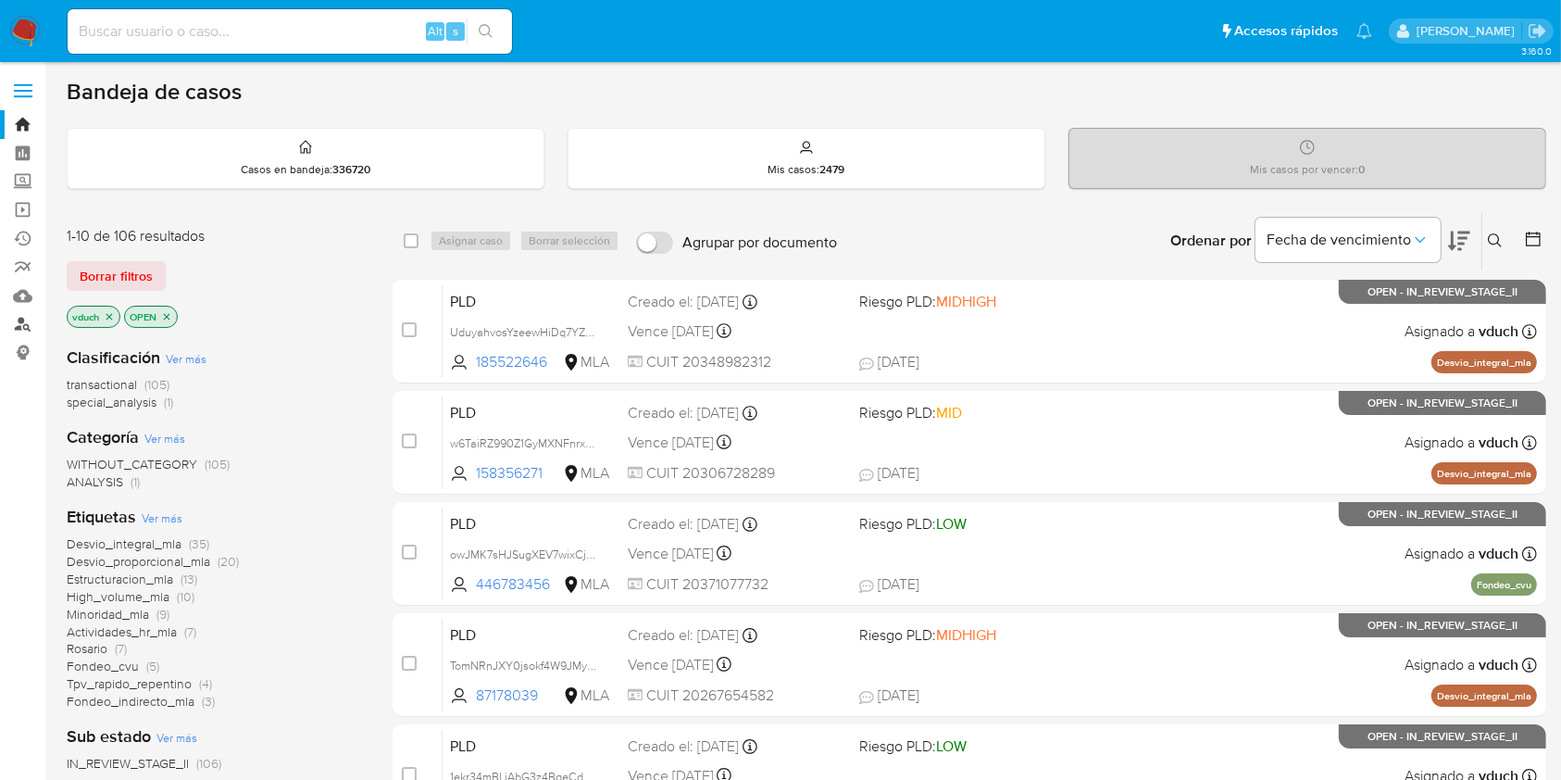
click at [31, 328] on link "Buscador de personas" at bounding box center [110, 324] width 220 height 29
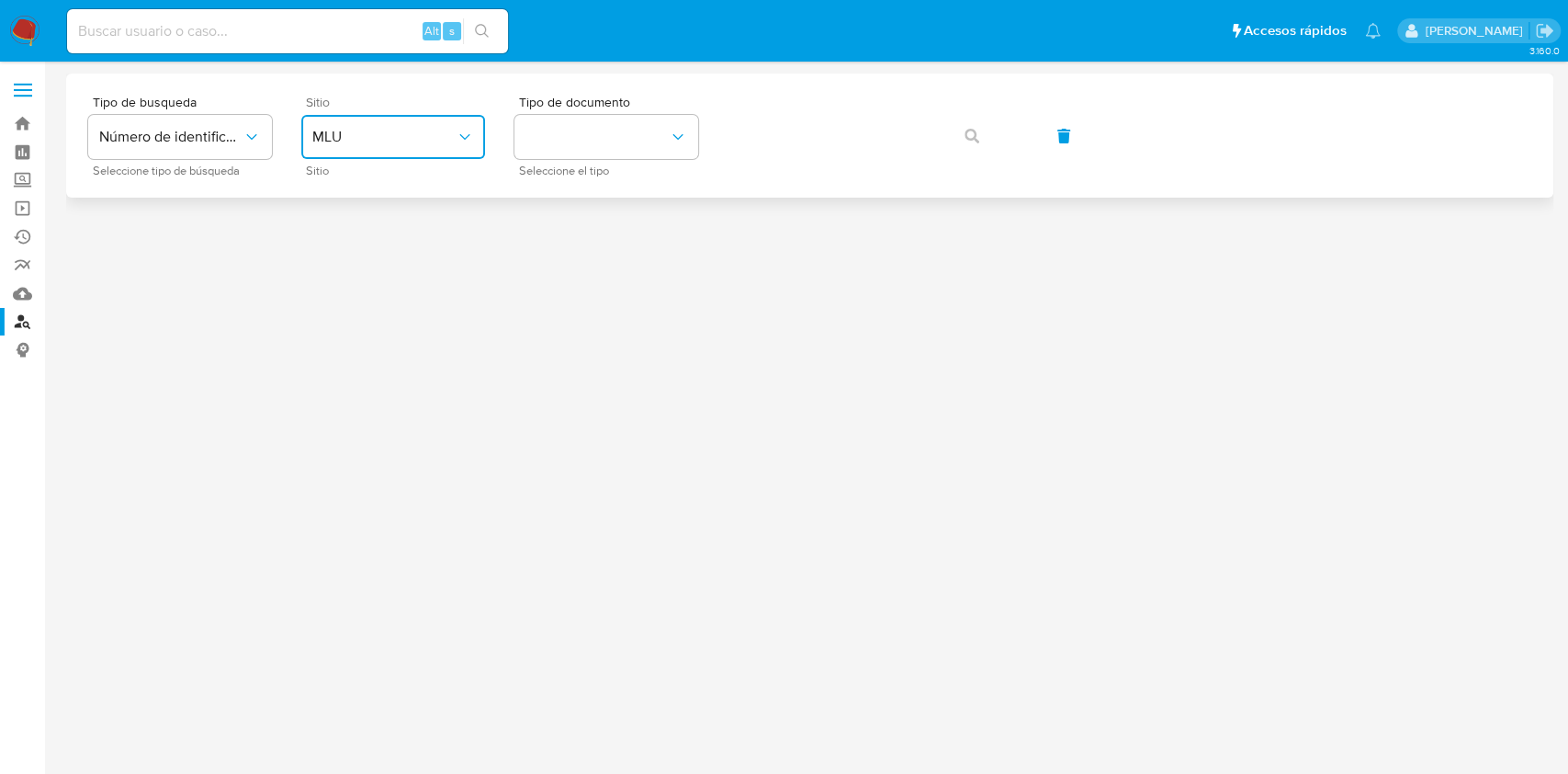
click at [426, 151] on button "MLU" at bounding box center [393, 137] width 184 height 44
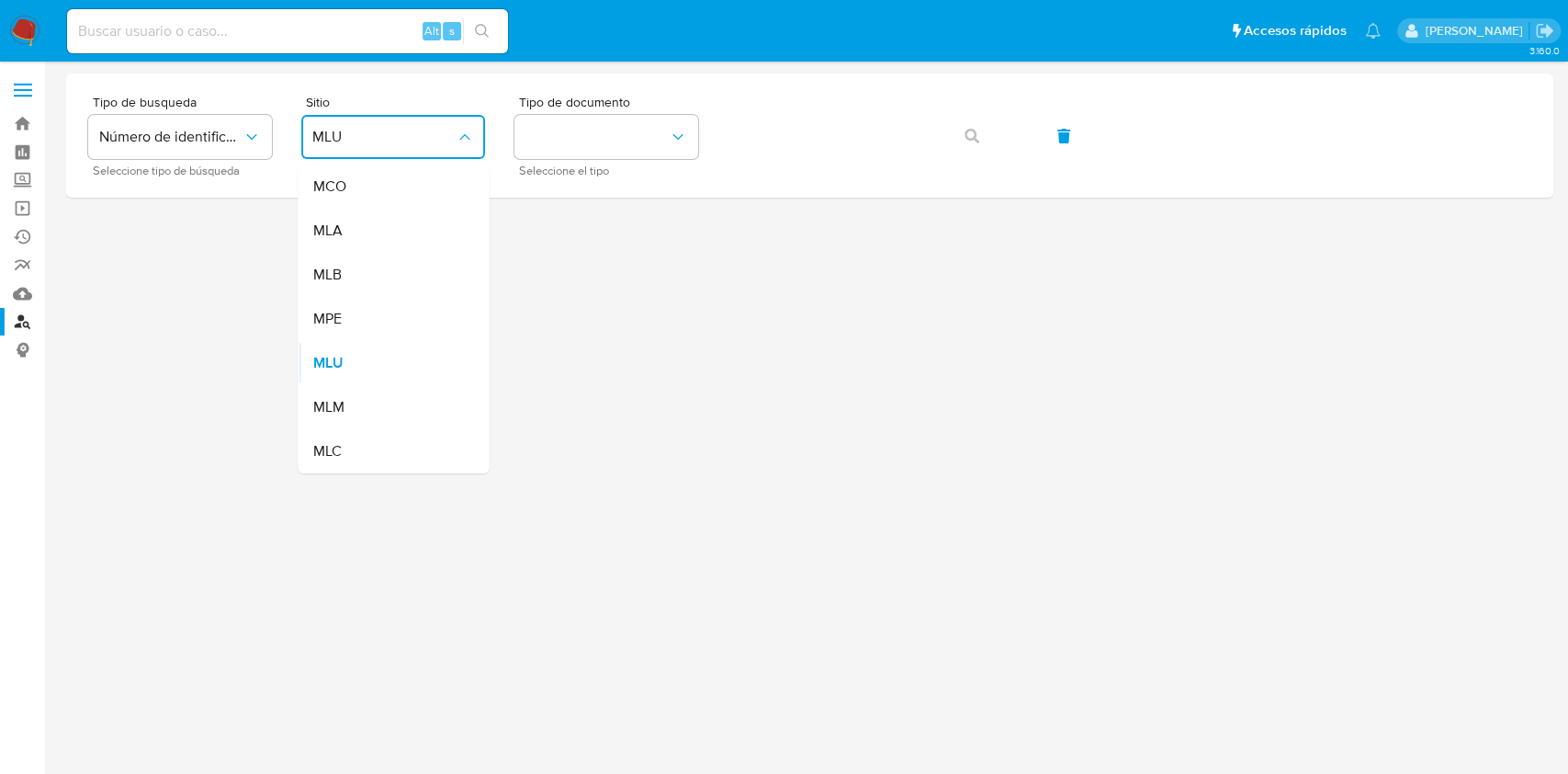
click at [397, 227] on div "MLA" at bounding box center [388, 230] width 151 height 44
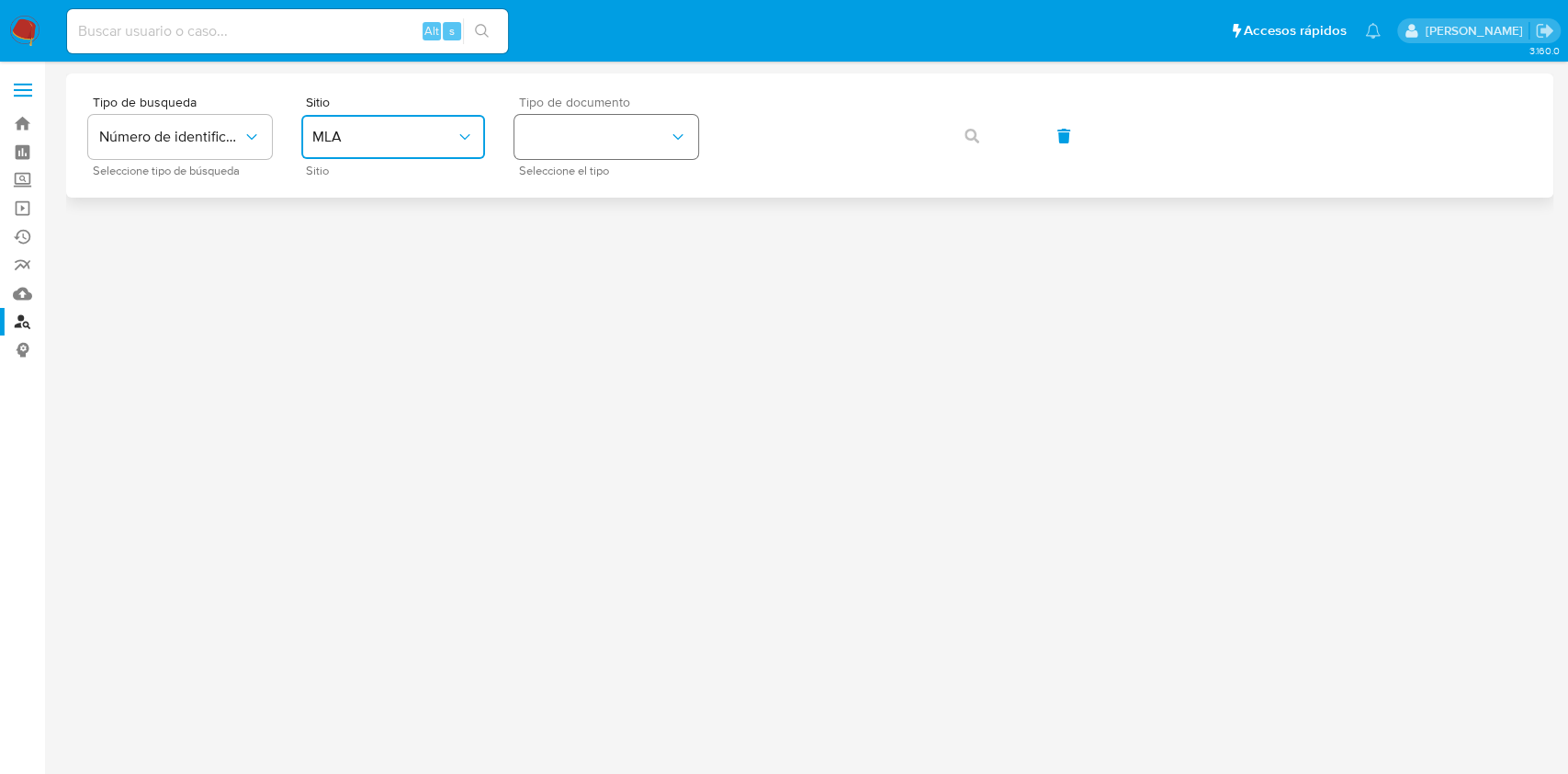
click at [602, 126] on button "identificationType" at bounding box center [605, 137] width 184 height 44
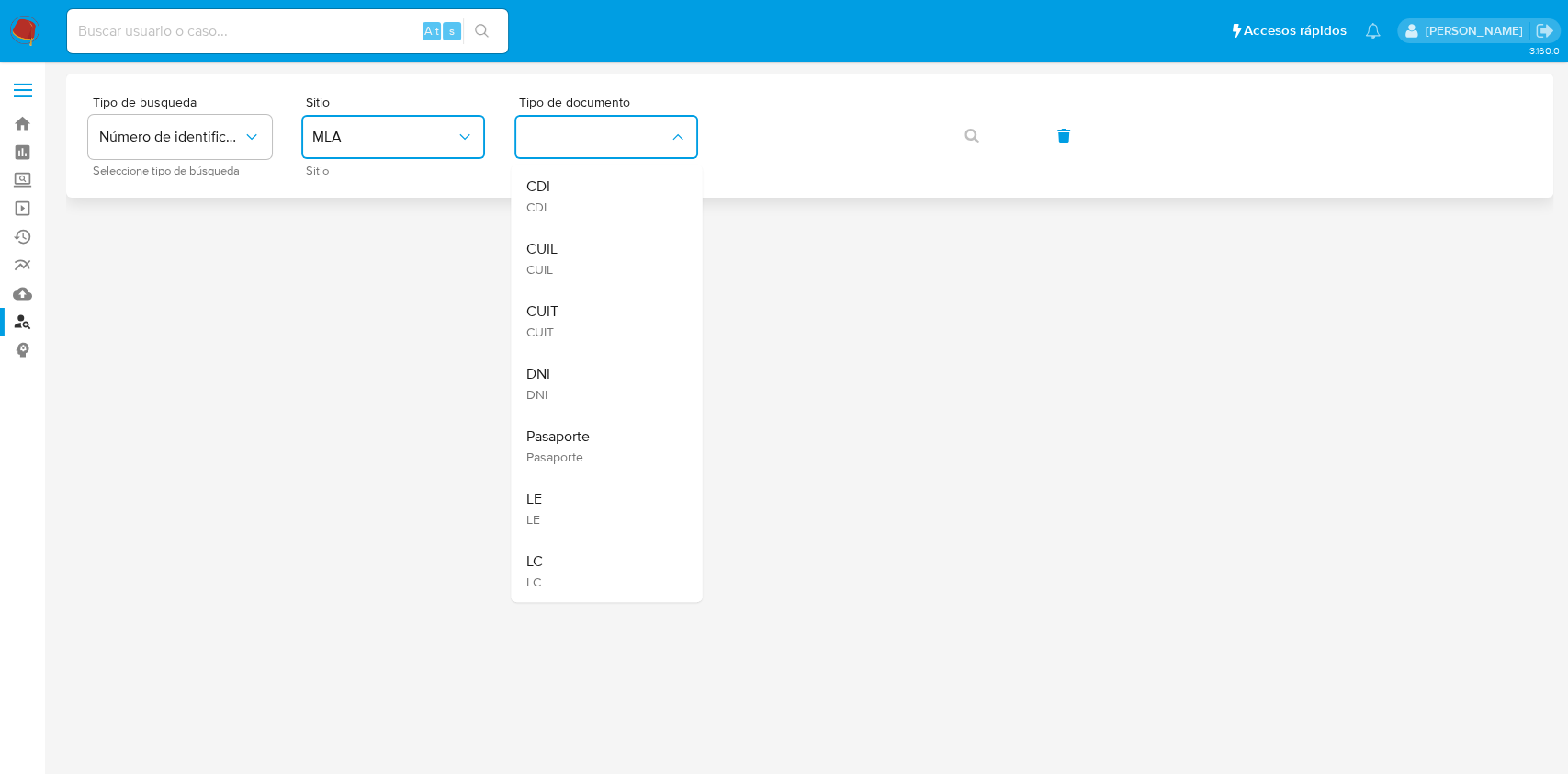
drag, startPoint x: 581, startPoint y: 255, endPoint x: 720, endPoint y: 174, distance: 160.9
click at [580, 255] on div "CUIL CUIL" at bounding box center [601, 258] width 151 height 63
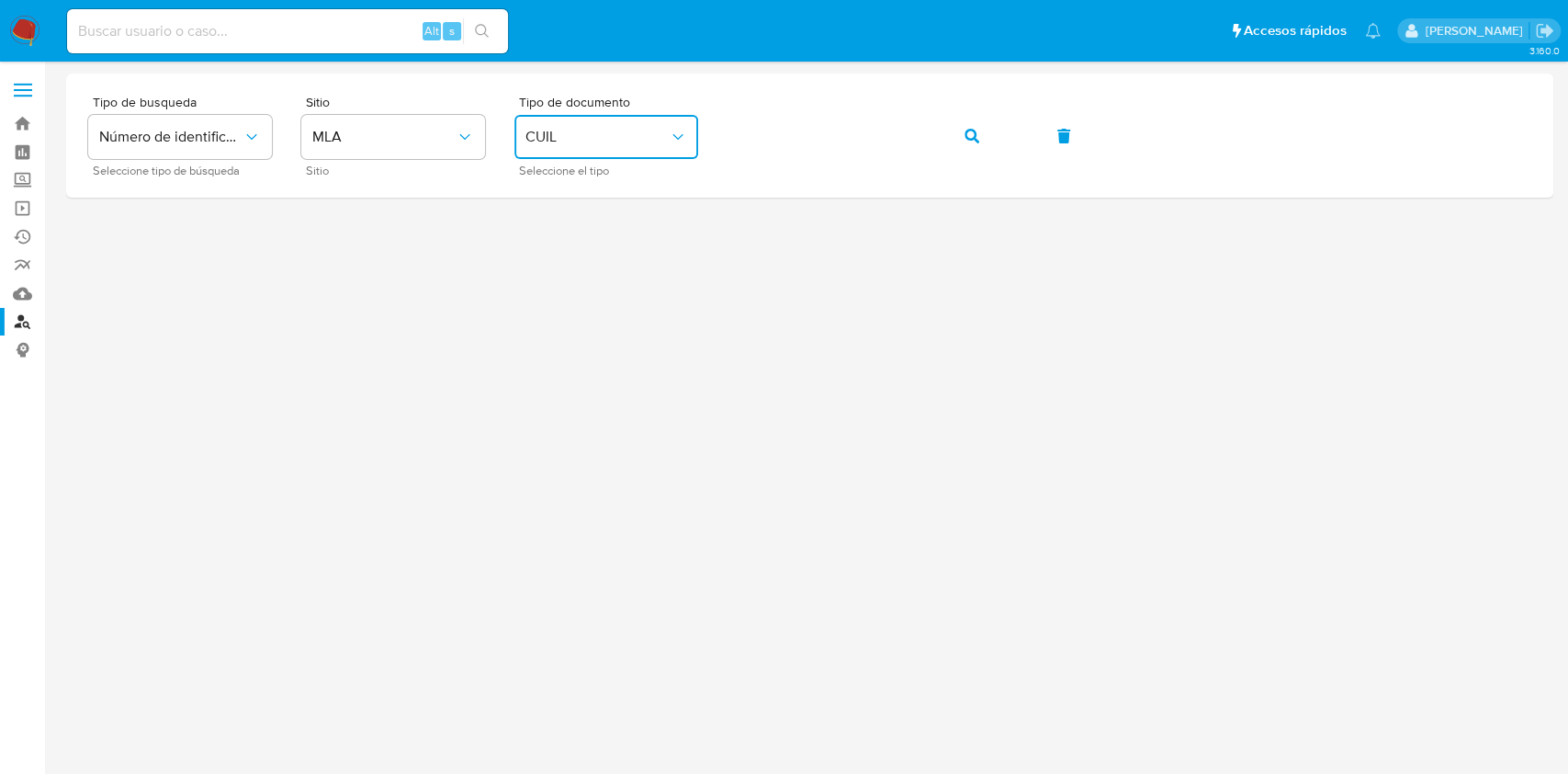
click at [948, 391] on div at bounding box center [810, 384] width 1488 height 622
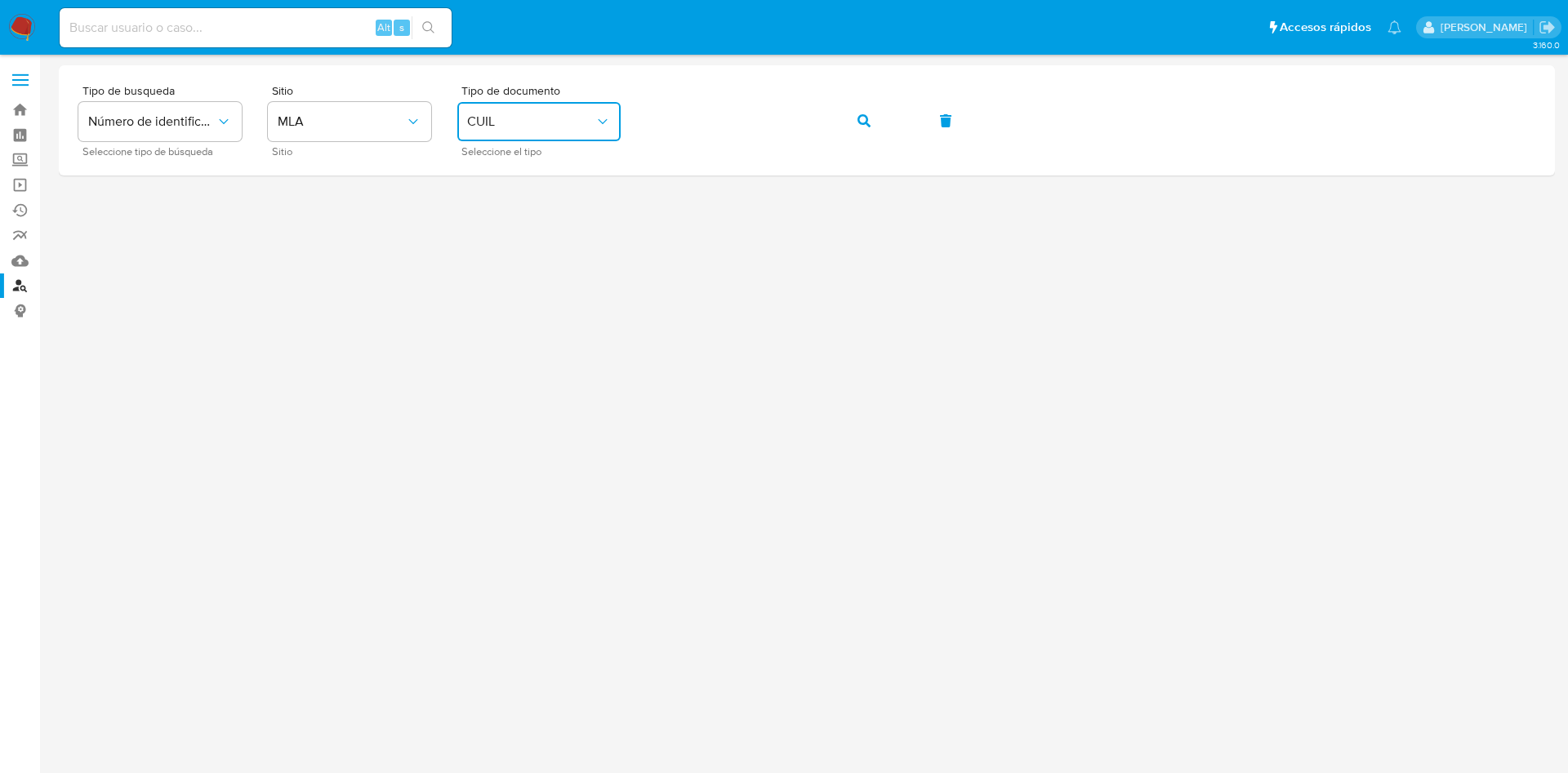
click at [779, 398] on div at bounding box center [807, 384] width 1496 height 638
